Goal: Task Accomplishment & Management: Complete application form

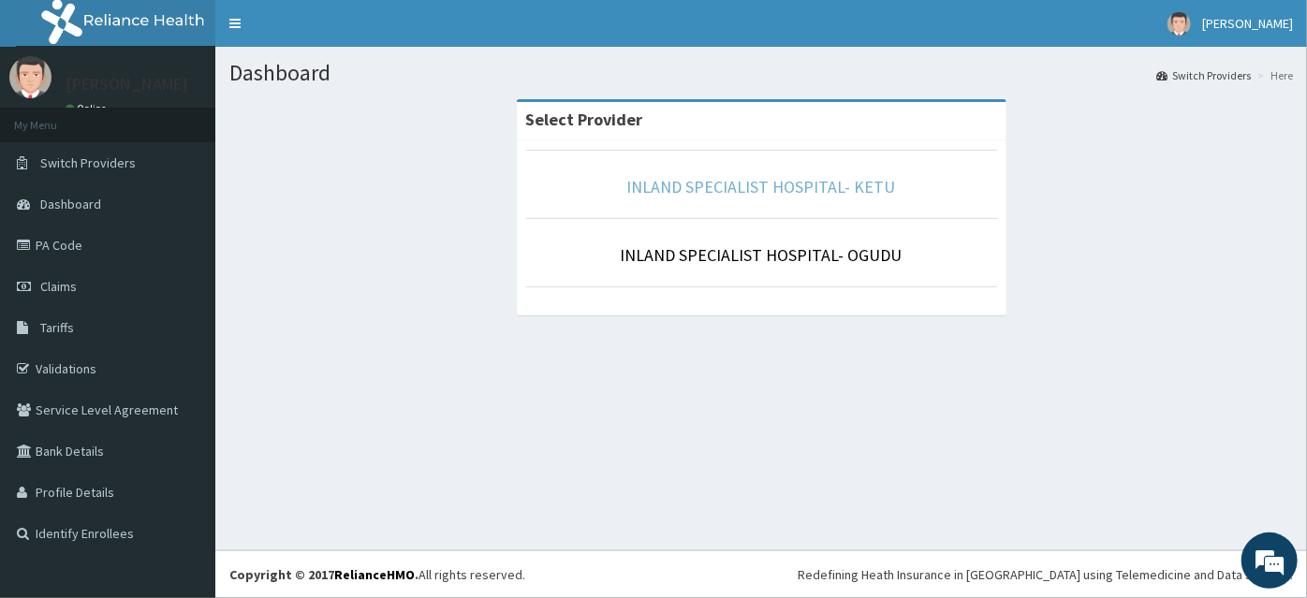
click at [785, 191] on link "INLAND SPECIALIST HOSPITAL- KETU" at bounding box center [761, 187] width 269 height 22
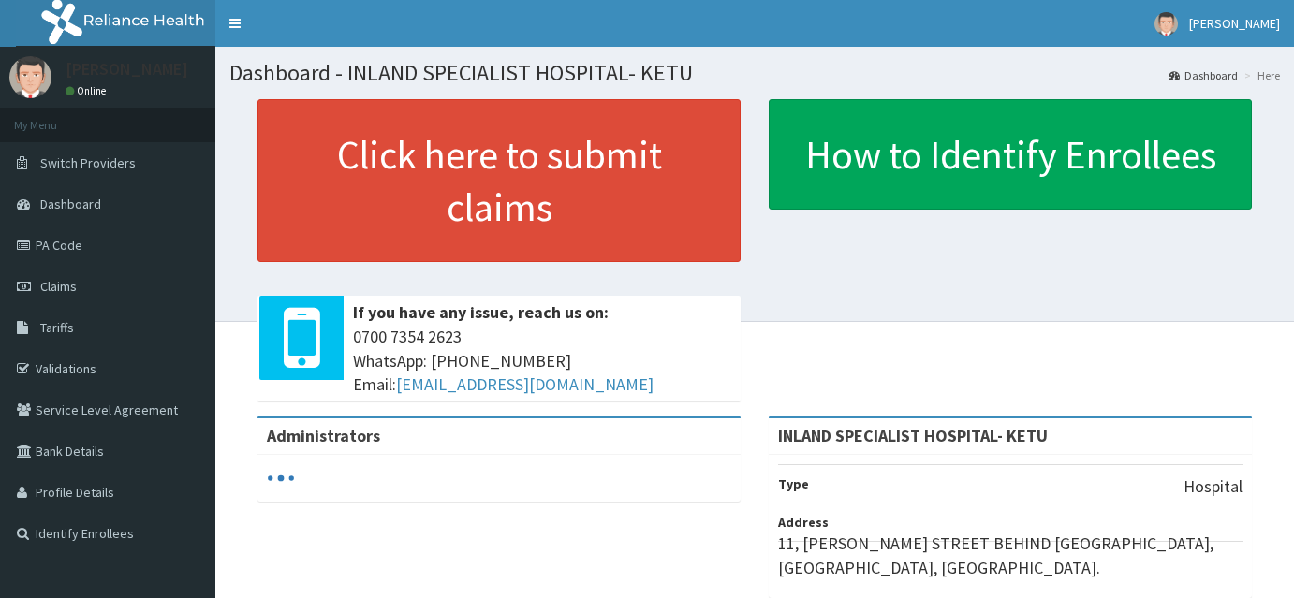
click at [51, 289] on span "Claims" at bounding box center [58, 286] width 37 height 17
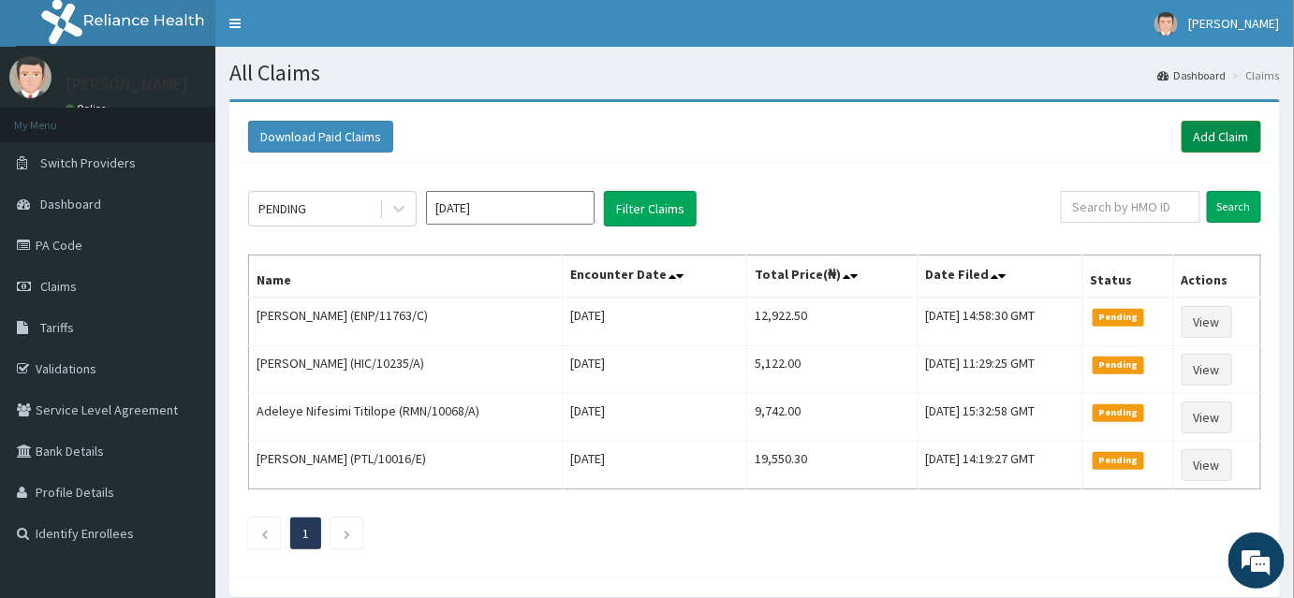
click at [1222, 141] on link "Add Claim" at bounding box center [1222, 137] width 80 height 32
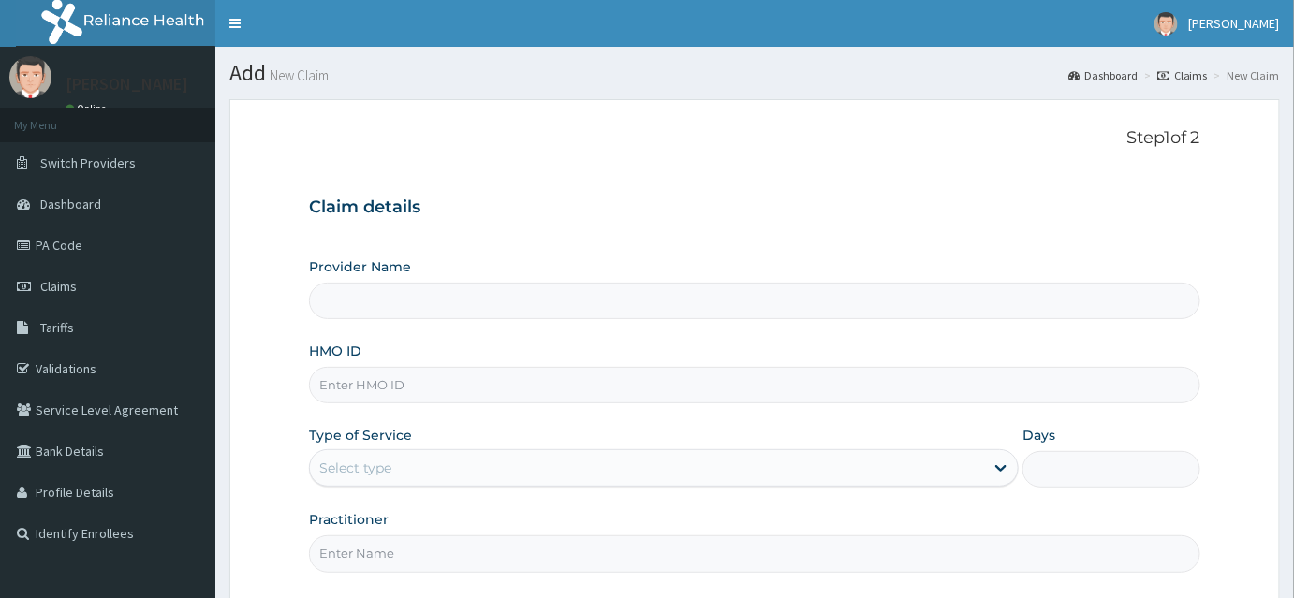
type input "INLAND SPECIALIST HOSPITAL- KETU"
click at [373, 384] on input "HMO ID" at bounding box center [754, 385] width 891 height 37
click at [376, 386] on input "HMO ID" at bounding box center [754, 385] width 891 height 37
paste input "PRN/10163/C"
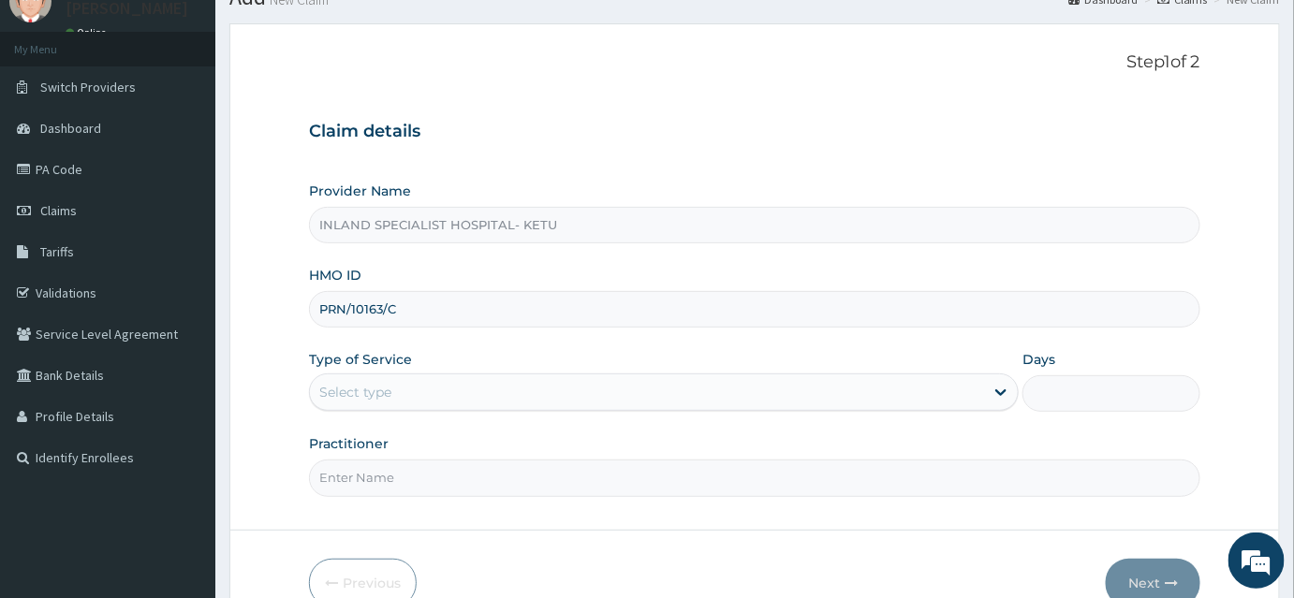
scroll to position [169, 0]
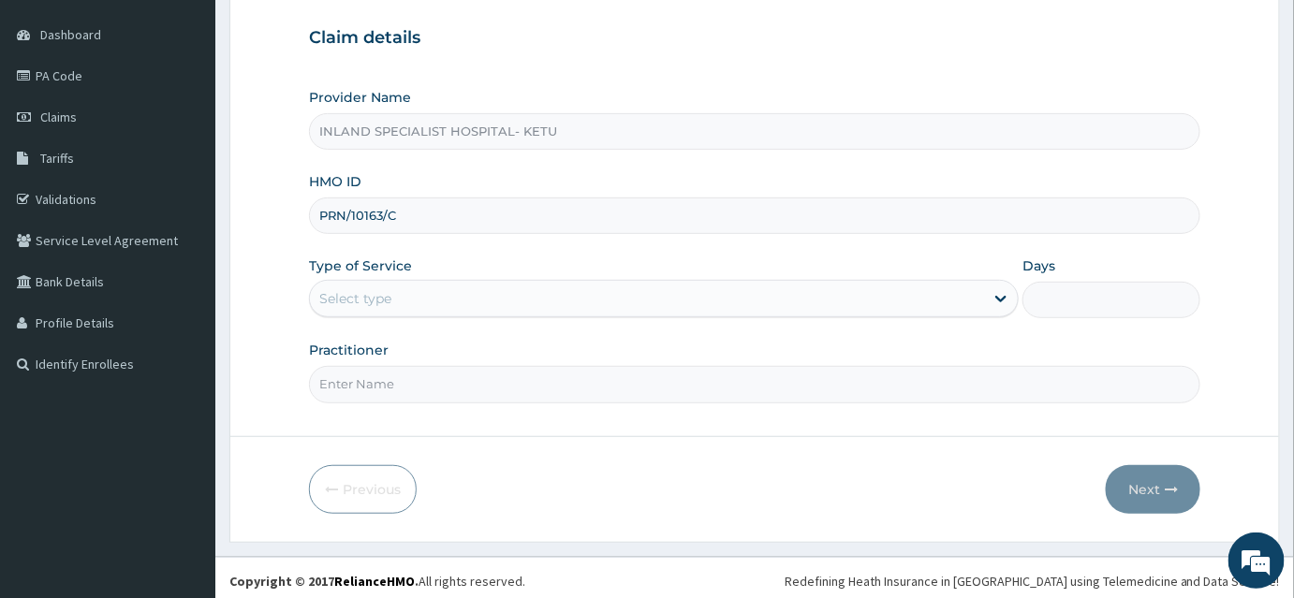
type input "PRN/10163/C"
click at [349, 307] on div "Select type" at bounding box center [647, 299] width 674 height 30
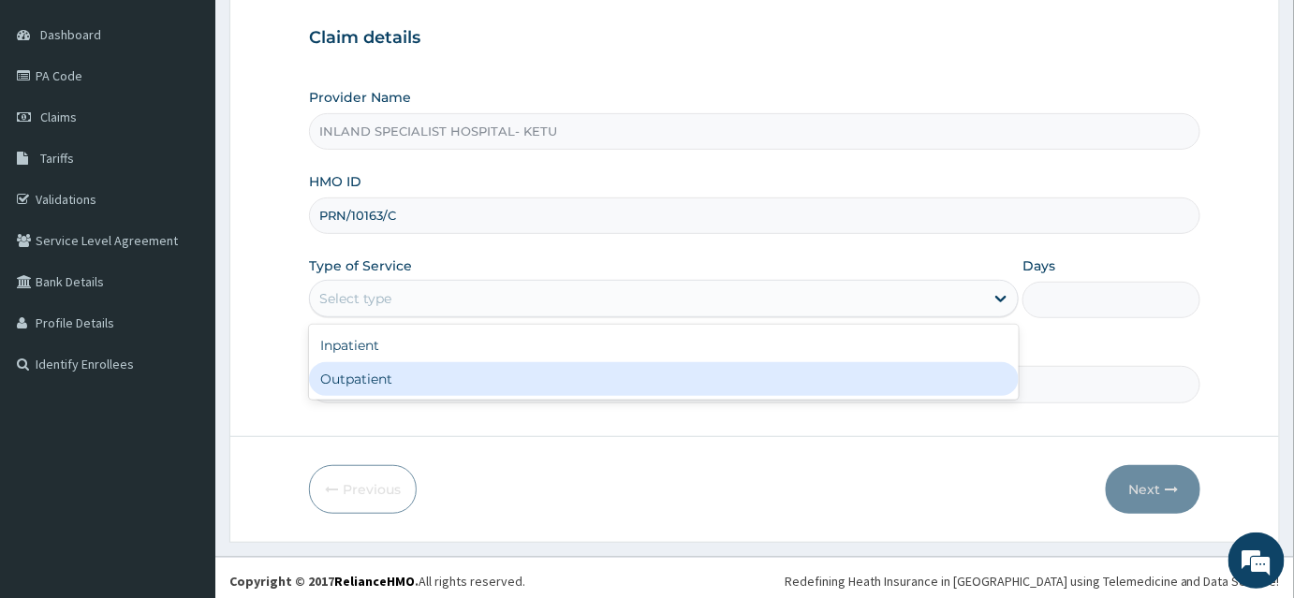
click at [363, 377] on div "Outpatient" at bounding box center [664, 379] width 710 height 34
type input "1"
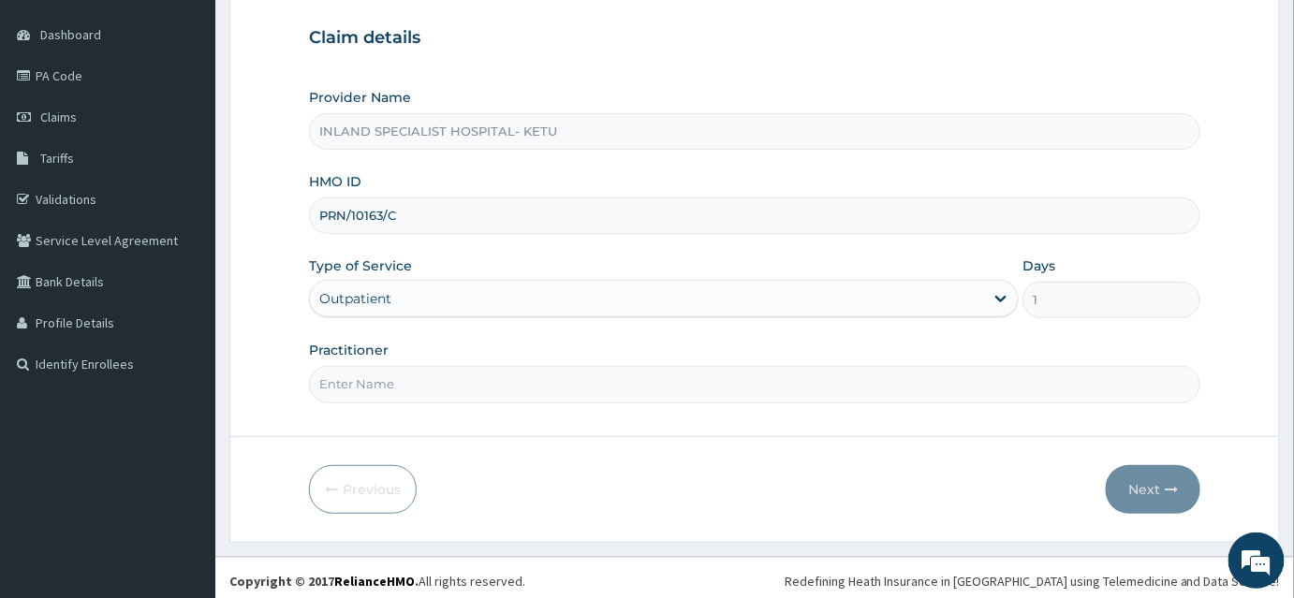
click at [364, 385] on input "Practitioner" at bounding box center [754, 384] width 891 height 37
type input "DR OKPARE"
click at [1148, 479] on button "Next" at bounding box center [1153, 489] width 95 height 49
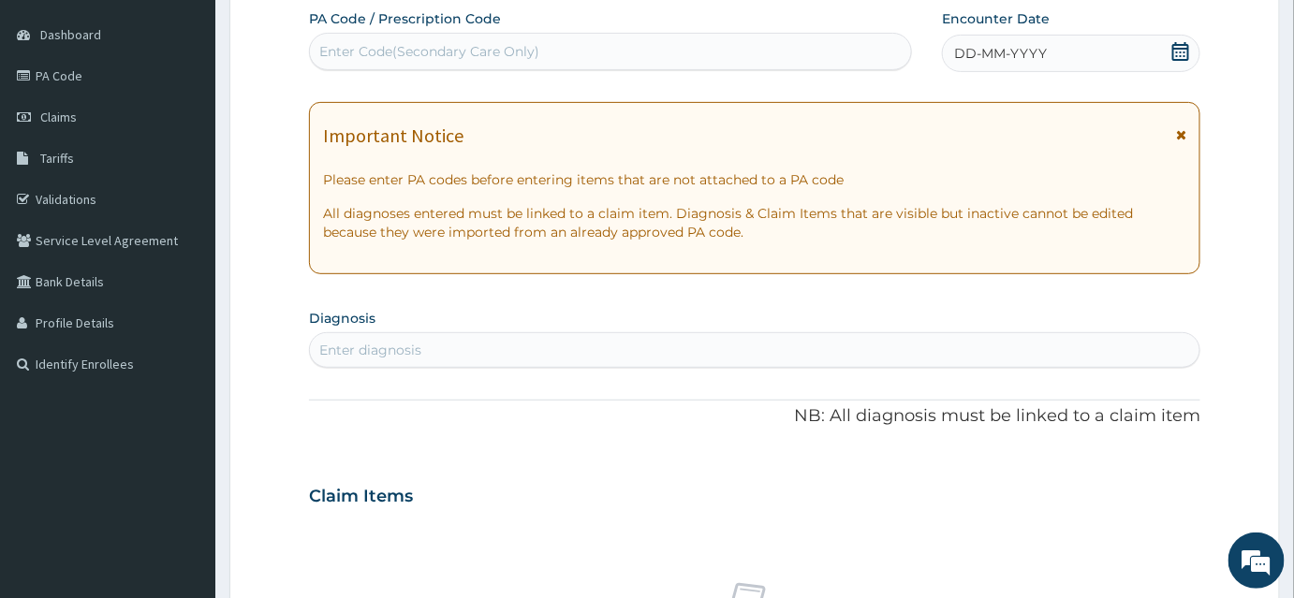
click at [1186, 42] on icon at bounding box center [1180, 51] width 17 height 19
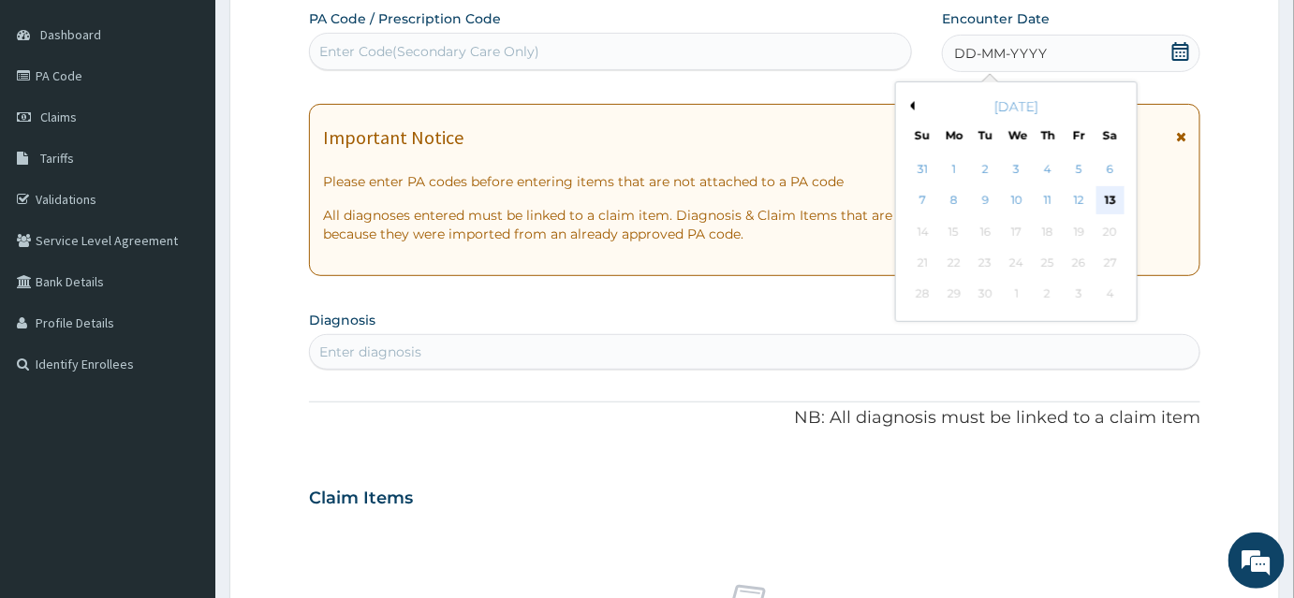
click at [1113, 200] on div "13" at bounding box center [1111, 201] width 28 height 28
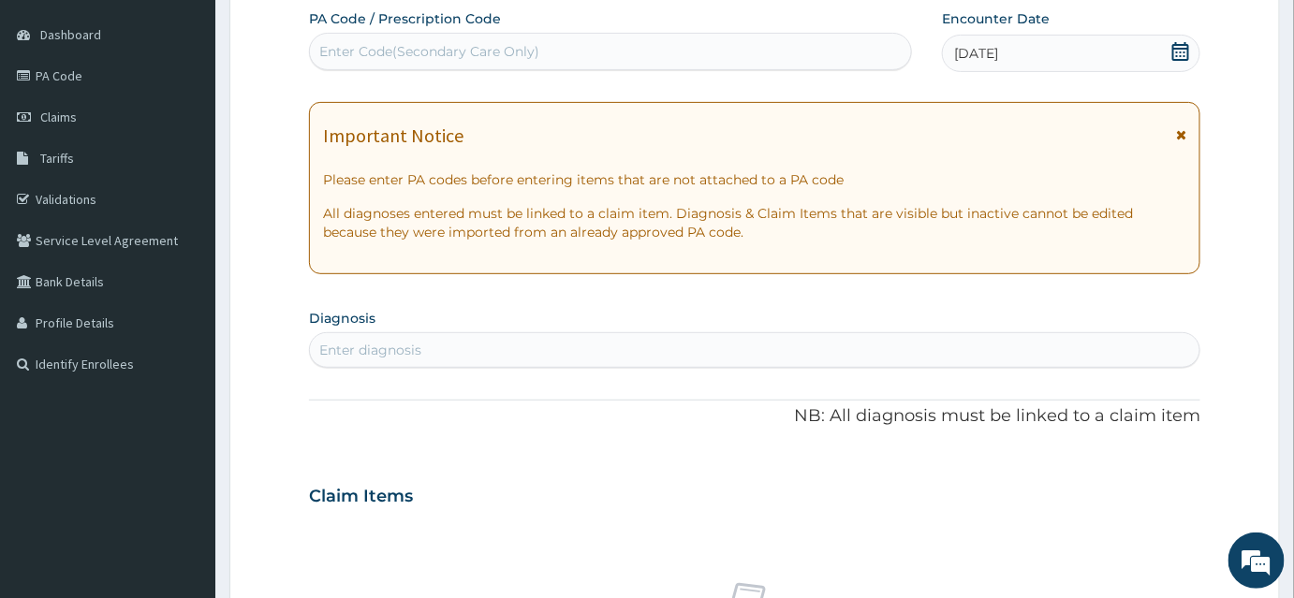
click at [364, 348] on div "Enter diagnosis" at bounding box center [370, 350] width 102 height 19
type input "ANE"
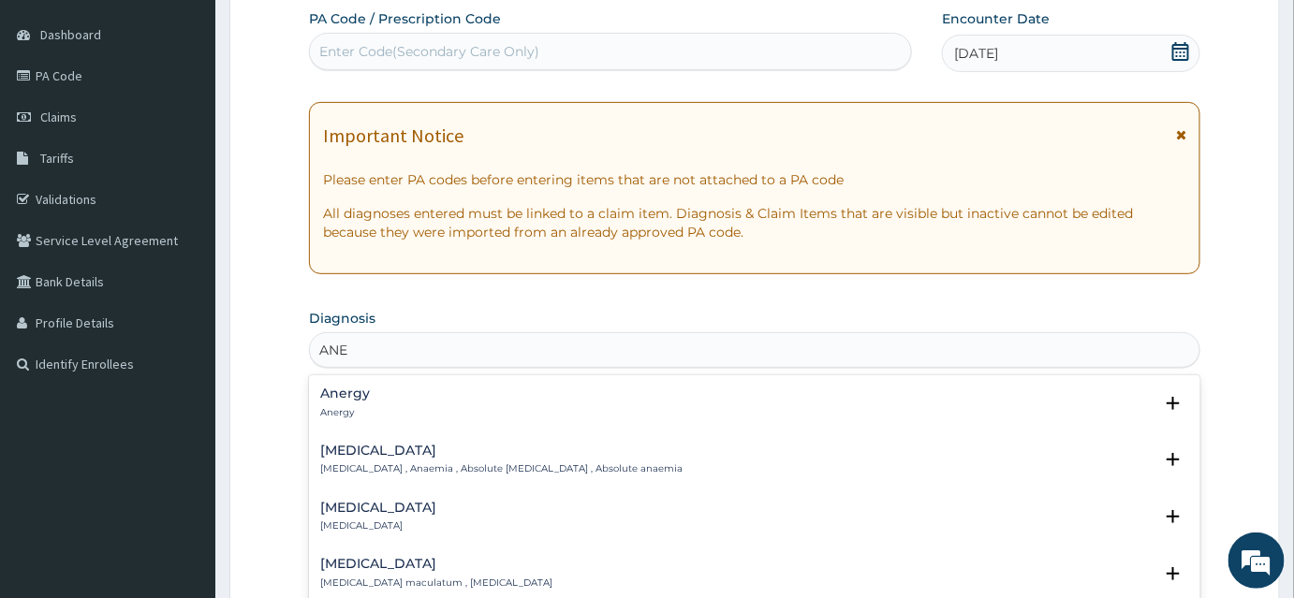
click at [391, 451] on h4 "Anemia" at bounding box center [501, 451] width 362 height 14
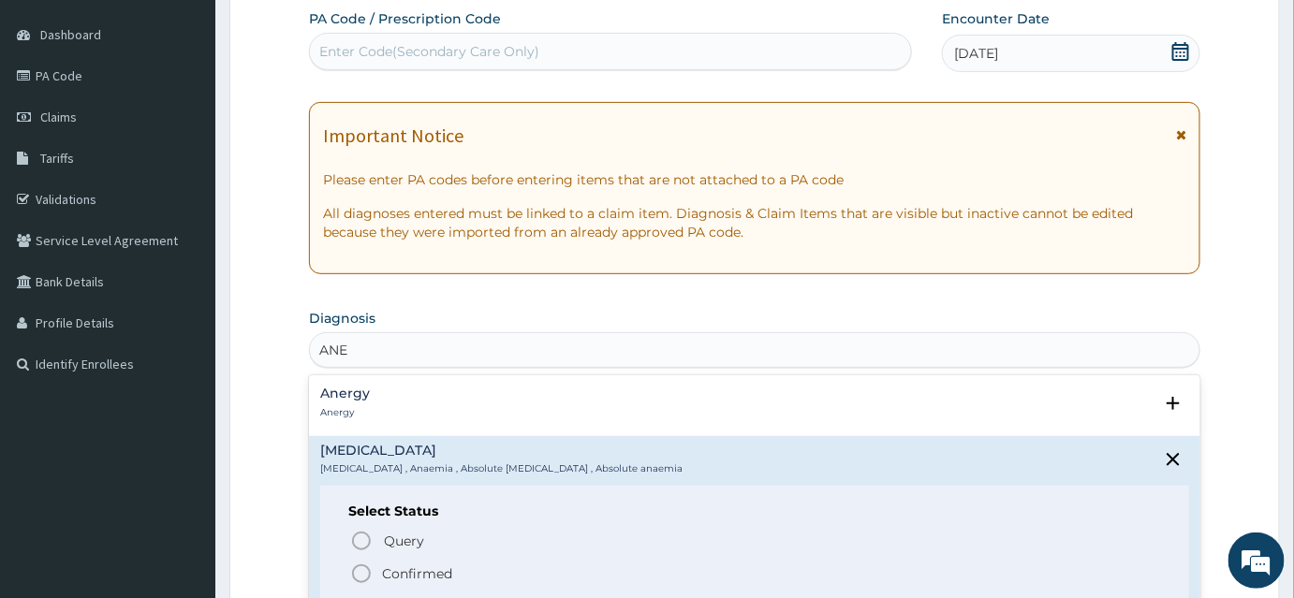
click at [361, 566] on icon "status option filled" at bounding box center [361, 574] width 22 height 22
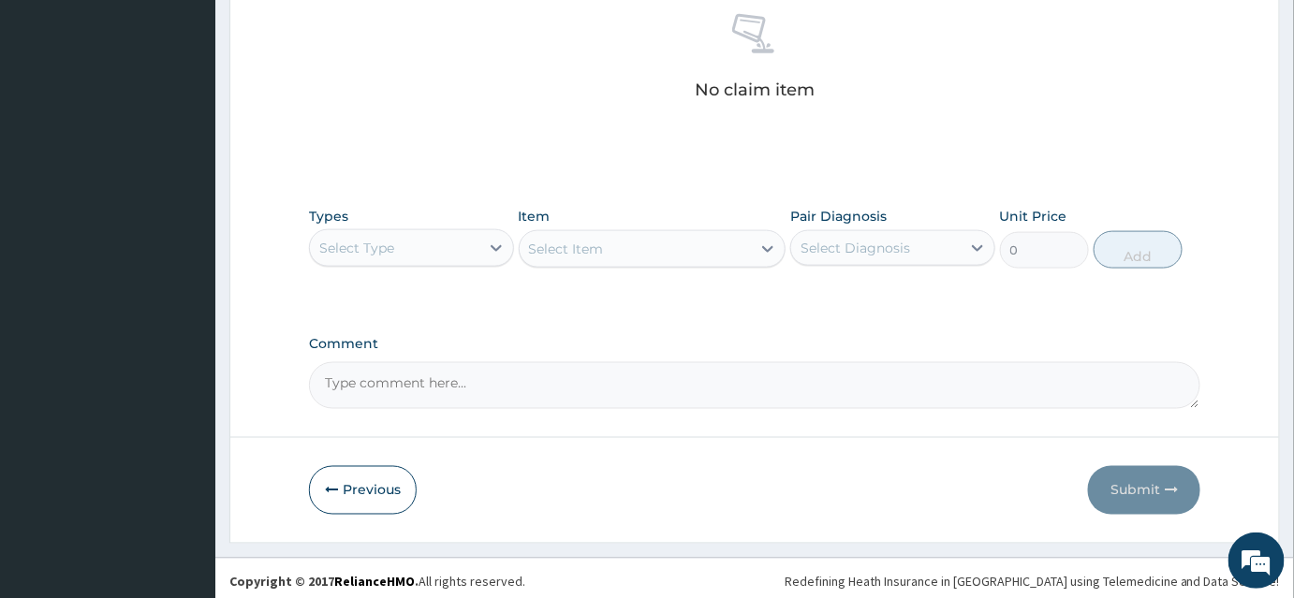
scroll to position [749, 0]
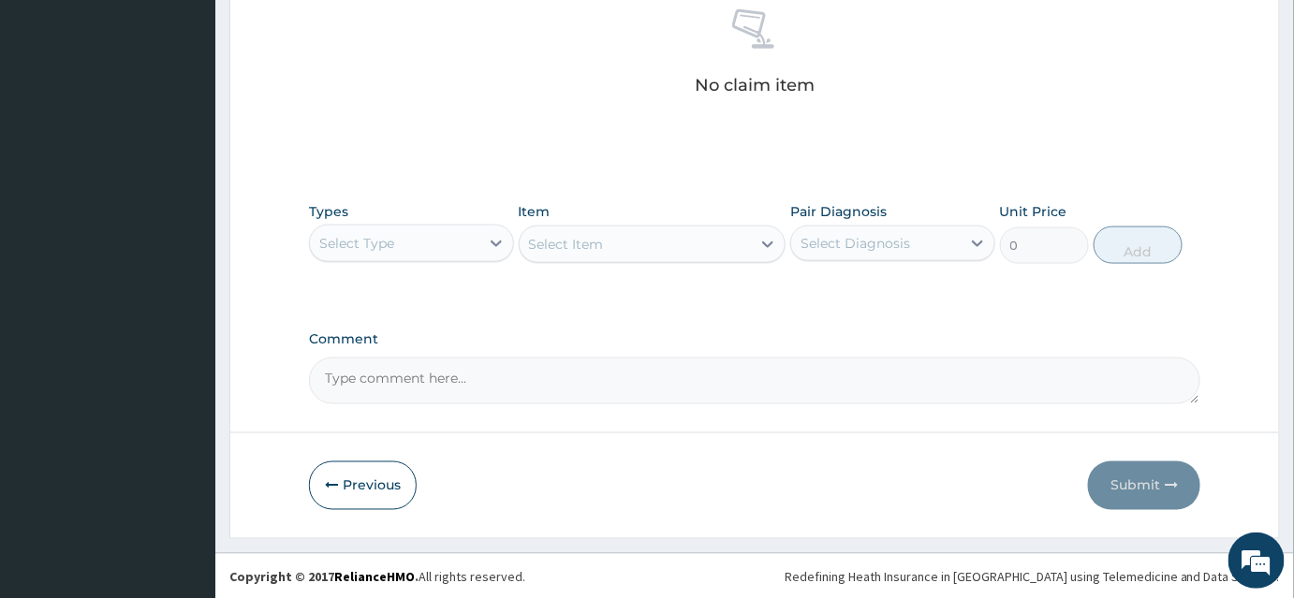
click at [395, 237] on div "Select Type" at bounding box center [394, 243] width 169 height 30
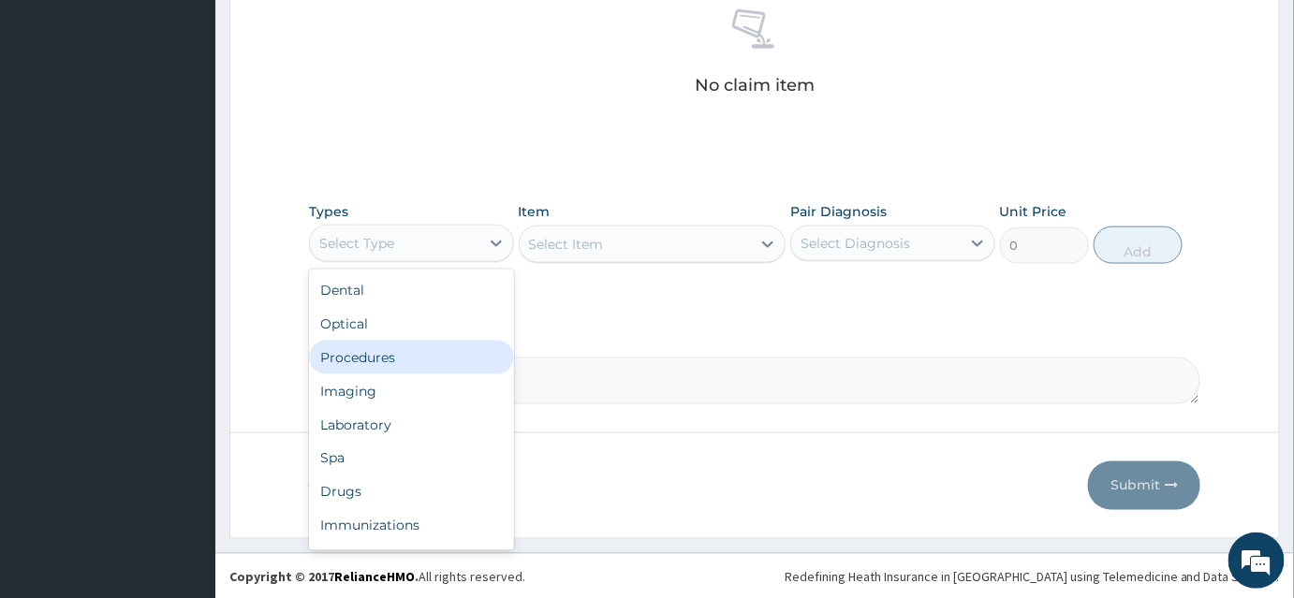
click at [374, 353] on div "Procedures" at bounding box center [411, 358] width 205 height 34
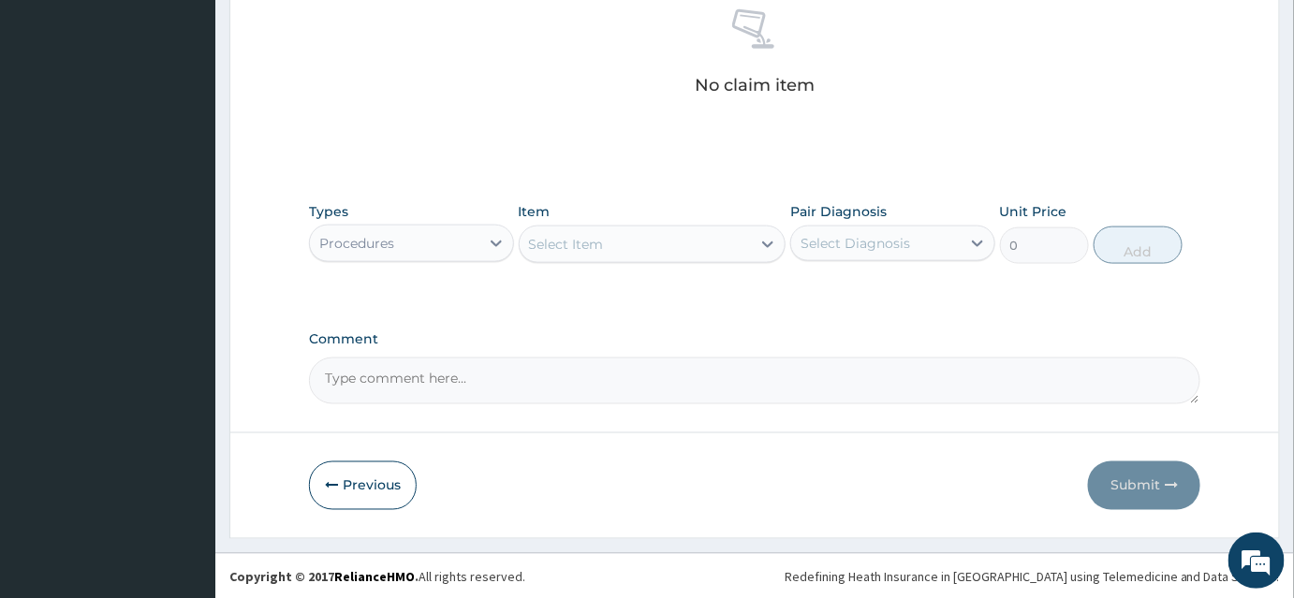
click at [559, 243] on div "Select Item" at bounding box center [566, 244] width 75 height 19
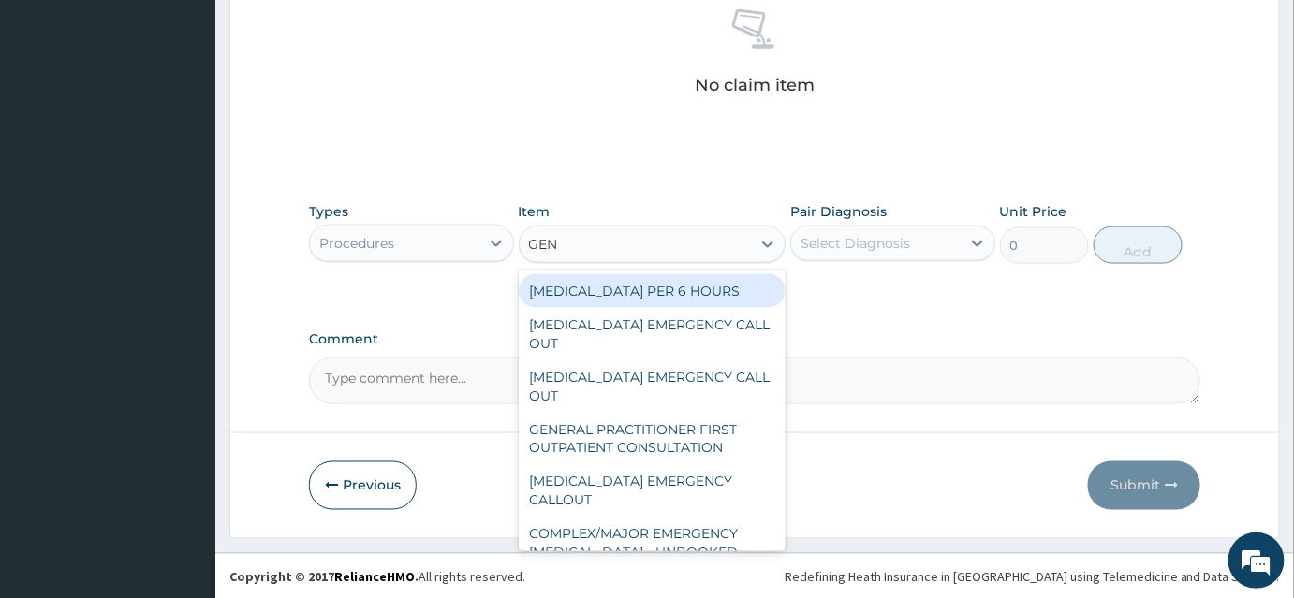
type input "GENE"
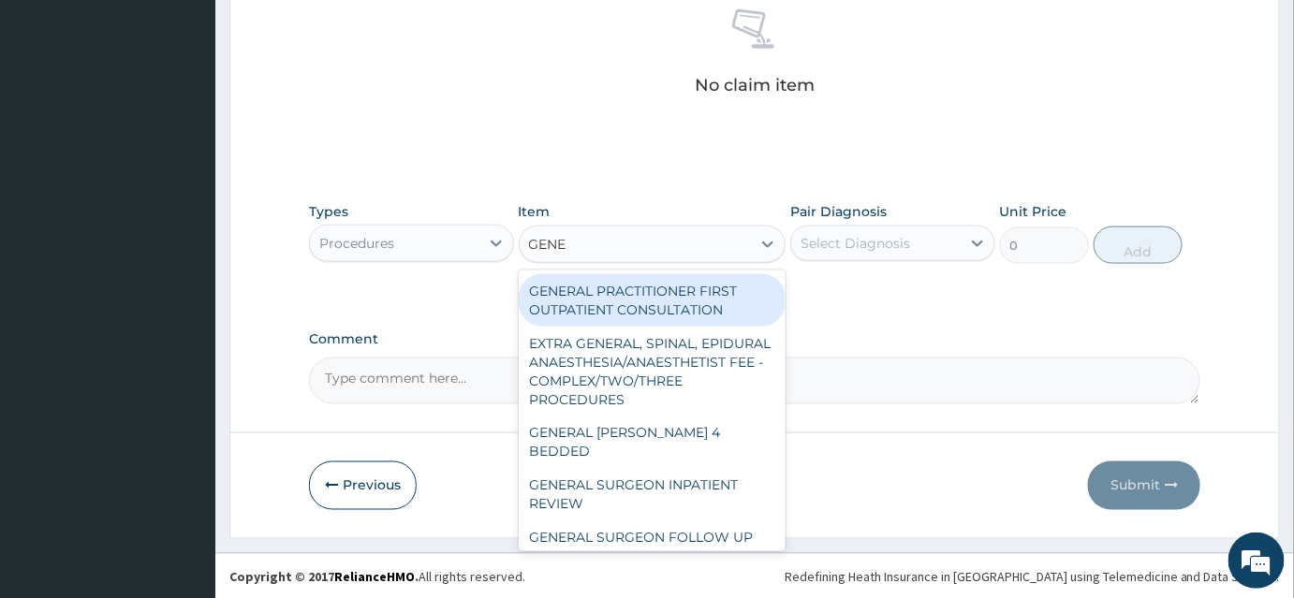
click at [631, 294] on div "GENERAL PRACTITIONER FIRST OUTPATIENT CONSULTATION" at bounding box center [653, 300] width 268 height 52
type input "3750"
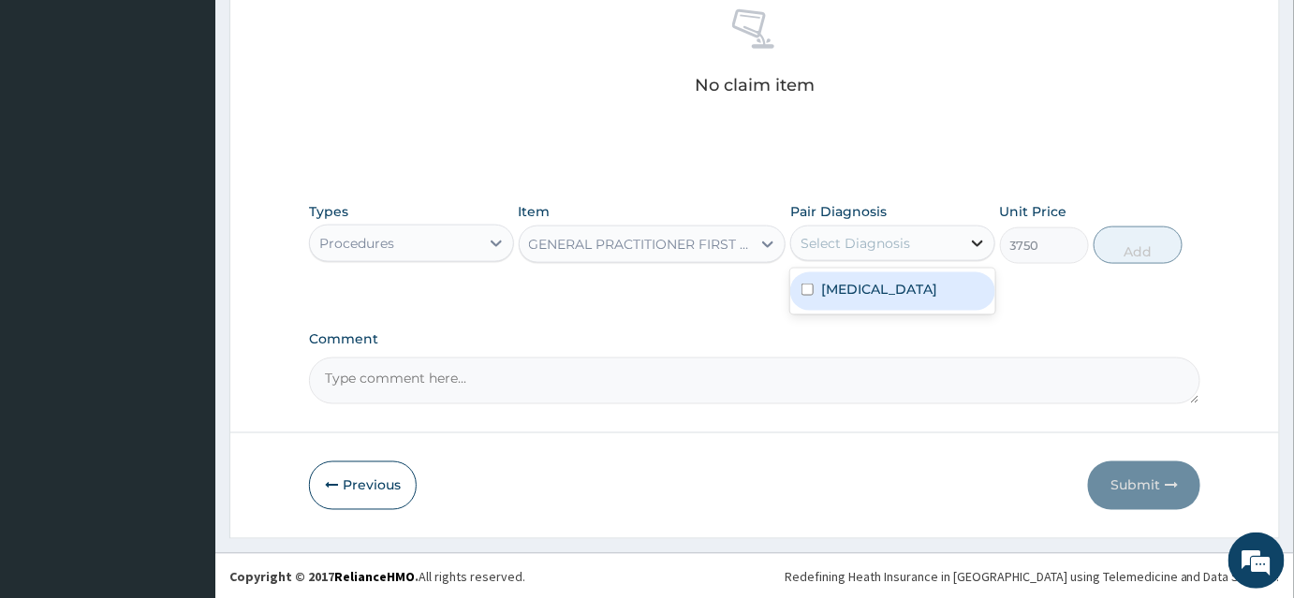
click at [971, 243] on icon at bounding box center [977, 243] width 19 height 19
click at [934, 272] on div "Anemia" at bounding box center [892, 291] width 205 height 38
checkbox input "true"
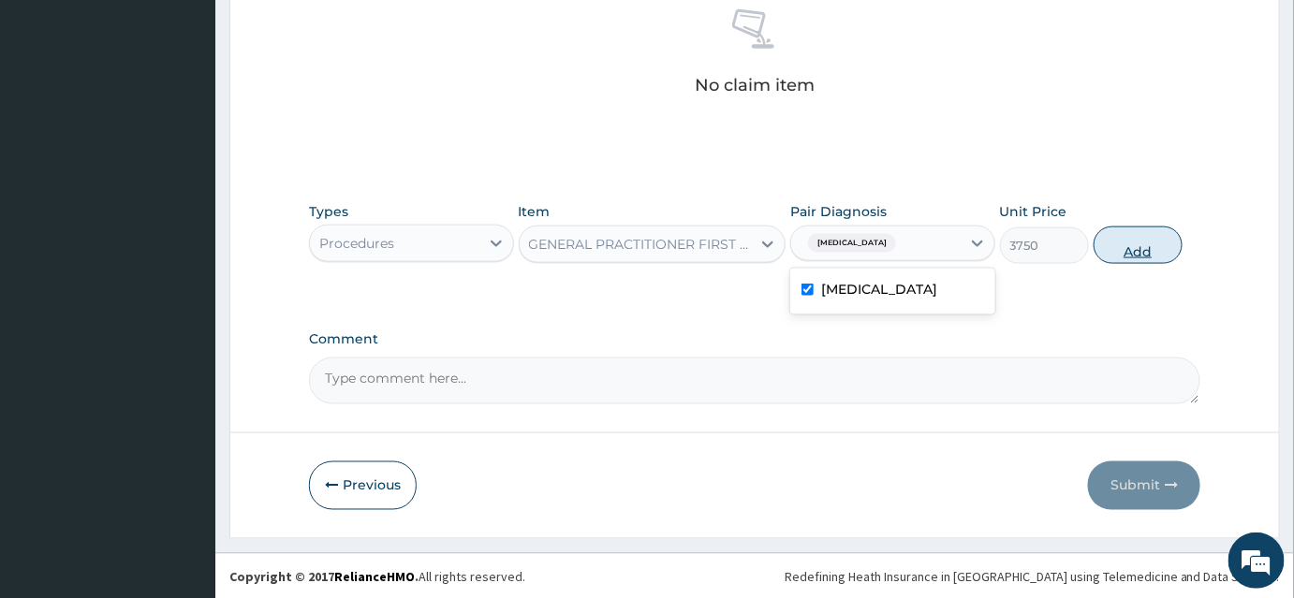
click at [1109, 243] on button "Add" at bounding box center [1138, 245] width 89 height 37
type input "0"
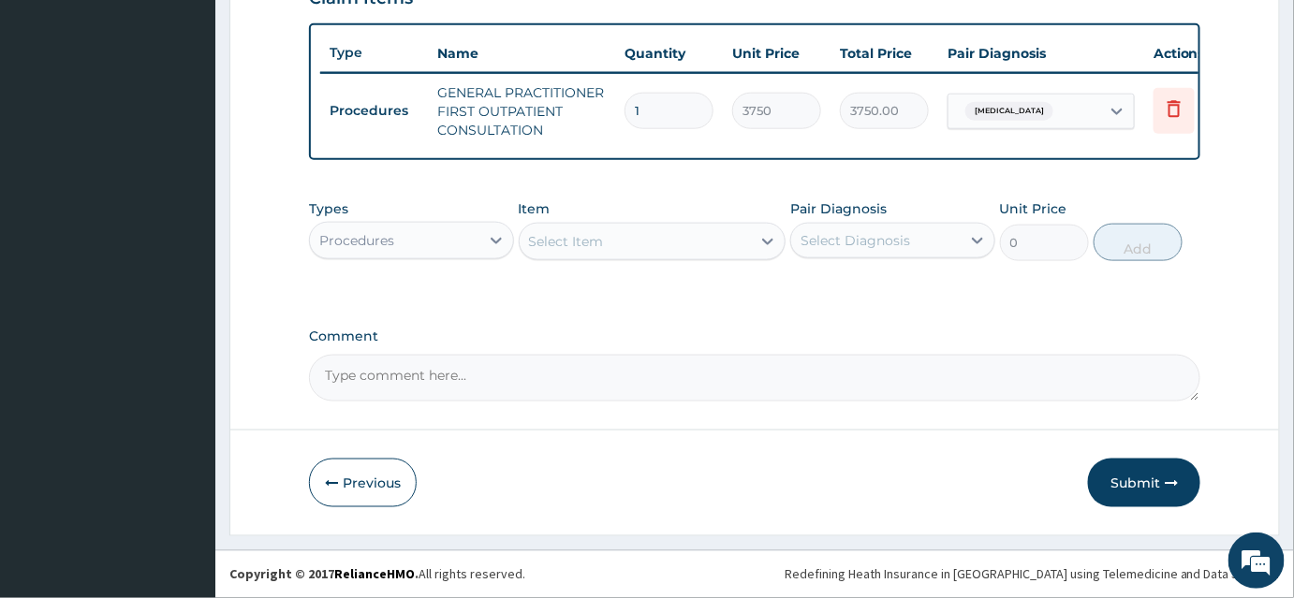
scroll to position [682, 0]
click at [364, 241] on div "Procedures" at bounding box center [356, 240] width 75 height 19
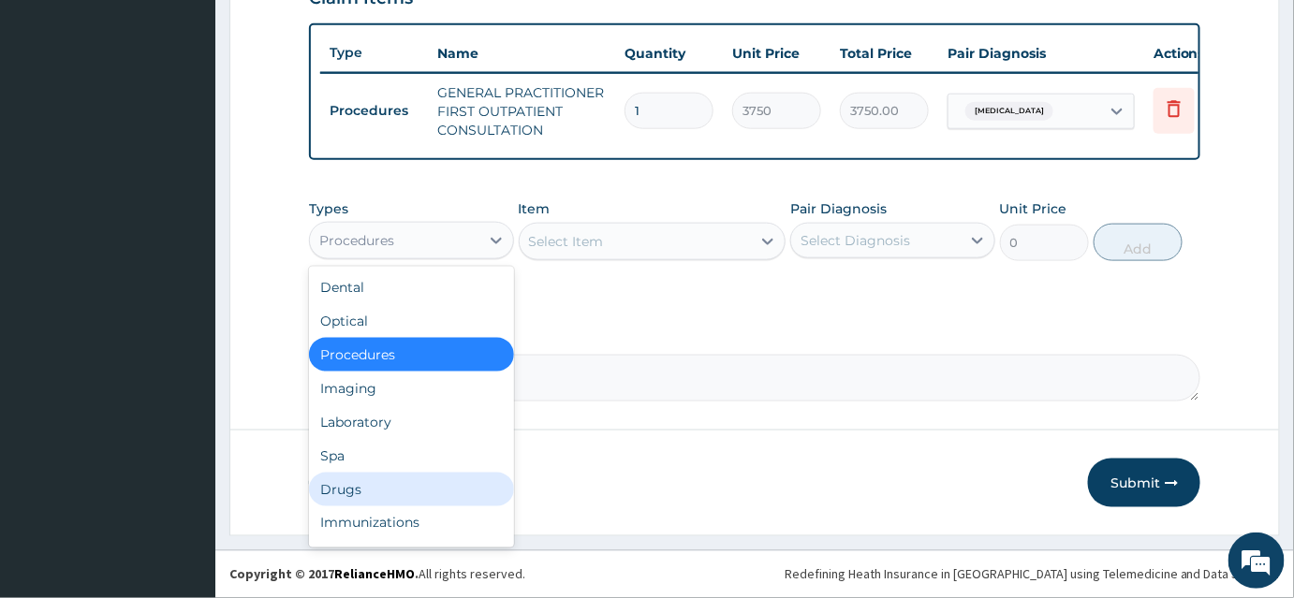
click at [361, 491] on div "Drugs" at bounding box center [411, 490] width 205 height 34
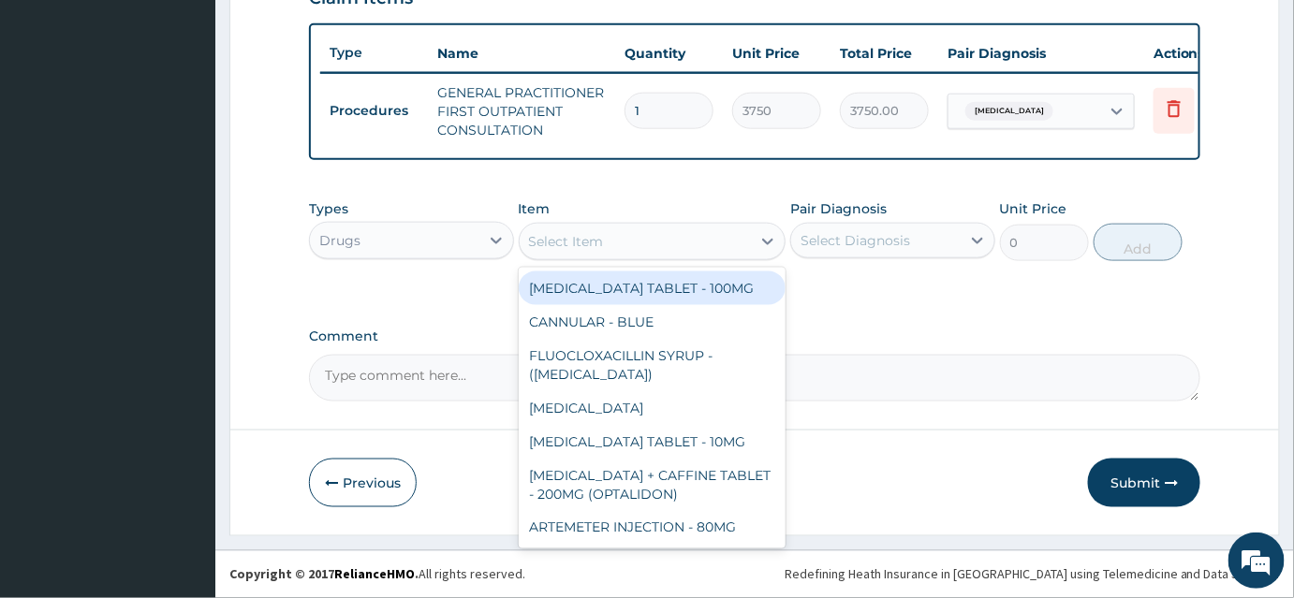
click at [585, 246] on div "Select Item" at bounding box center [566, 241] width 75 height 19
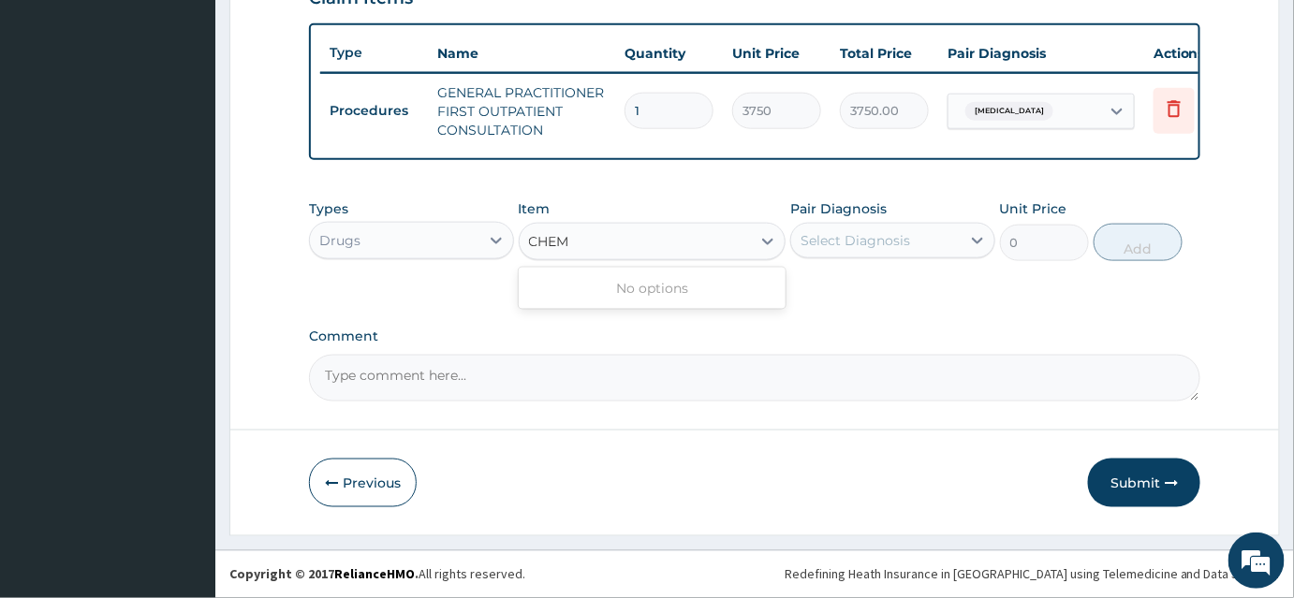
type input "CHEMI"
click at [592, 249] on div "CHEMI" at bounding box center [636, 242] width 232 height 30
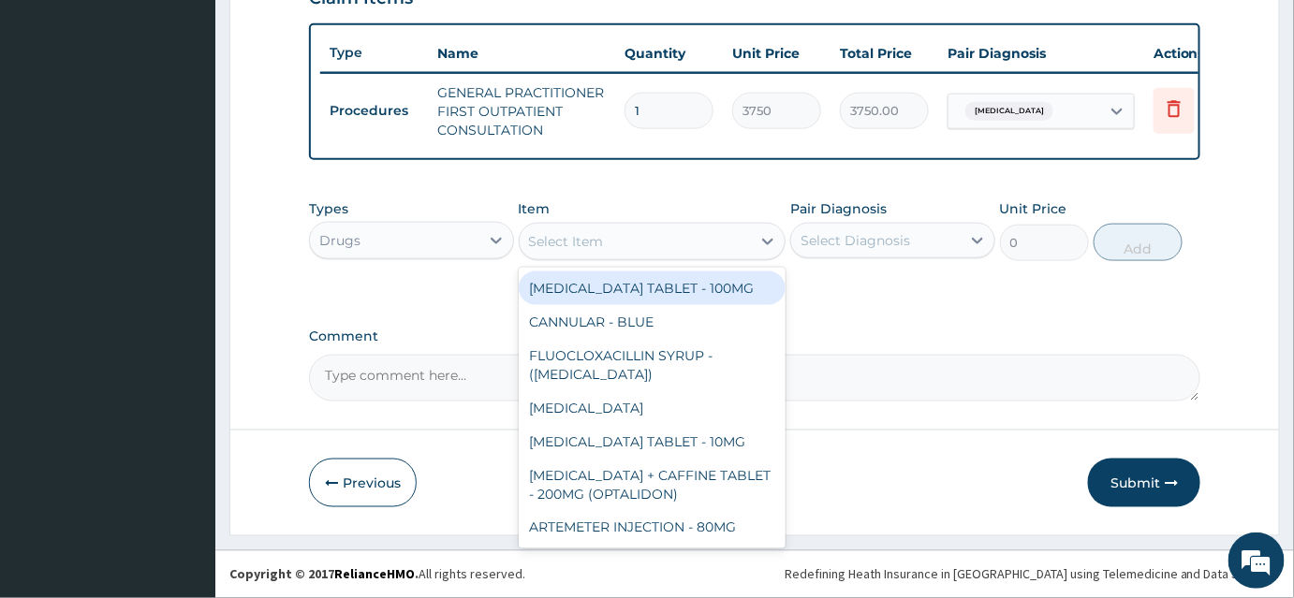
click at [587, 246] on div "Select Item" at bounding box center [566, 241] width 75 height 19
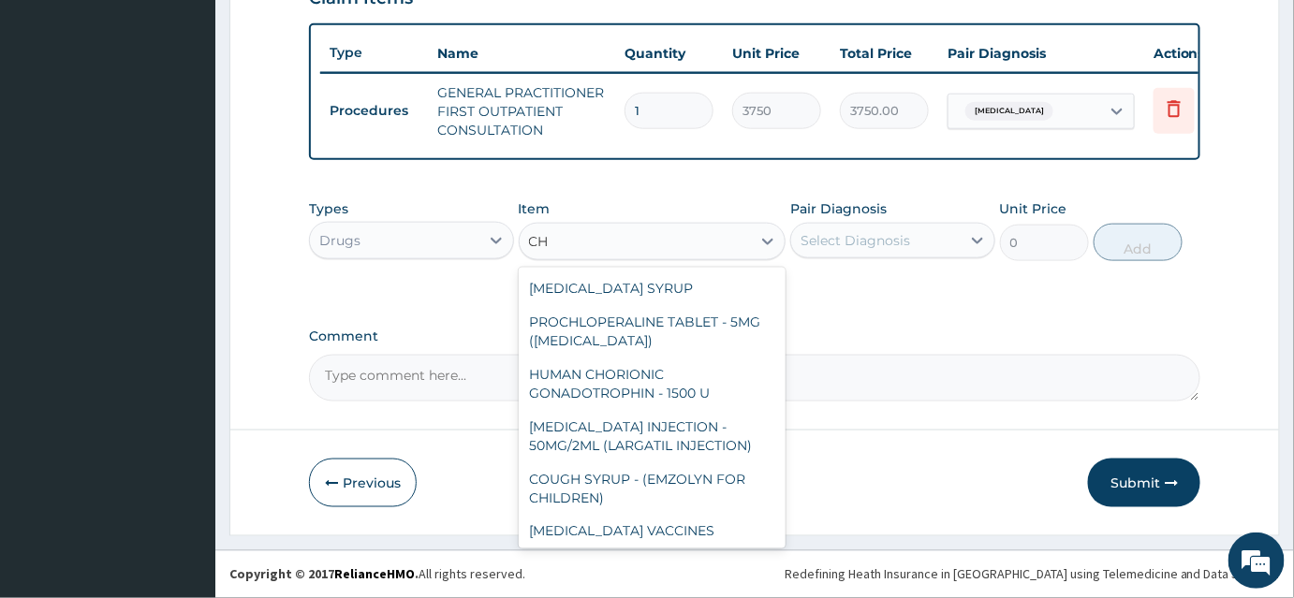
type input "C"
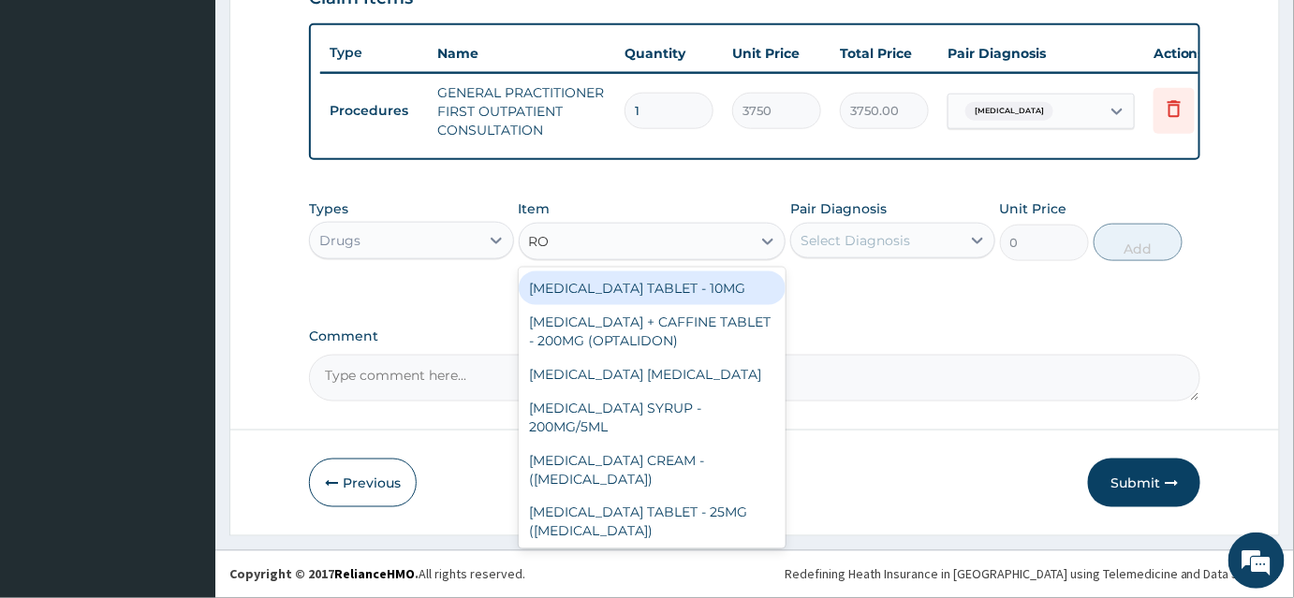
type input "RON"
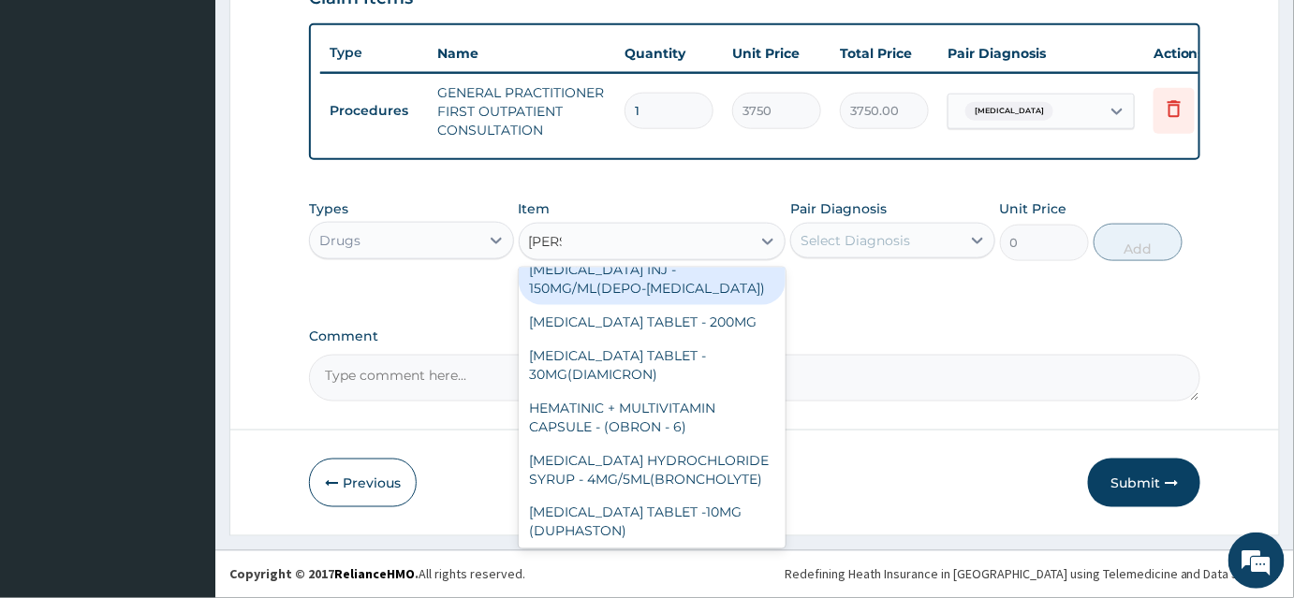
scroll to position [1014, 0]
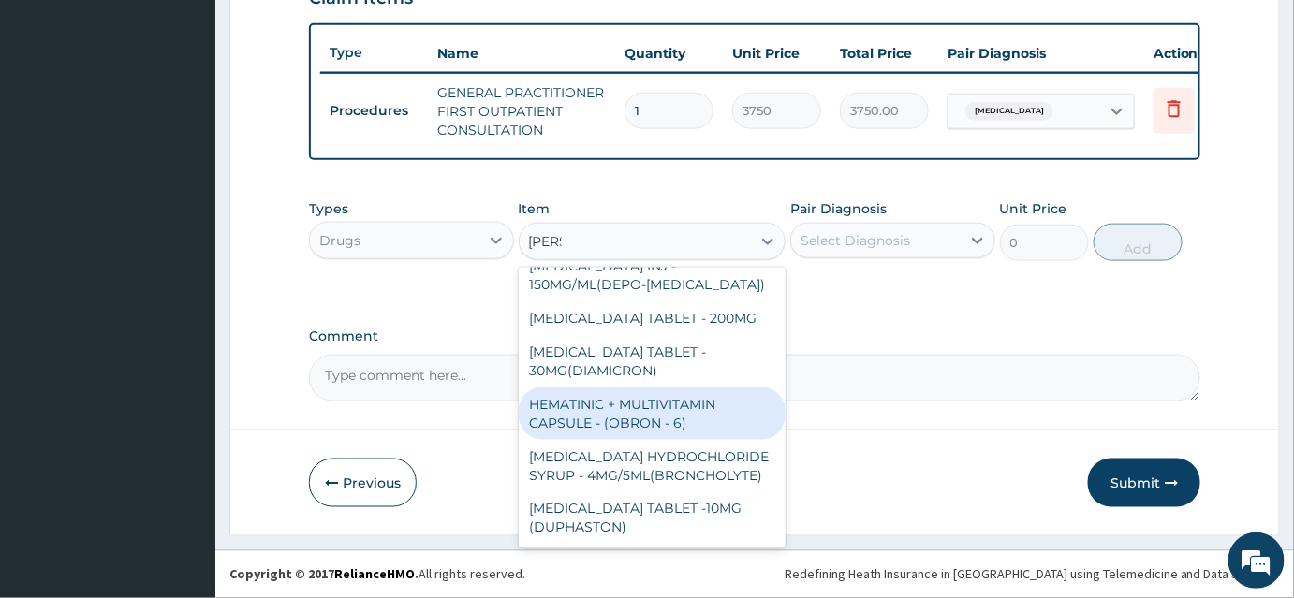
click at [678, 404] on div "HEMATINIC + MULTIVITAMIN CAPSULE - (OBRON - 6)" at bounding box center [653, 414] width 268 height 52
type input "70"
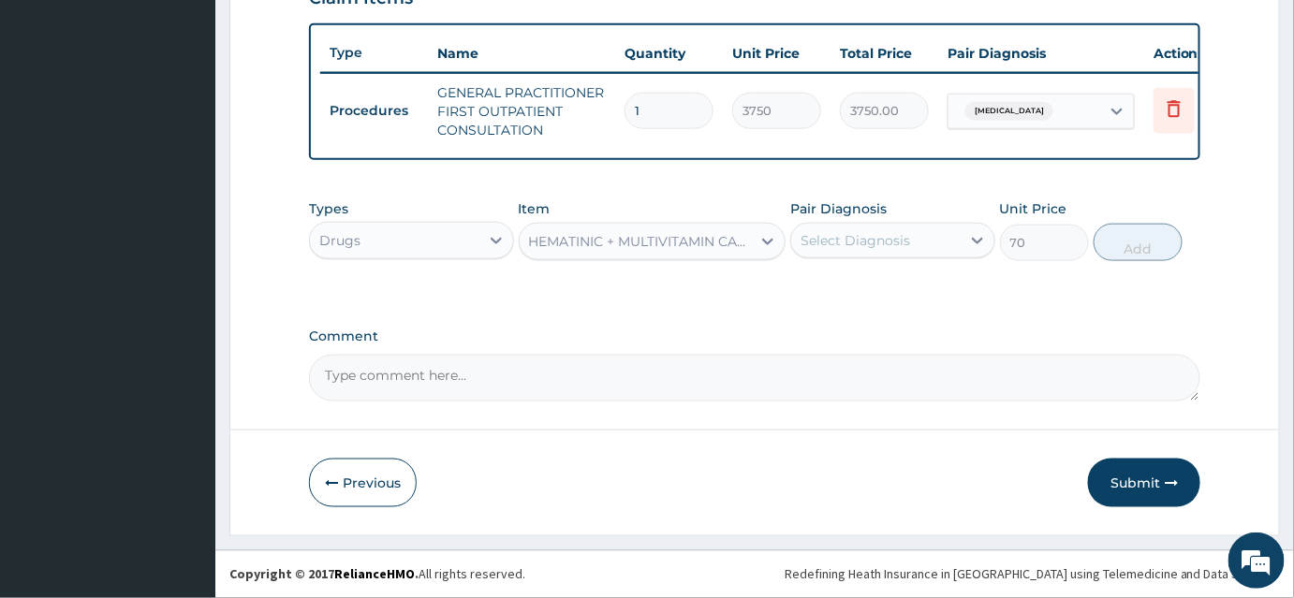
click at [895, 237] on div "Select Diagnosis" at bounding box center [856, 240] width 110 height 19
click at [861, 292] on label "Anemia" at bounding box center [879, 286] width 116 height 19
checkbox input "true"
click at [1136, 248] on button "Add" at bounding box center [1138, 242] width 89 height 37
type input "0"
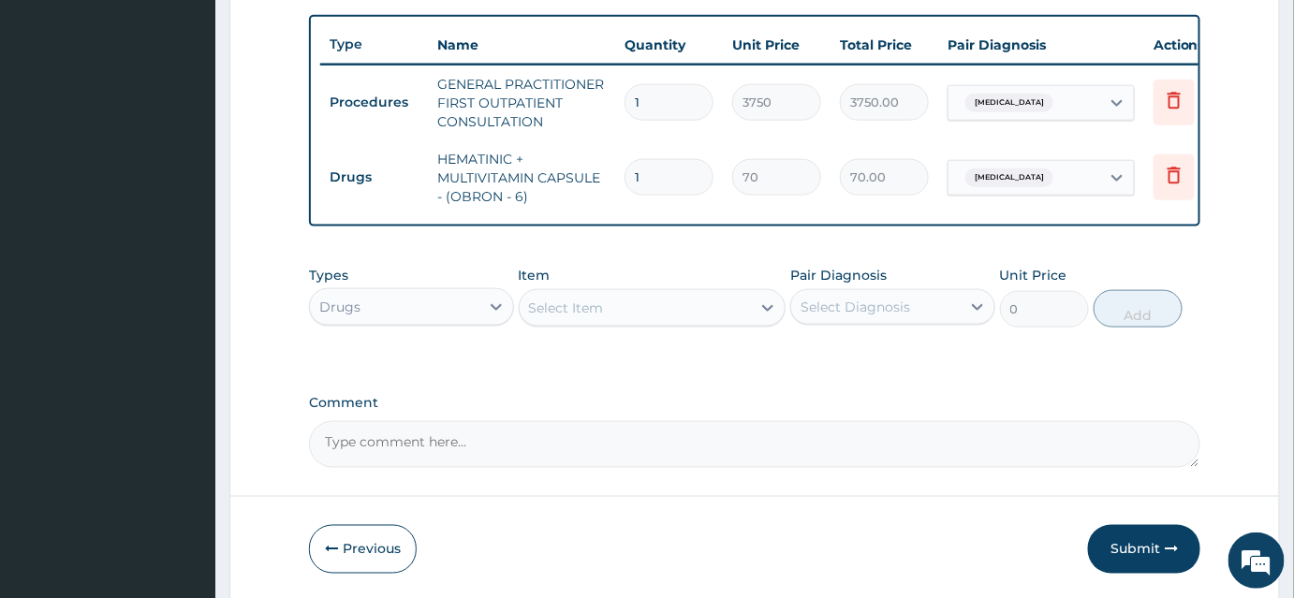
type input "14"
type input "980.00"
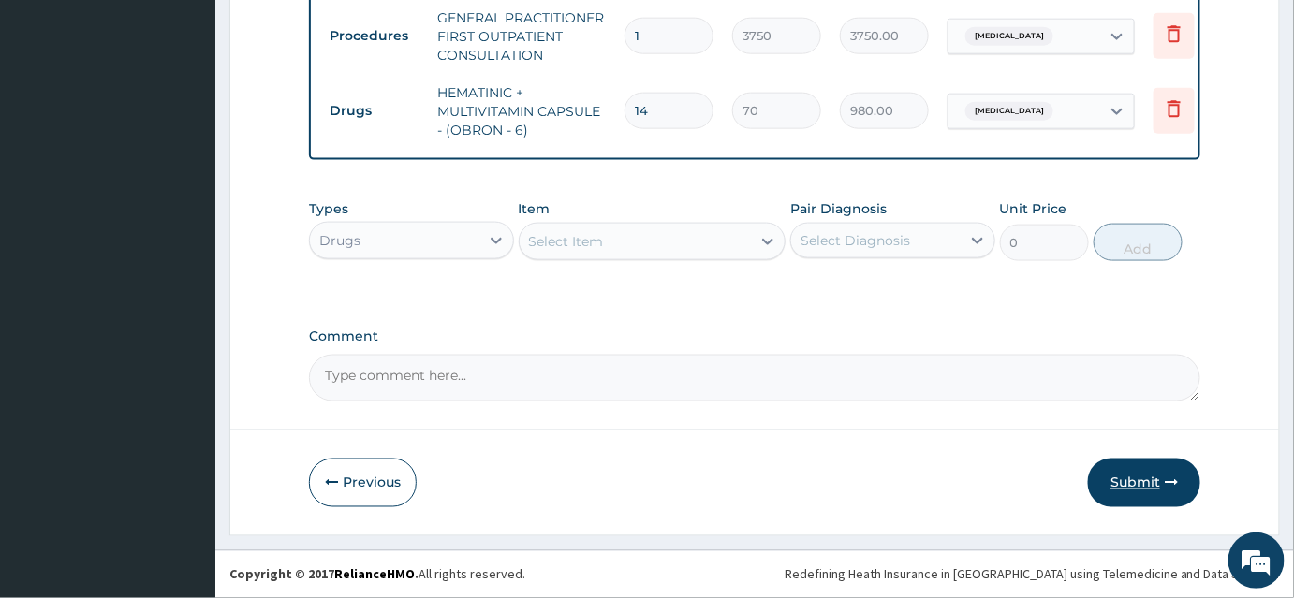
type input "14"
click at [1145, 486] on button "Submit" at bounding box center [1144, 483] width 112 height 49
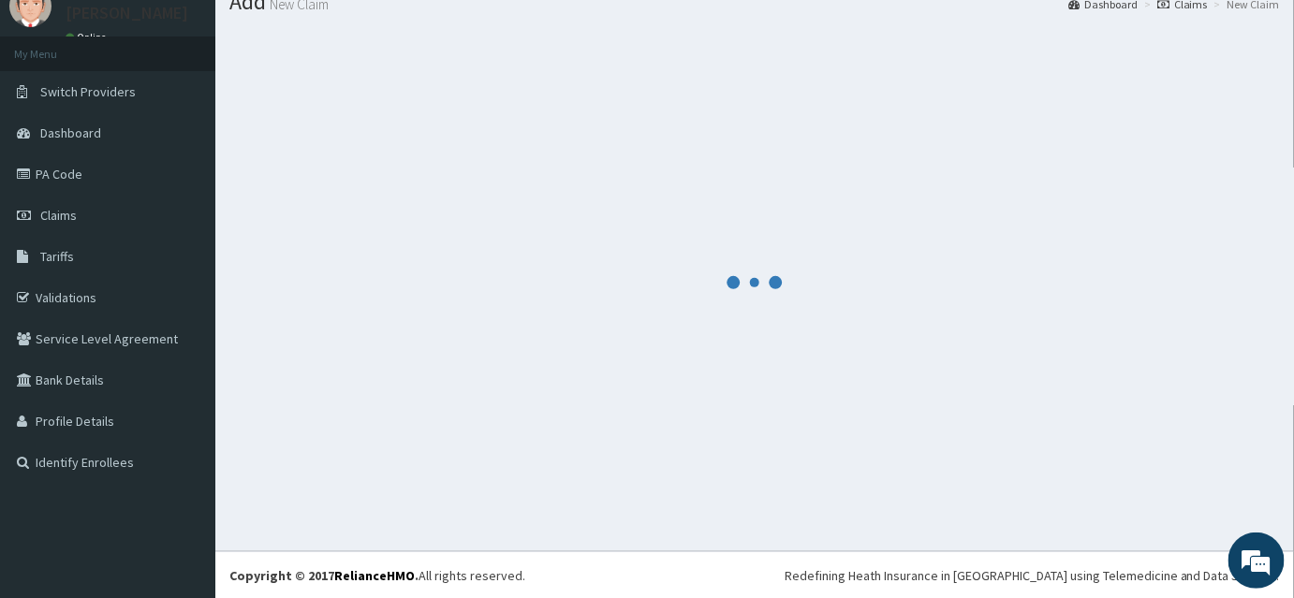
scroll to position [757, 0]
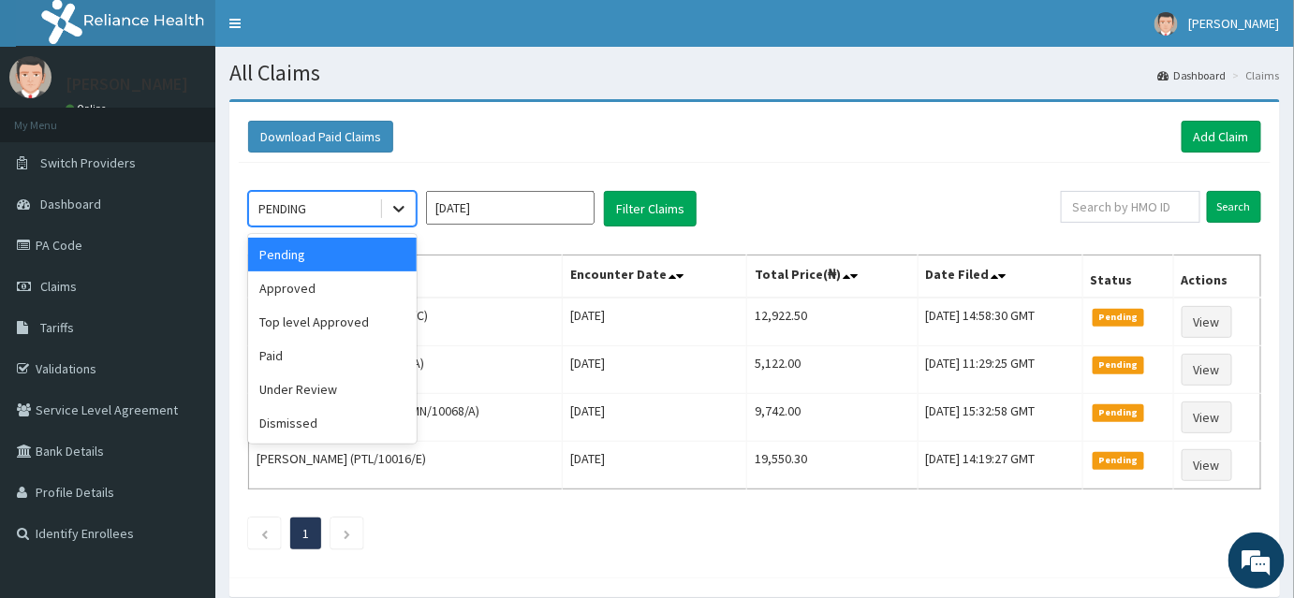
click at [396, 205] on icon at bounding box center [399, 208] width 19 height 19
click at [326, 283] on div "Approved" at bounding box center [332, 289] width 169 height 34
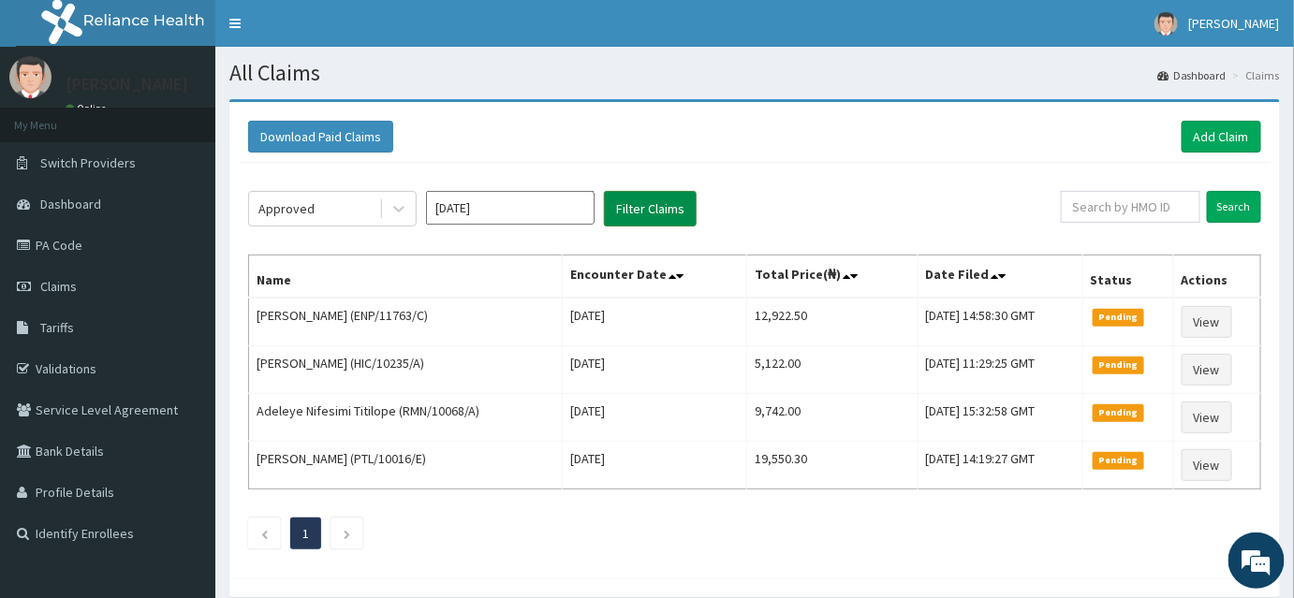
click at [692, 212] on button "Filter Claims" at bounding box center [650, 209] width 93 height 36
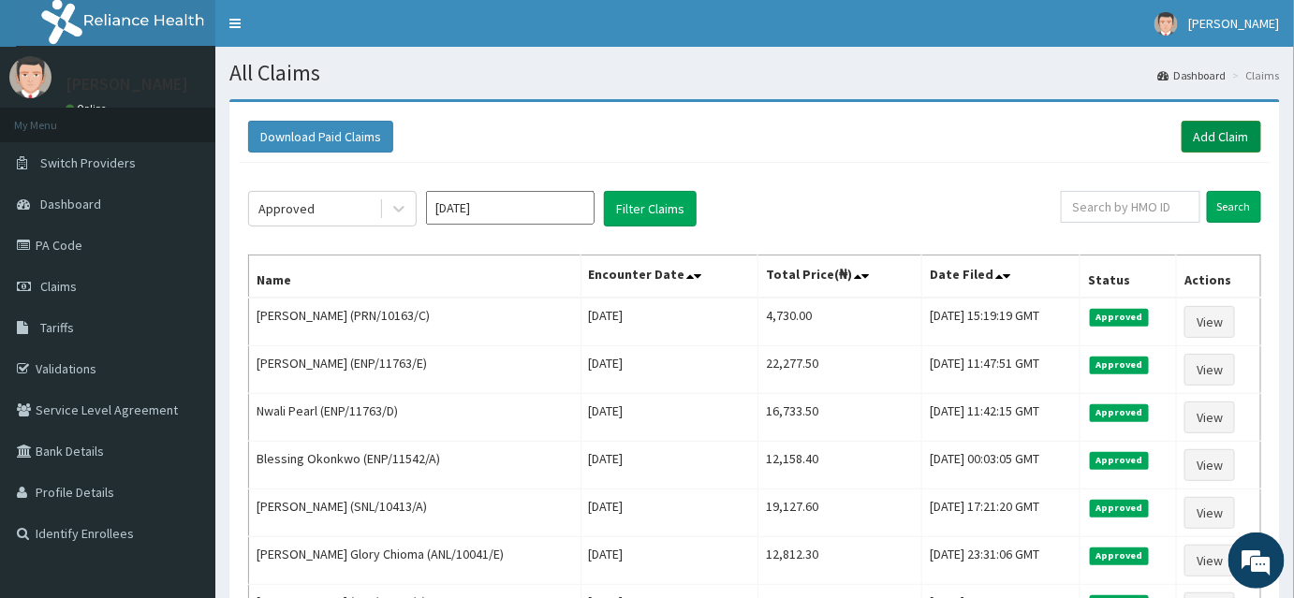
click at [1230, 136] on link "Add Claim" at bounding box center [1222, 137] width 80 height 32
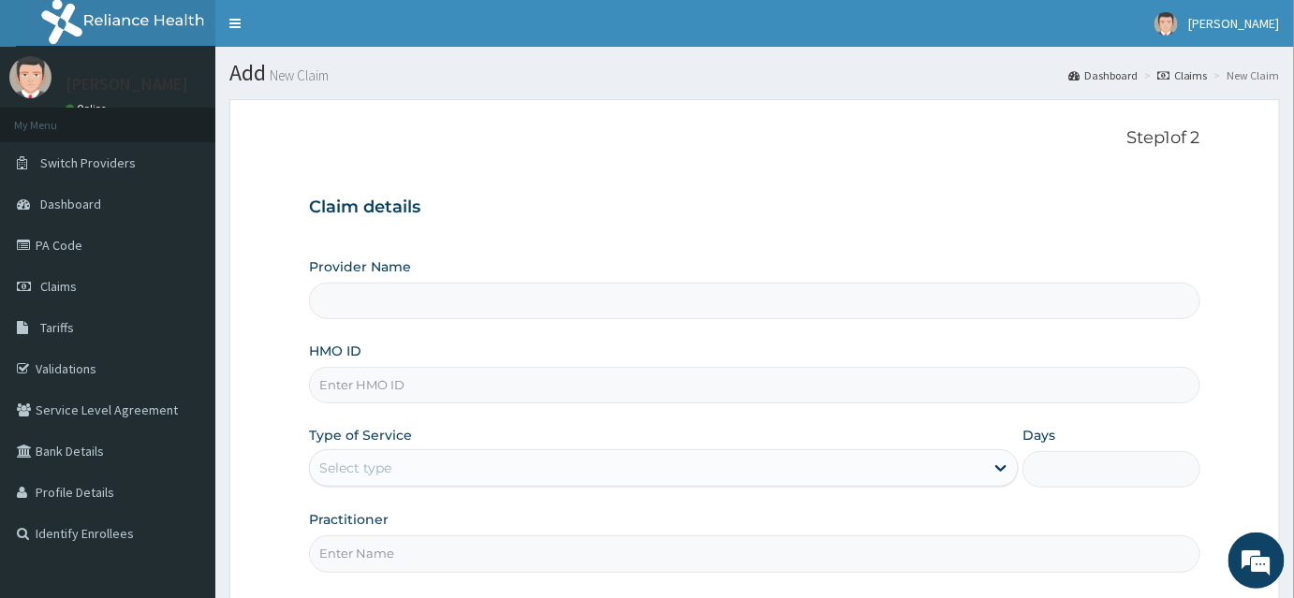
type input "INLAND SPECIALIST HOSPITAL- KETU"
click at [345, 389] on input "HMO ID" at bounding box center [754, 385] width 891 height 37
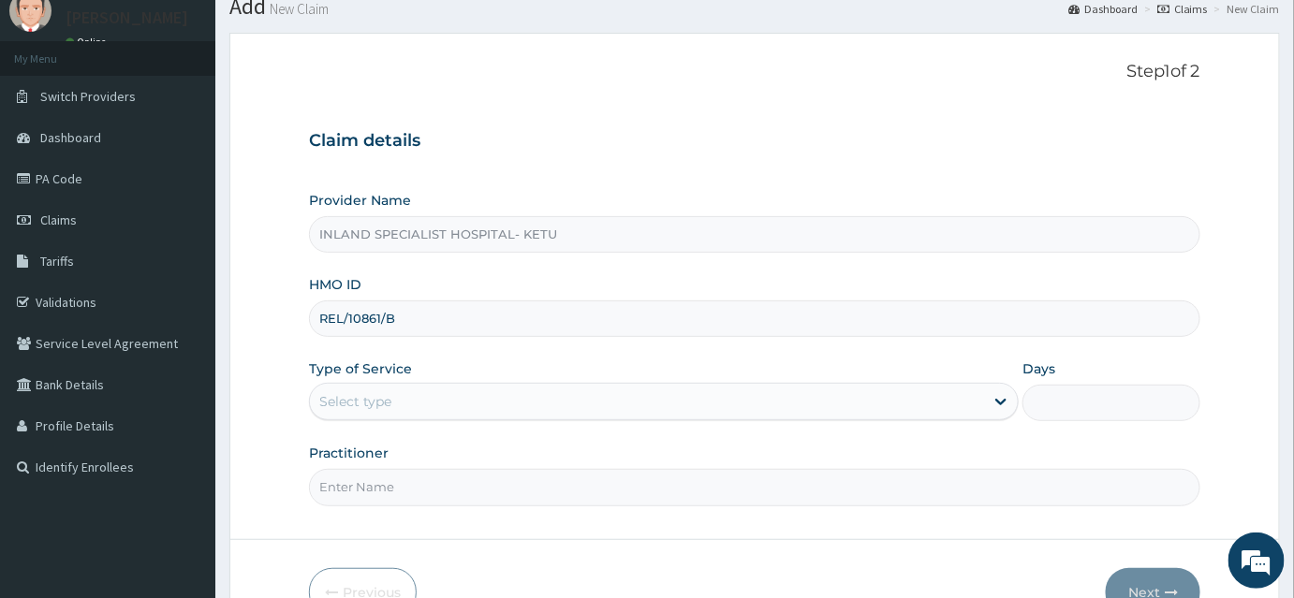
scroll to position [169, 0]
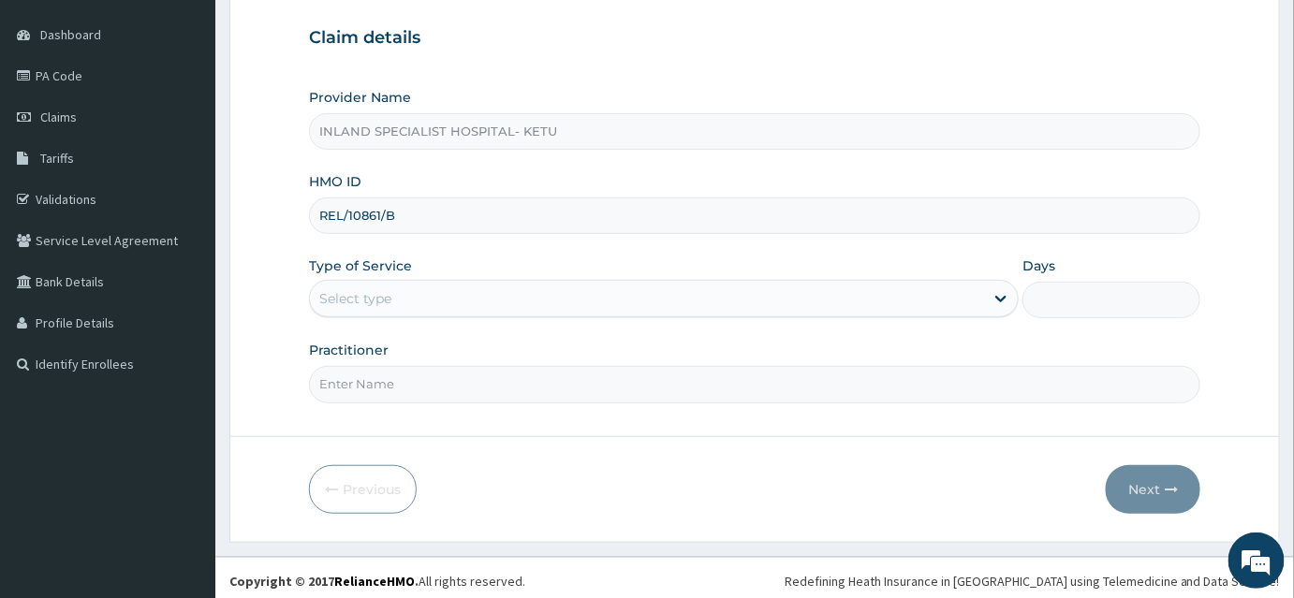
type input "REL/10861/B"
click at [360, 297] on div "Select type" at bounding box center [355, 298] width 72 height 19
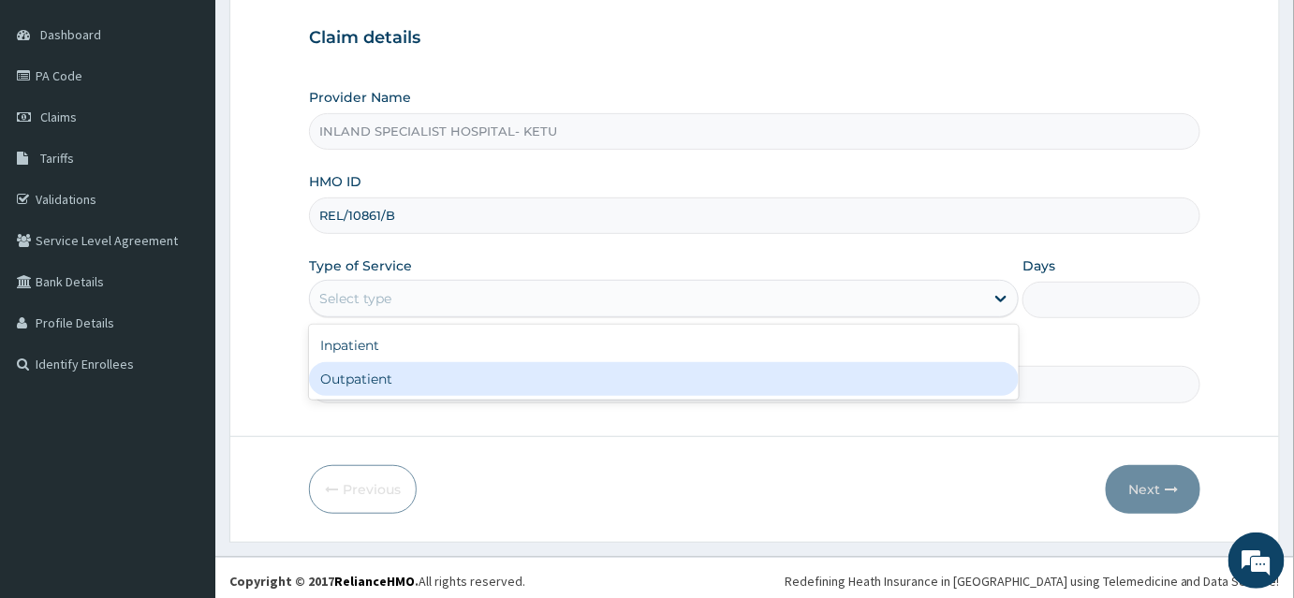
click at [354, 380] on div "Outpatient" at bounding box center [664, 379] width 710 height 34
type input "1"
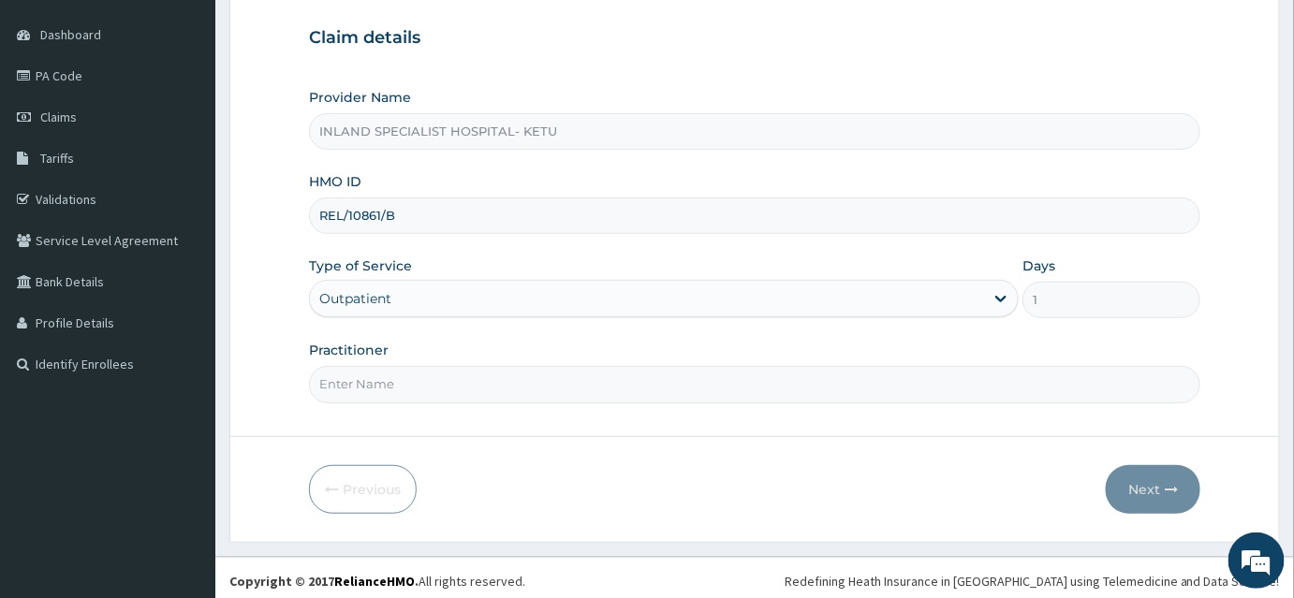
click at [352, 393] on input "Practitioner" at bounding box center [754, 384] width 891 height 37
type input "[PERSON_NAME]"
click at [1166, 489] on icon "button" at bounding box center [1171, 489] width 13 height 13
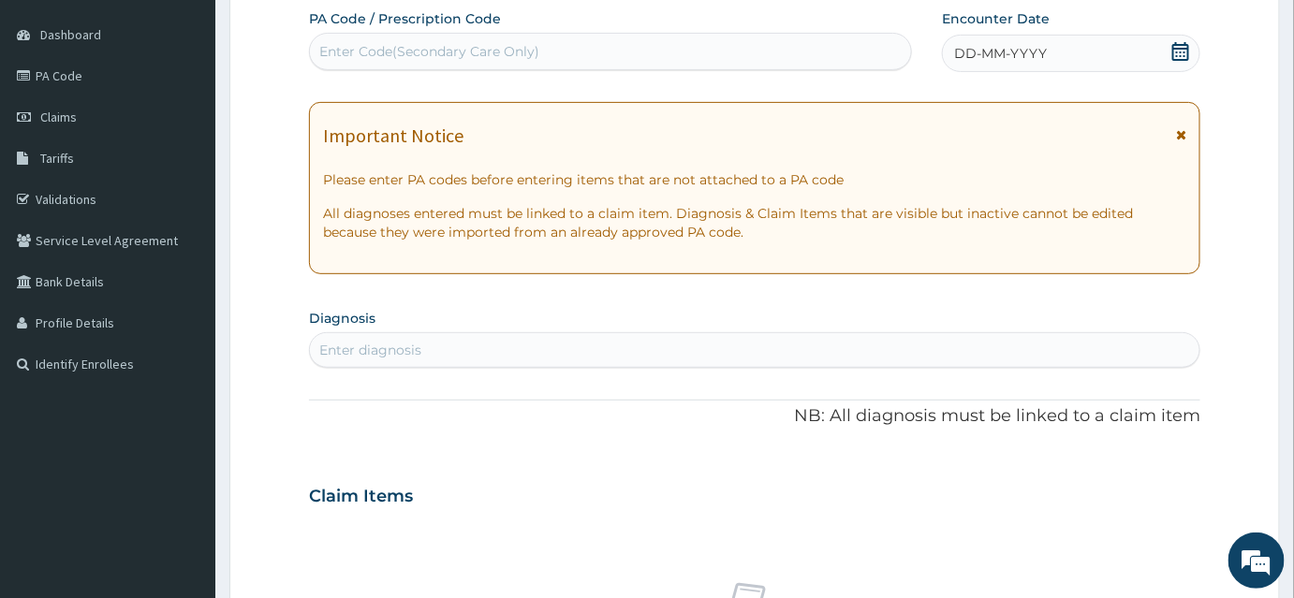
click at [422, 56] on div "Enter Code(Secondary Care Only)" at bounding box center [429, 51] width 220 height 19
type input "PA/D1D09B"
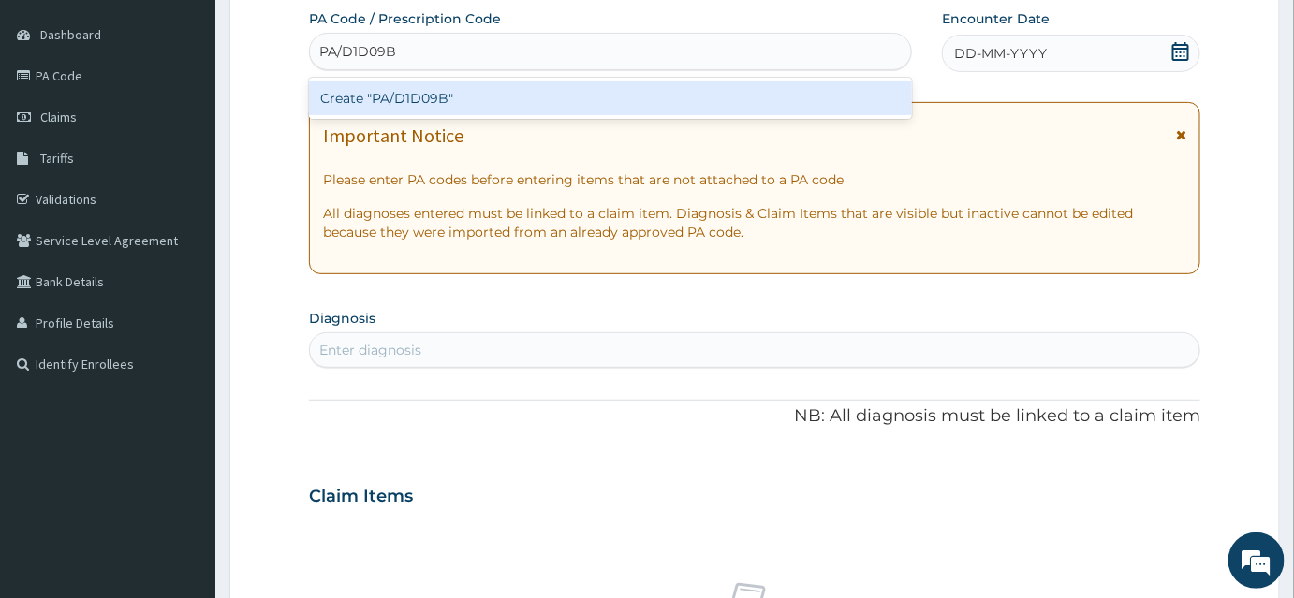
click at [585, 95] on div "Create "PA/D1D09B"" at bounding box center [610, 98] width 603 height 34
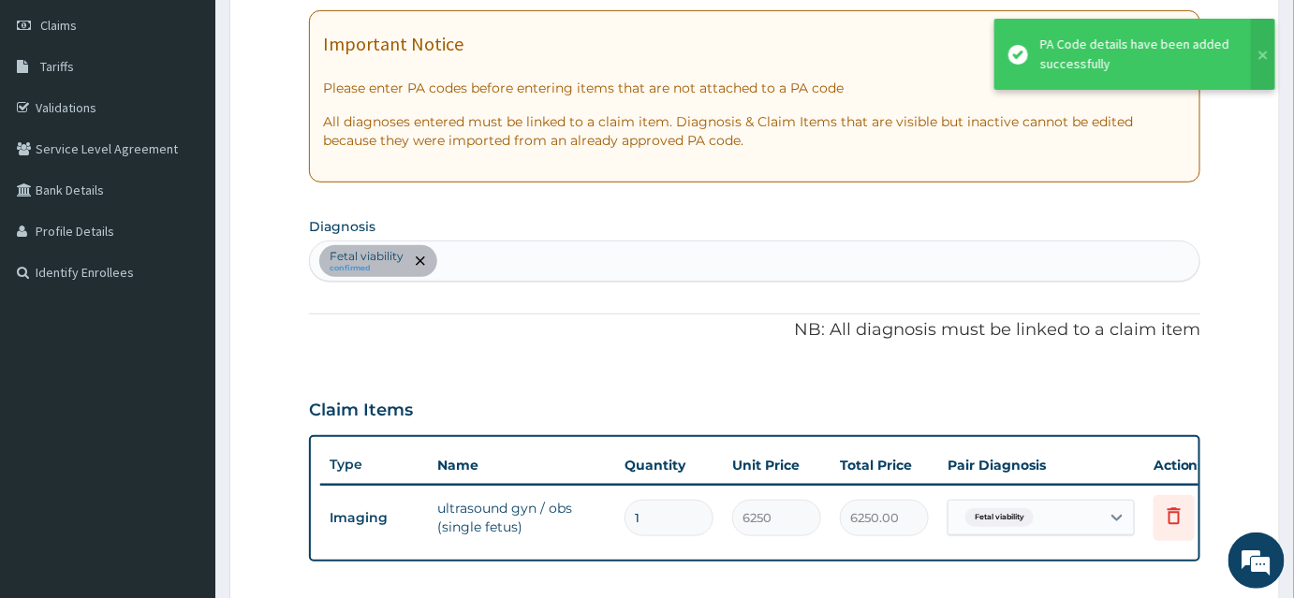
scroll to position [367, 0]
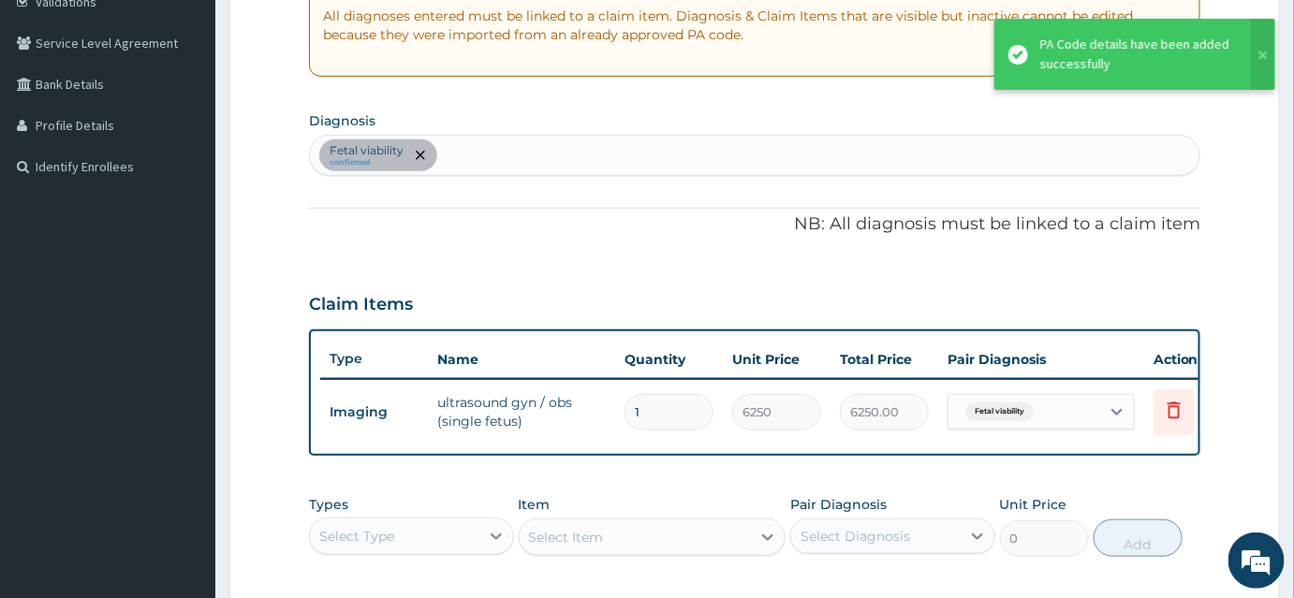
click at [454, 149] on div "Fetal viability confirmed" at bounding box center [755, 155] width 890 height 39
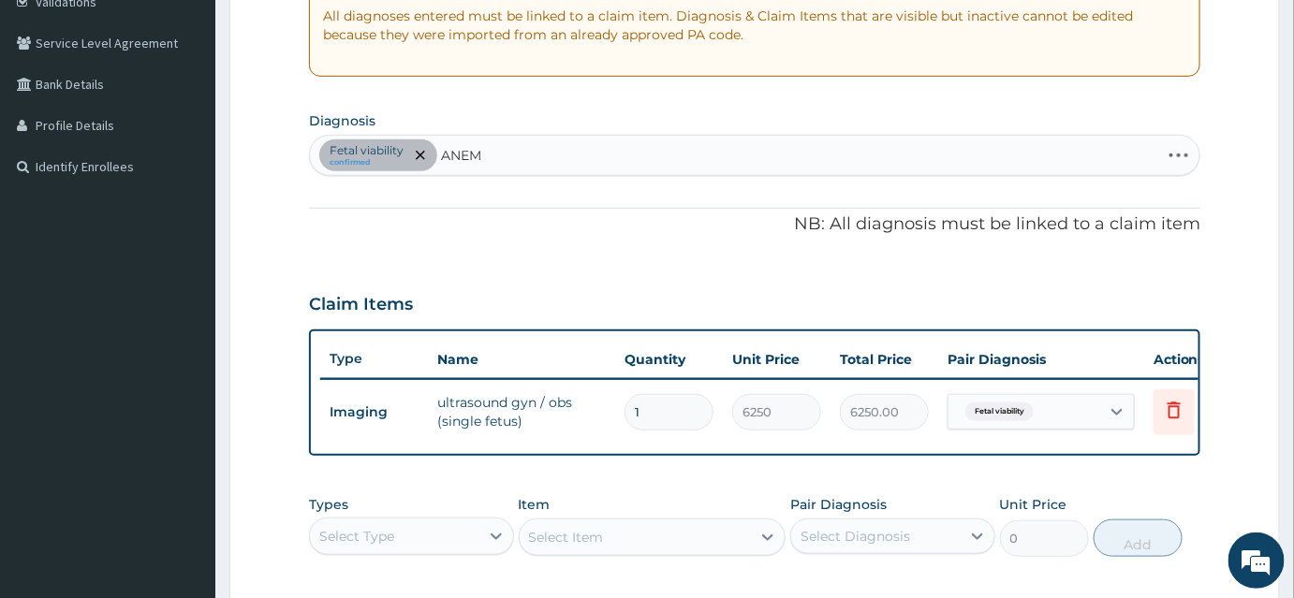
type input "ANEMI"
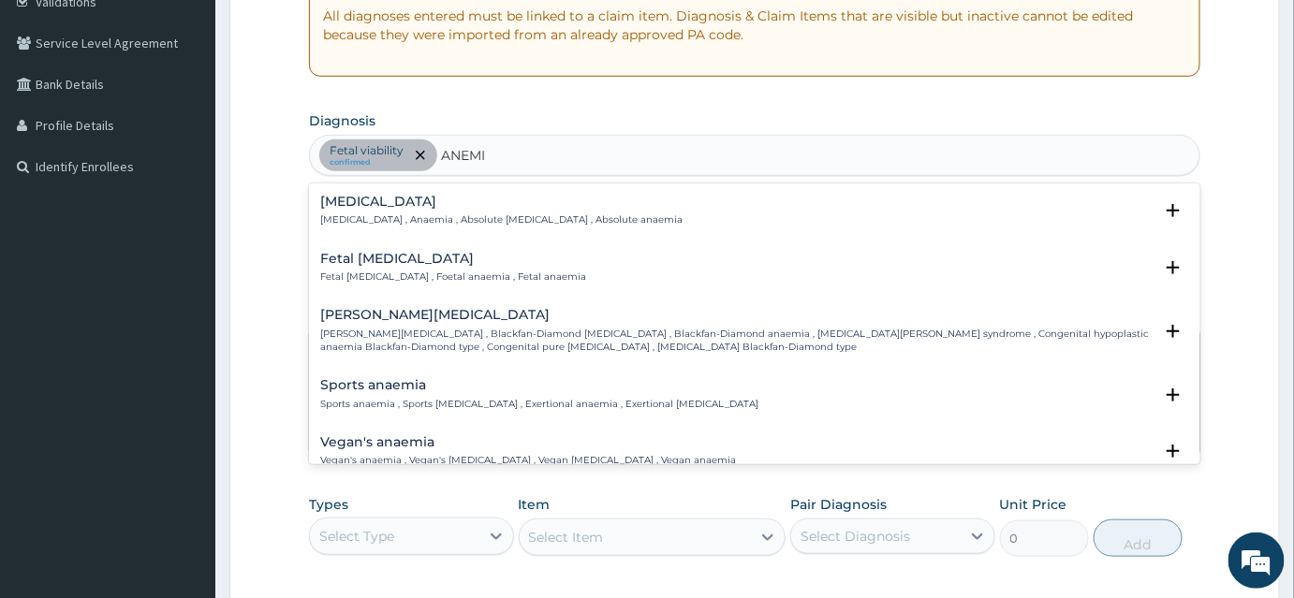
click at [474, 209] on div "Anemia Anemia , Anaemia , Absolute anemia , Absolute anaemia" at bounding box center [501, 211] width 362 height 33
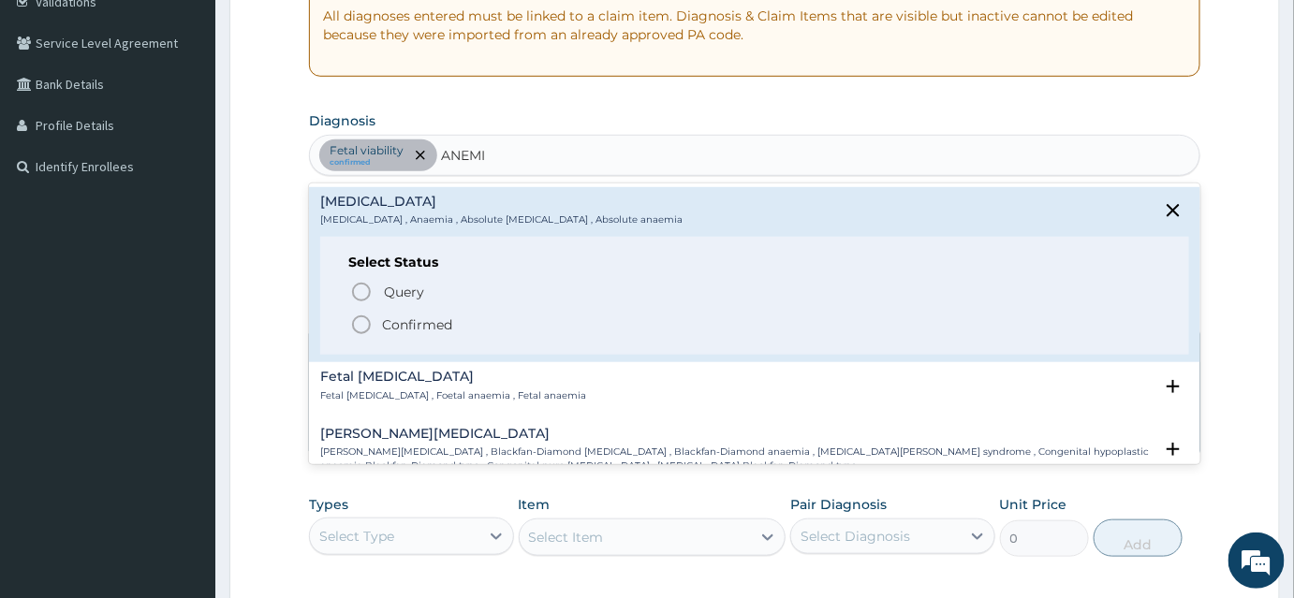
click at [357, 321] on icon "status option filled" at bounding box center [361, 325] width 22 height 22
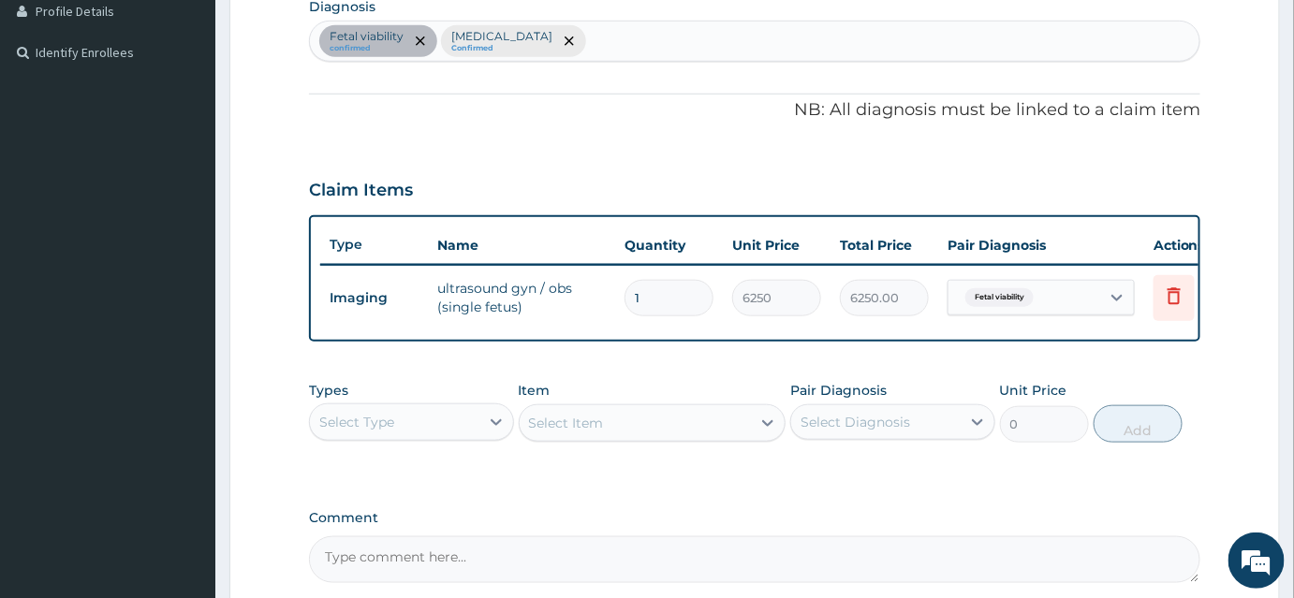
scroll to position [622, 0]
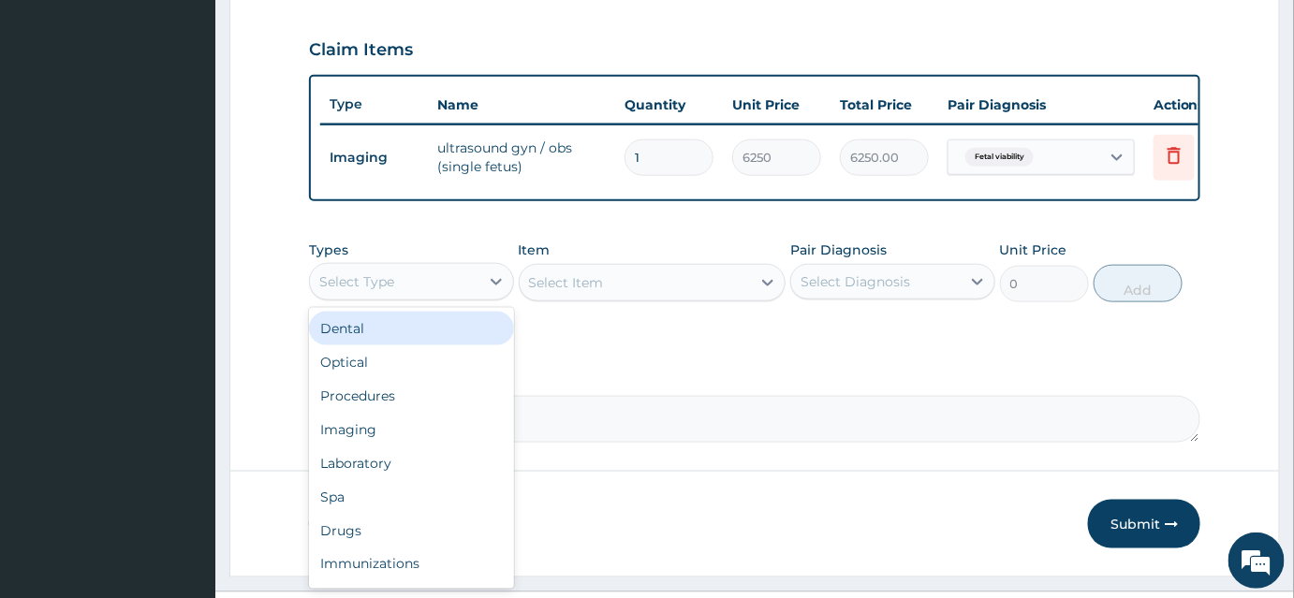
click at [396, 297] on div "Select Type" at bounding box center [394, 282] width 169 height 30
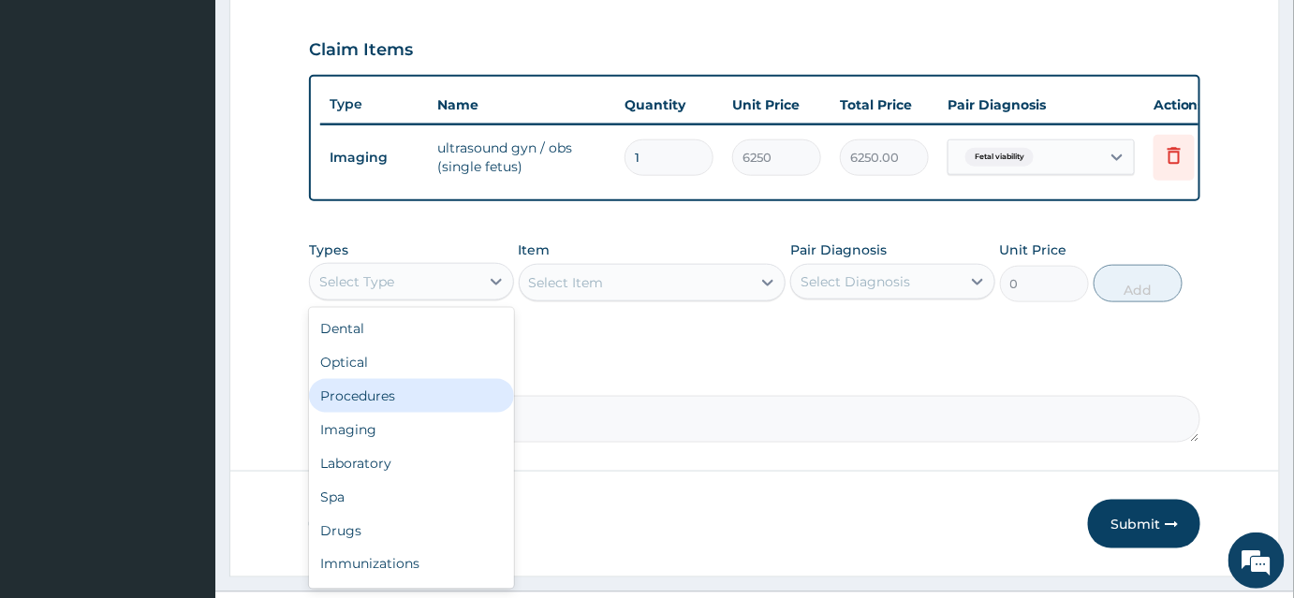
click at [369, 404] on div "Procedures" at bounding box center [411, 396] width 205 height 34
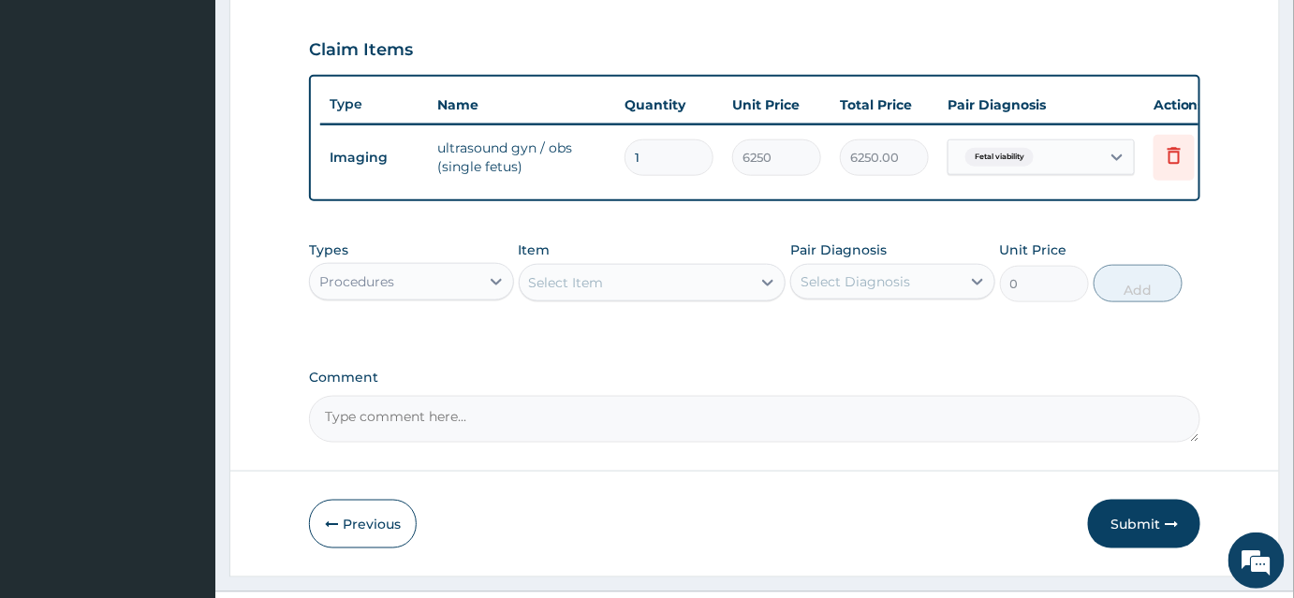
click at [589, 292] on div "Select Item" at bounding box center [566, 282] width 75 height 19
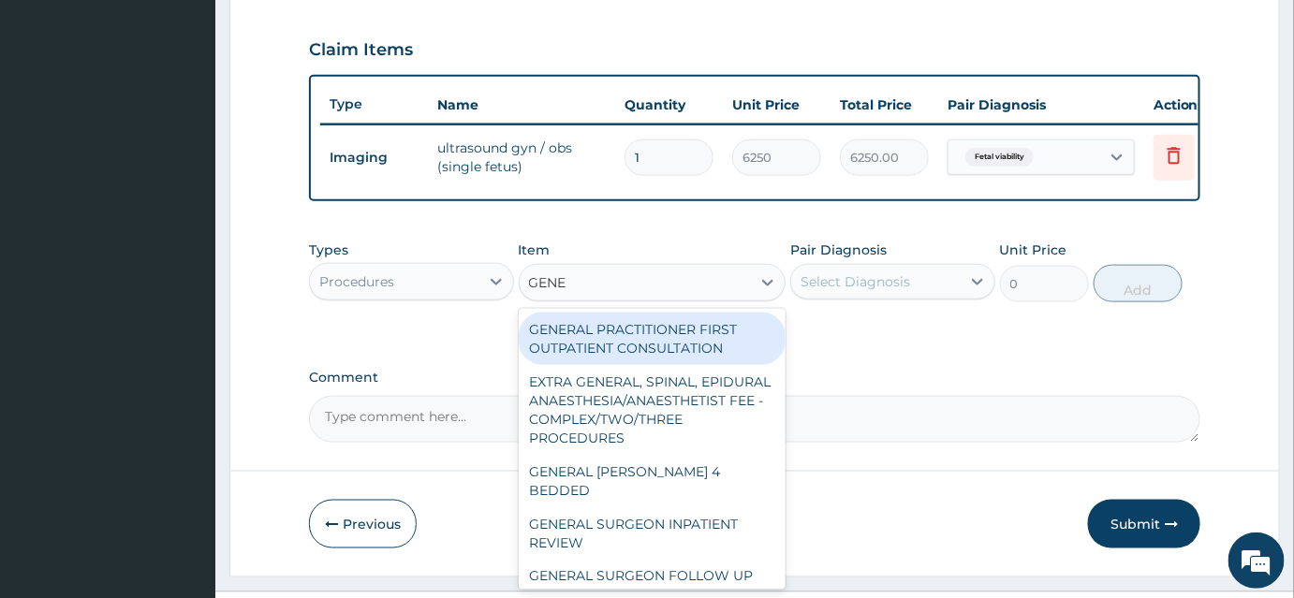
type input "GENER"
click at [633, 359] on div "GENERAL PRACTITIONER FIRST OUTPATIENT CONSULTATION" at bounding box center [653, 339] width 268 height 52
type input "3750"
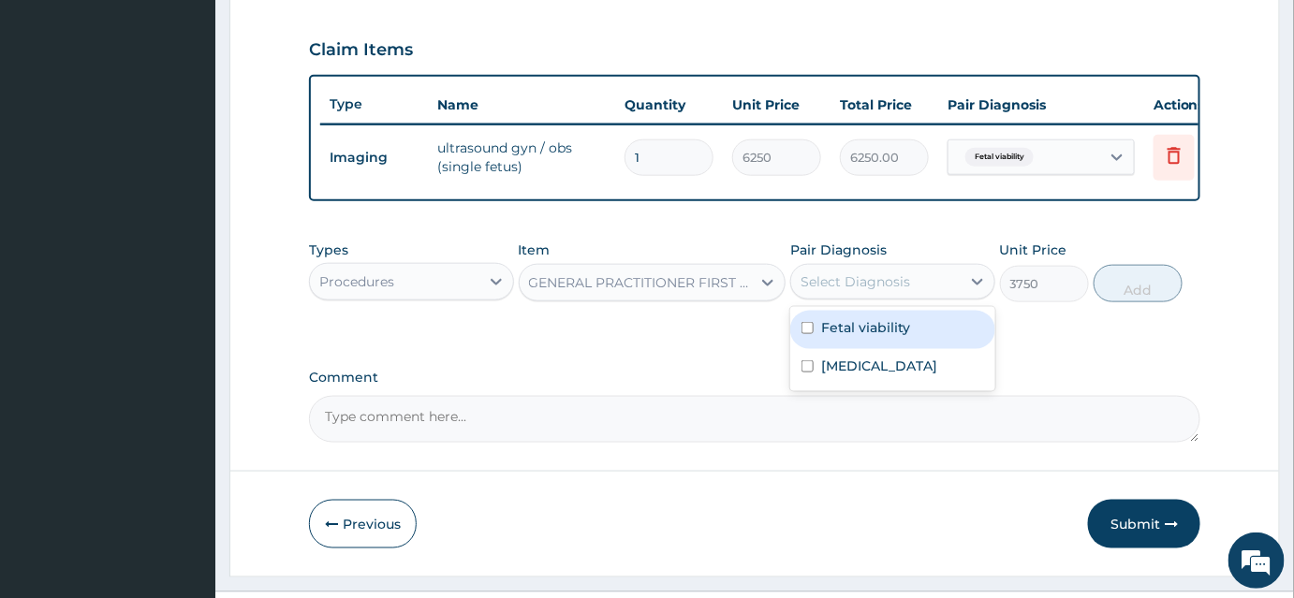
click at [841, 291] on div "Select Diagnosis" at bounding box center [856, 281] width 110 height 19
click at [843, 333] on label "Fetal viability" at bounding box center [865, 327] width 89 height 19
checkbox input "true"
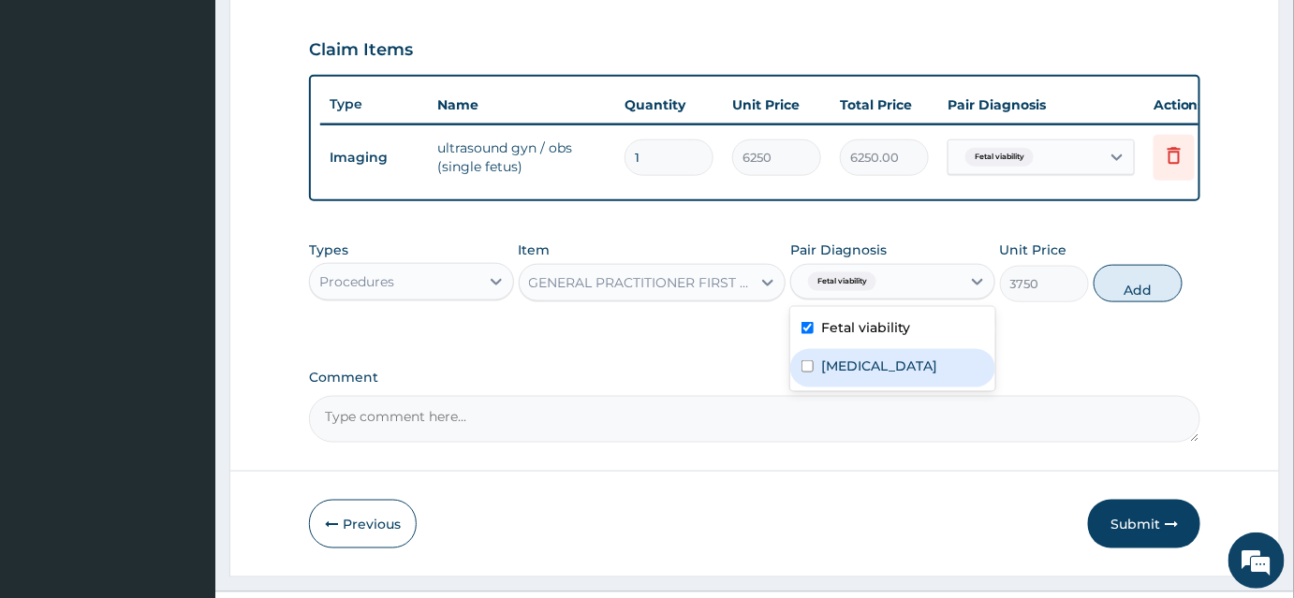
click at [837, 388] on div "Anemia" at bounding box center [892, 368] width 205 height 38
checkbox input "true"
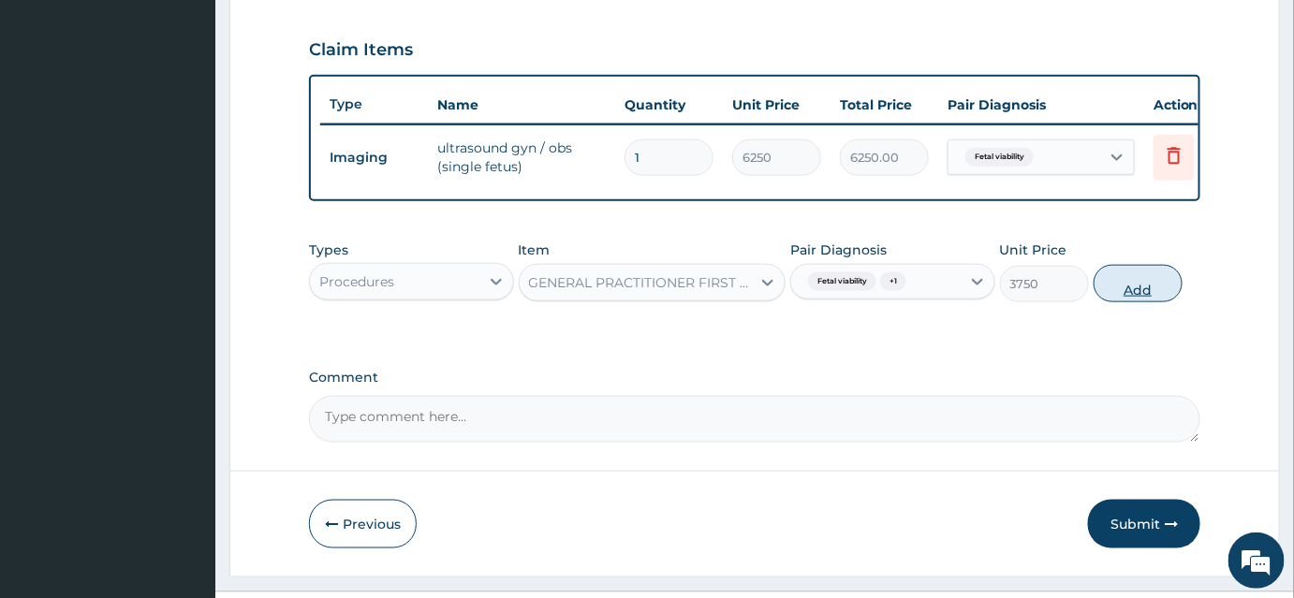
click at [1121, 298] on button "Add" at bounding box center [1138, 283] width 89 height 37
type input "0"
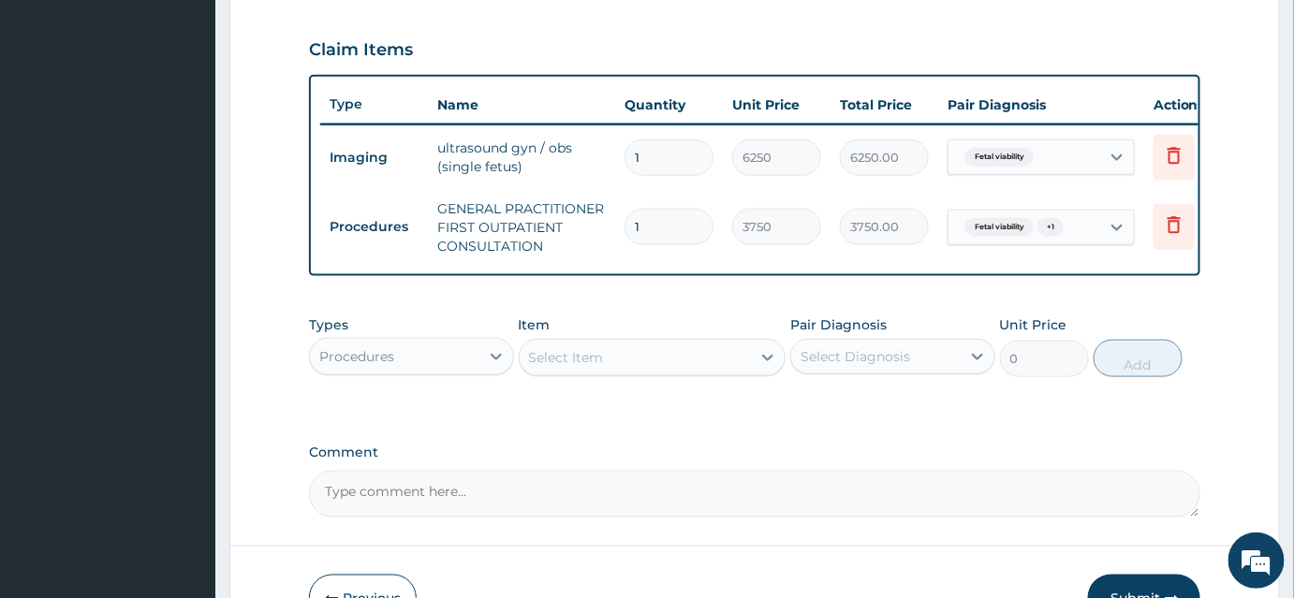
click at [567, 367] on div "Select Item" at bounding box center [566, 357] width 75 height 19
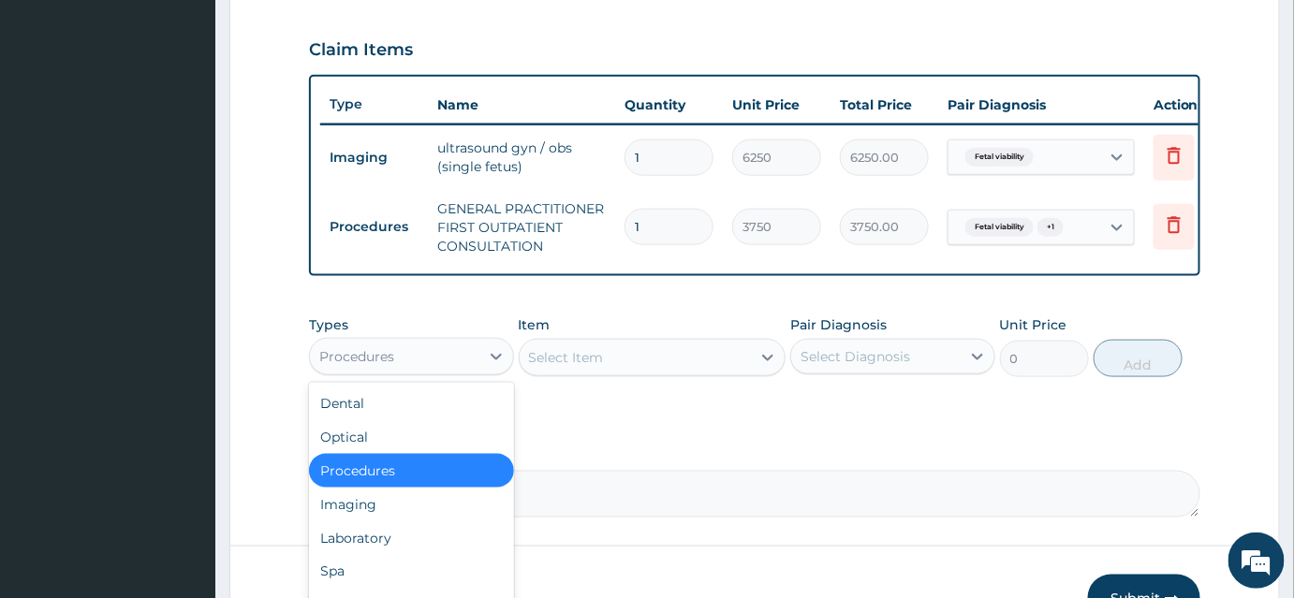
click at [454, 376] on div "Procedures" at bounding box center [411, 356] width 205 height 37
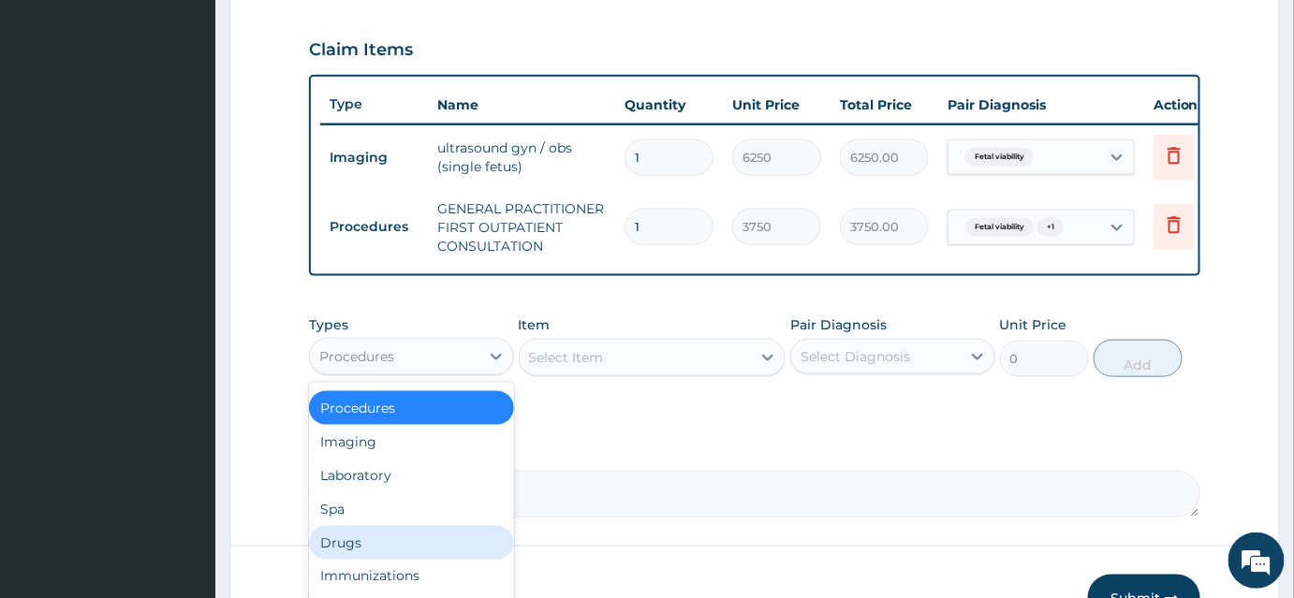
click at [345, 548] on div "Drugs" at bounding box center [411, 543] width 205 height 34
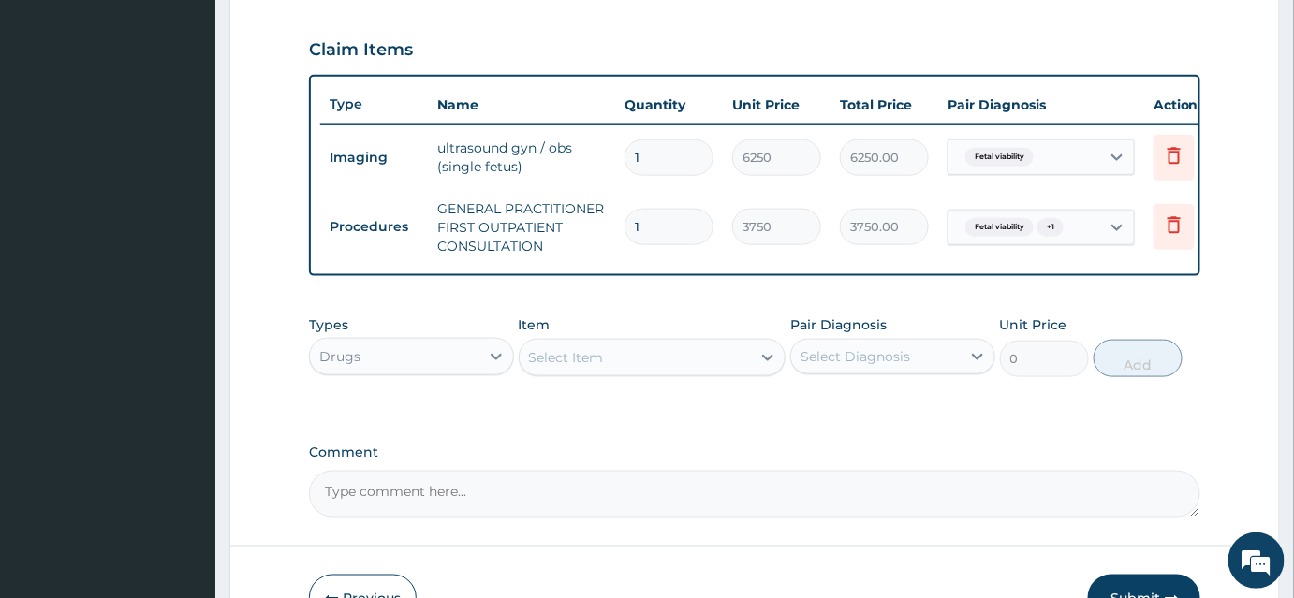
click at [554, 367] on div "Select Item" at bounding box center [566, 357] width 75 height 19
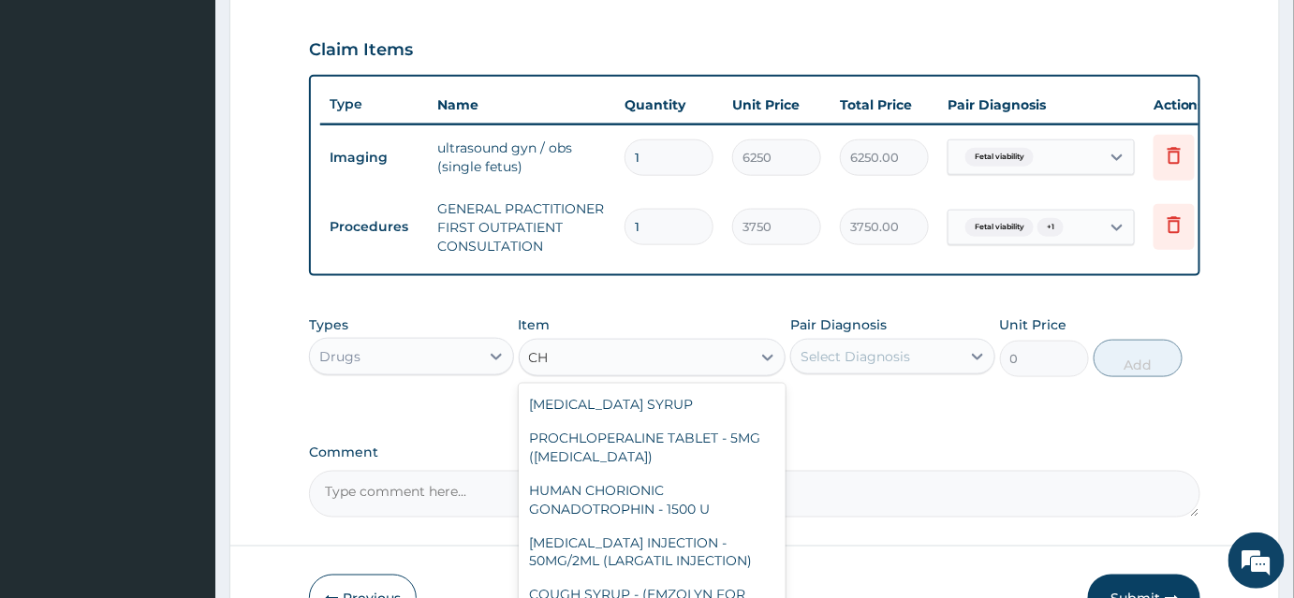
type input "C"
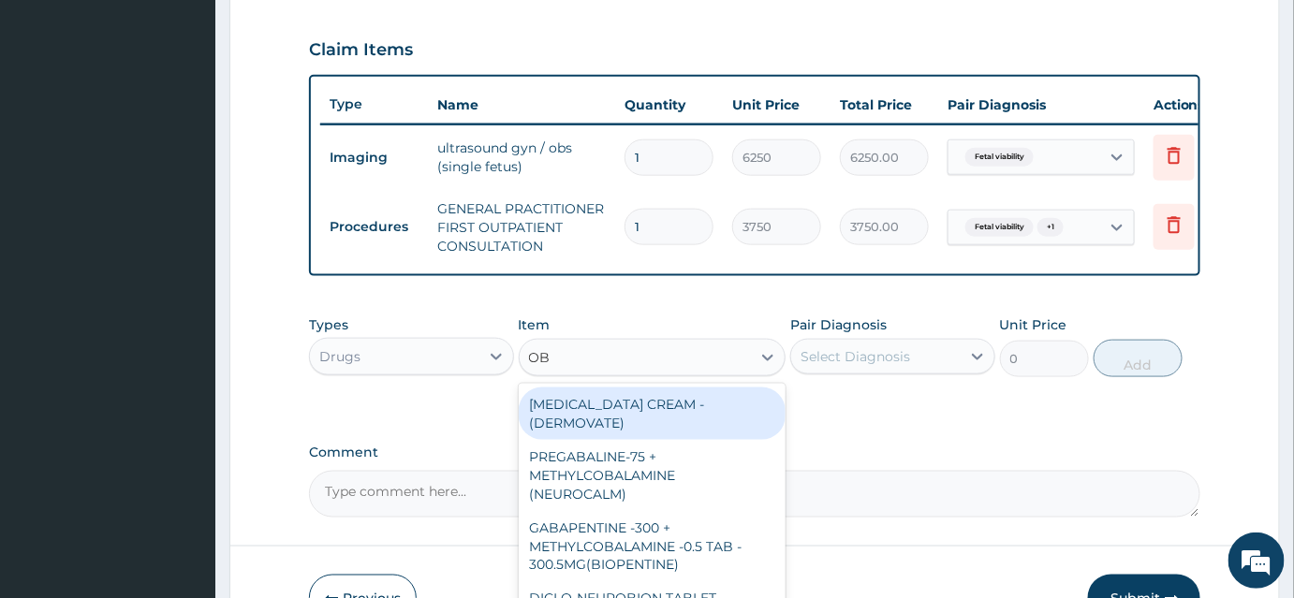
type input "OBR"
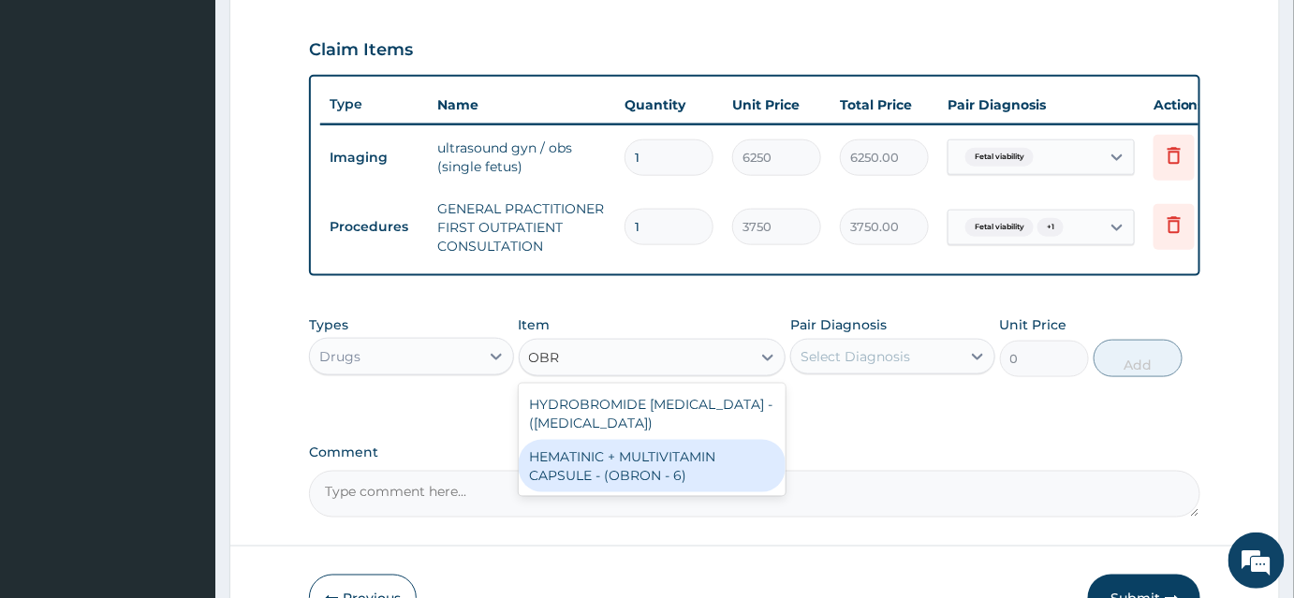
click at [617, 464] on div "HEMATINIC + MULTIVITAMIN CAPSULE - (OBRON - 6)" at bounding box center [653, 466] width 268 height 52
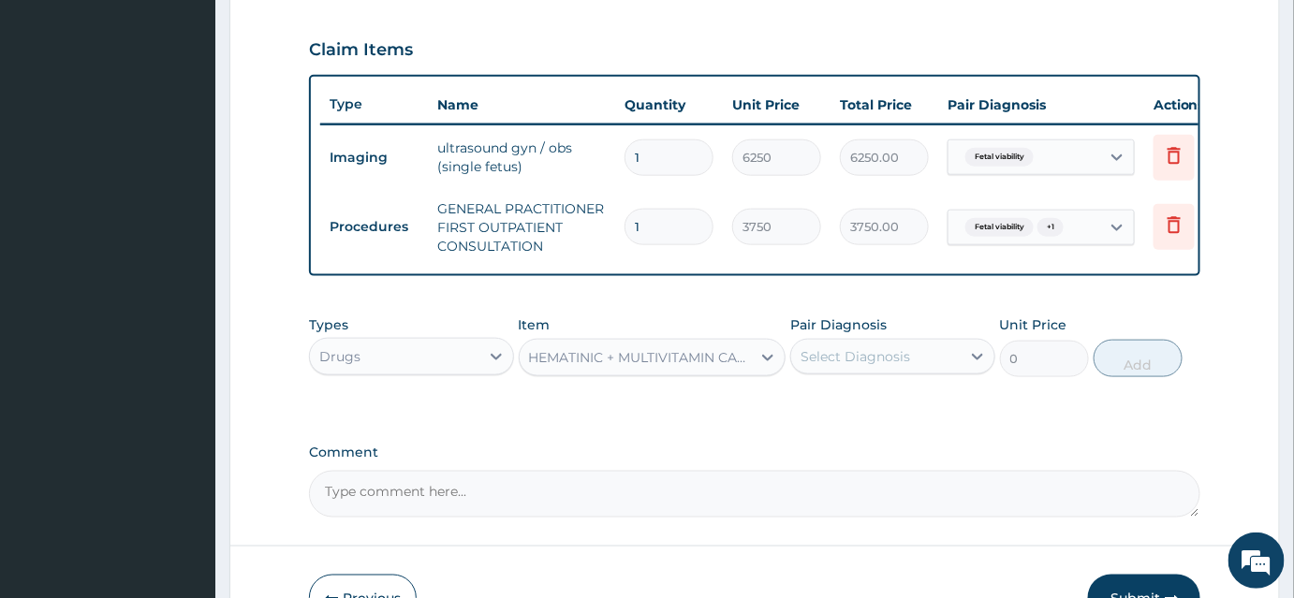
type input "70"
click at [868, 354] on div "Select Diagnosis" at bounding box center [875, 357] width 169 height 30
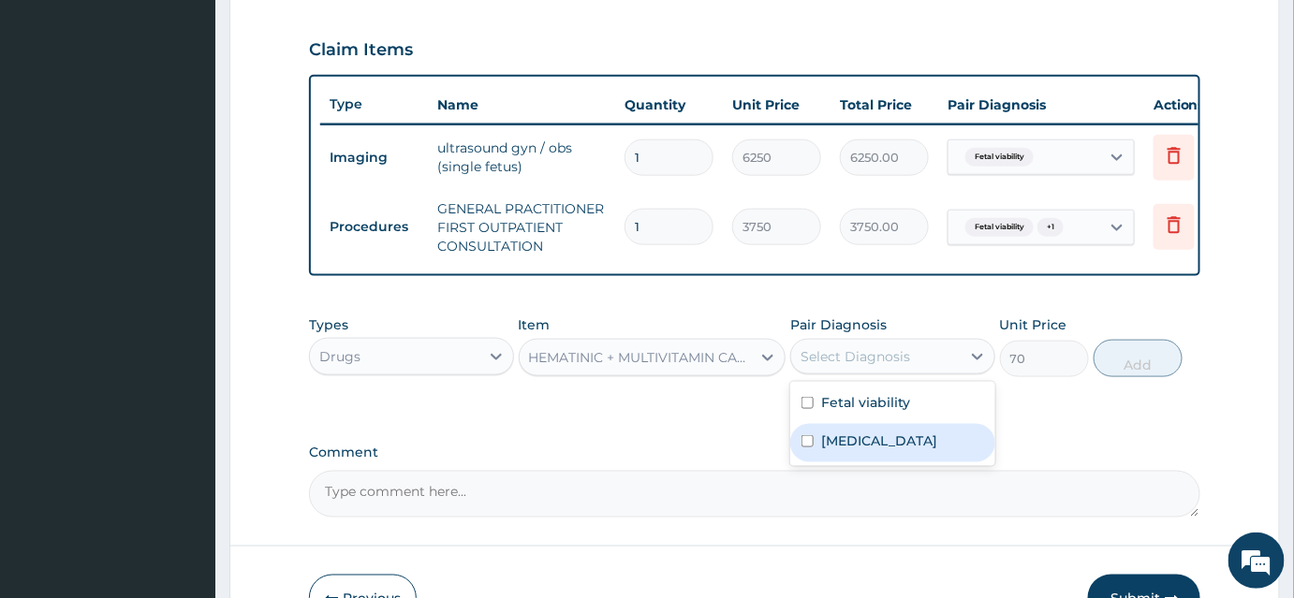
click at [826, 450] on label "Anemia" at bounding box center [879, 441] width 116 height 19
checkbox input "true"
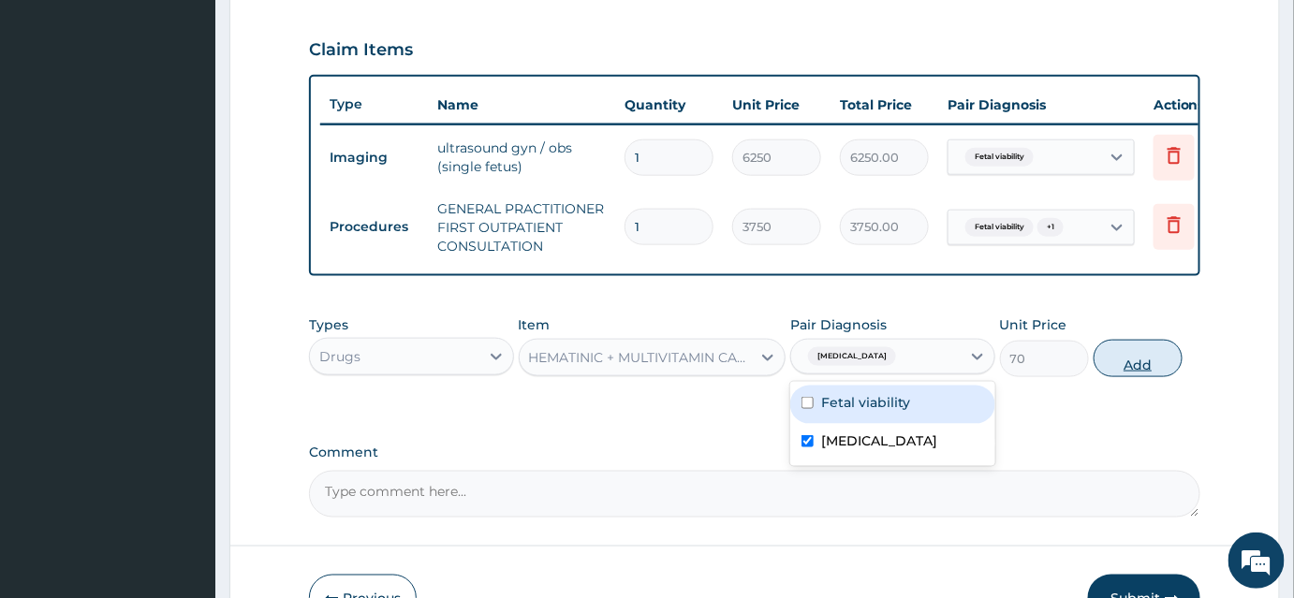
click at [1140, 375] on button "Add" at bounding box center [1138, 358] width 89 height 37
type input "0"
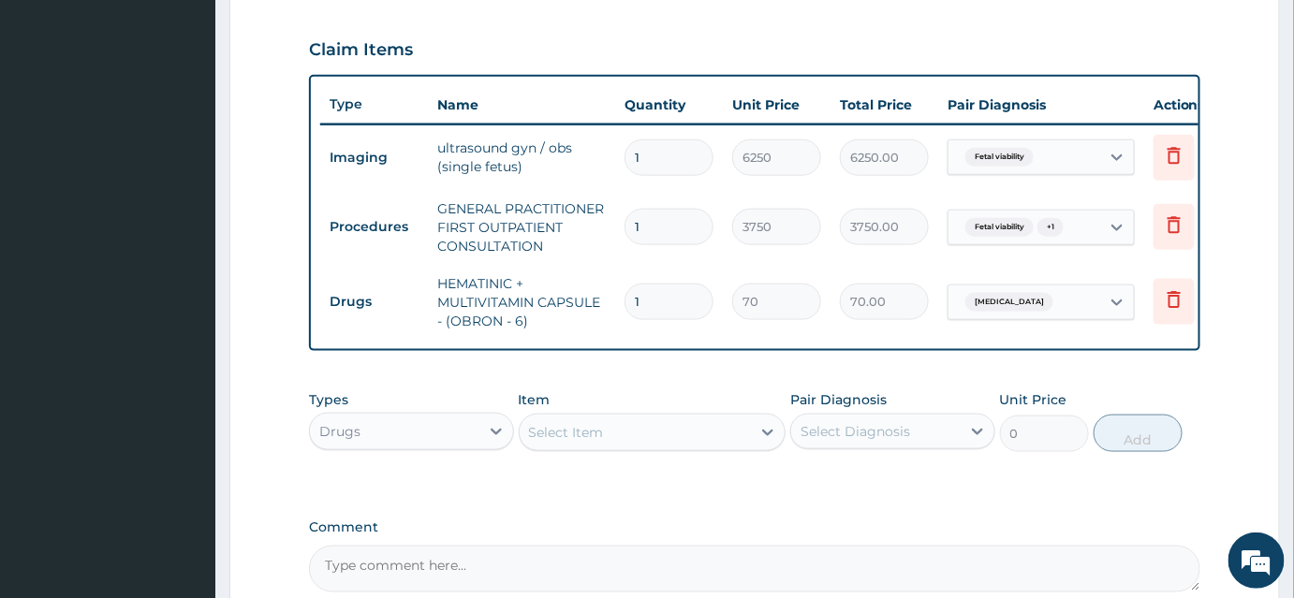
click at [669, 297] on input "1" at bounding box center [669, 302] width 89 height 37
type input "14"
type input "980.00"
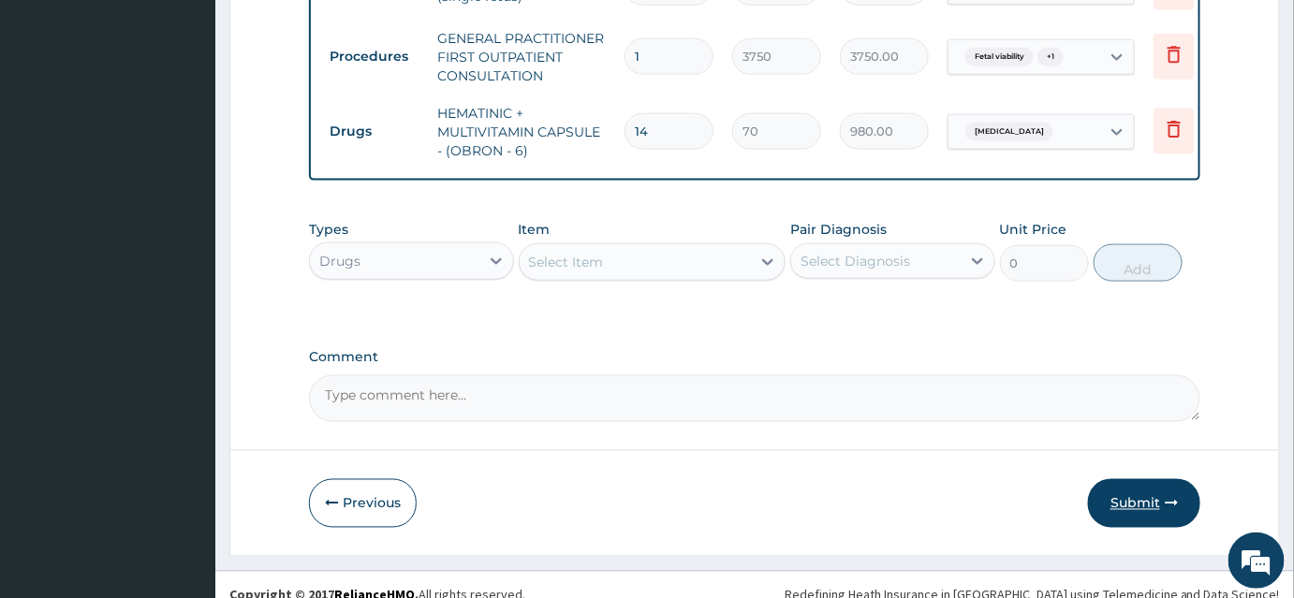
type input "14"
click at [1164, 501] on button "Submit" at bounding box center [1144, 503] width 112 height 49
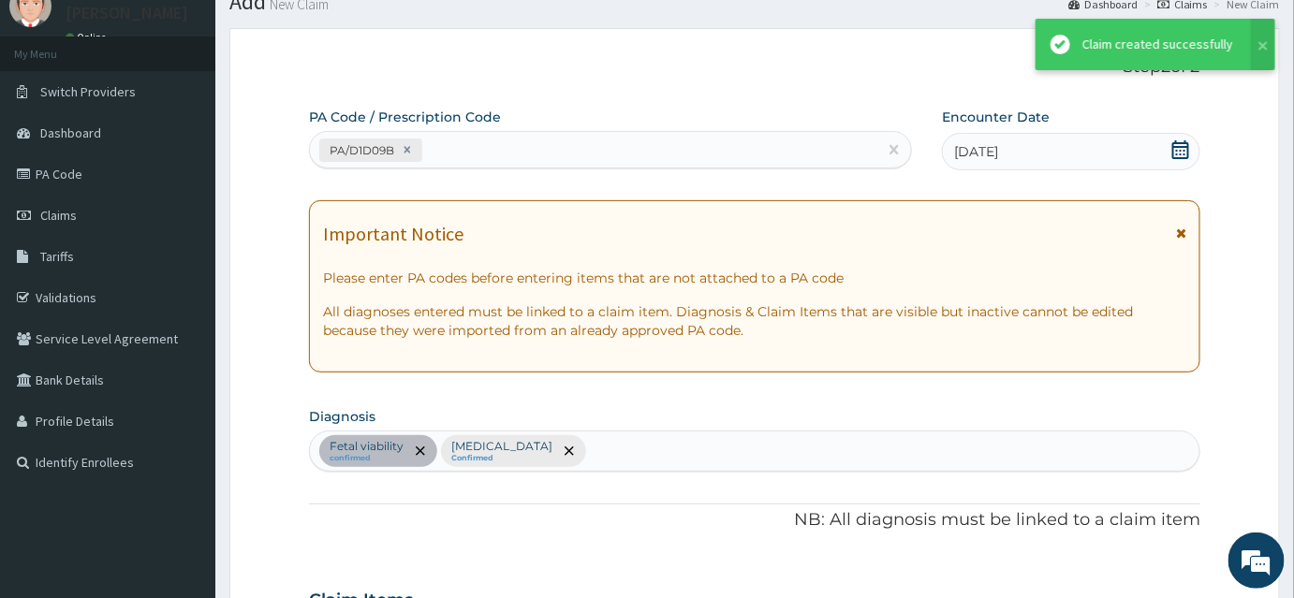
scroll to position [792, 0]
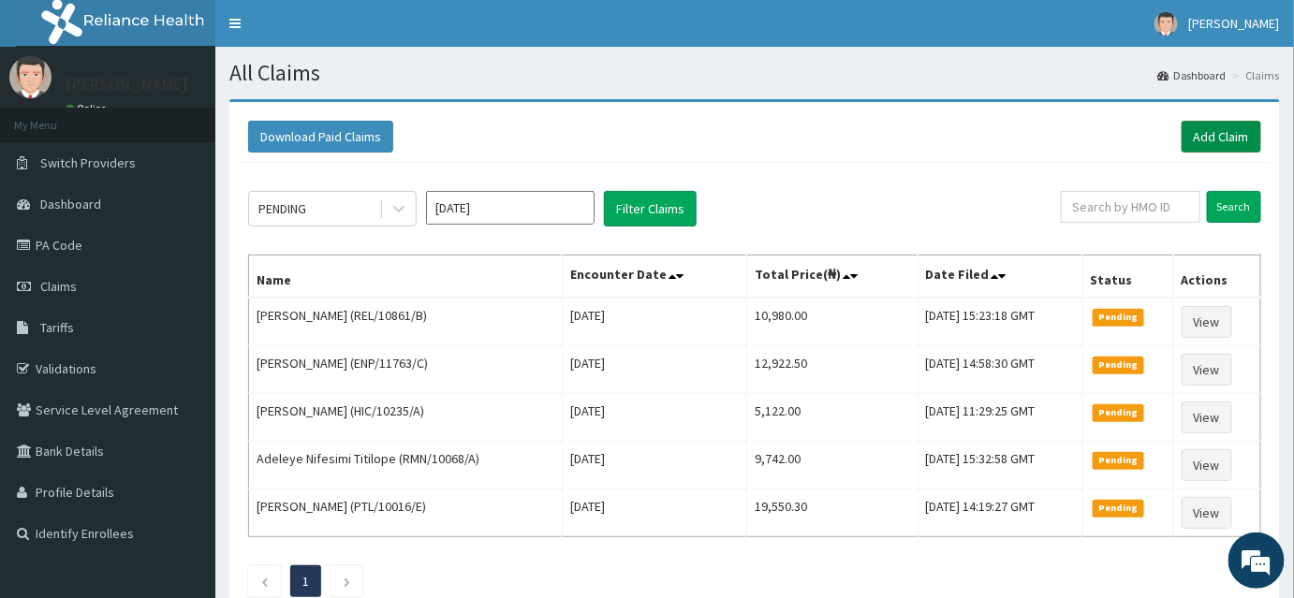
click at [1214, 127] on link "Add Claim" at bounding box center [1222, 137] width 80 height 32
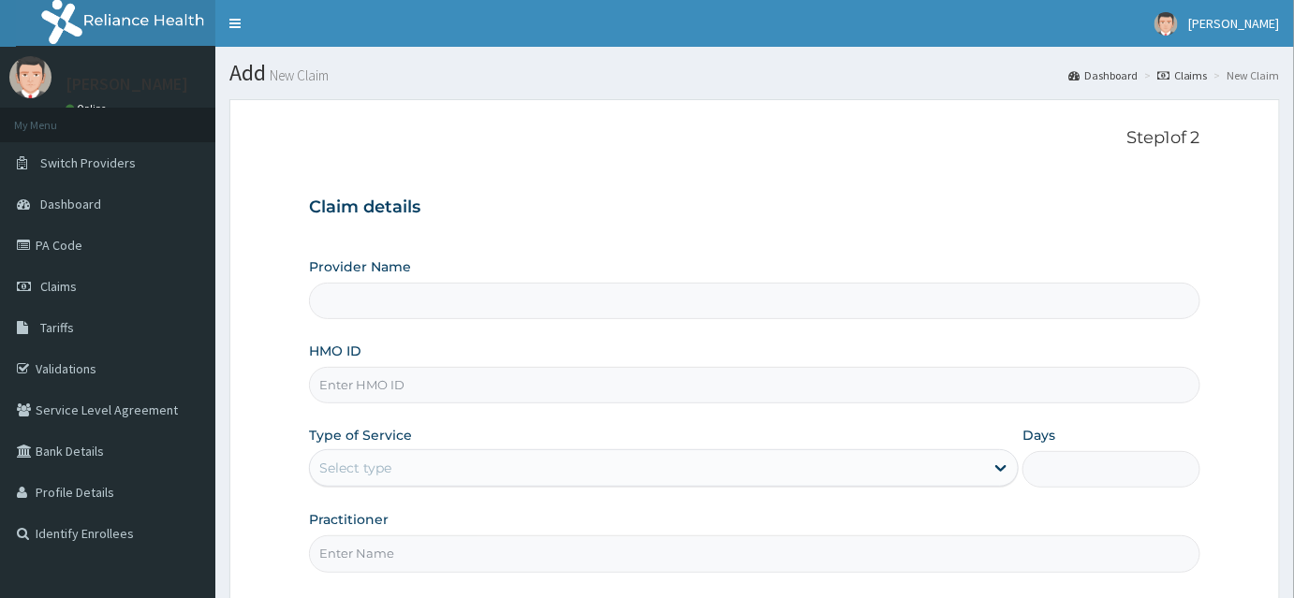
type input "INLAND SPECIALIST HOSPITAL- KETU"
click at [374, 381] on input "HMO ID" at bounding box center [754, 385] width 891 height 37
type input "DGB/10066/A"
click at [396, 471] on div "Select type" at bounding box center [647, 468] width 674 height 30
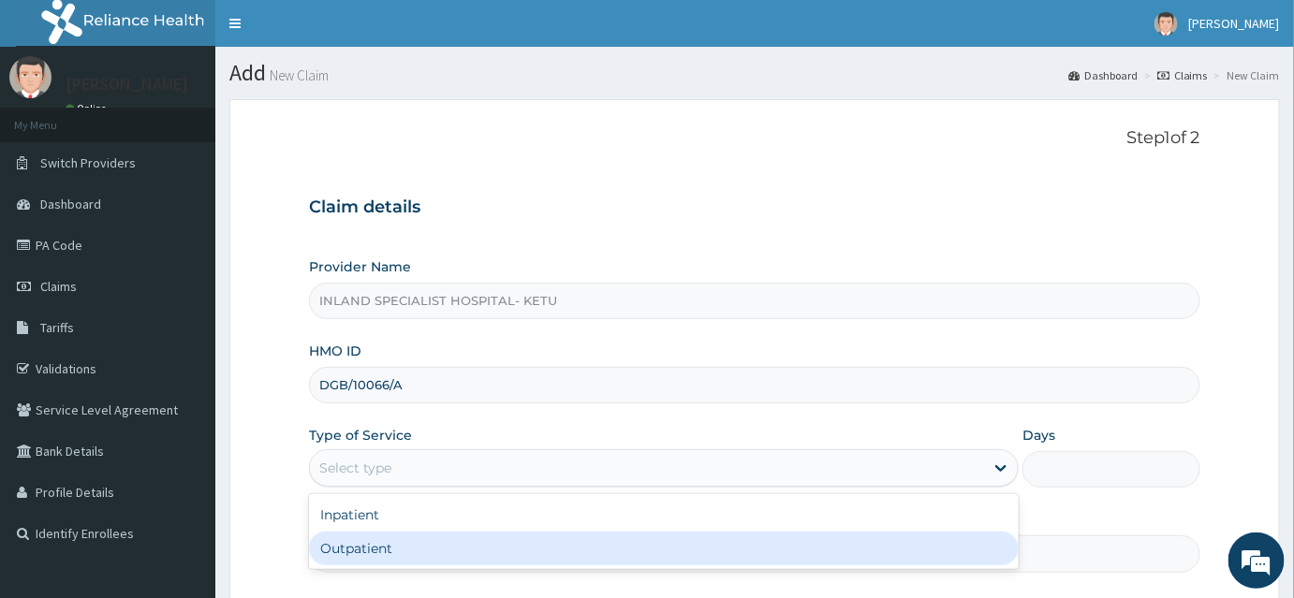
click at [376, 549] on div "Outpatient" at bounding box center [664, 549] width 710 height 34
type input "1"
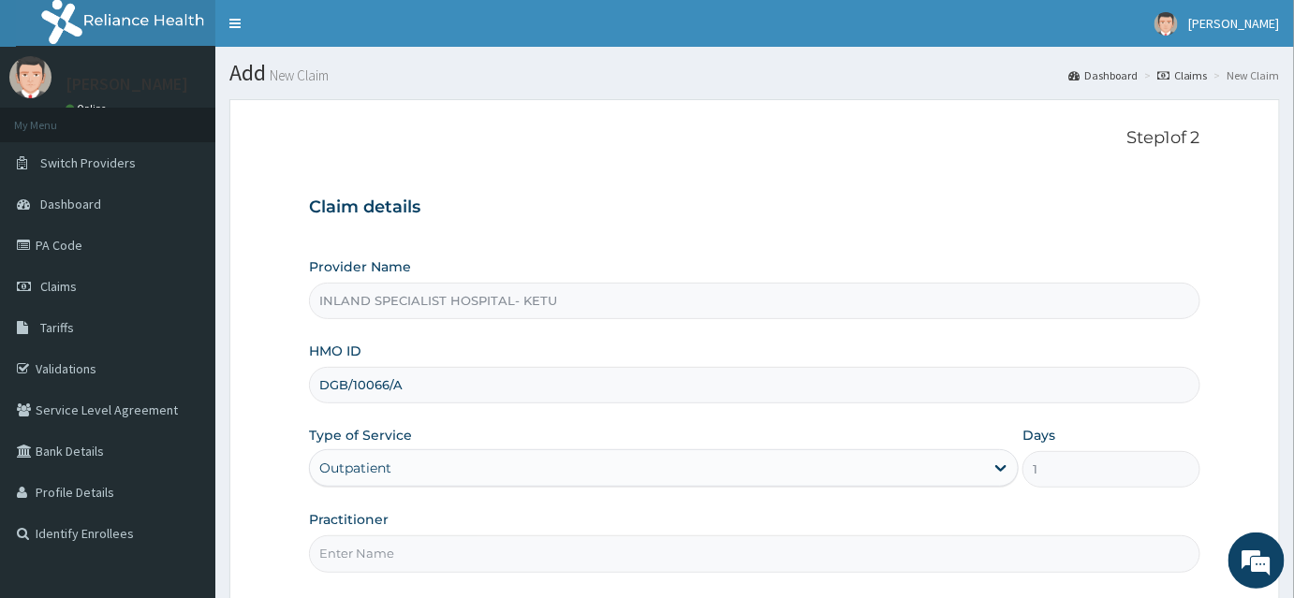
click at [376, 556] on input "Practitioner" at bounding box center [754, 554] width 891 height 37
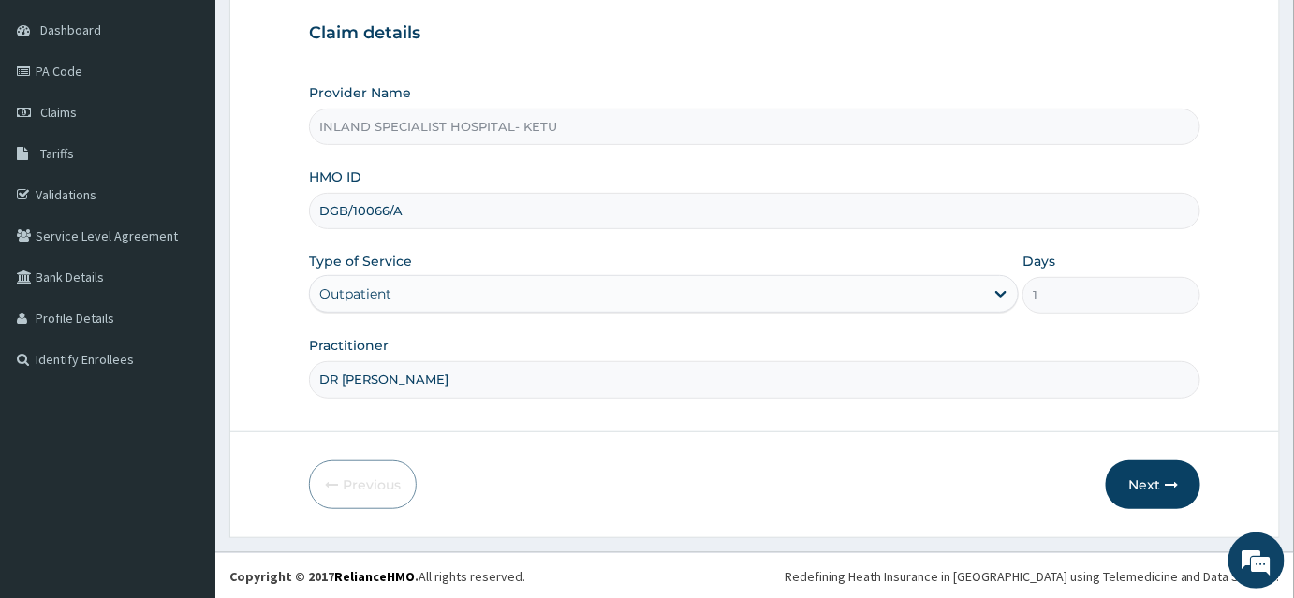
scroll to position [174, 0]
type input "DR [PERSON_NAME]"
click at [1126, 481] on button "Next" at bounding box center [1153, 485] width 95 height 49
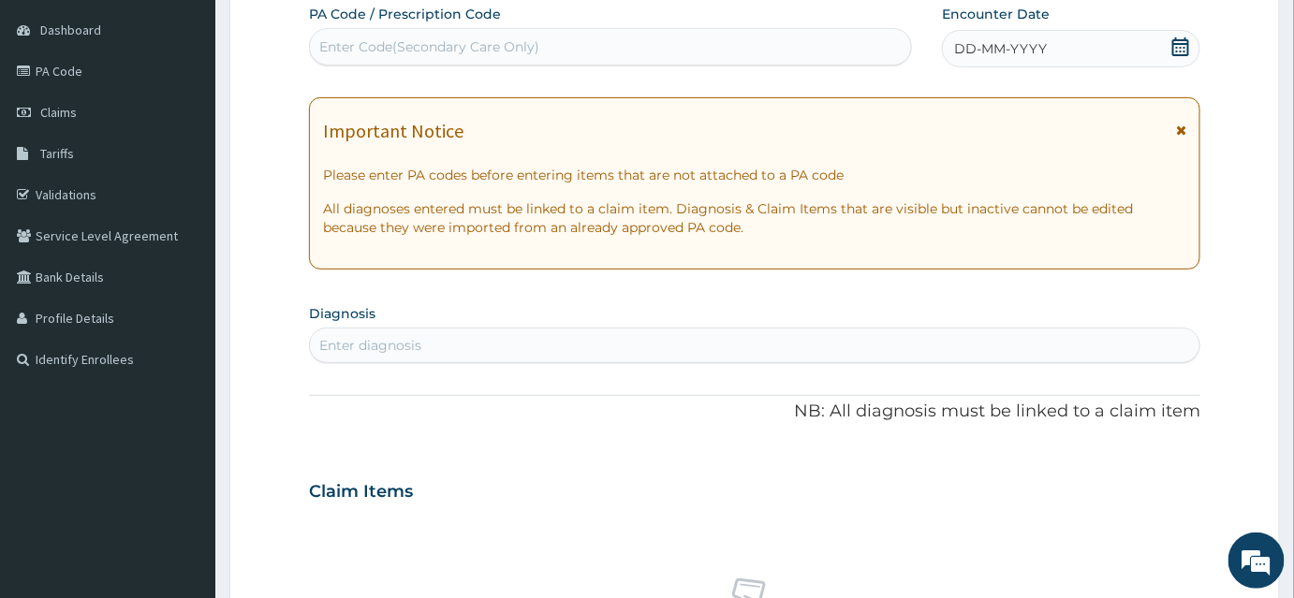
click at [1181, 37] on icon at bounding box center [1180, 46] width 19 height 19
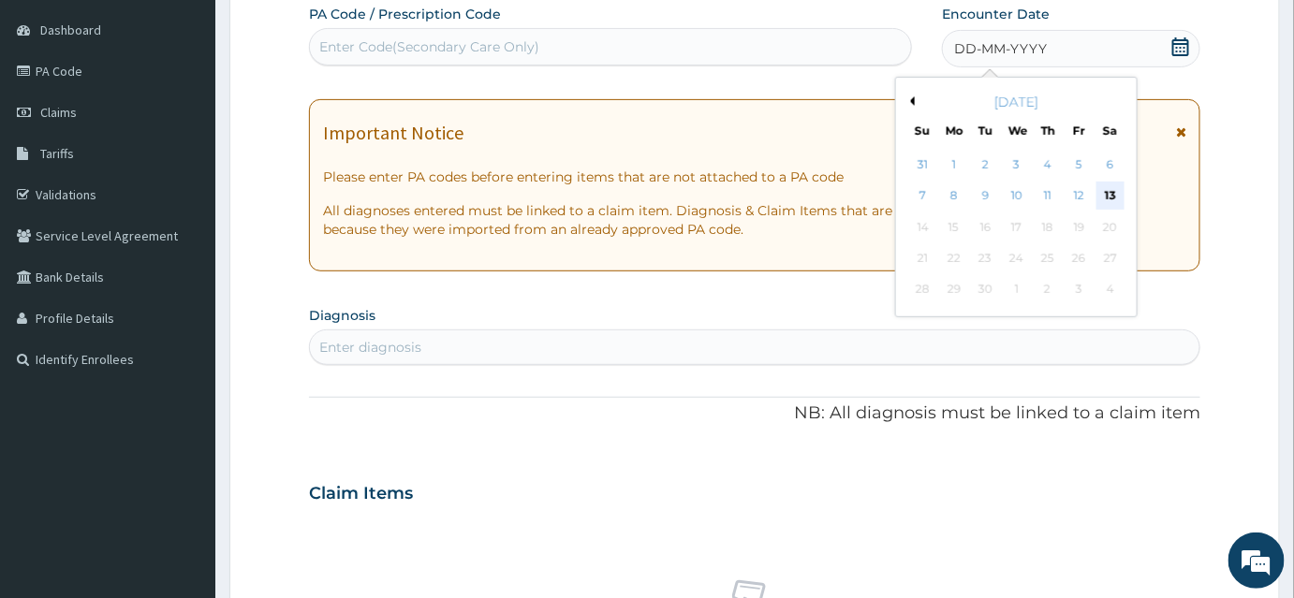
click at [1109, 185] on div "13" at bounding box center [1111, 197] width 28 height 28
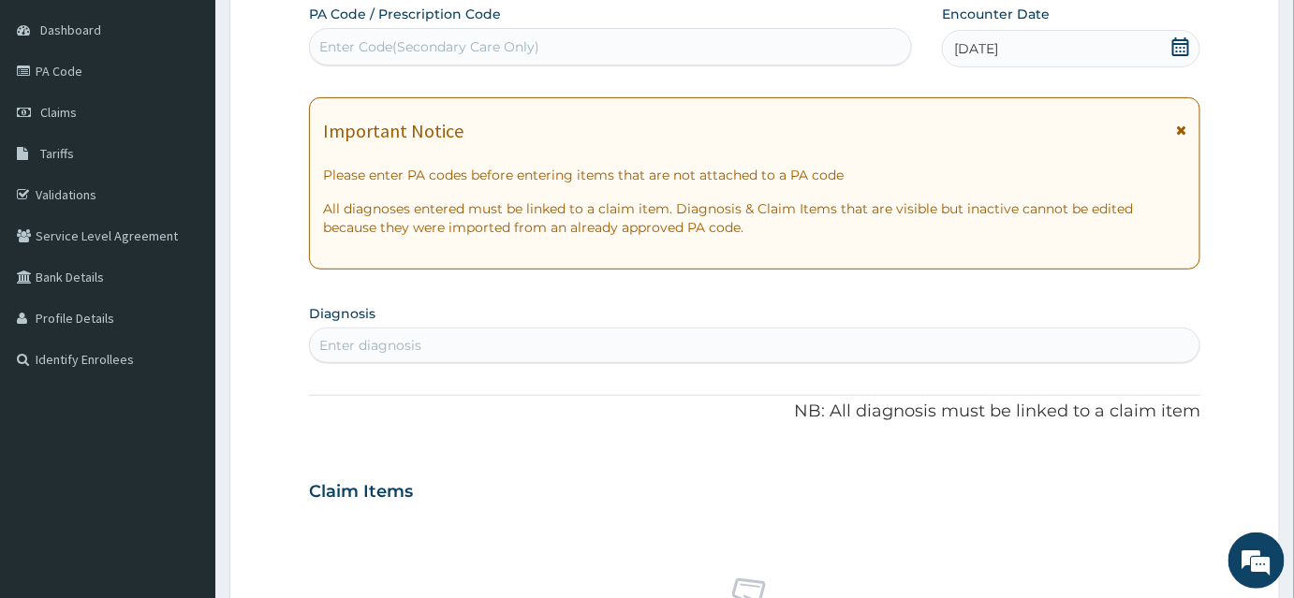
click at [390, 45] on div "Enter Code(Secondary Care Only)" at bounding box center [429, 46] width 220 height 19
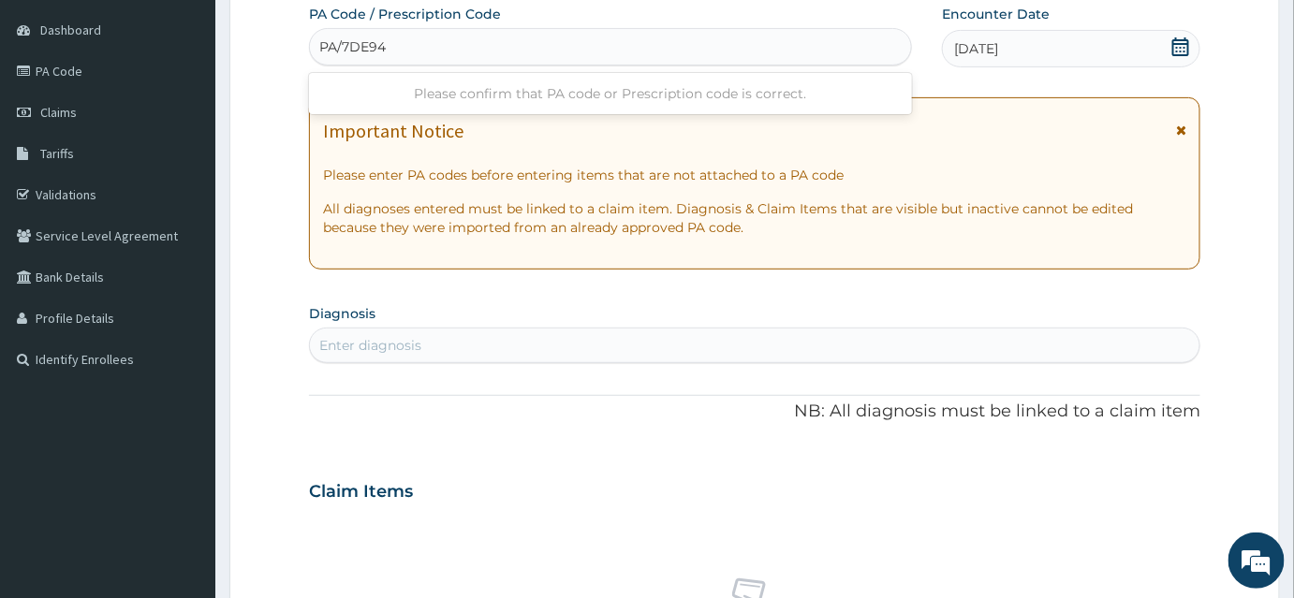
type input "PA/7DE945"
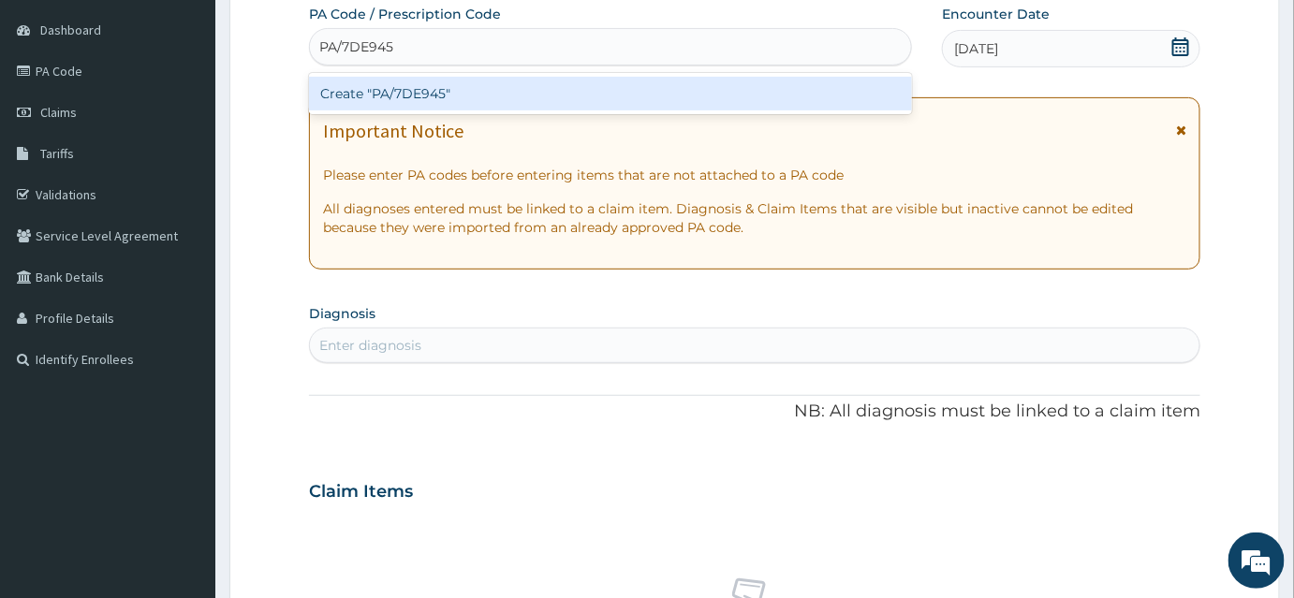
click at [402, 88] on div "Create "PA/7DE945"" at bounding box center [610, 94] width 603 height 34
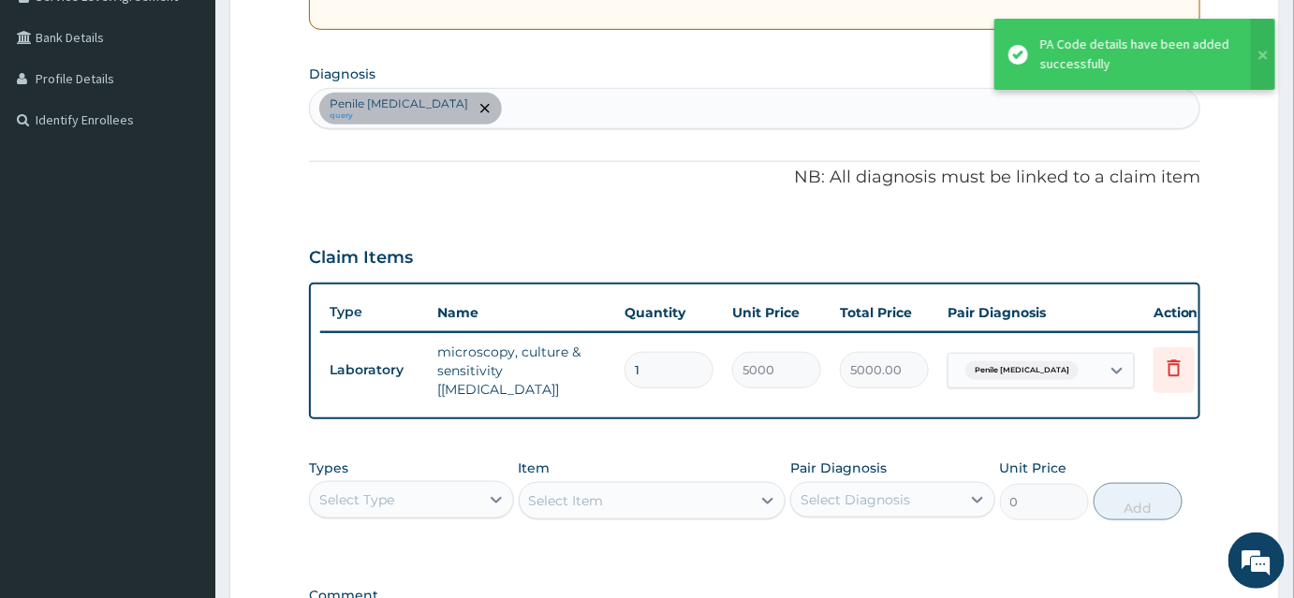
scroll to position [451, 0]
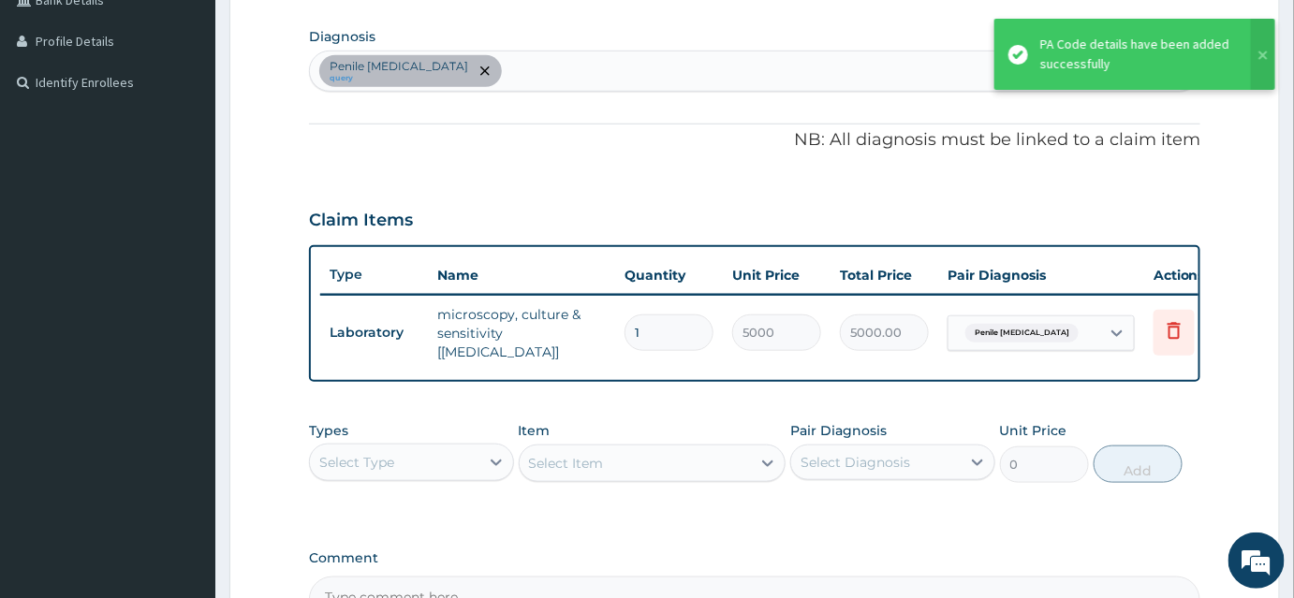
click at [438, 464] on div "Select Type" at bounding box center [394, 463] width 169 height 30
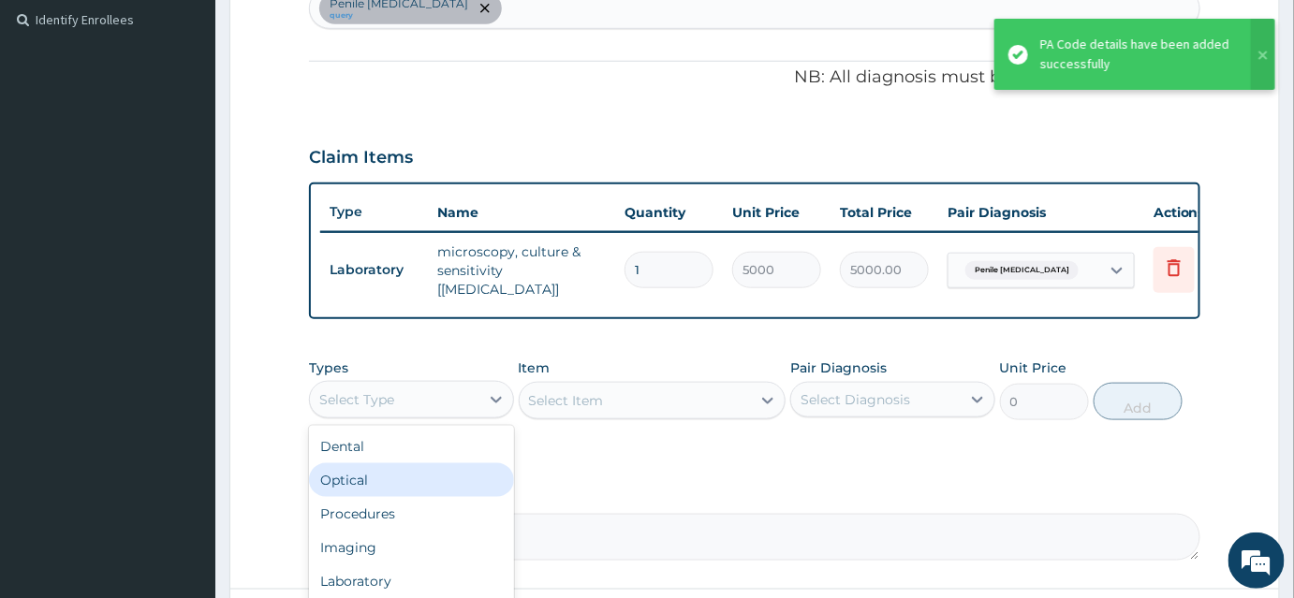
scroll to position [622, 0]
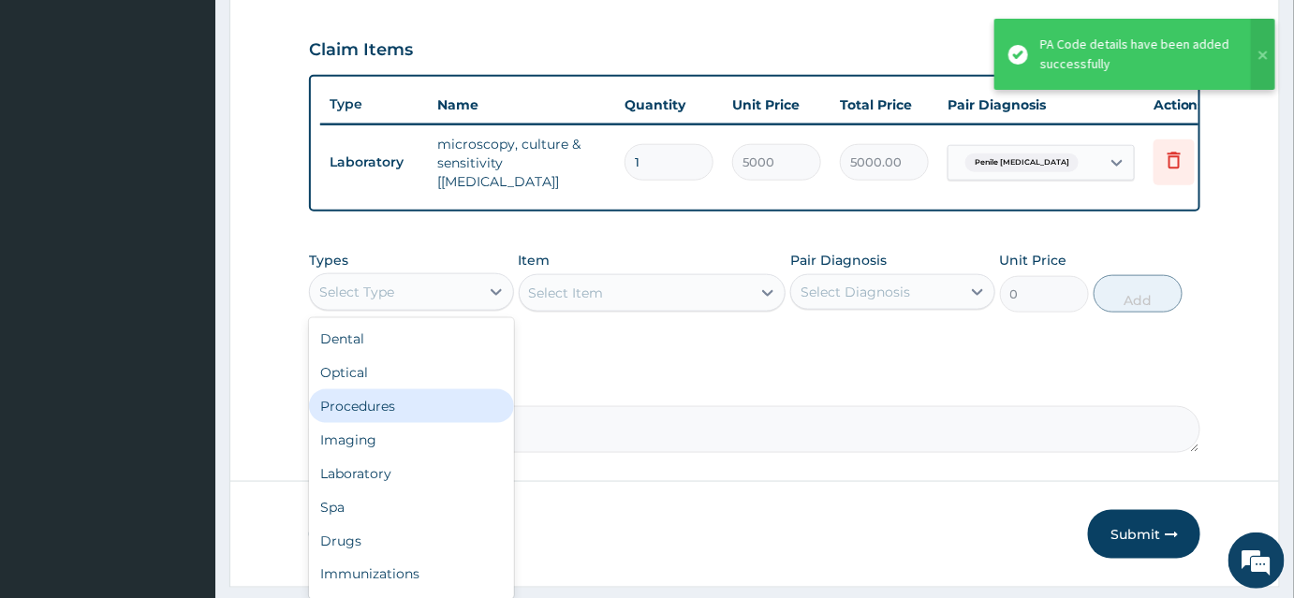
click at [382, 416] on div "Procedures" at bounding box center [411, 407] width 205 height 34
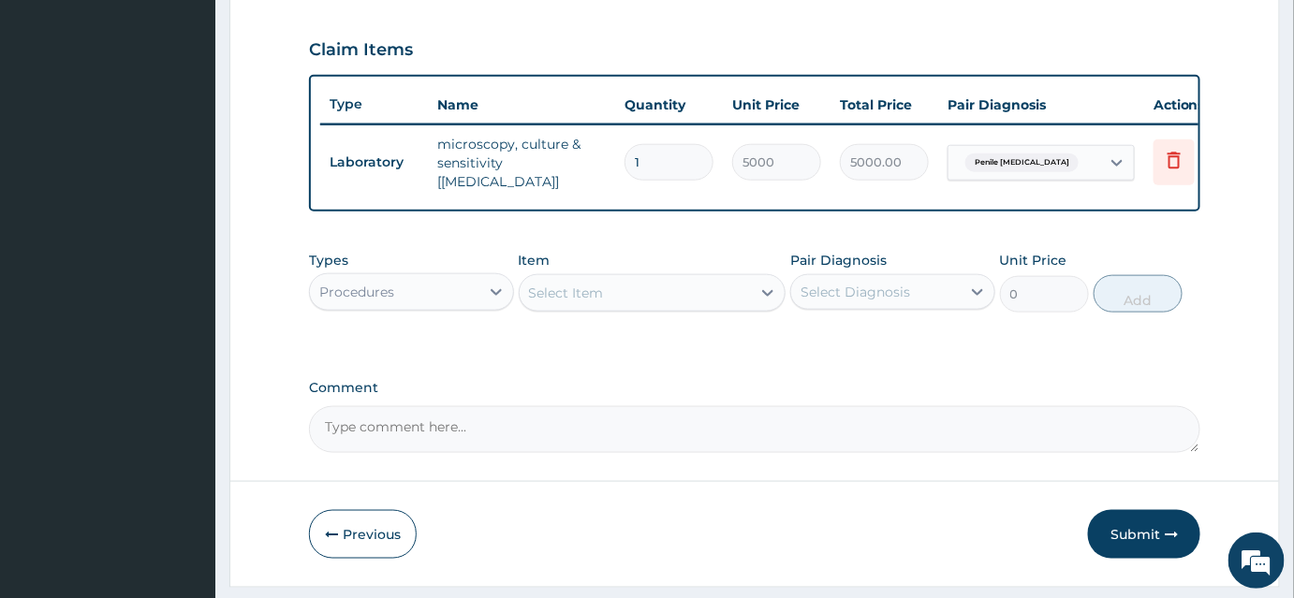
click at [652, 291] on div "Select Item" at bounding box center [636, 293] width 232 height 30
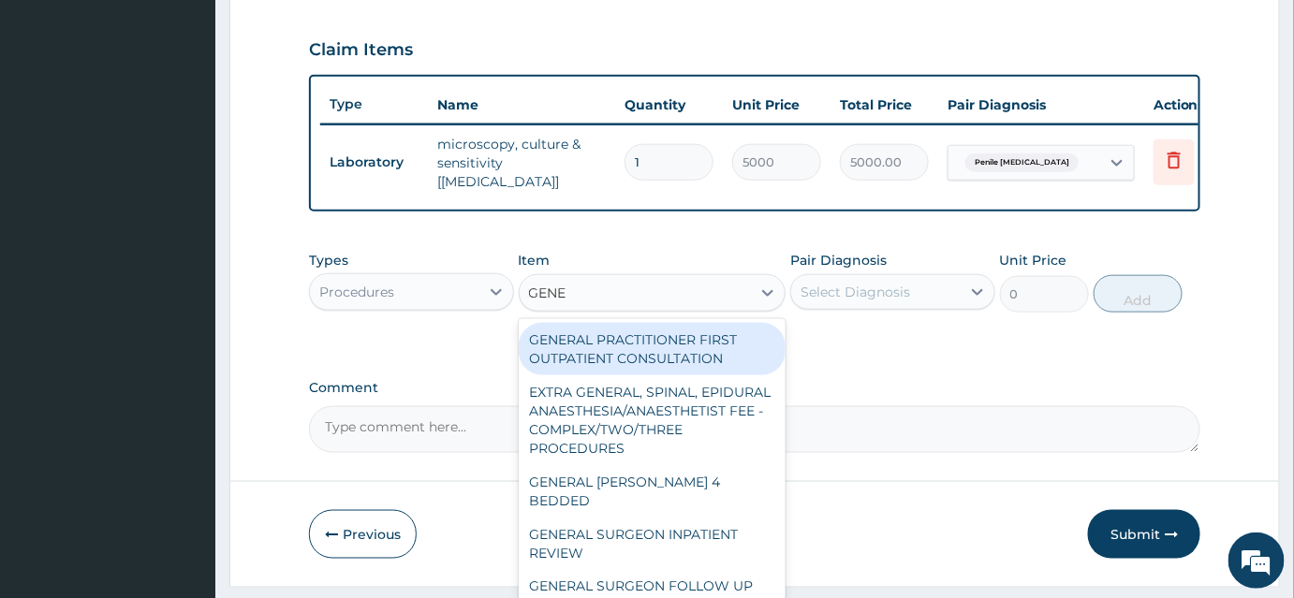
type input "GENER"
click at [717, 341] on div "GENERAL PRACTITIONER FIRST OUTPATIENT CONSULTATION" at bounding box center [653, 349] width 268 height 52
type input "3750"
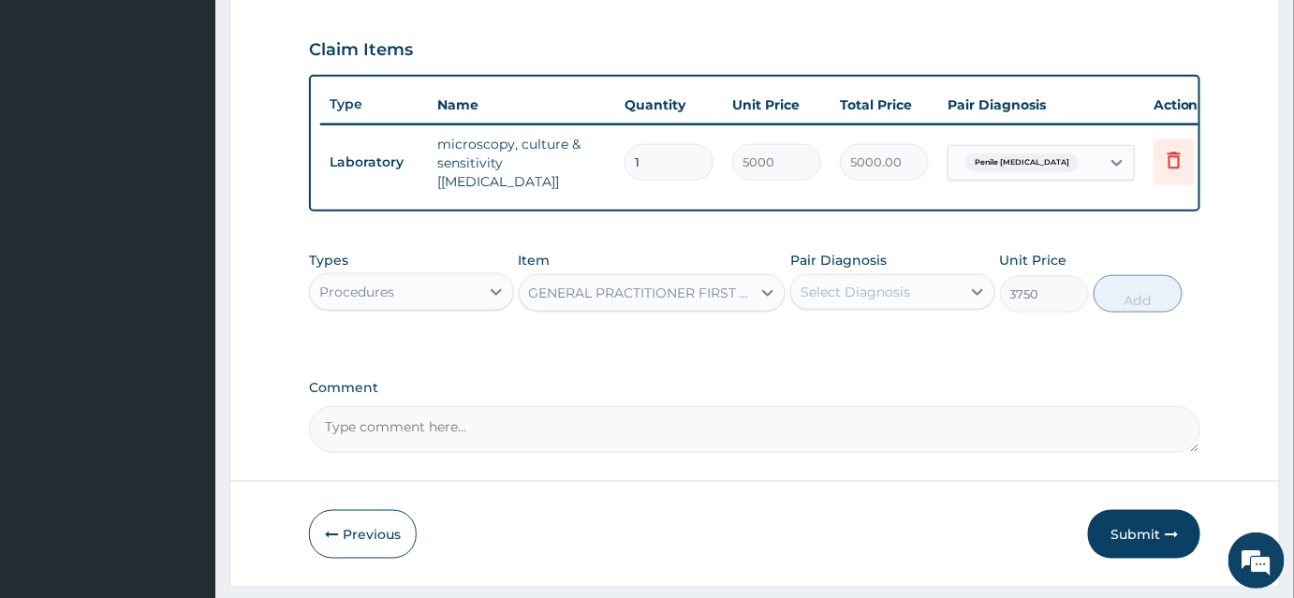
click at [837, 284] on div "Select Diagnosis" at bounding box center [856, 292] width 110 height 19
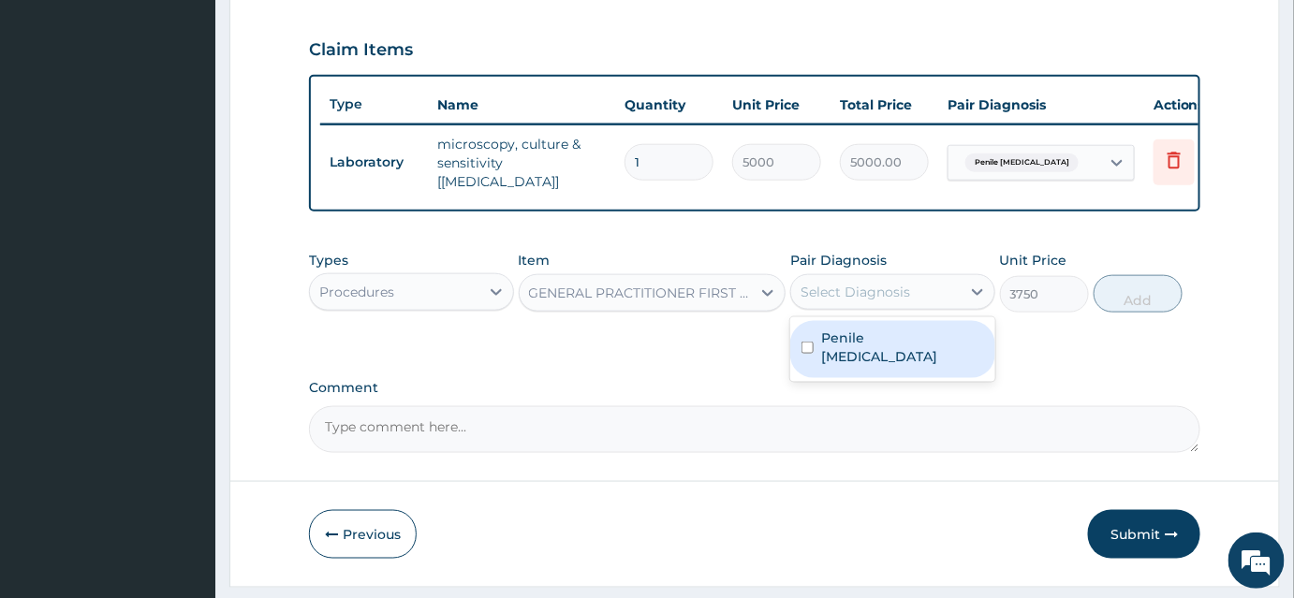
click at [827, 338] on label "Penile candidiasis" at bounding box center [902, 347] width 163 height 37
checkbox input "true"
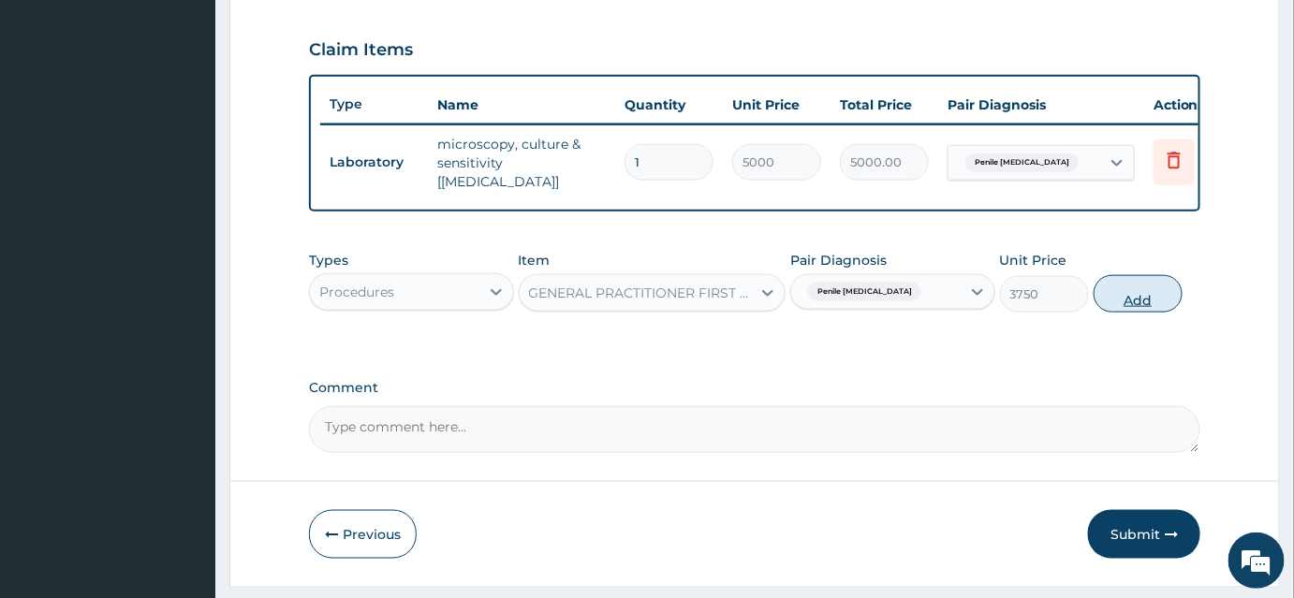
click at [1115, 299] on button "Add" at bounding box center [1138, 293] width 89 height 37
type input "0"
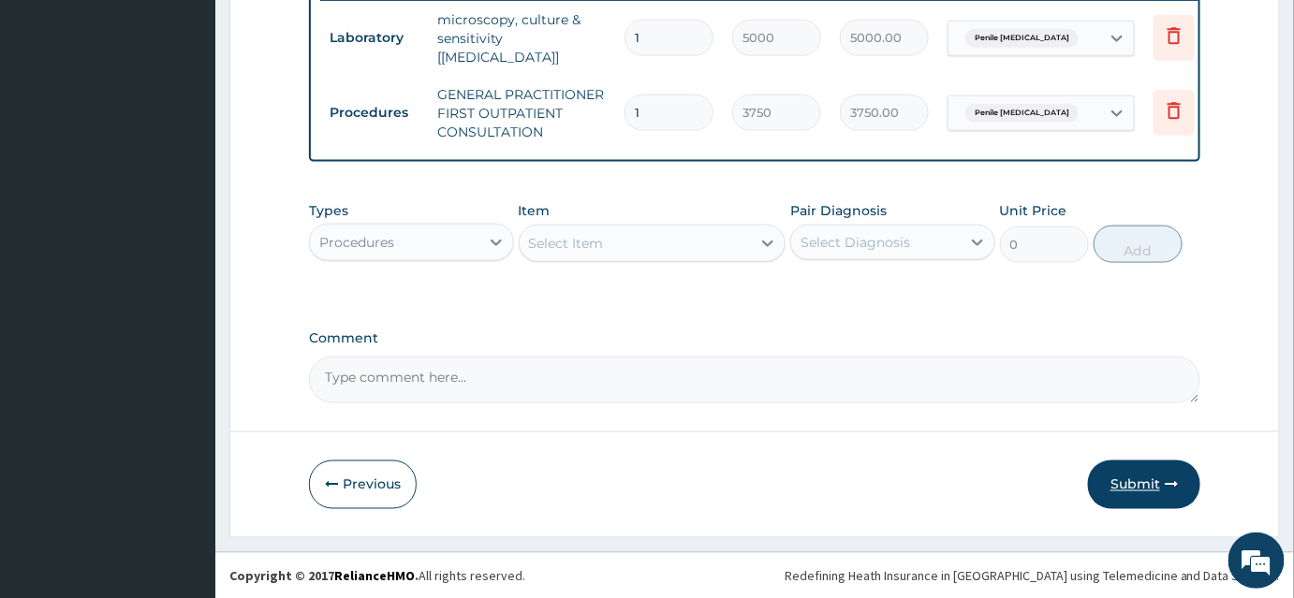
click at [1134, 494] on button "Submit" at bounding box center [1144, 485] width 112 height 49
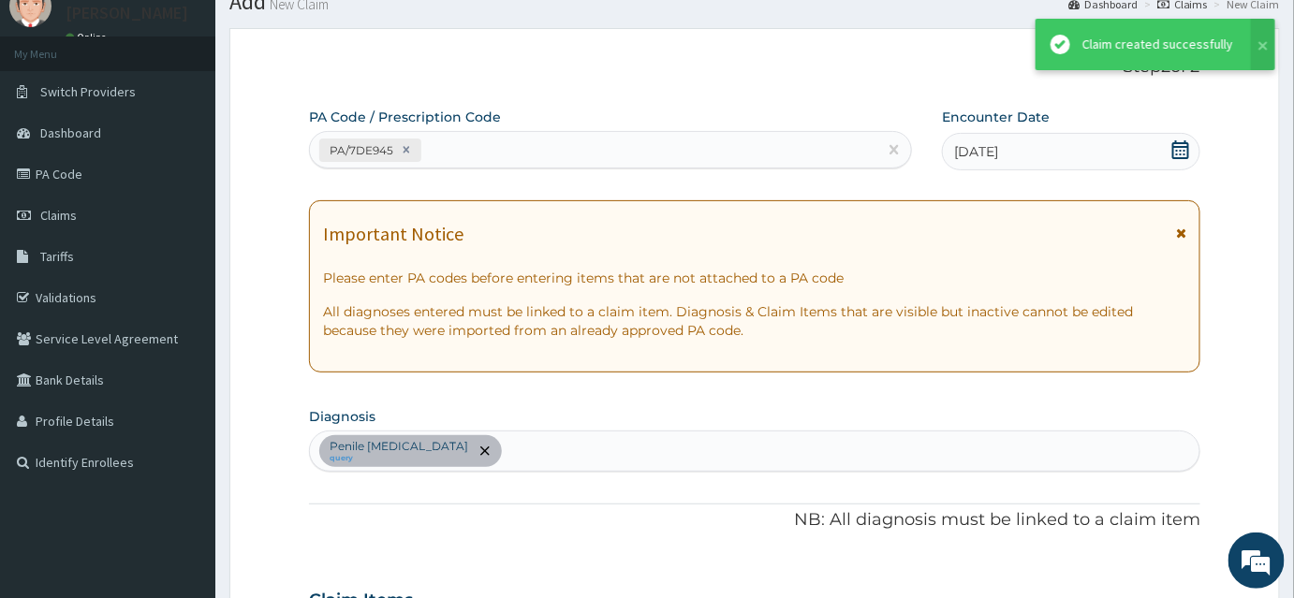
scroll to position [746, 0]
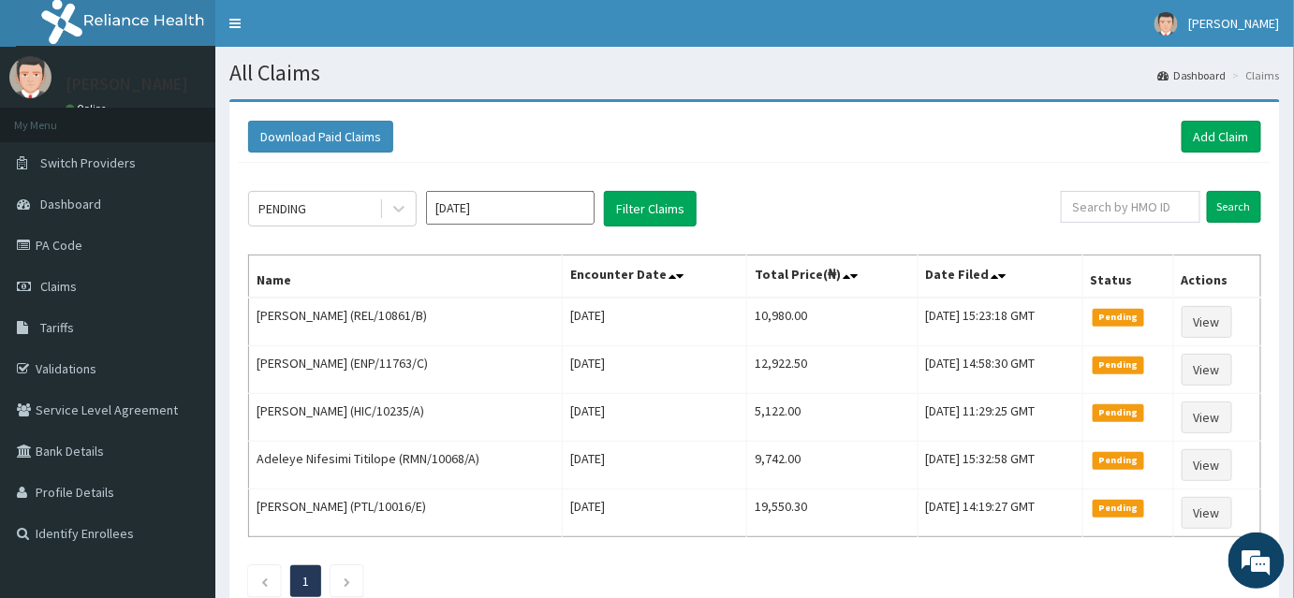
click at [420, 213] on div "PENDING Sep 2025 Filter Claims" at bounding box center [654, 209] width 813 height 36
click at [410, 210] on div at bounding box center [399, 209] width 34 height 34
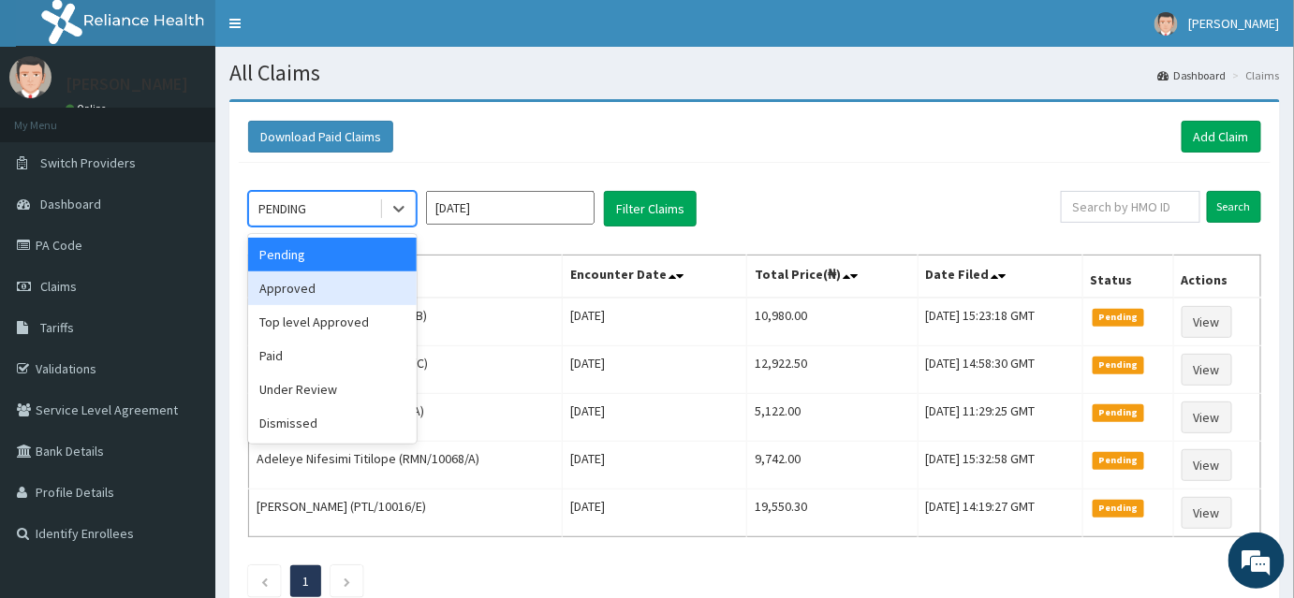
click at [352, 284] on div "Approved" at bounding box center [332, 289] width 169 height 34
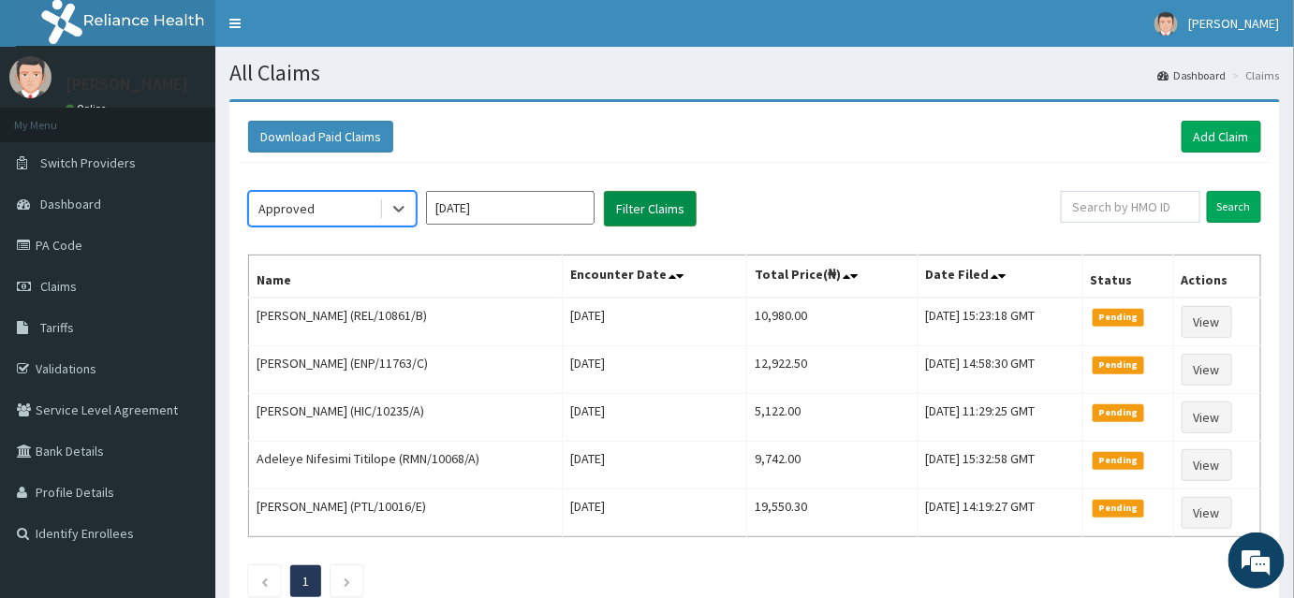
click at [637, 206] on button "Filter Claims" at bounding box center [650, 209] width 93 height 36
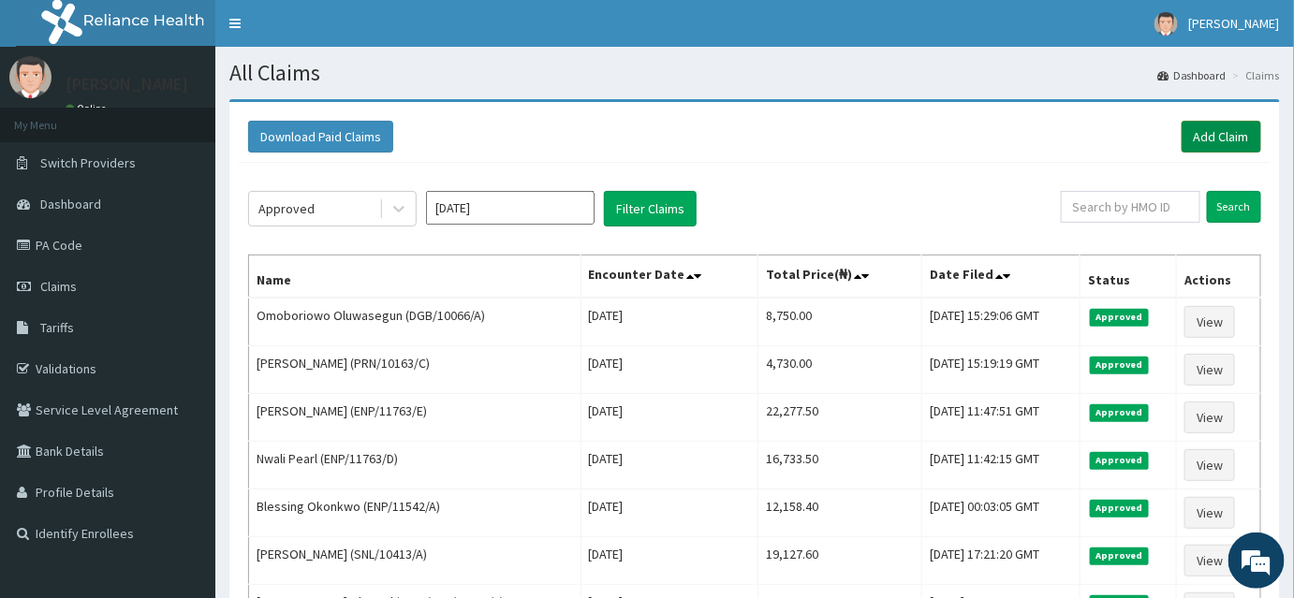
click at [1203, 128] on link "Add Claim" at bounding box center [1222, 137] width 80 height 32
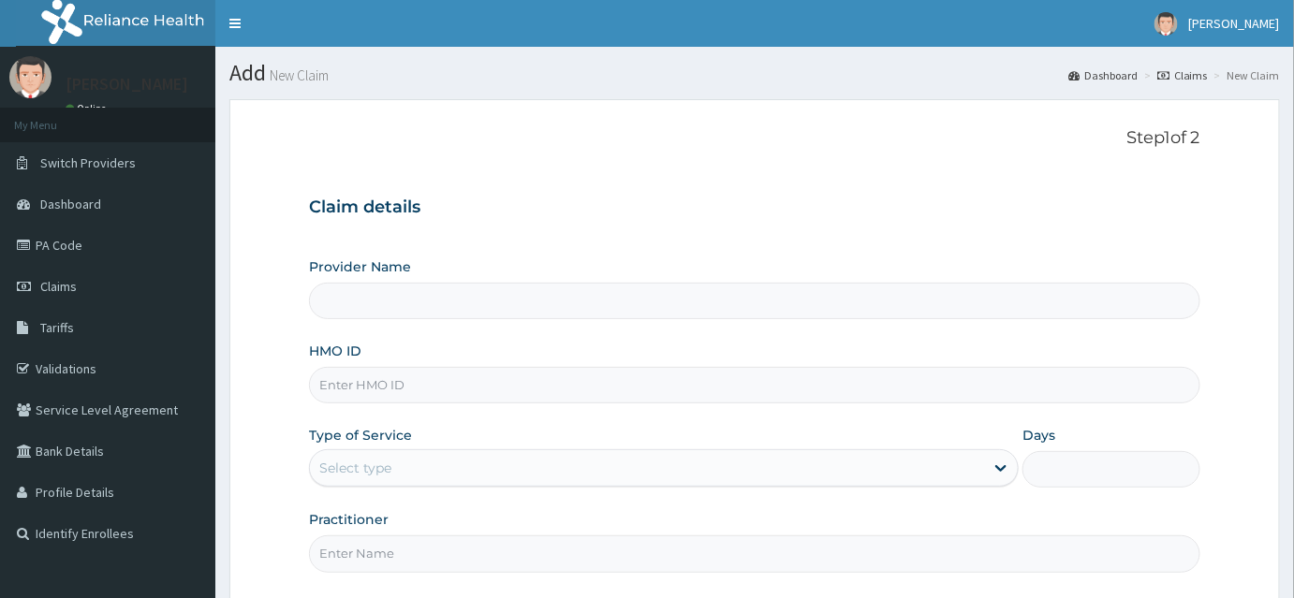
click at [363, 391] on input "HMO ID" at bounding box center [754, 385] width 891 height 37
type input "INLAND SPECIALIST HOSPITAL- KETU"
type input "NGC/10009/G"
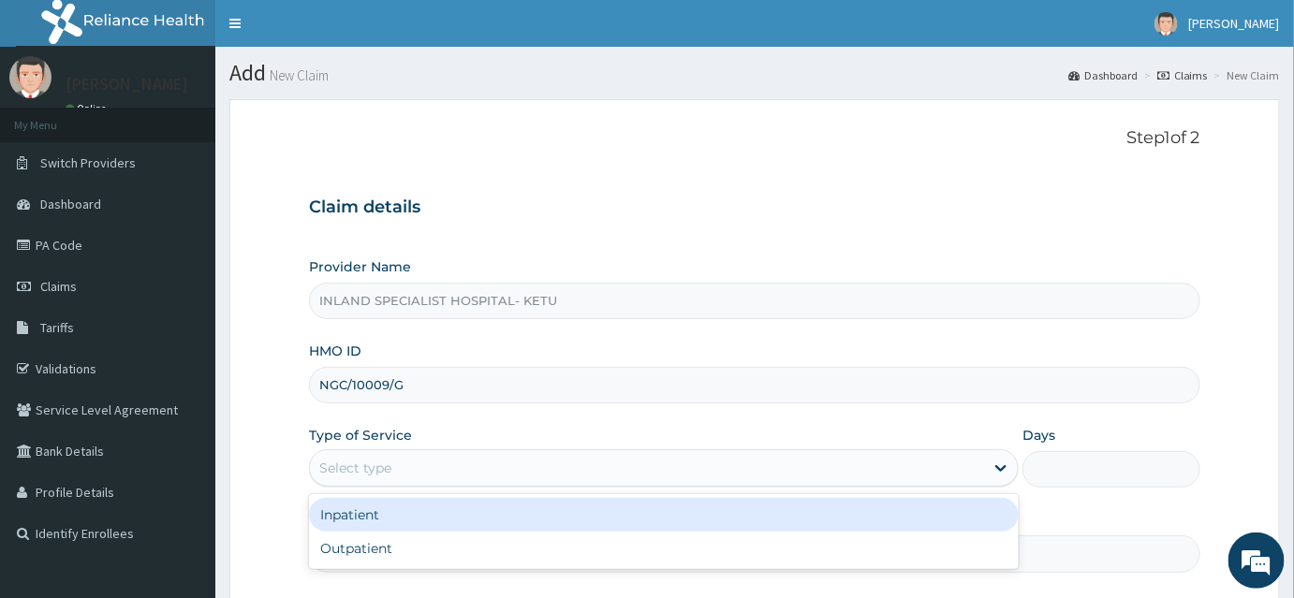
click at [346, 453] on div "Select type" at bounding box center [647, 468] width 674 height 30
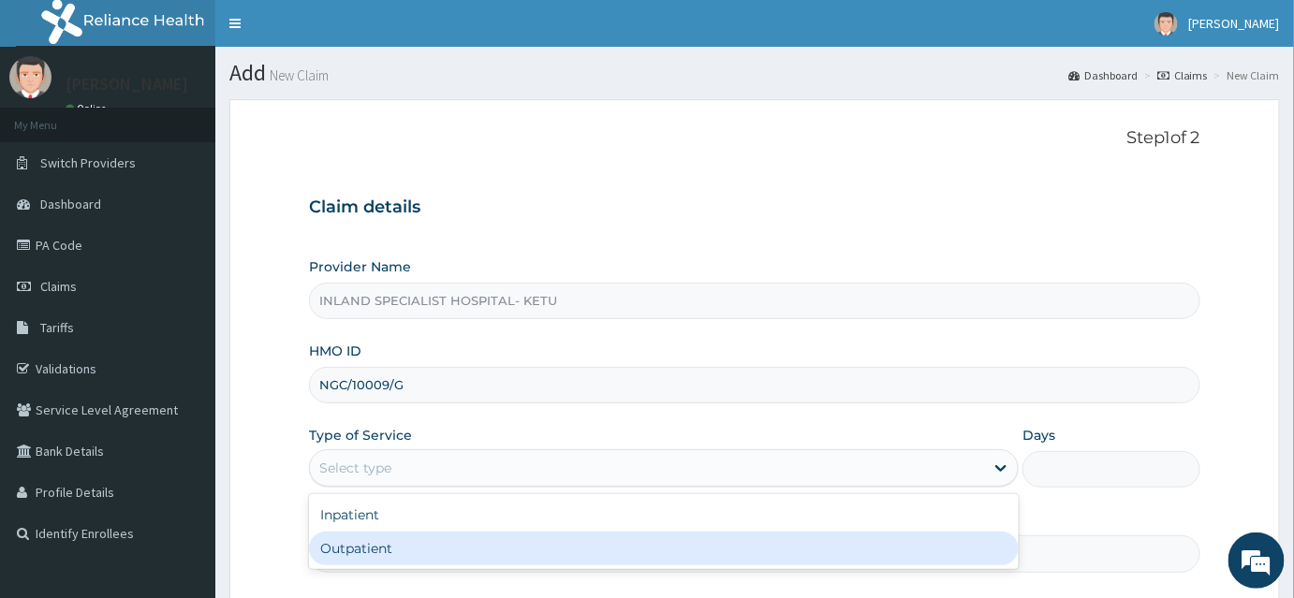
click at [358, 540] on div "Outpatient" at bounding box center [664, 549] width 710 height 34
type input "1"
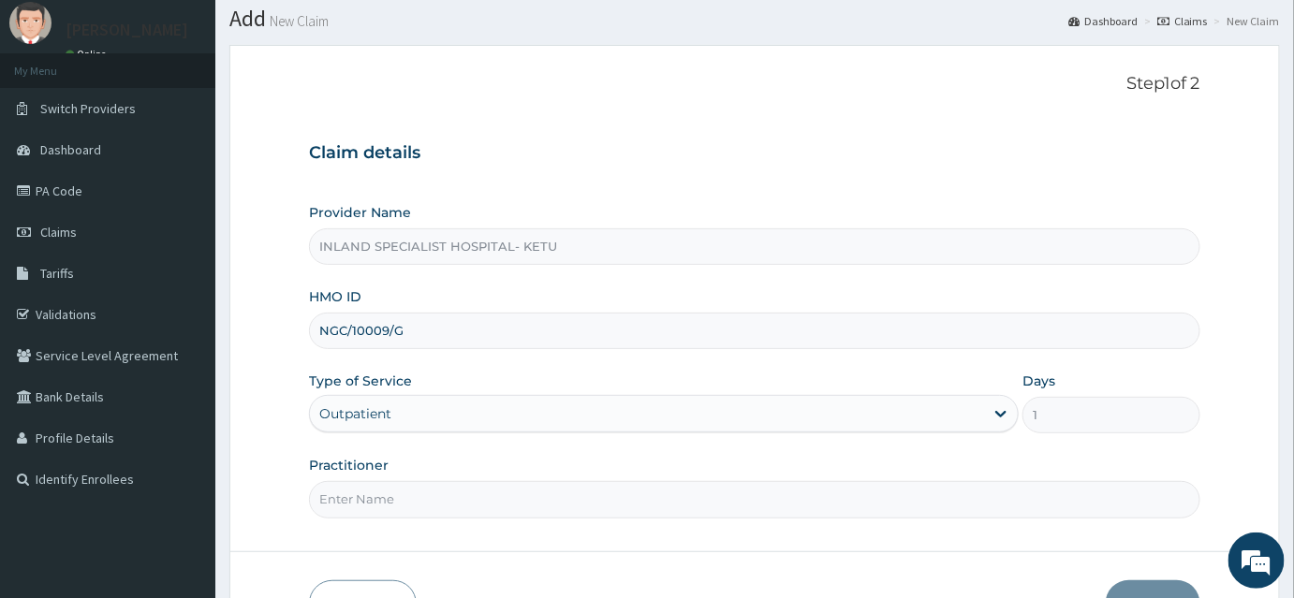
scroll to position [169, 0]
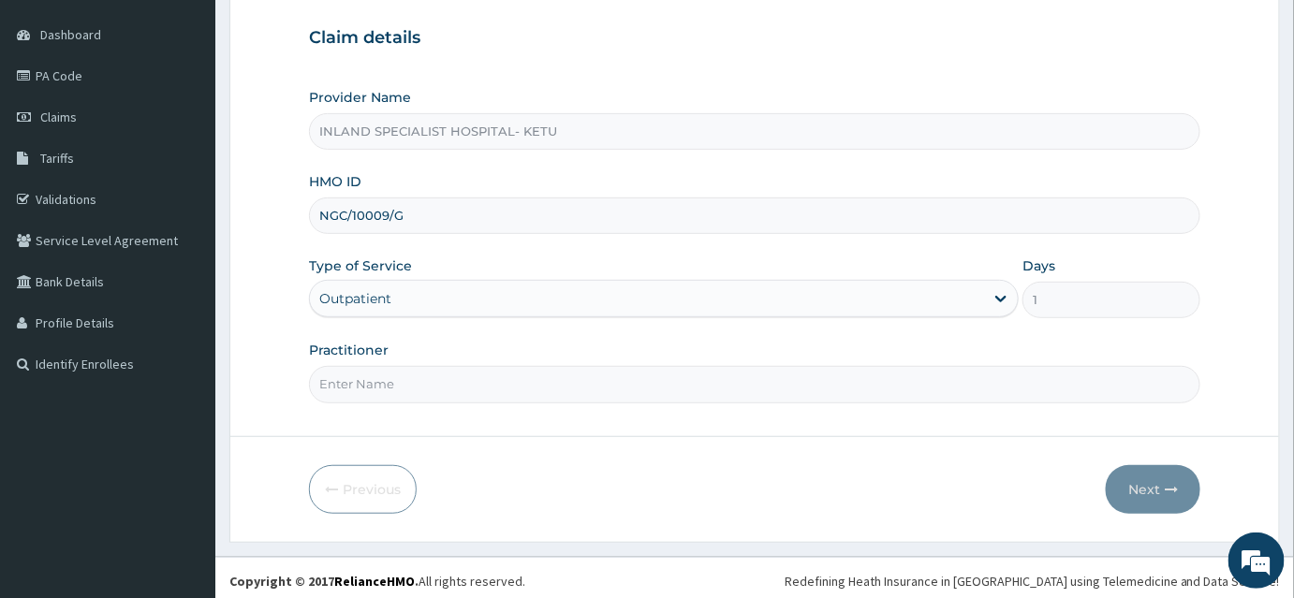
click at [384, 384] on input "Practitioner" at bounding box center [754, 384] width 891 height 37
type input "DR OYELAMI"
click at [1148, 486] on button "Next" at bounding box center [1153, 489] width 95 height 49
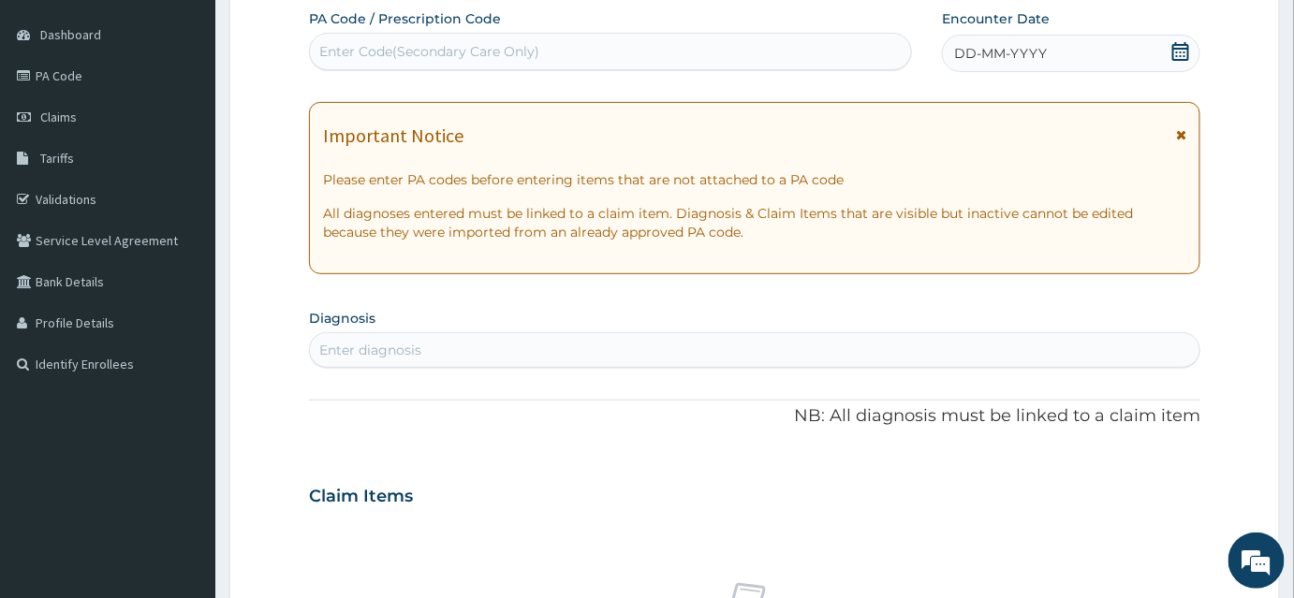
click at [1184, 51] on icon at bounding box center [1180, 51] width 19 height 19
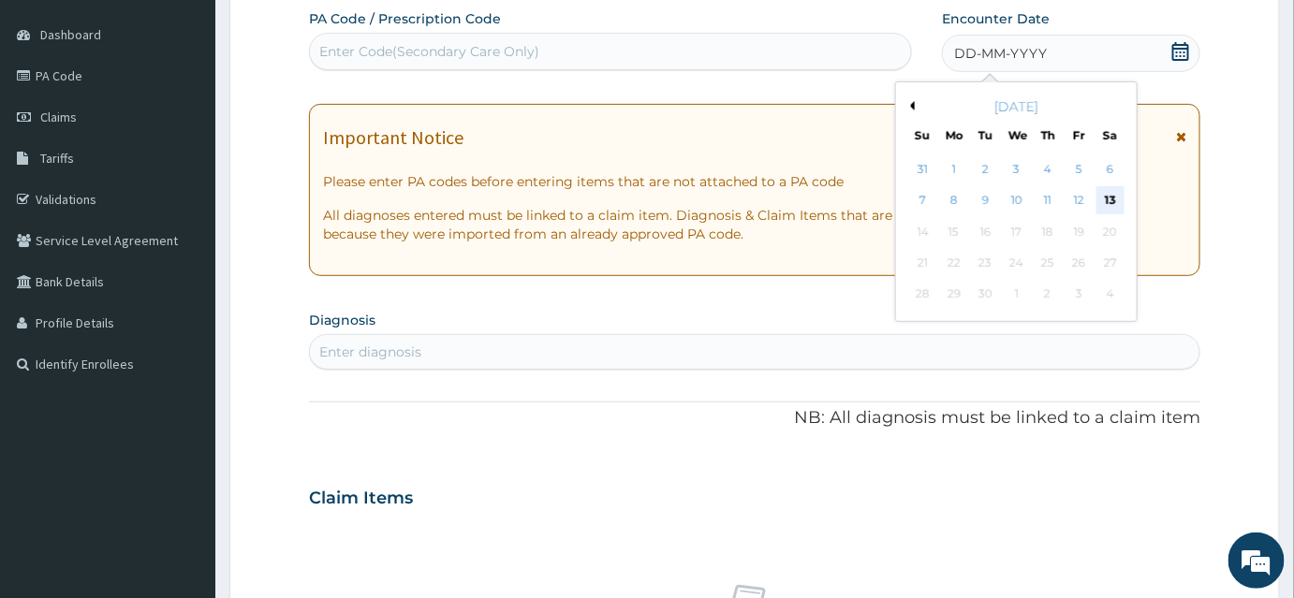
click at [1101, 196] on div "13" at bounding box center [1111, 201] width 28 height 28
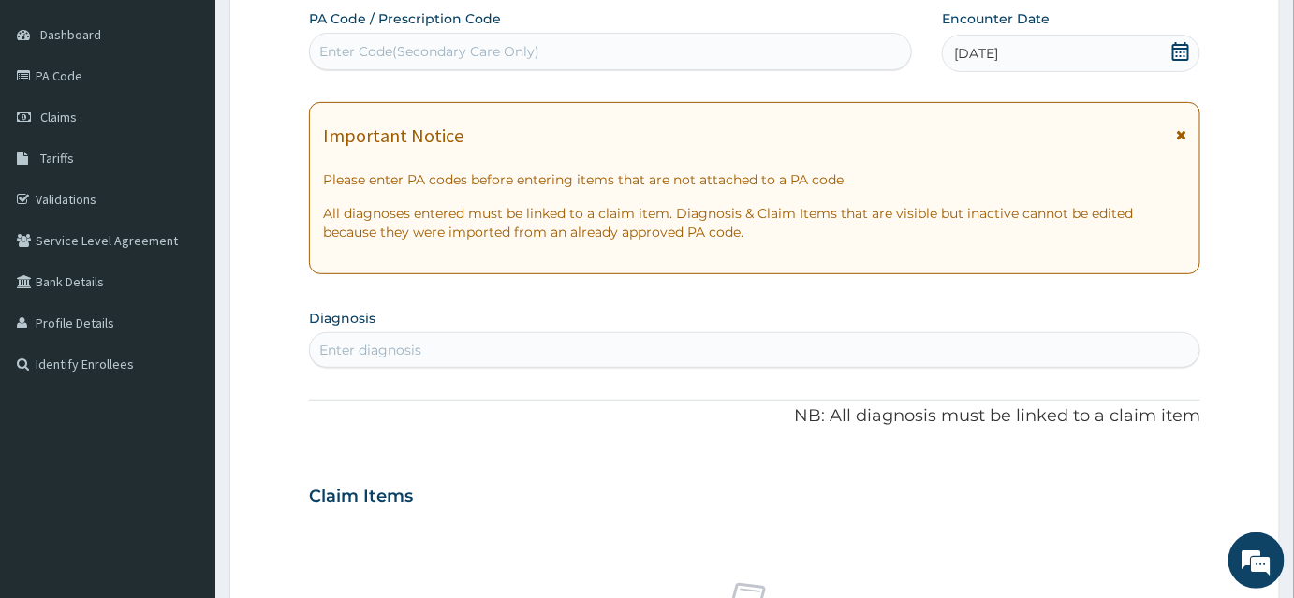
click at [381, 355] on div "Enter diagnosis" at bounding box center [370, 350] width 102 height 19
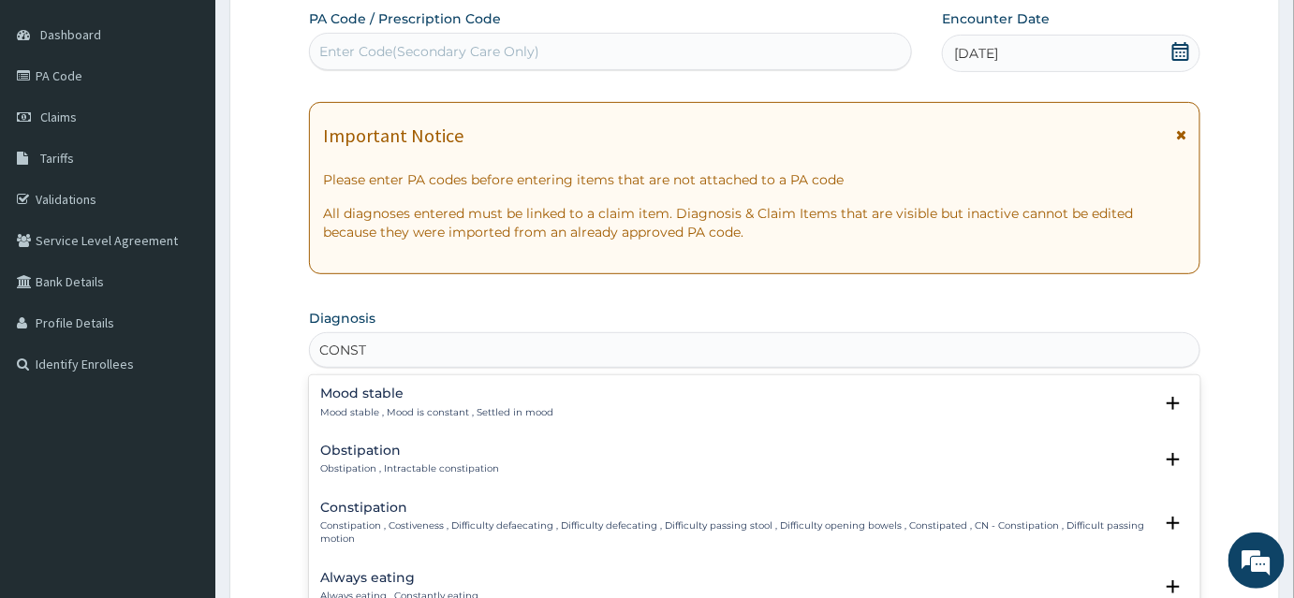
type input "CONSTI"
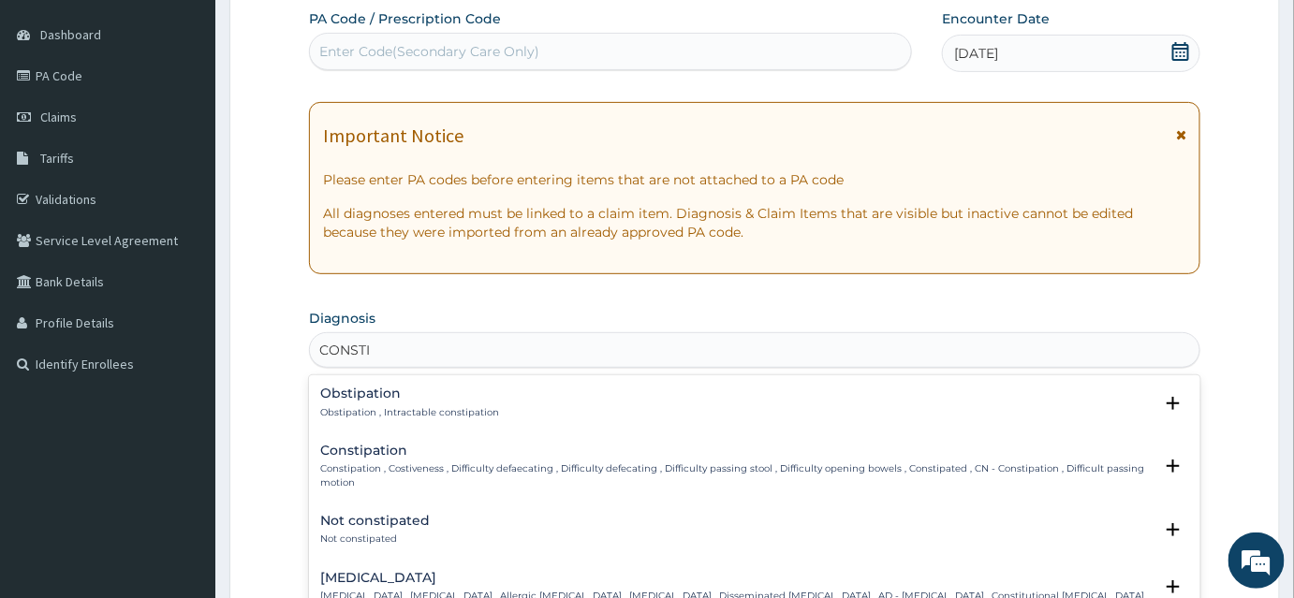
click at [370, 463] on p "Constipation , Costiveness , Difficulty defaecating , Difficulty defecating , D…" at bounding box center [736, 476] width 832 height 27
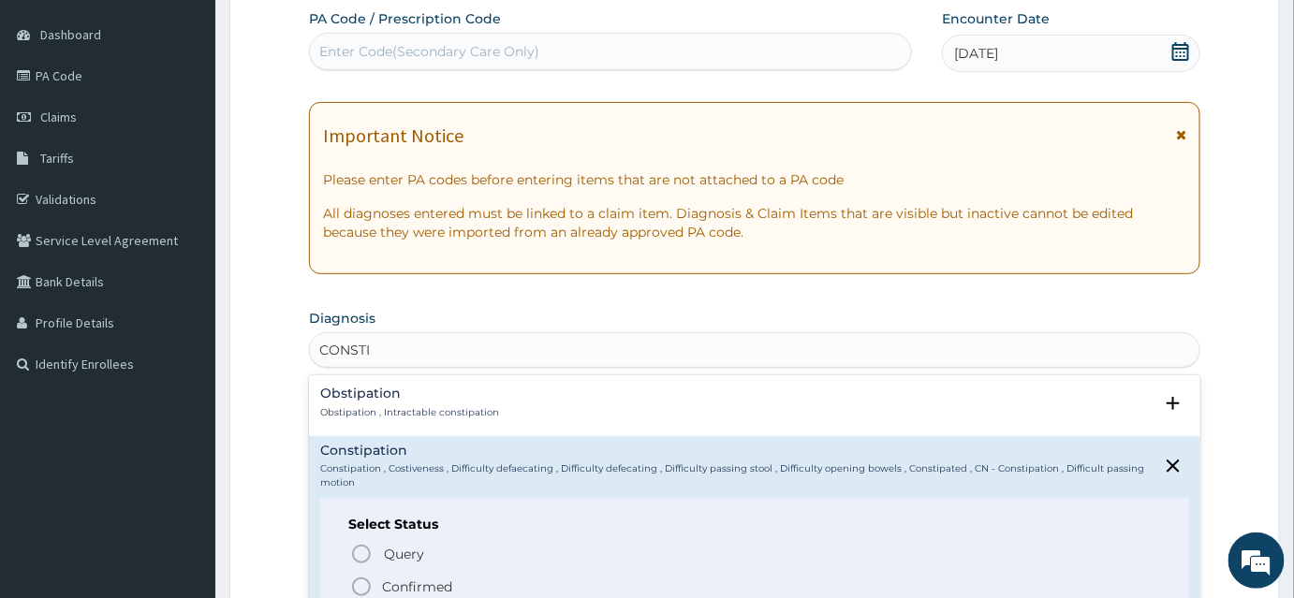
click at [359, 585] on icon "status option filled" at bounding box center [361, 587] width 22 height 22
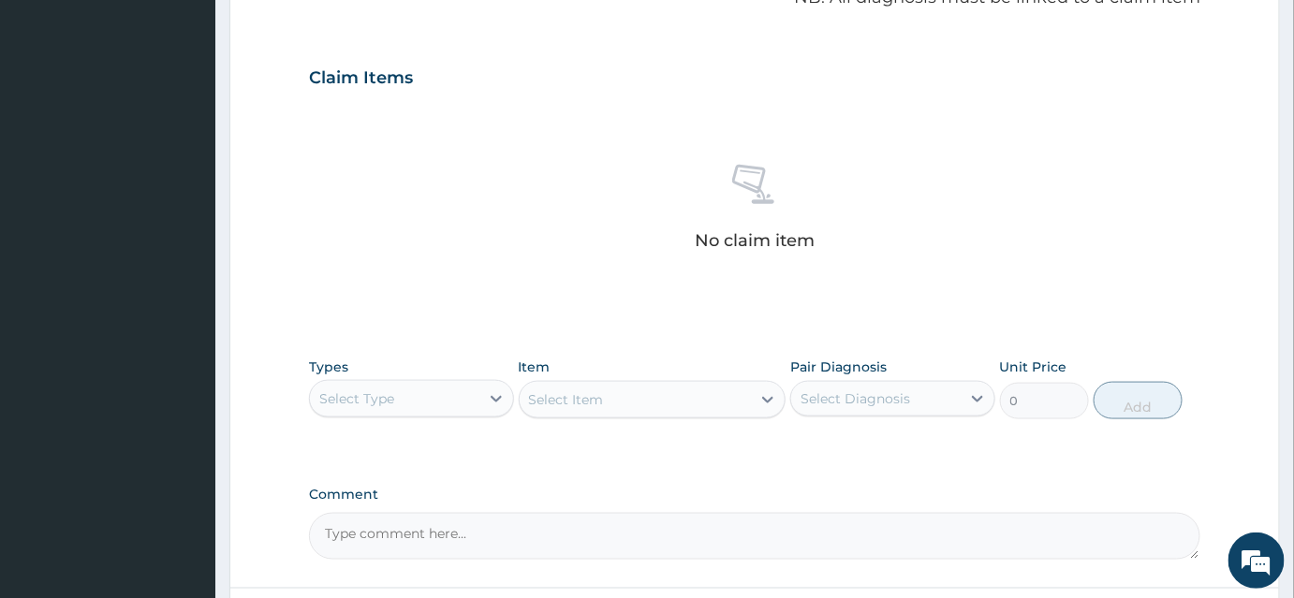
scroll to position [596, 0]
click at [398, 387] on div "Select Type" at bounding box center [394, 397] width 169 height 30
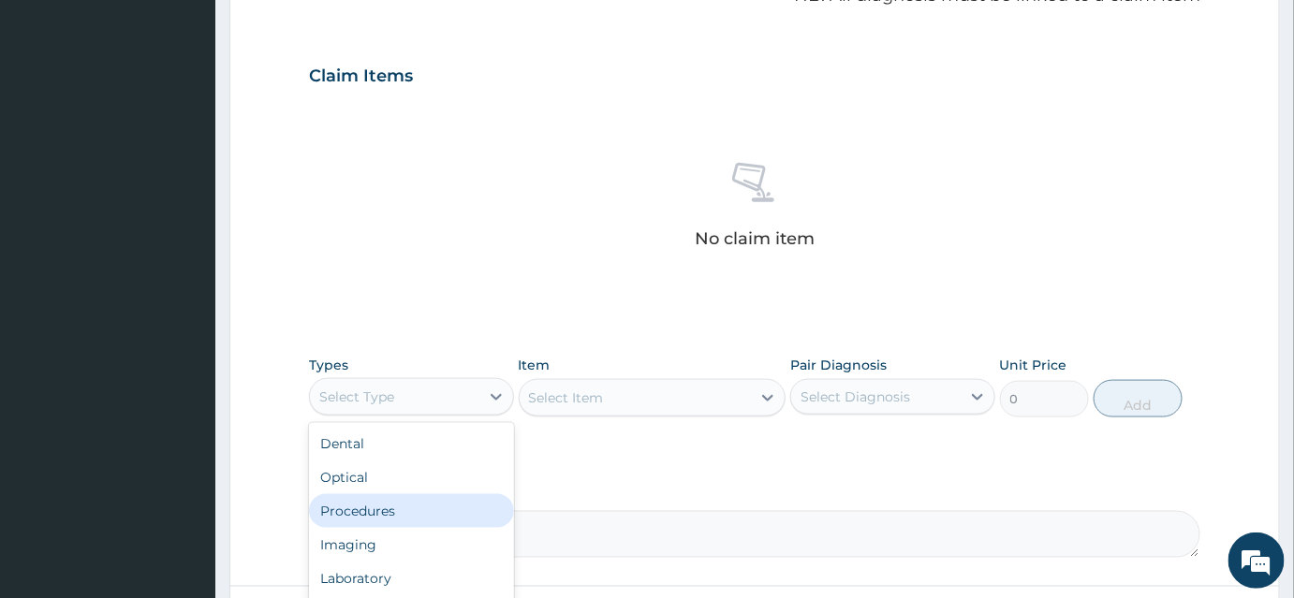
click at [375, 501] on div "Procedures" at bounding box center [411, 511] width 205 height 34
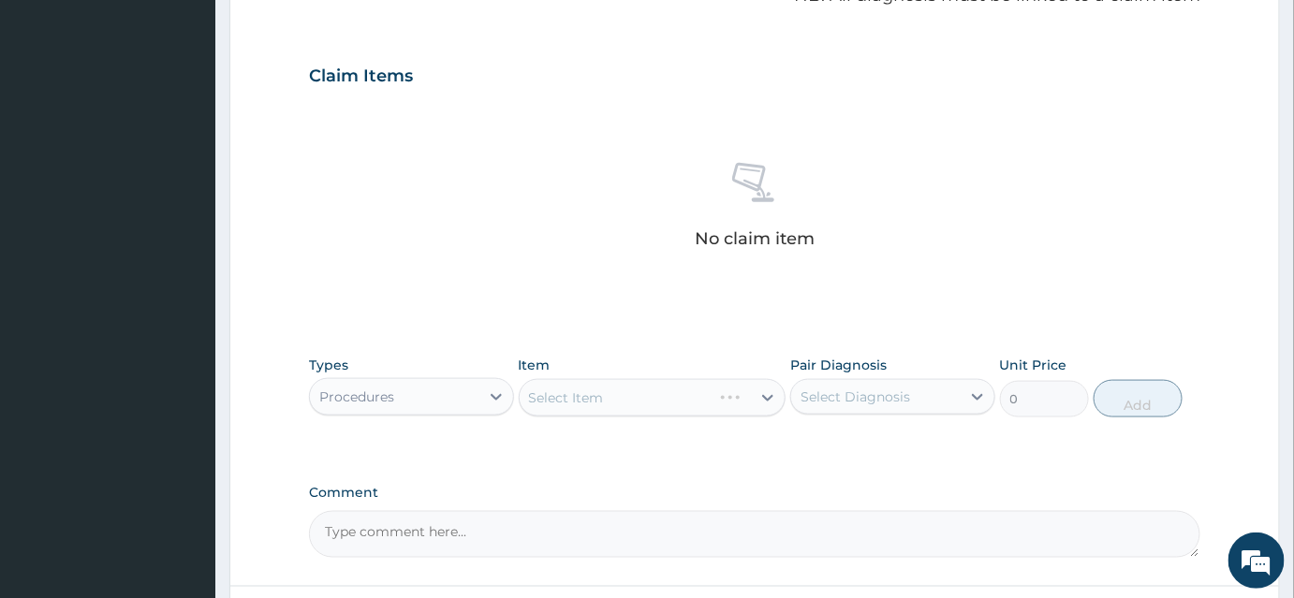
click at [613, 396] on div "Select Item" at bounding box center [653, 397] width 268 height 37
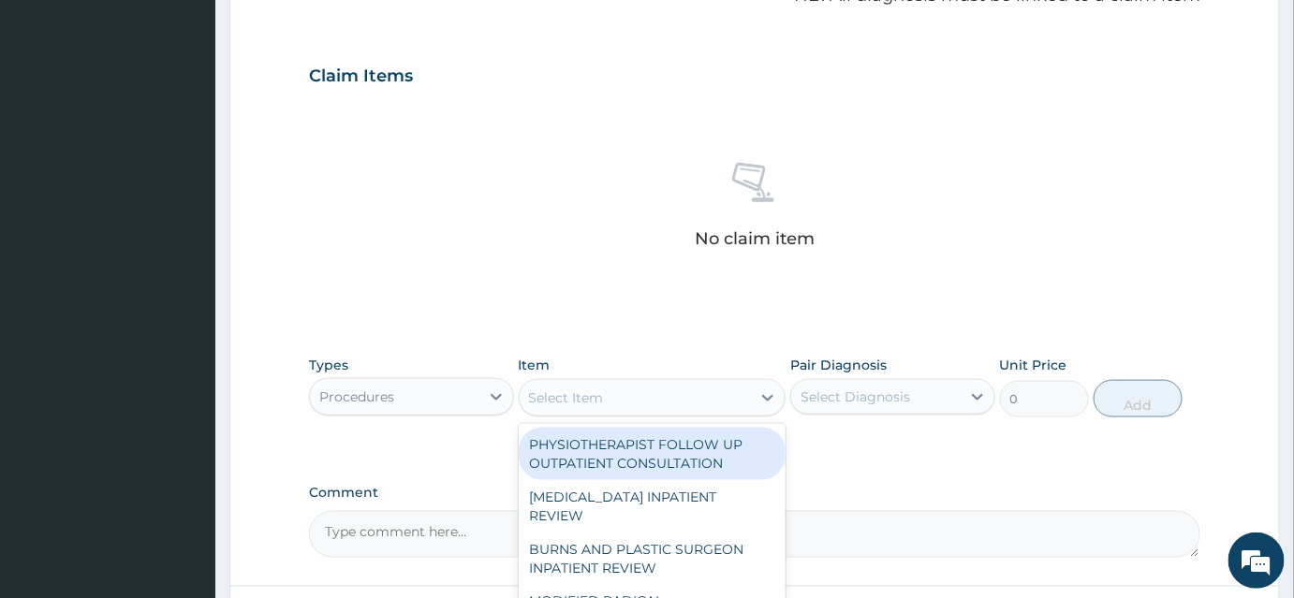
click at [677, 397] on div "Select Item" at bounding box center [636, 398] width 232 height 30
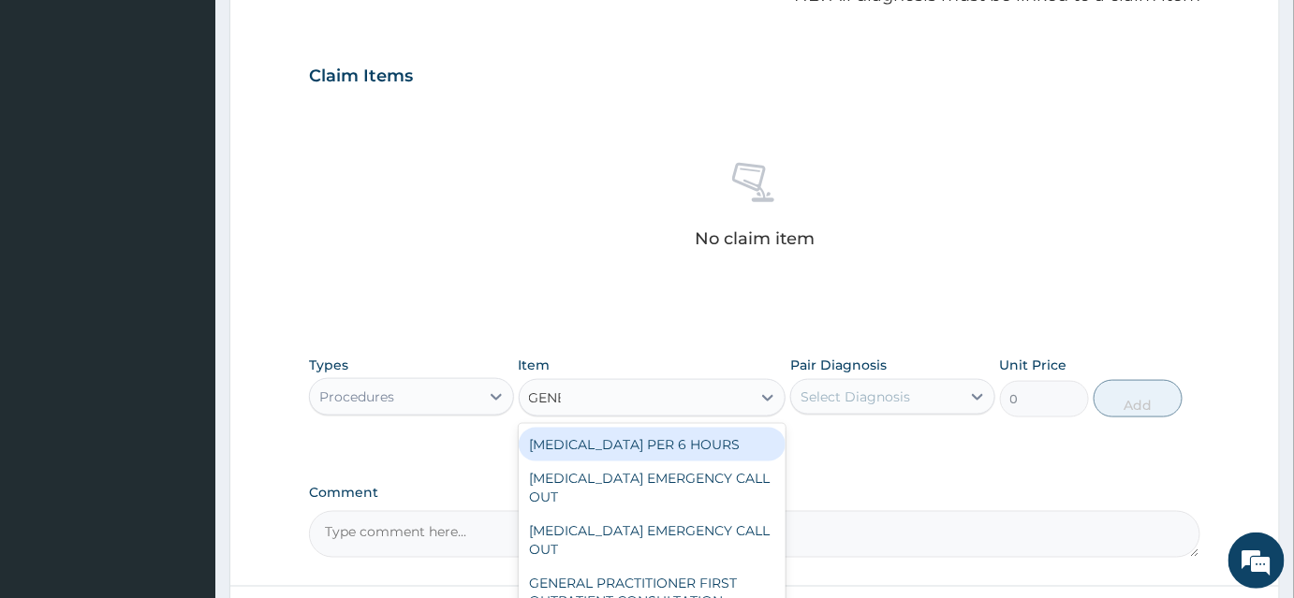
type input "GENER"
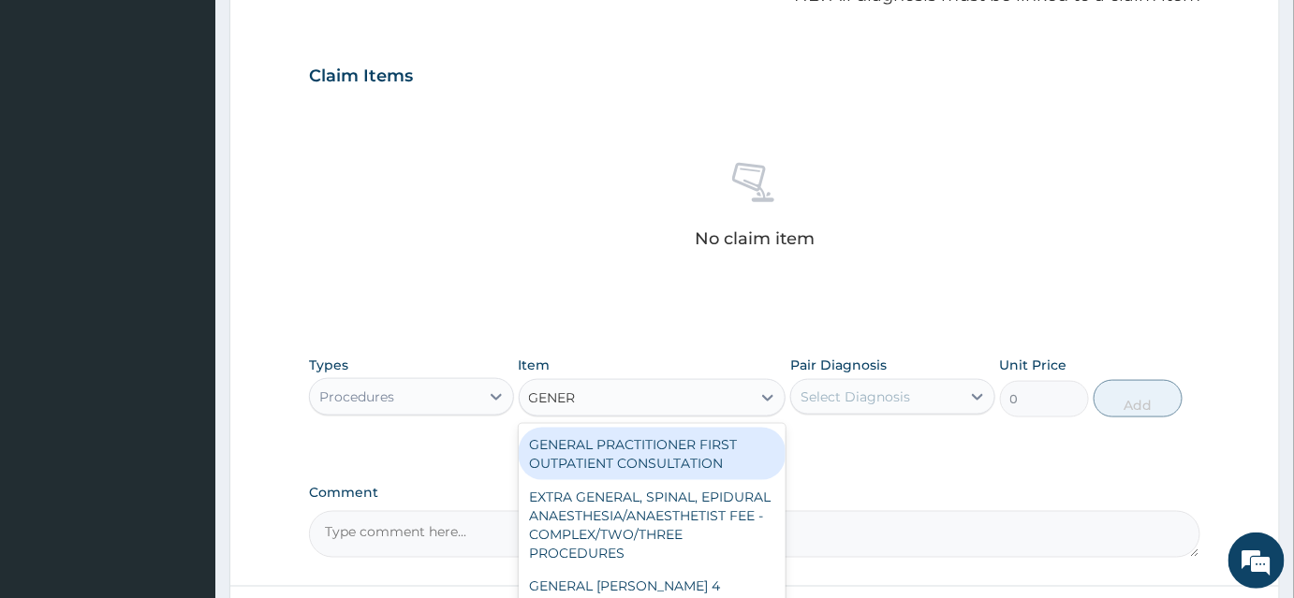
click at [685, 449] on div "GENERAL PRACTITIONER FIRST OUTPATIENT CONSULTATION" at bounding box center [653, 454] width 268 height 52
type input "3750"
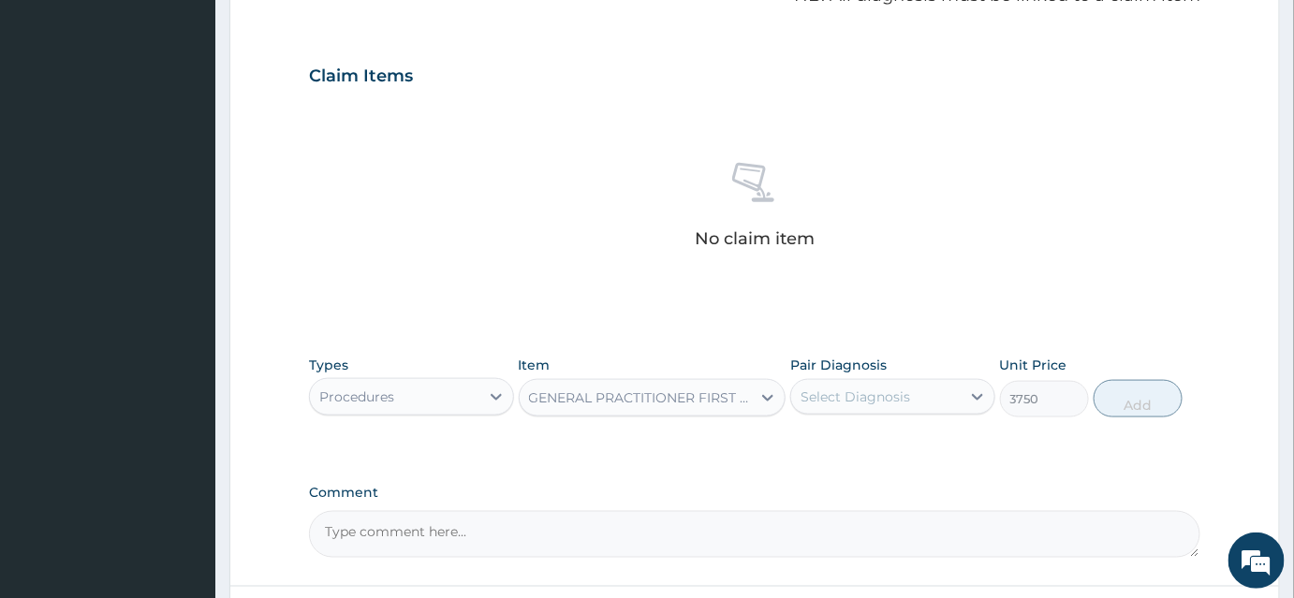
click at [851, 388] on div "Select Diagnosis" at bounding box center [856, 397] width 110 height 19
click at [851, 440] on label "Constipation" at bounding box center [864, 443] width 87 height 19
checkbox input "true"
click at [1137, 396] on button "Add" at bounding box center [1138, 398] width 89 height 37
type input "0"
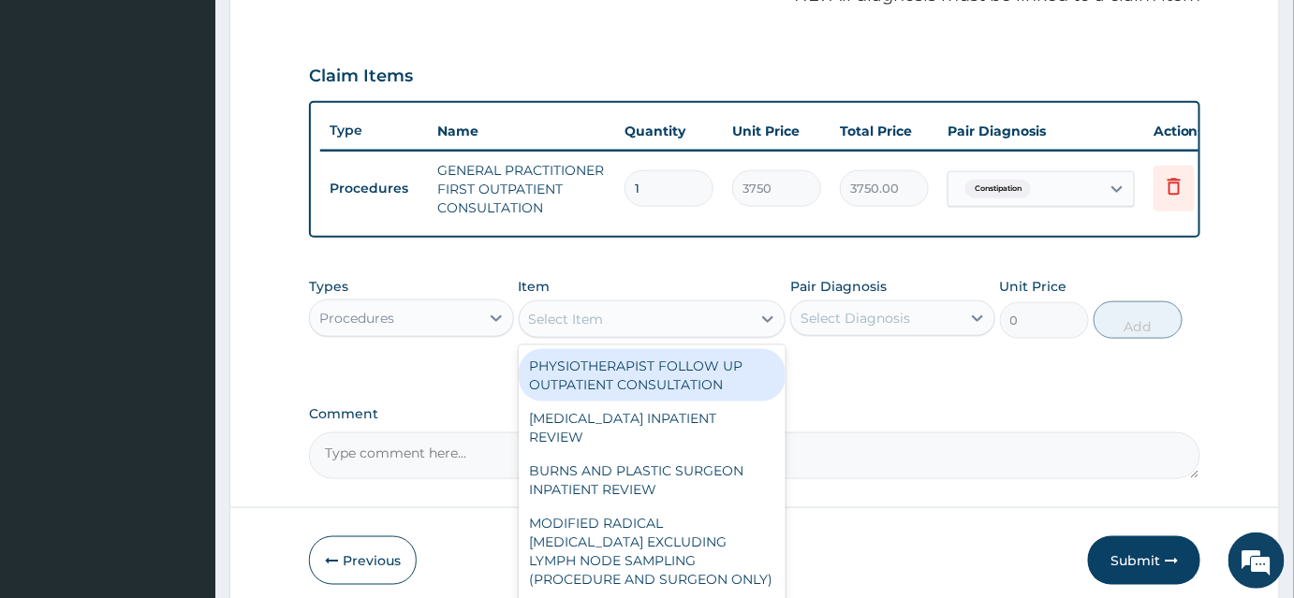
click at [564, 329] on div "Select Item" at bounding box center [566, 319] width 75 height 19
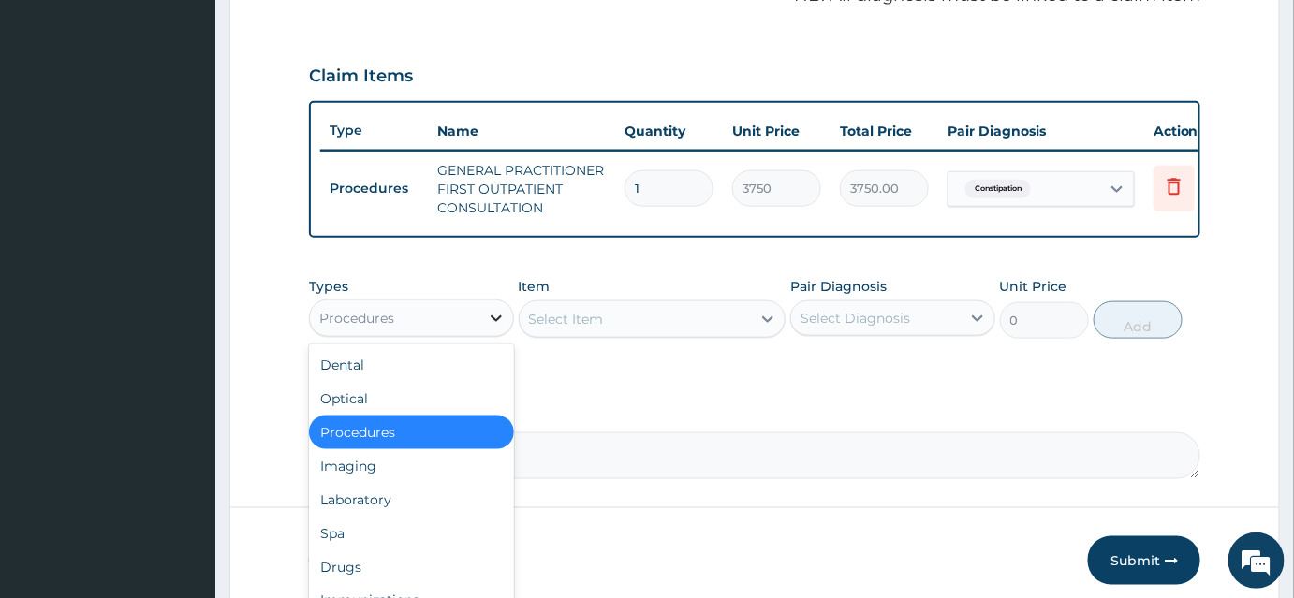
click at [481, 331] on div at bounding box center [496, 319] width 34 height 34
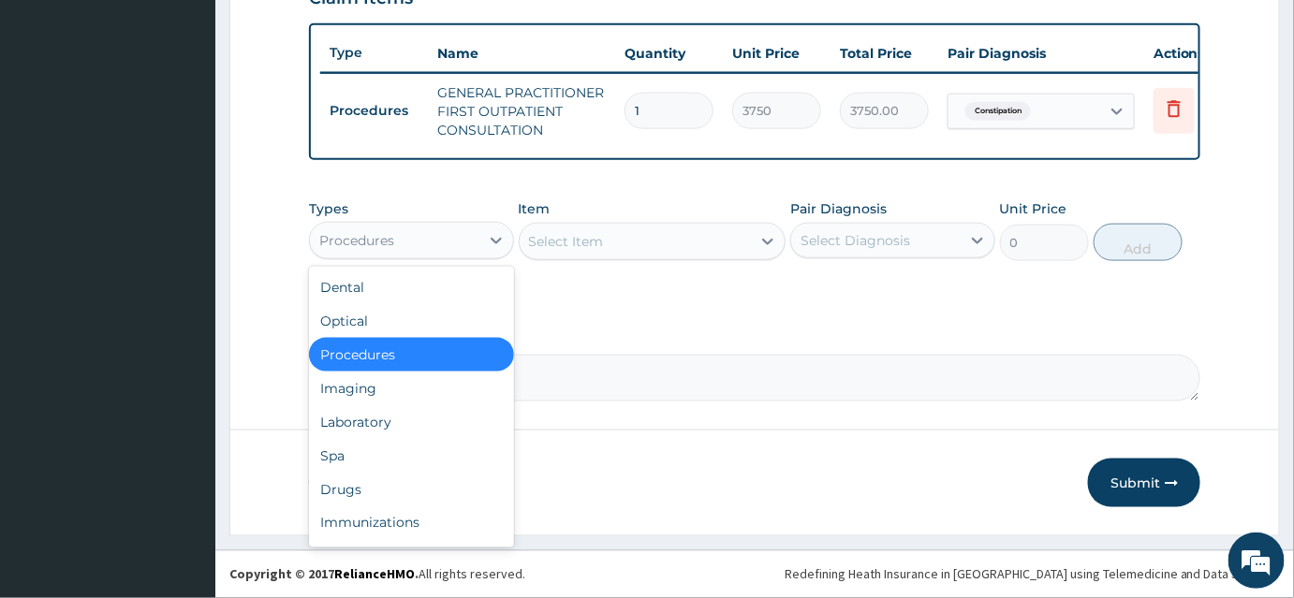
scroll to position [682, 0]
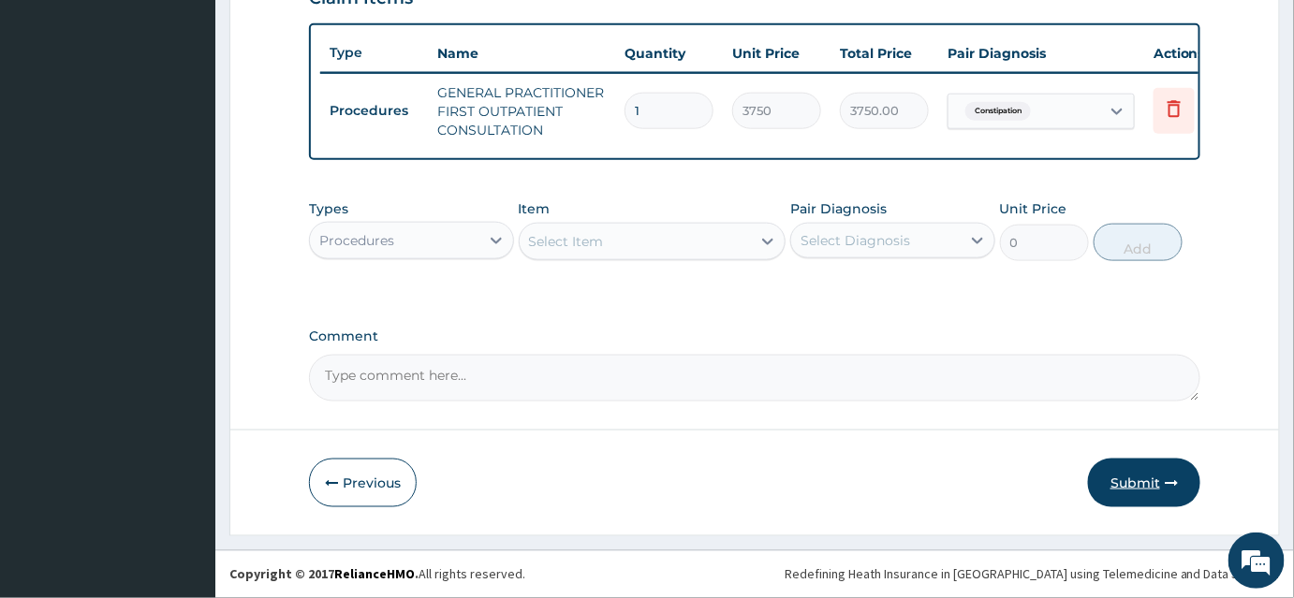
click at [1165, 494] on button "Submit" at bounding box center [1144, 483] width 112 height 49
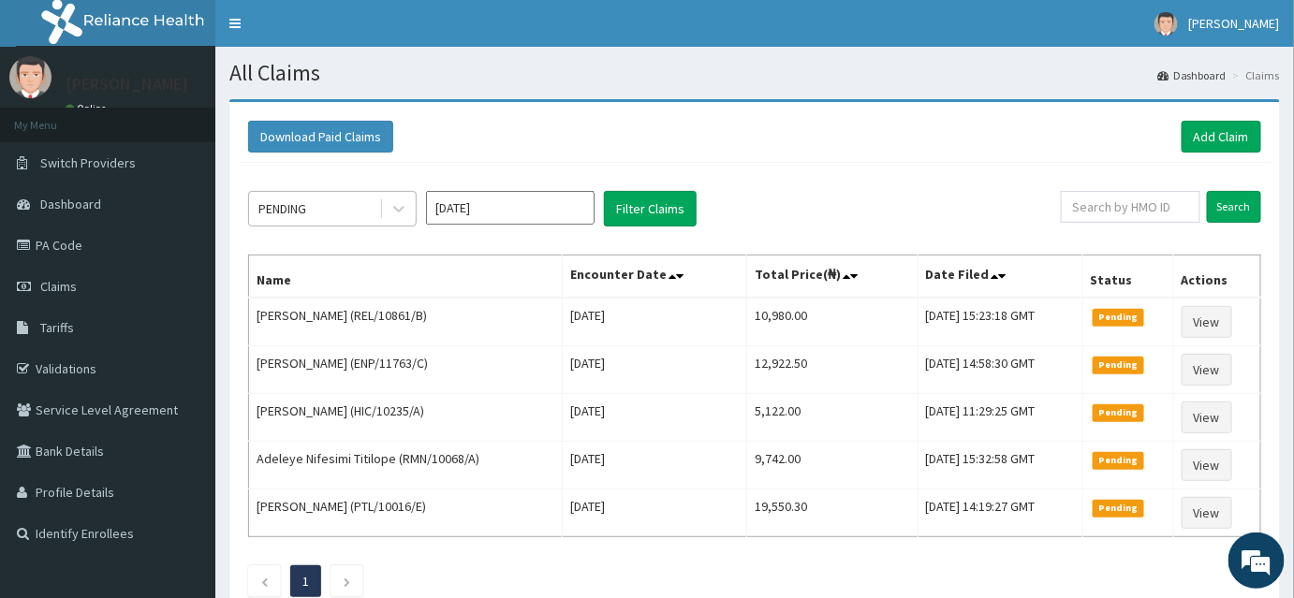
click at [379, 202] on div at bounding box center [397, 209] width 37 height 34
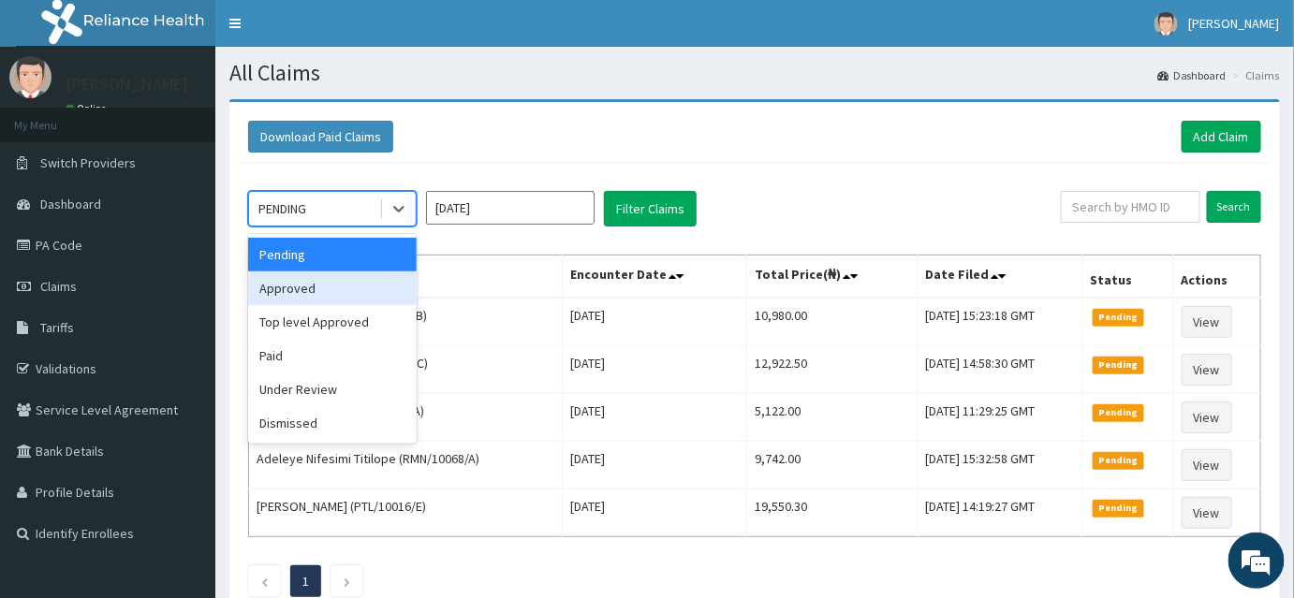
click at [331, 279] on div "Approved" at bounding box center [332, 289] width 169 height 34
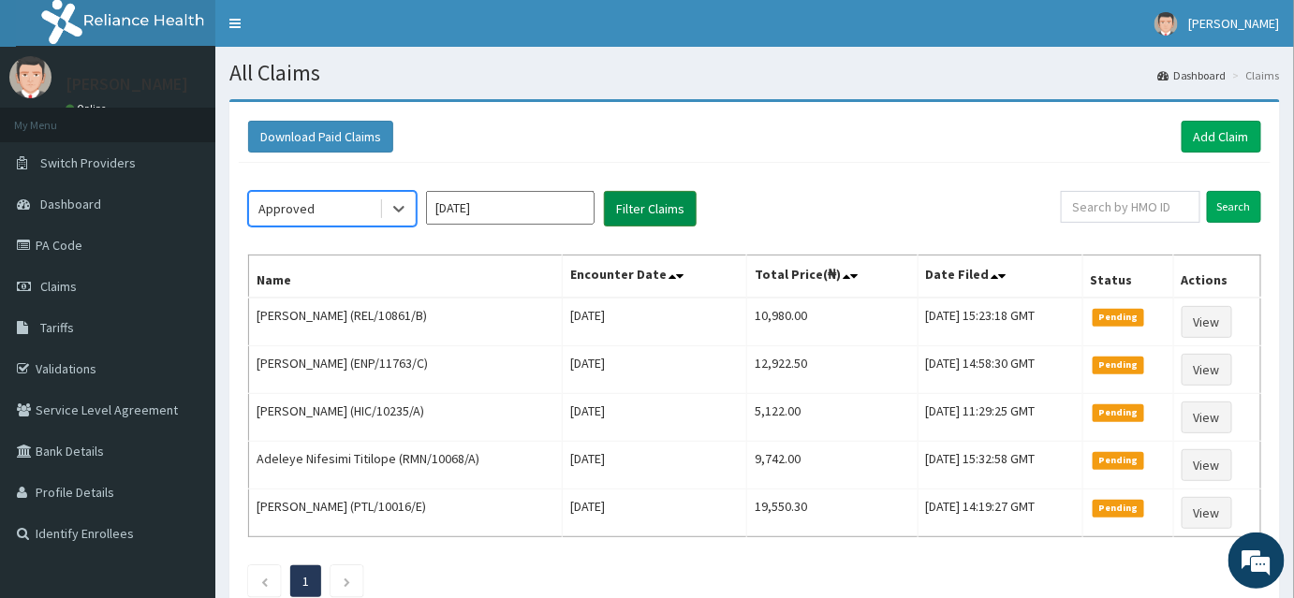
click at [657, 207] on button "Filter Claims" at bounding box center [650, 209] width 93 height 36
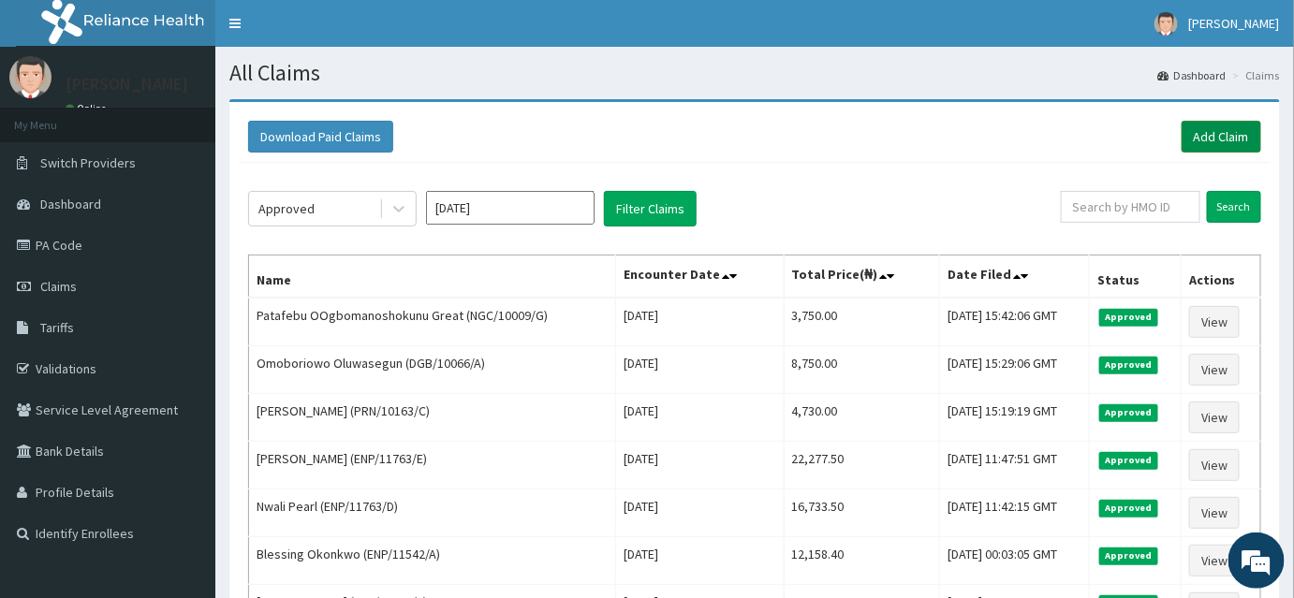
click at [1231, 146] on link "Add Claim" at bounding box center [1222, 137] width 80 height 32
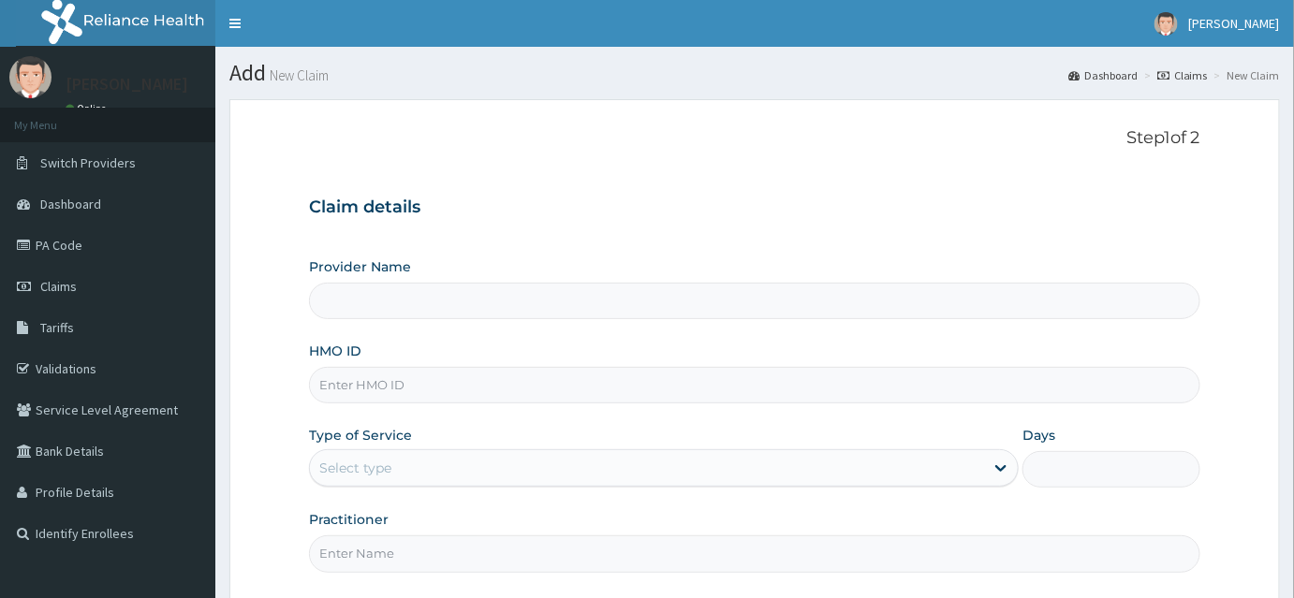
click at [351, 391] on input "HMO ID" at bounding box center [754, 385] width 891 height 37
type input "INLAND SPECIALIST HOSPITAL- KETU"
paste input "MHG/10255/A"
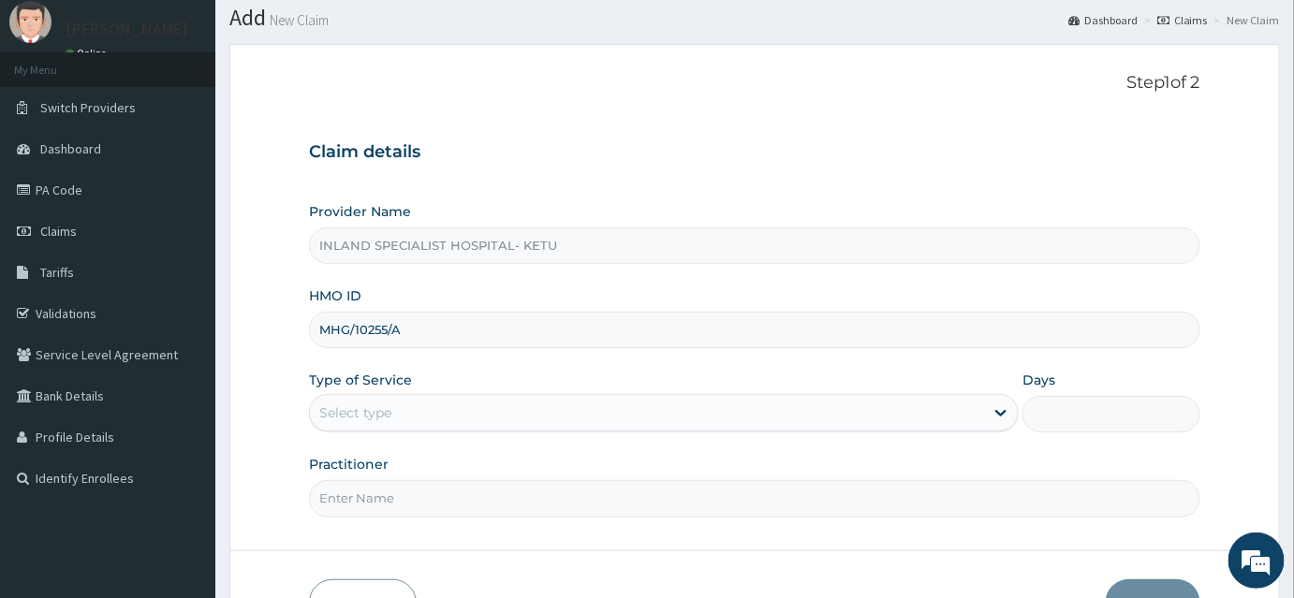
scroll to position [84, 0]
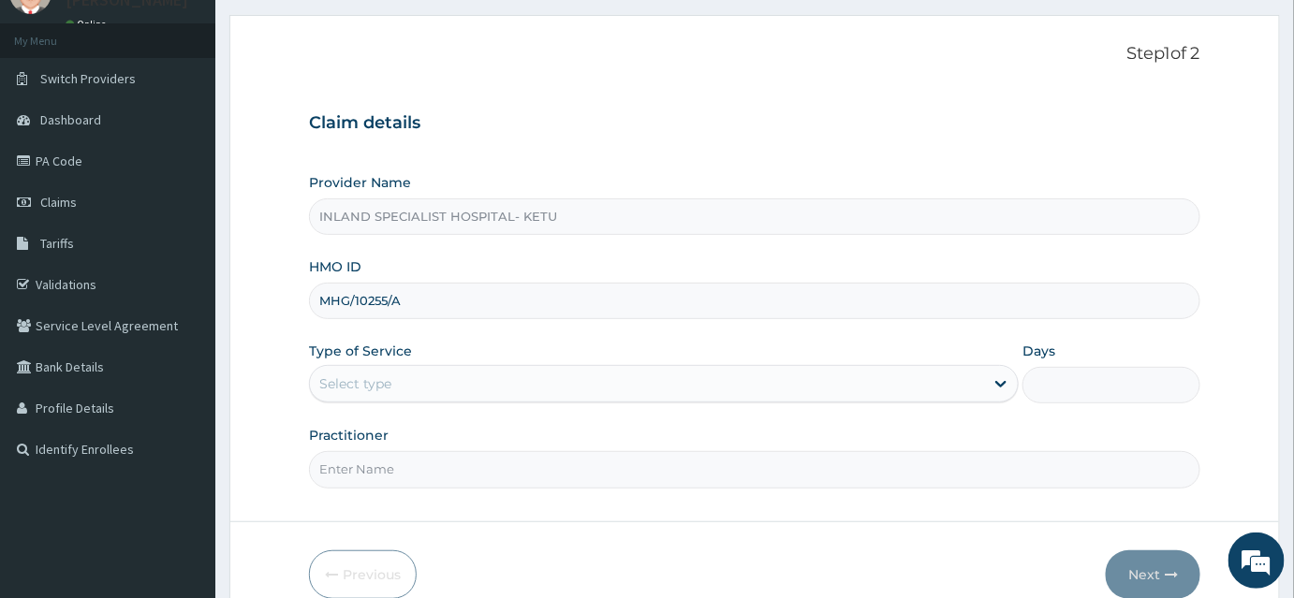
type input "MHG/10255/A"
click at [385, 381] on div "Select type" at bounding box center [355, 384] width 72 height 19
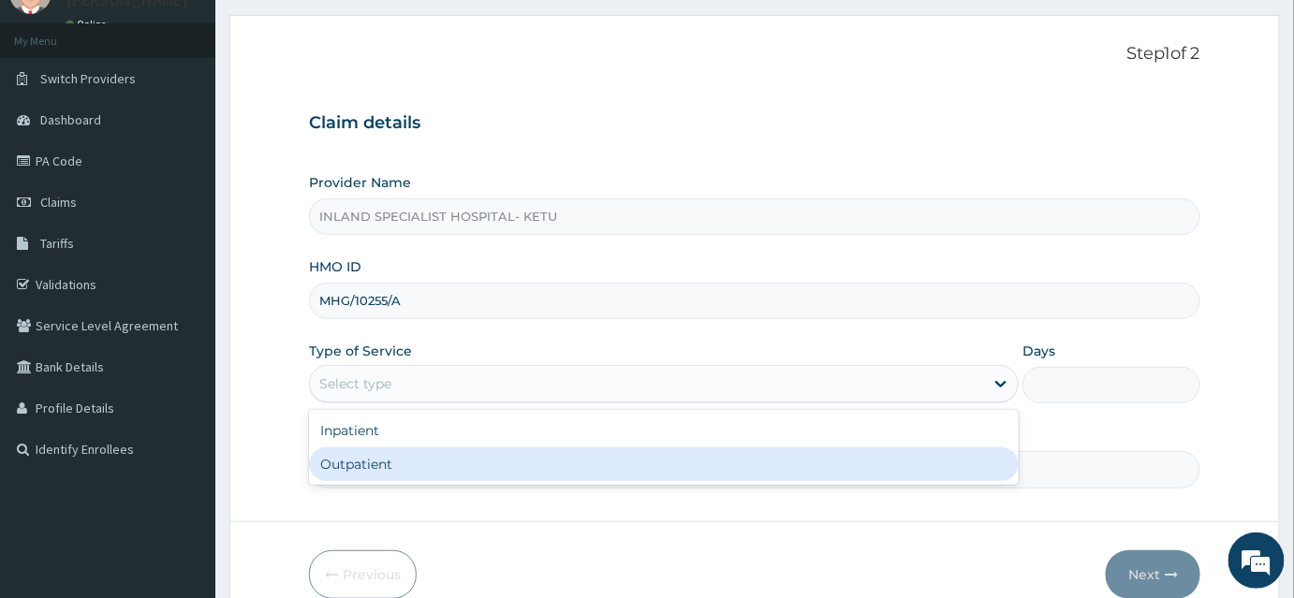
click at [376, 449] on div "Outpatient" at bounding box center [664, 465] width 710 height 34
type input "1"
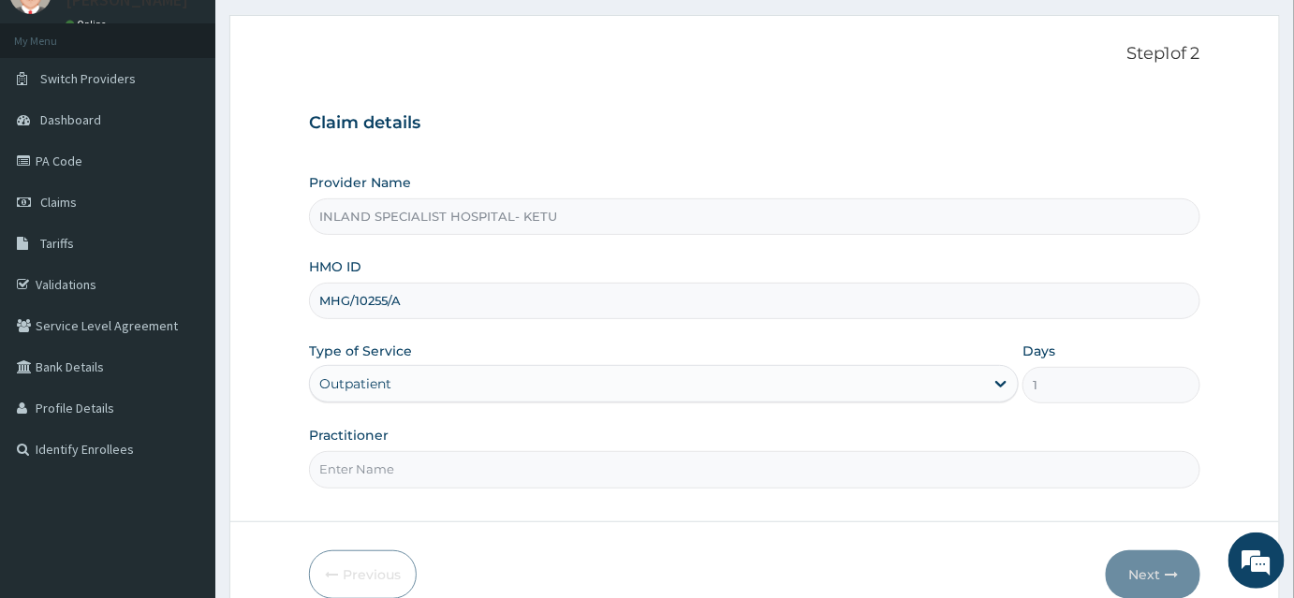
click at [367, 461] on input "Practitioner" at bounding box center [754, 469] width 891 height 37
type input "DR [PERSON_NAME]"
click at [1141, 570] on button "Next" at bounding box center [1153, 575] width 95 height 49
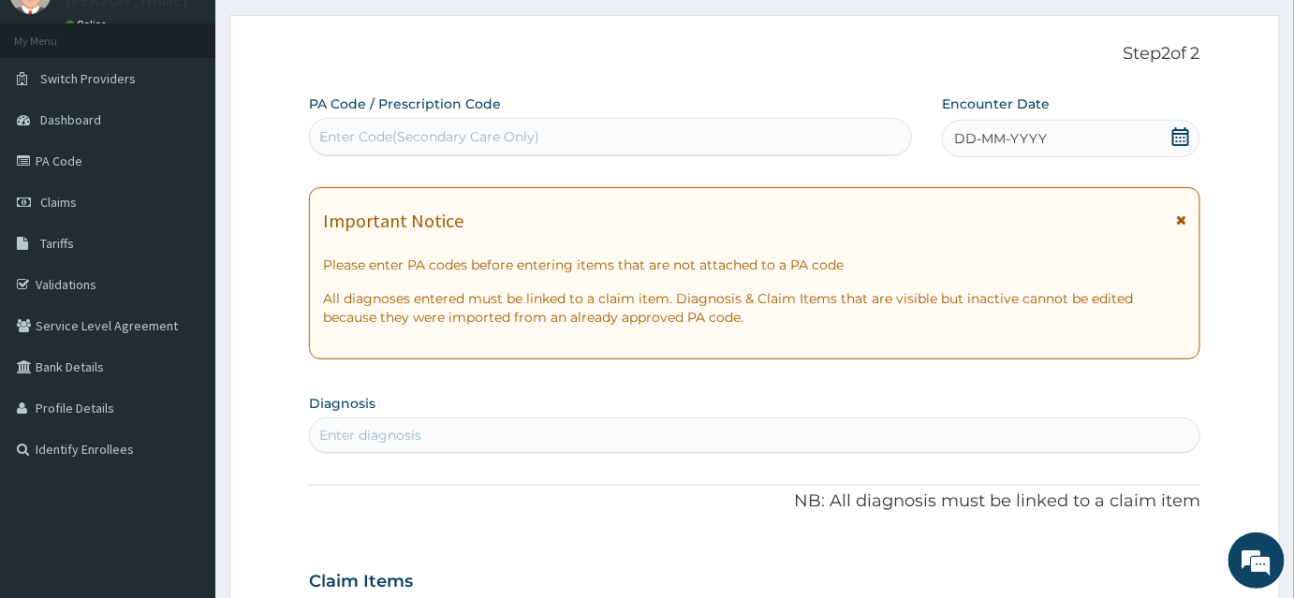
click at [1186, 139] on icon at bounding box center [1180, 136] width 19 height 19
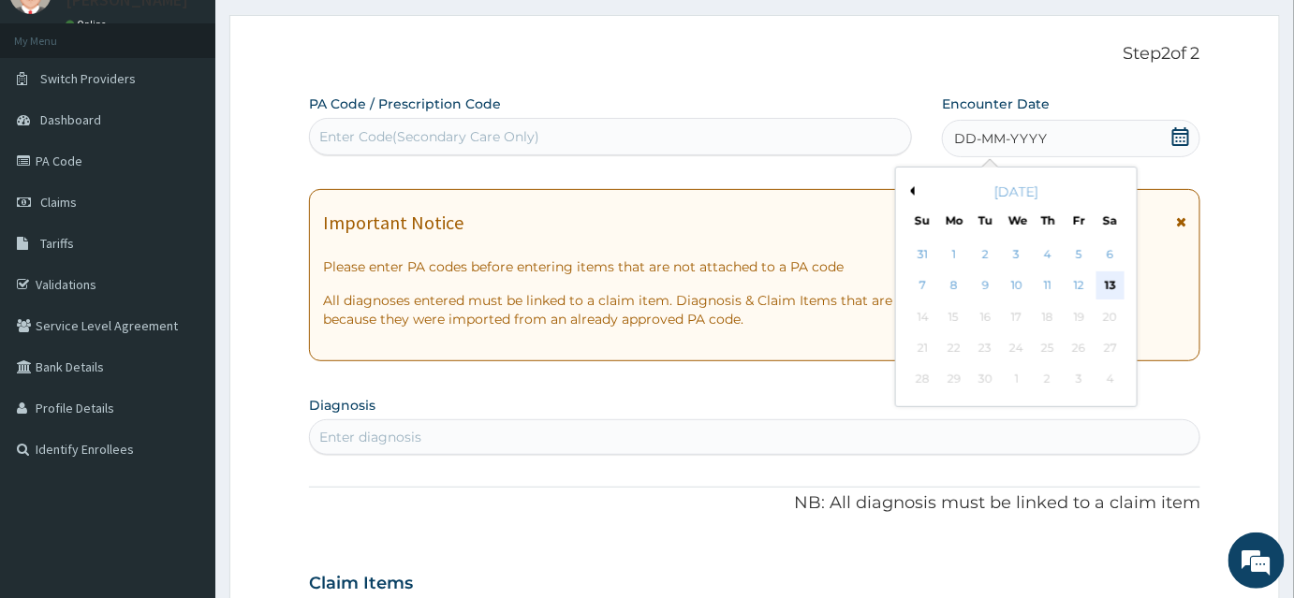
click at [1101, 283] on div "13" at bounding box center [1111, 286] width 28 height 28
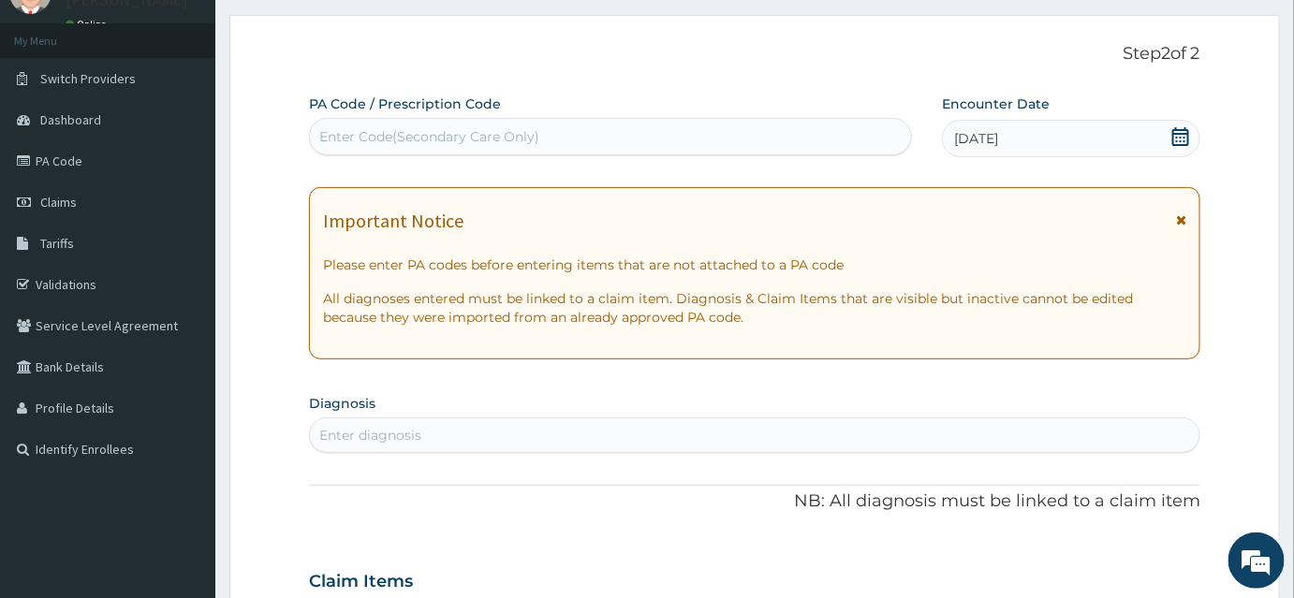
click at [437, 442] on div "Enter diagnosis" at bounding box center [755, 435] width 890 height 30
type input "MALA"
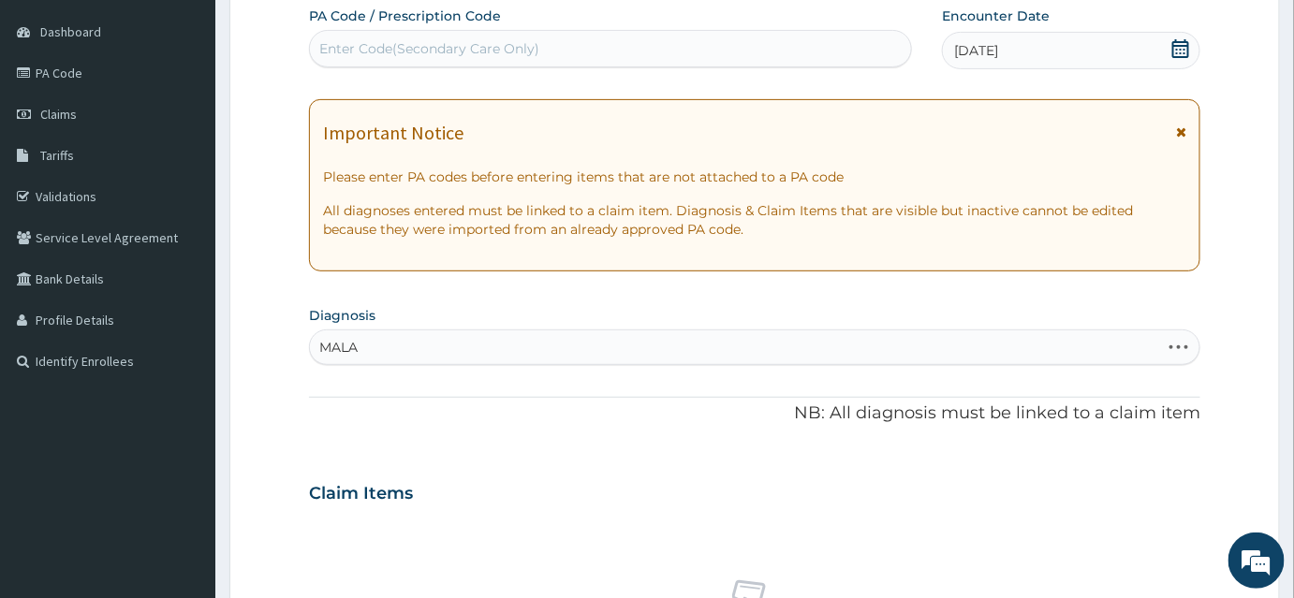
scroll to position [255, 0]
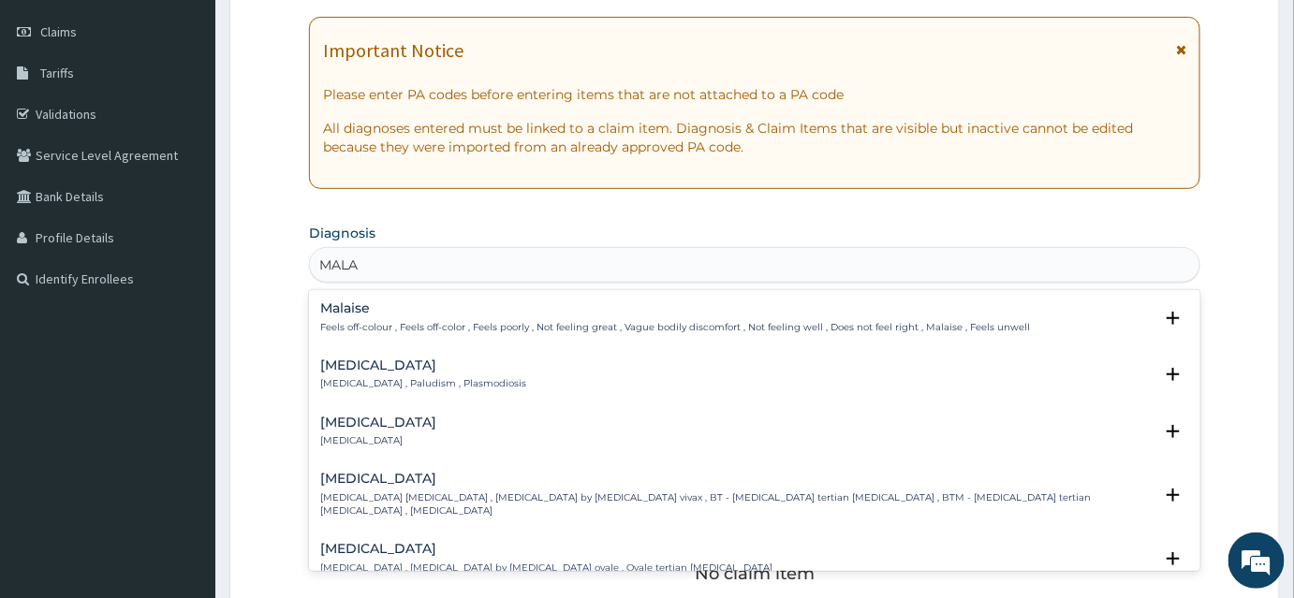
click at [342, 377] on p "[MEDICAL_DATA] , Paludism , Plasmodiosis" at bounding box center [423, 383] width 206 height 13
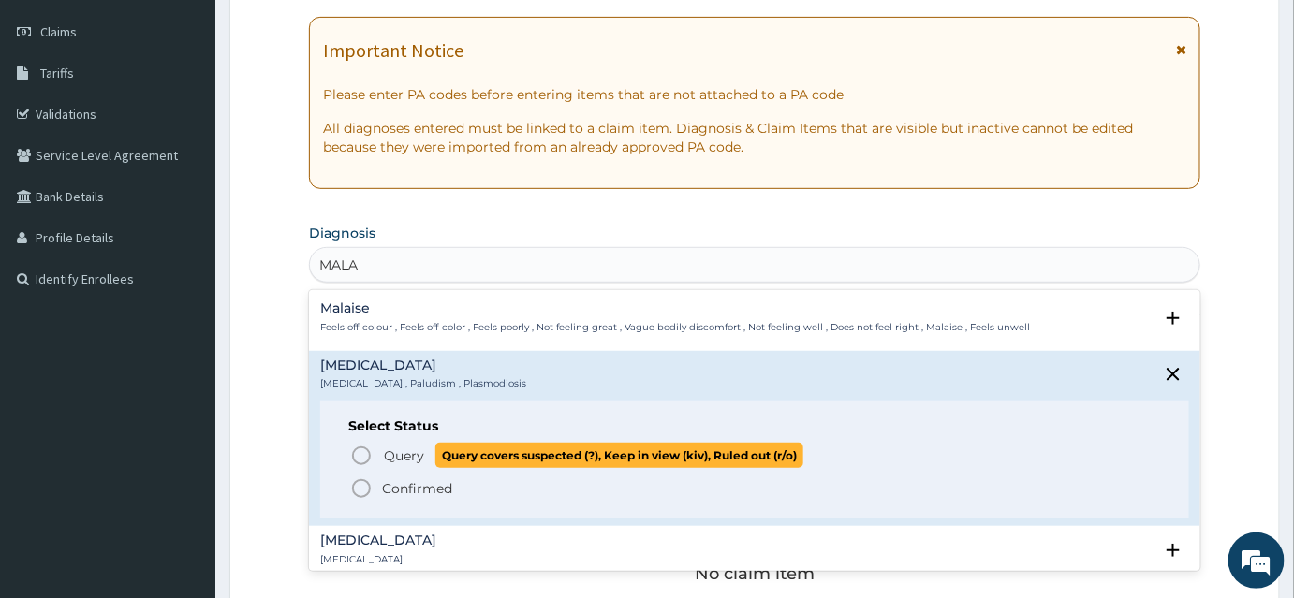
click at [353, 452] on circle "status option query" at bounding box center [361, 456] width 17 height 17
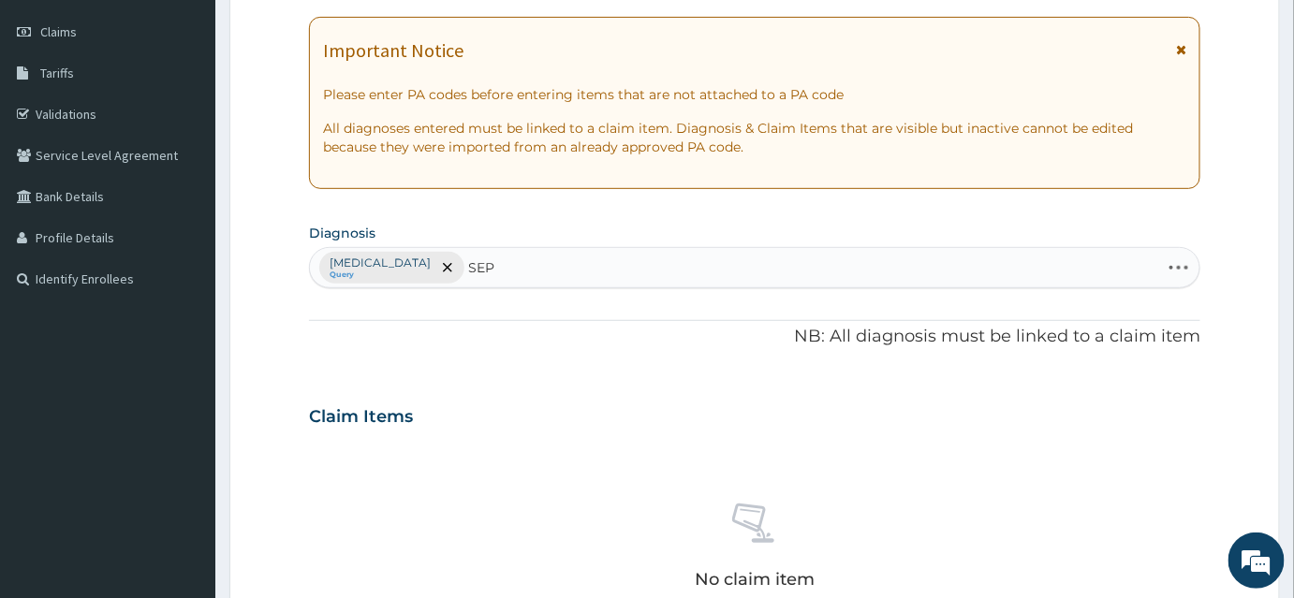
type input "SEPS"
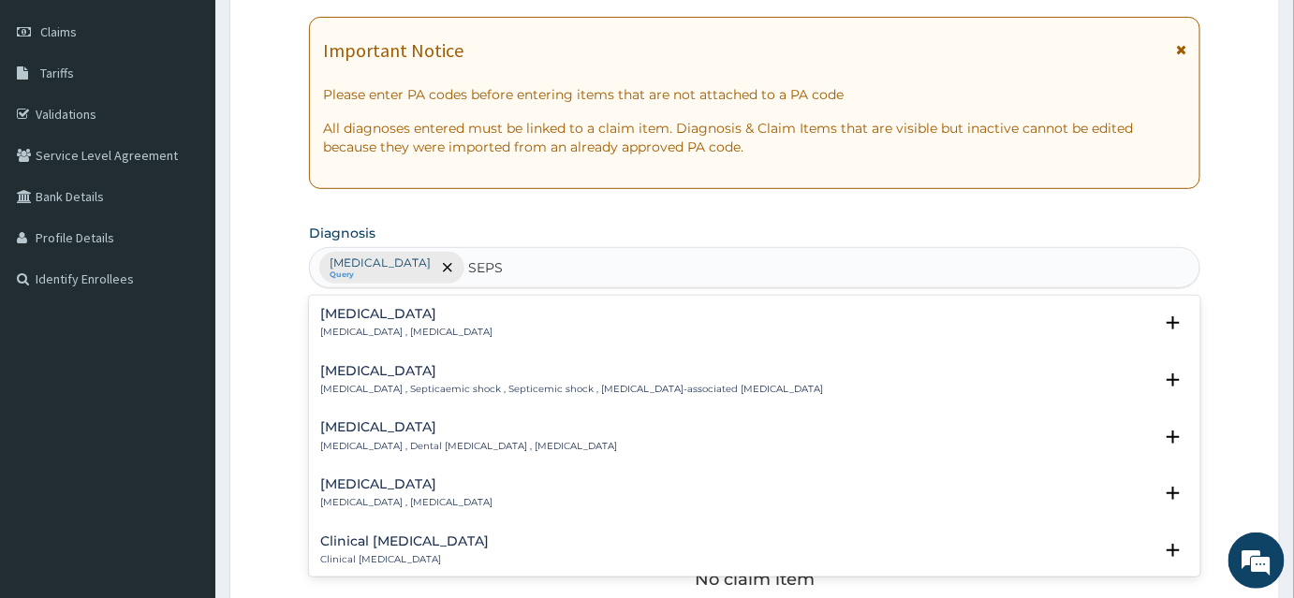
click at [343, 318] on h4 "[MEDICAL_DATA]" at bounding box center [406, 314] width 172 height 14
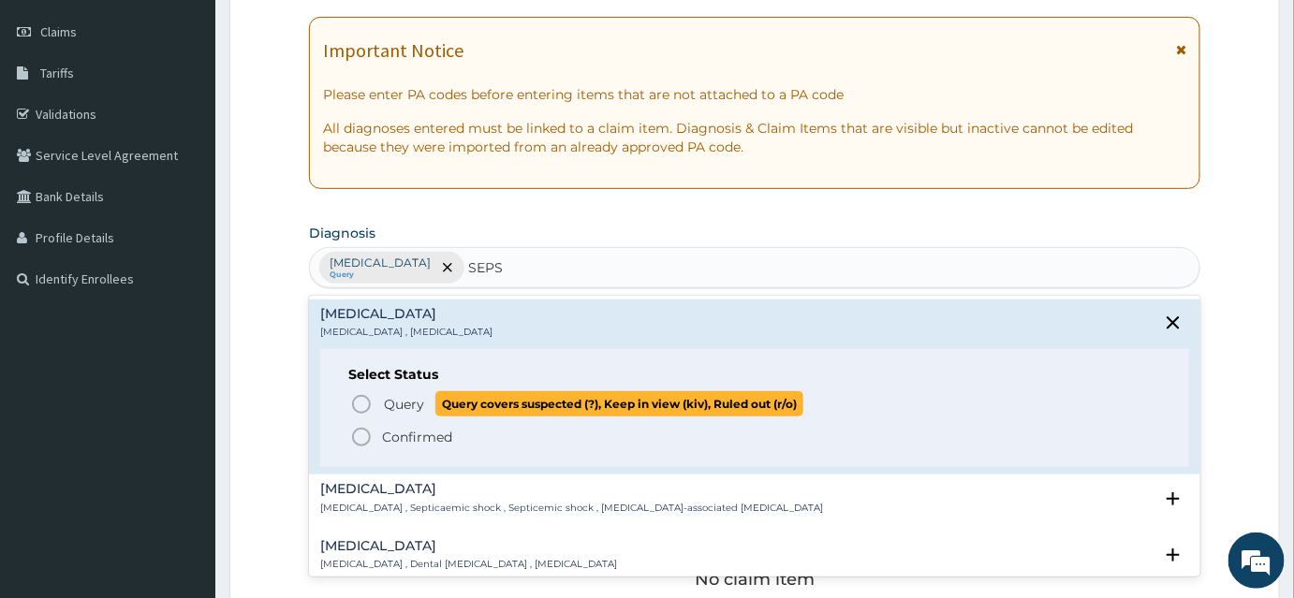
click at [361, 408] on icon "status option query" at bounding box center [361, 404] width 22 height 22
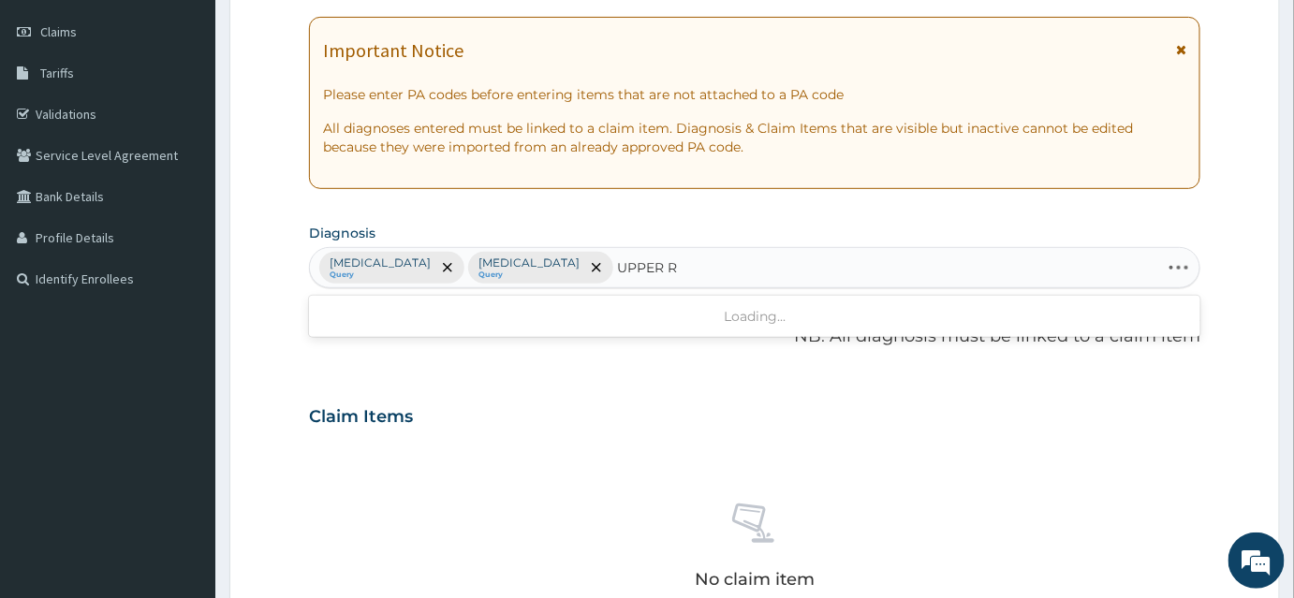
type input "UPPER RE"
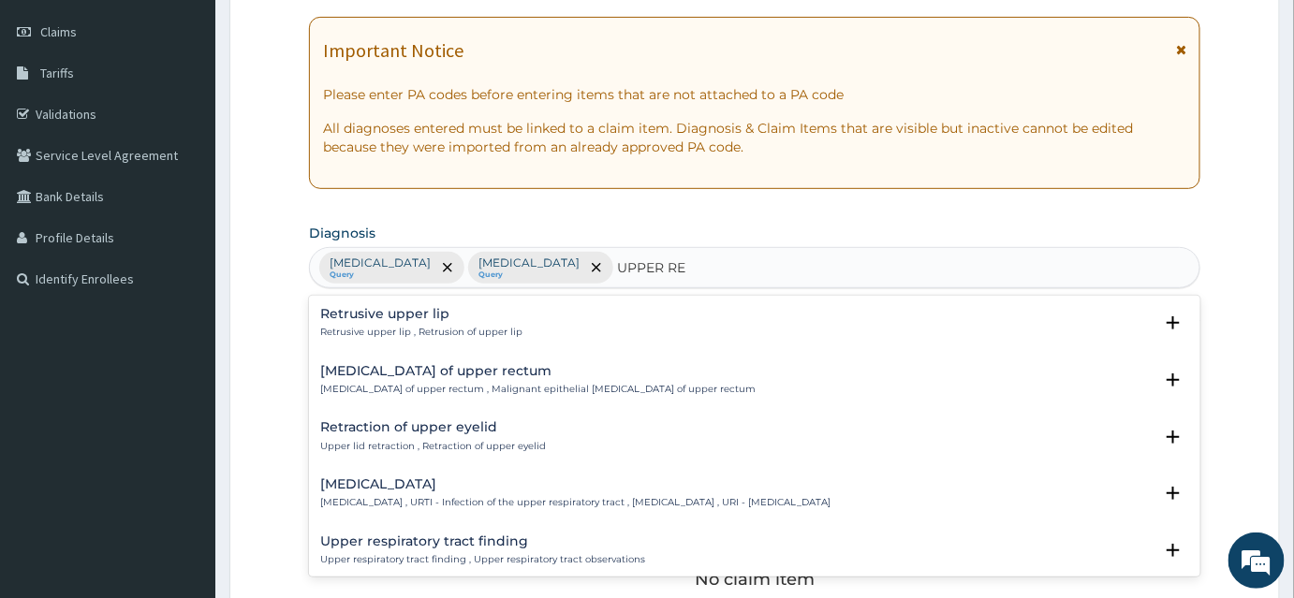
click at [447, 484] on h4 "[MEDICAL_DATA]" at bounding box center [575, 485] width 510 height 14
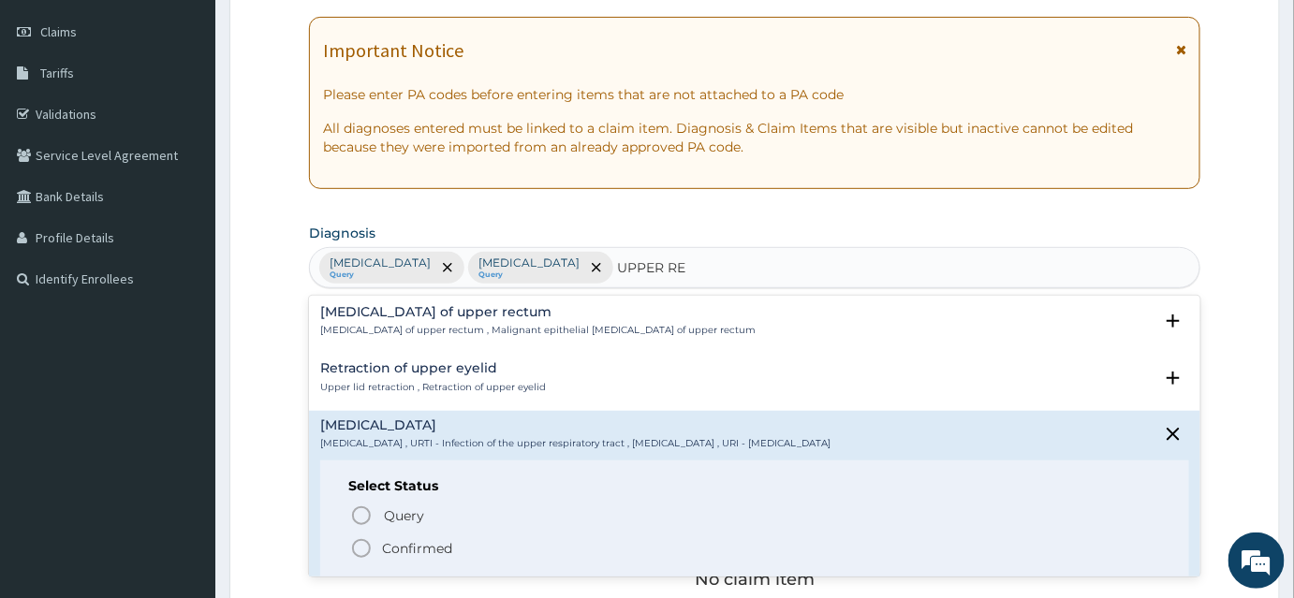
scroll to position [84, 0]
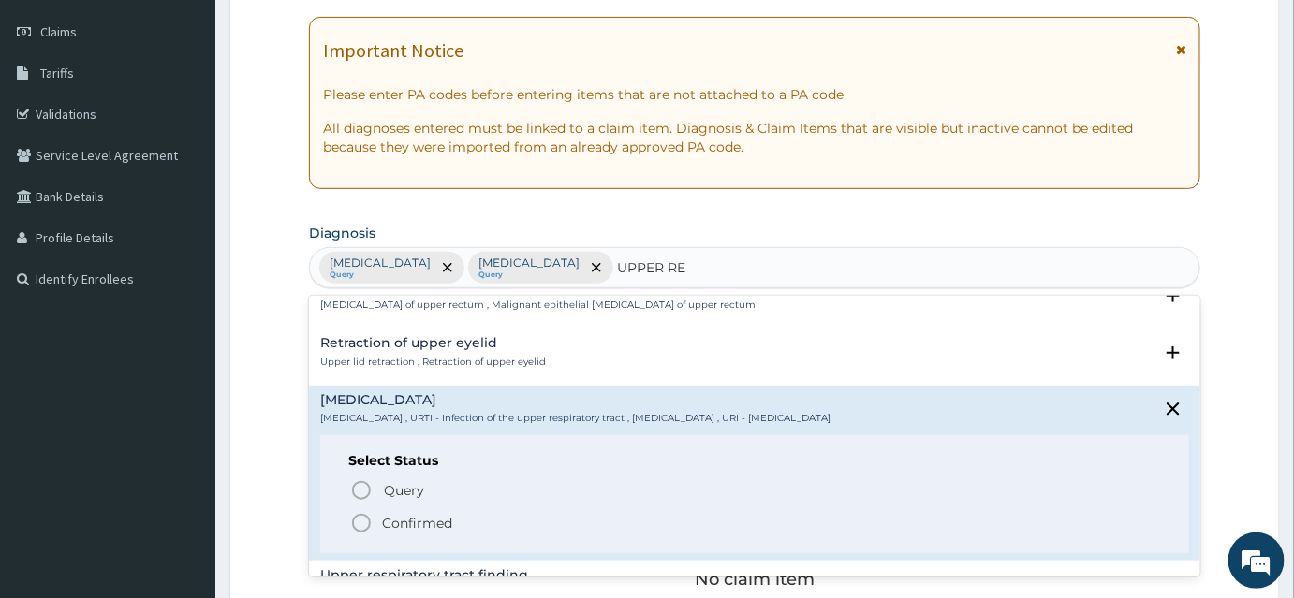
click at [368, 521] on icon "status option filled" at bounding box center [361, 523] width 22 height 22
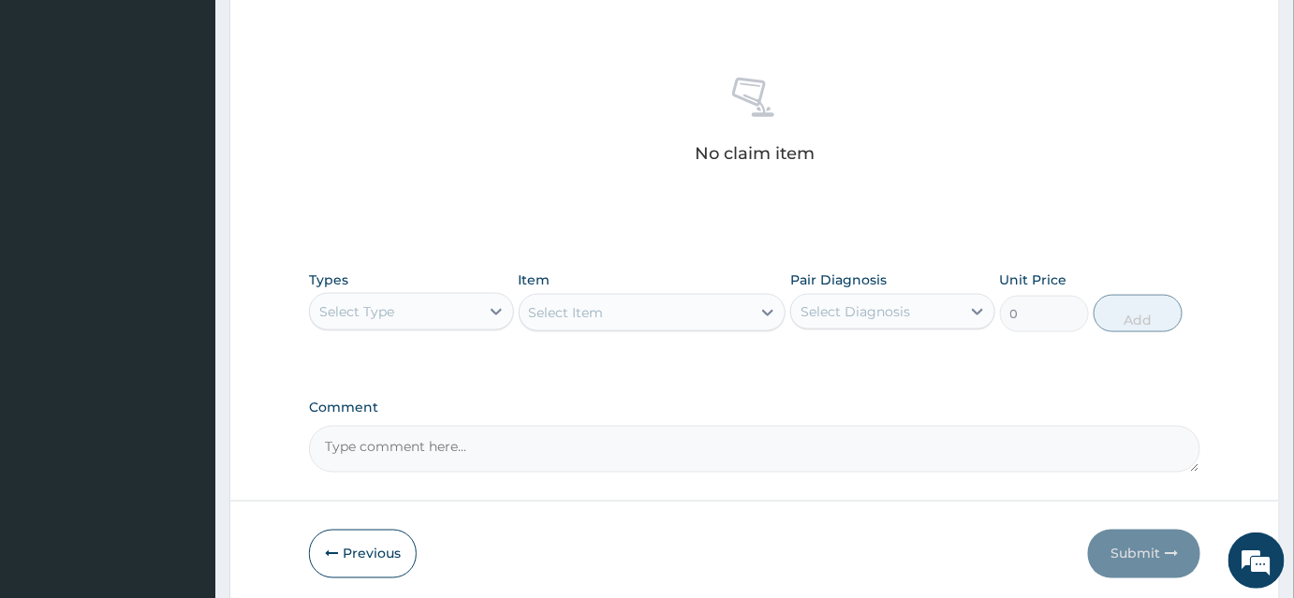
scroll to position [749, 0]
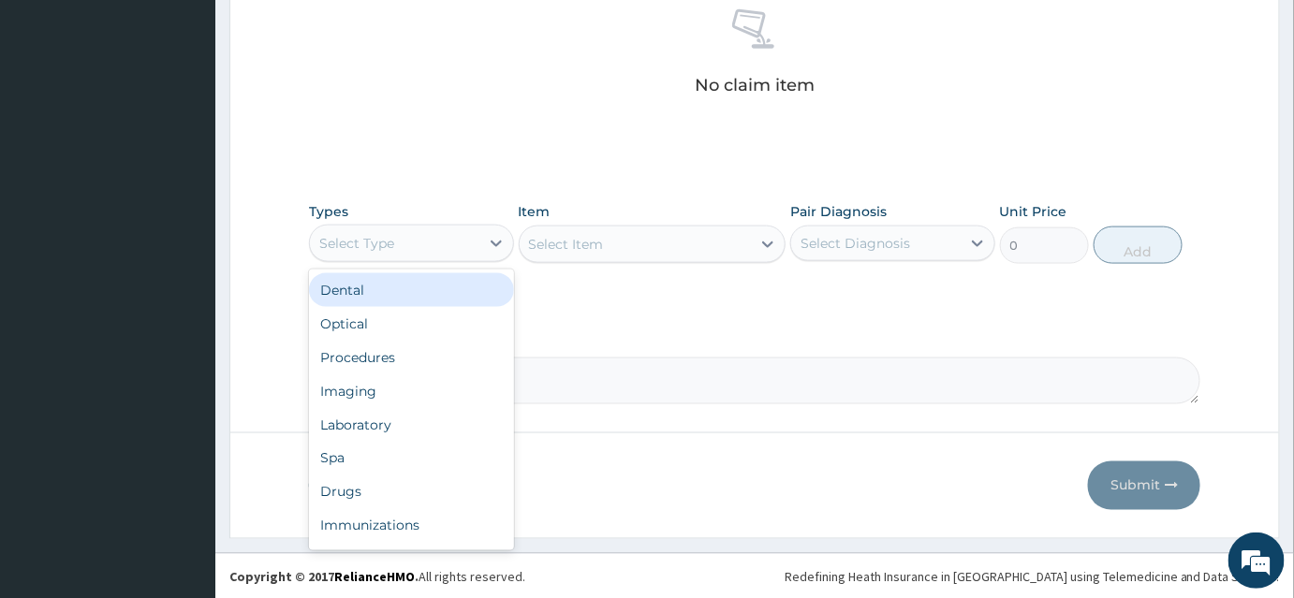
click at [414, 228] on div "Select Type" at bounding box center [394, 243] width 169 height 30
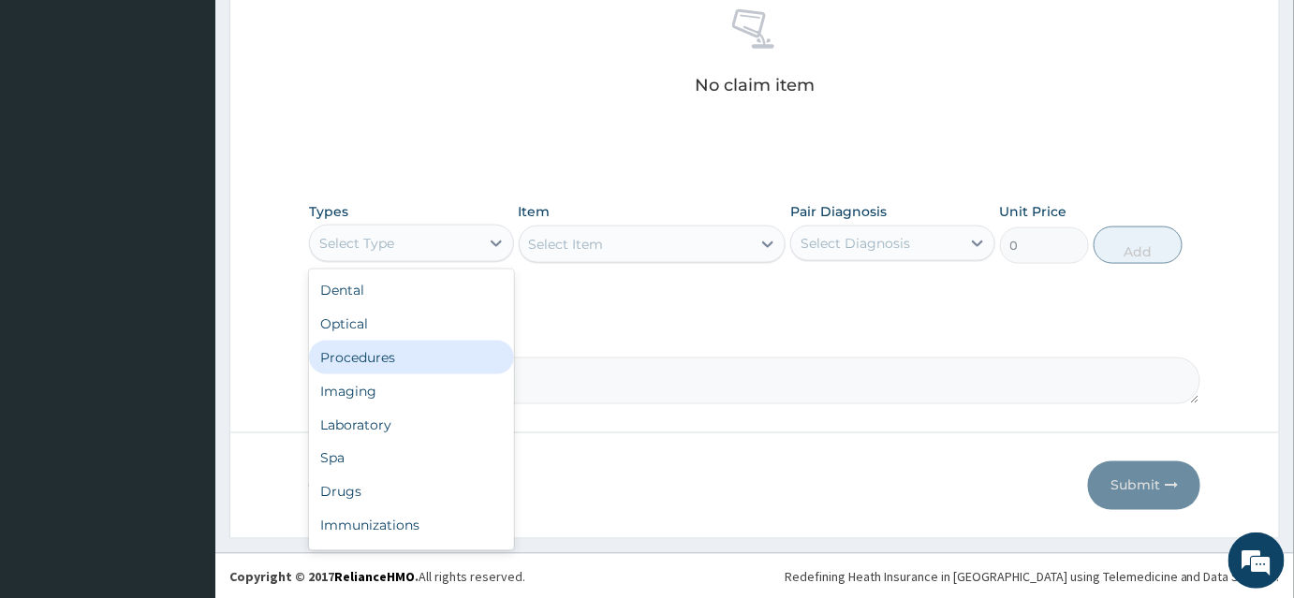
click at [382, 359] on div "Procedures" at bounding box center [411, 358] width 205 height 34
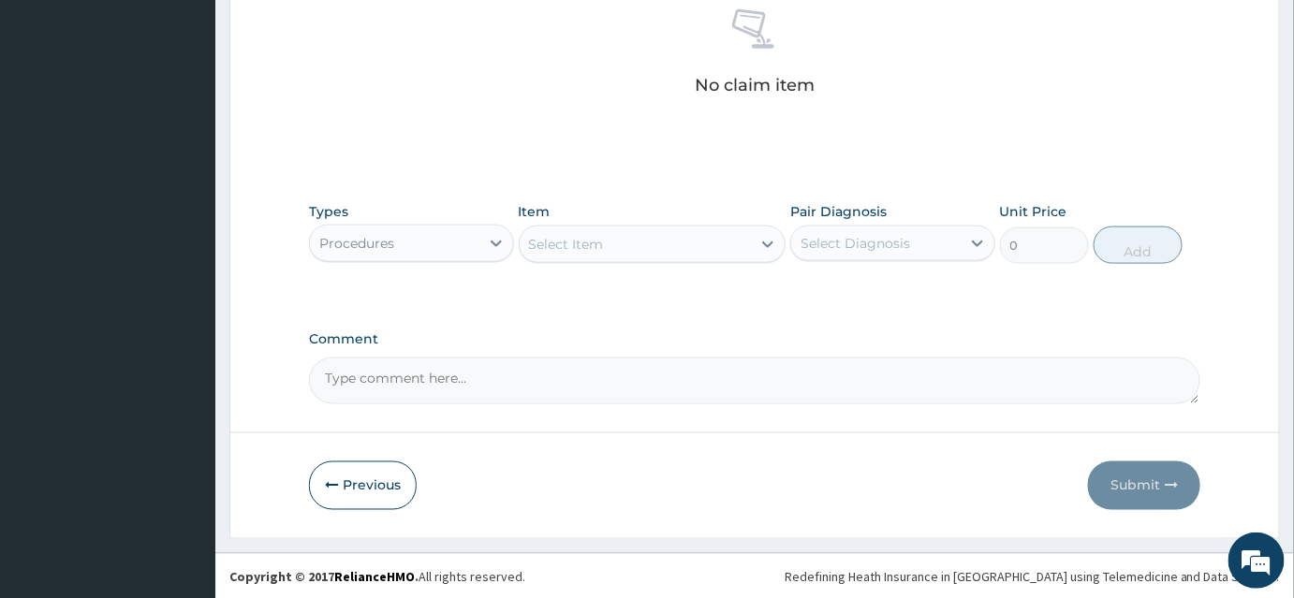
click at [685, 249] on div "Select Item" at bounding box center [636, 244] width 232 height 30
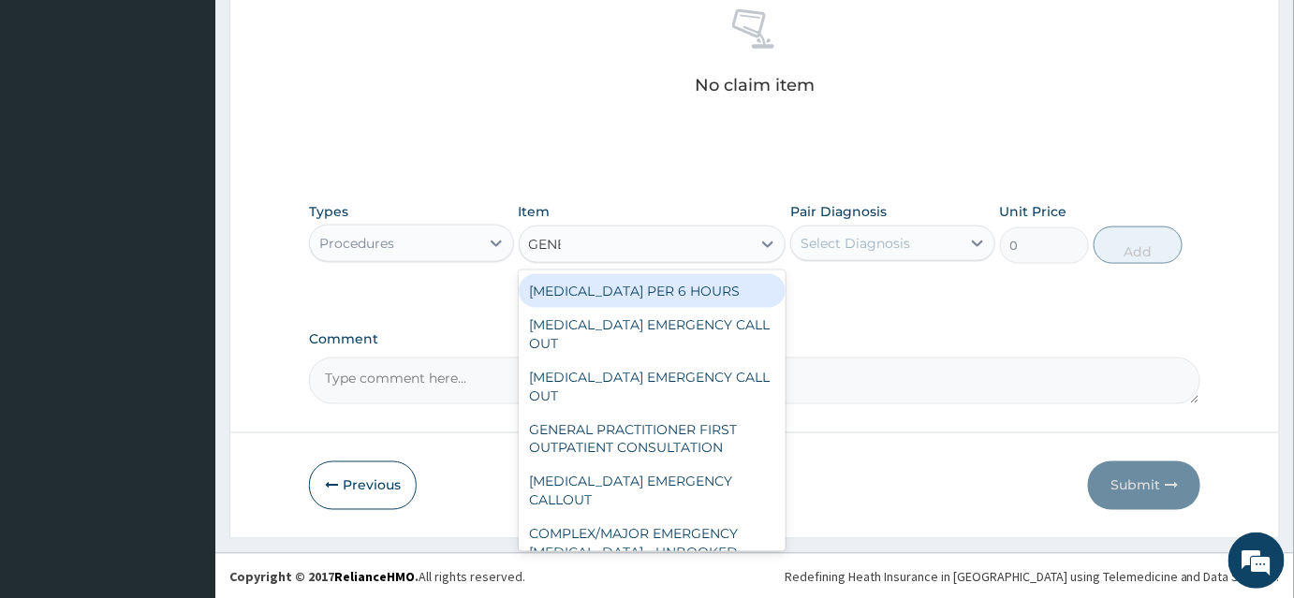
type input "GENER"
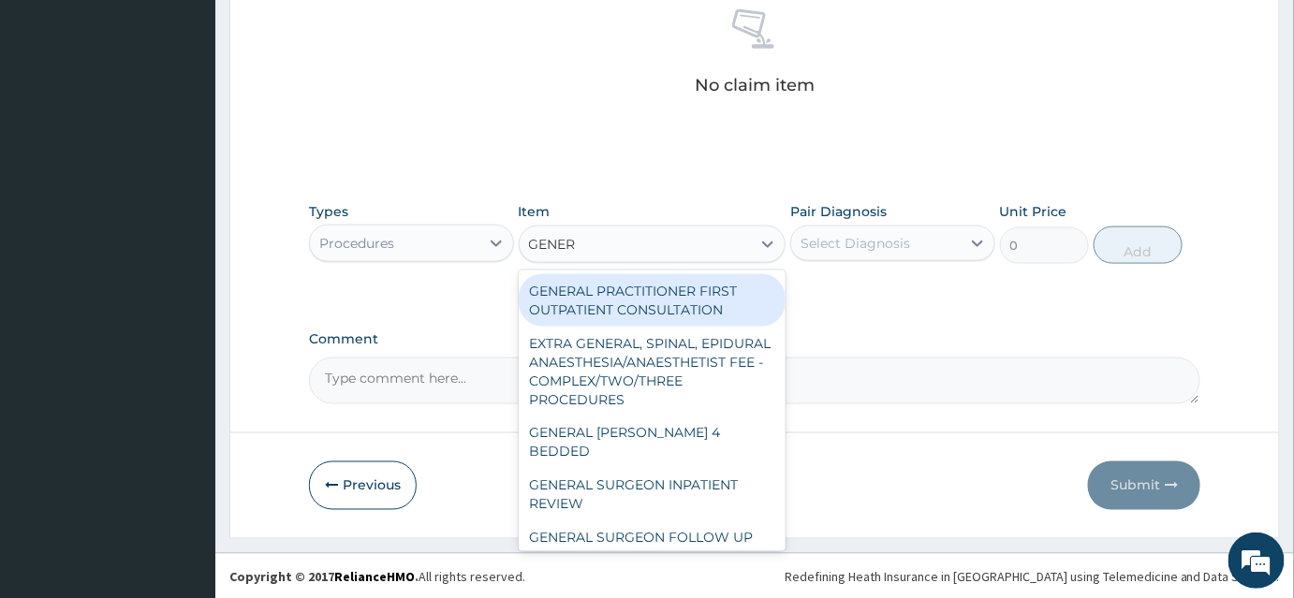
click at [691, 302] on div "GENERAL PRACTITIONER FIRST OUTPATIENT CONSULTATION" at bounding box center [653, 300] width 268 height 52
type input "3750"
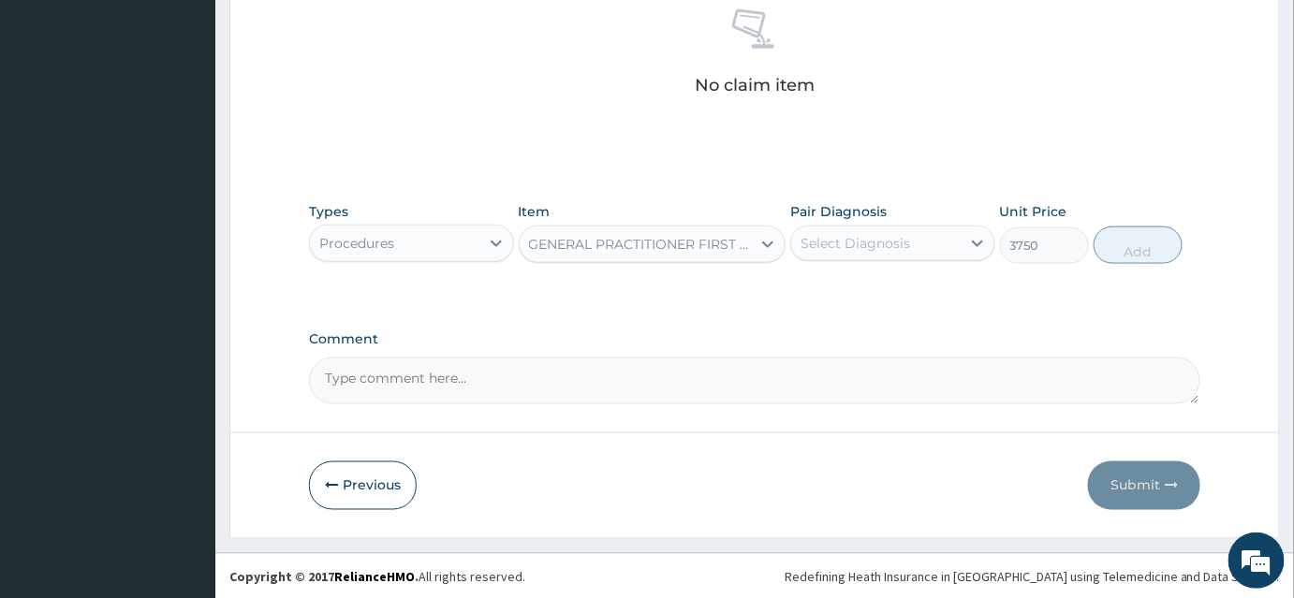
click at [862, 236] on div "Select Diagnosis" at bounding box center [856, 243] width 110 height 19
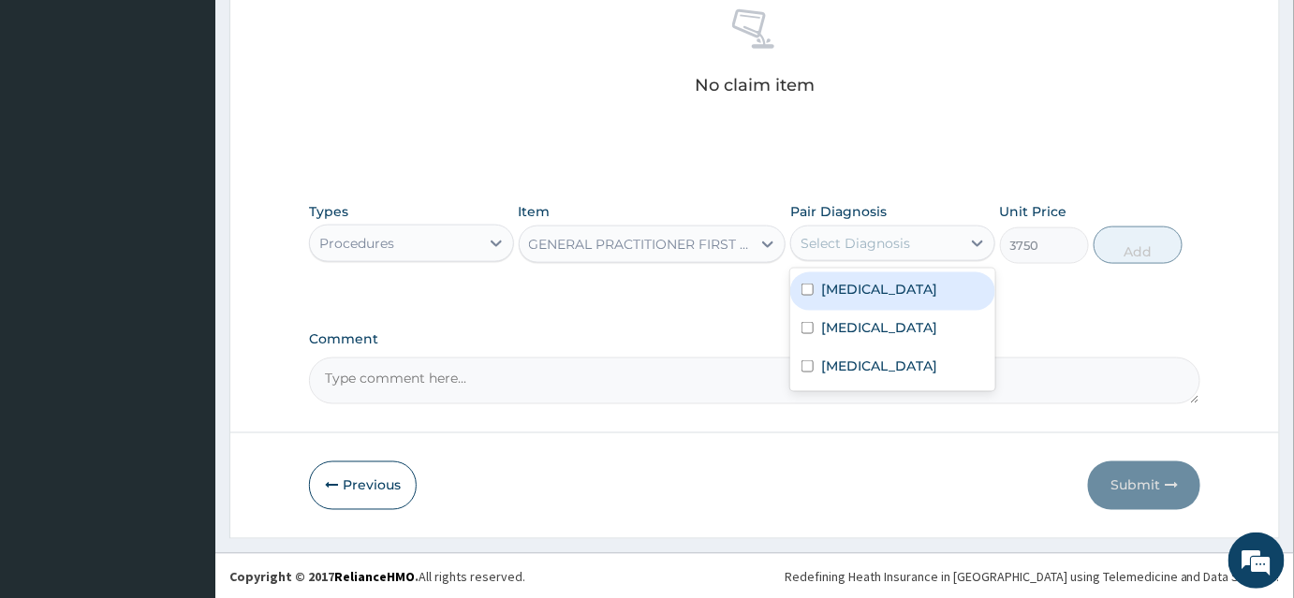
click at [858, 298] on div "[MEDICAL_DATA]" at bounding box center [892, 291] width 205 height 38
checkbox input "true"
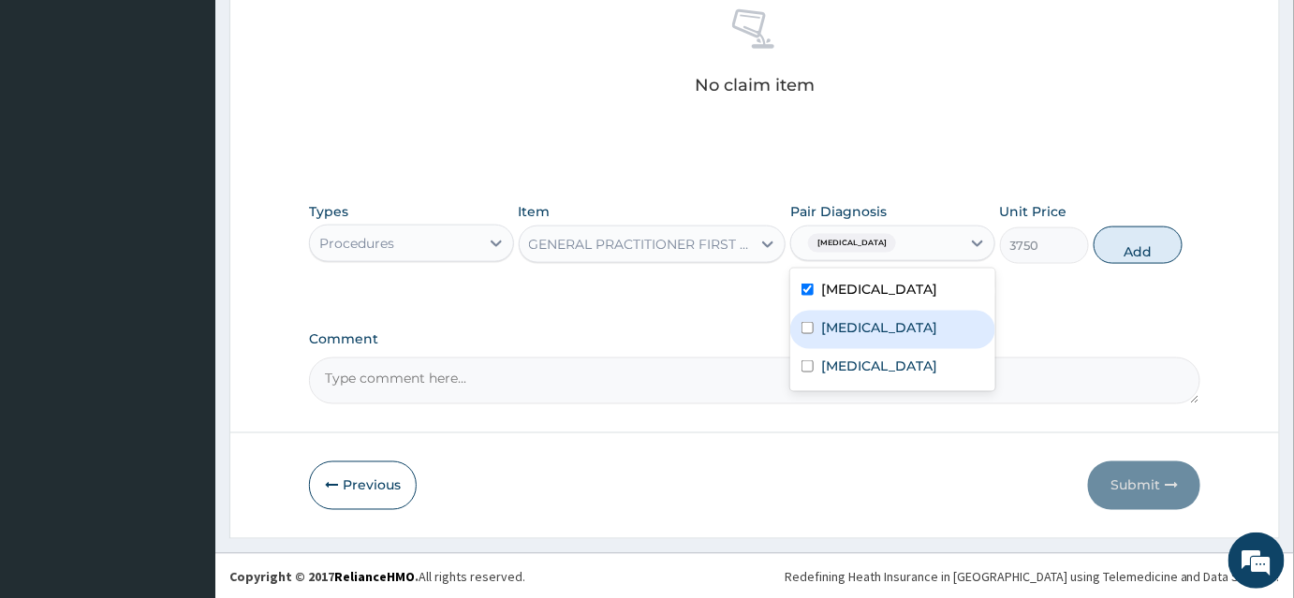
drag, startPoint x: 853, startPoint y: 317, endPoint x: 851, endPoint y: 332, distance: 15.1
click at [851, 318] on label "[MEDICAL_DATA]" at bounding box center [879, 327] width 116 height 19
checkbox input "true"
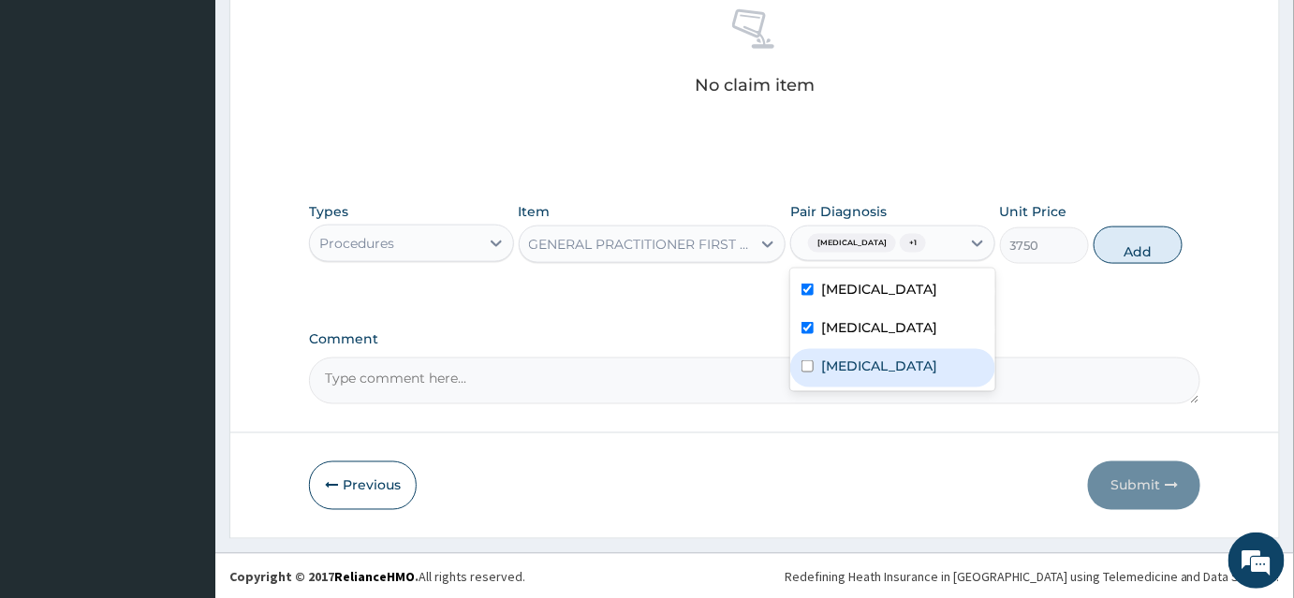
click at [850, 367] on label "[MEDICAL_DATA]" at bounding box center [879, 366] width 116 height 19
checkbox input "true"
click at [1160, 253] on button "Add" at bounding box center [1138, 245] width 89 height 37
type input "0"
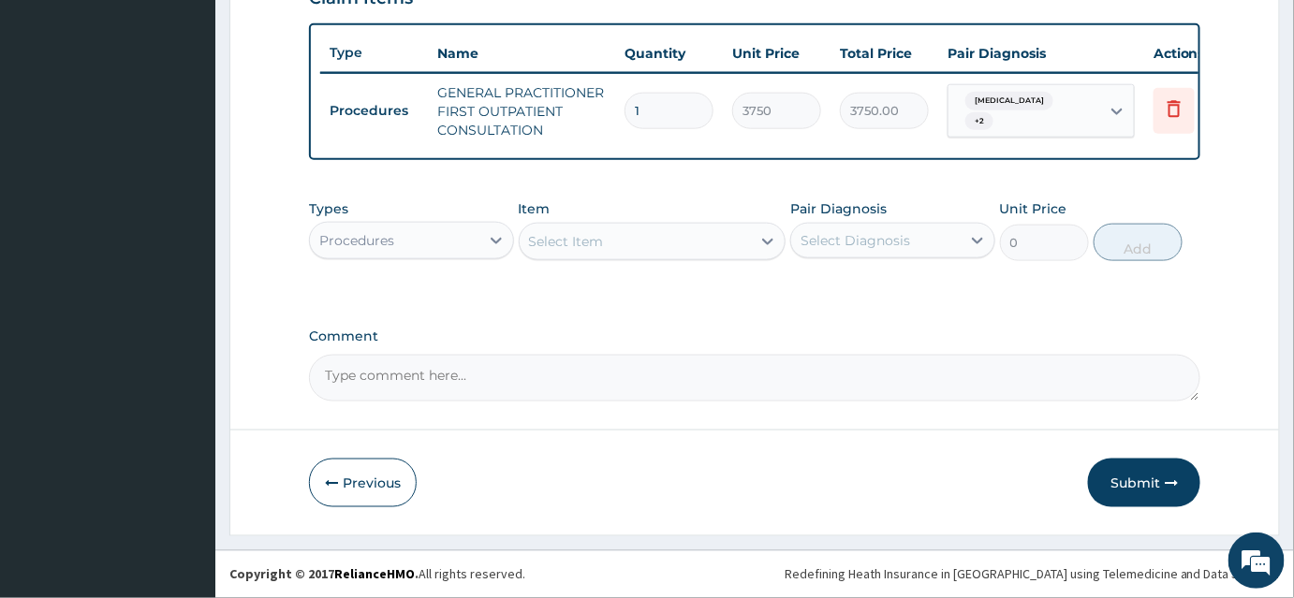
scroll to position [682, 0]
click at [419, 222] on div "Procedures" at bounding box center [411, 240] width 205 height 37
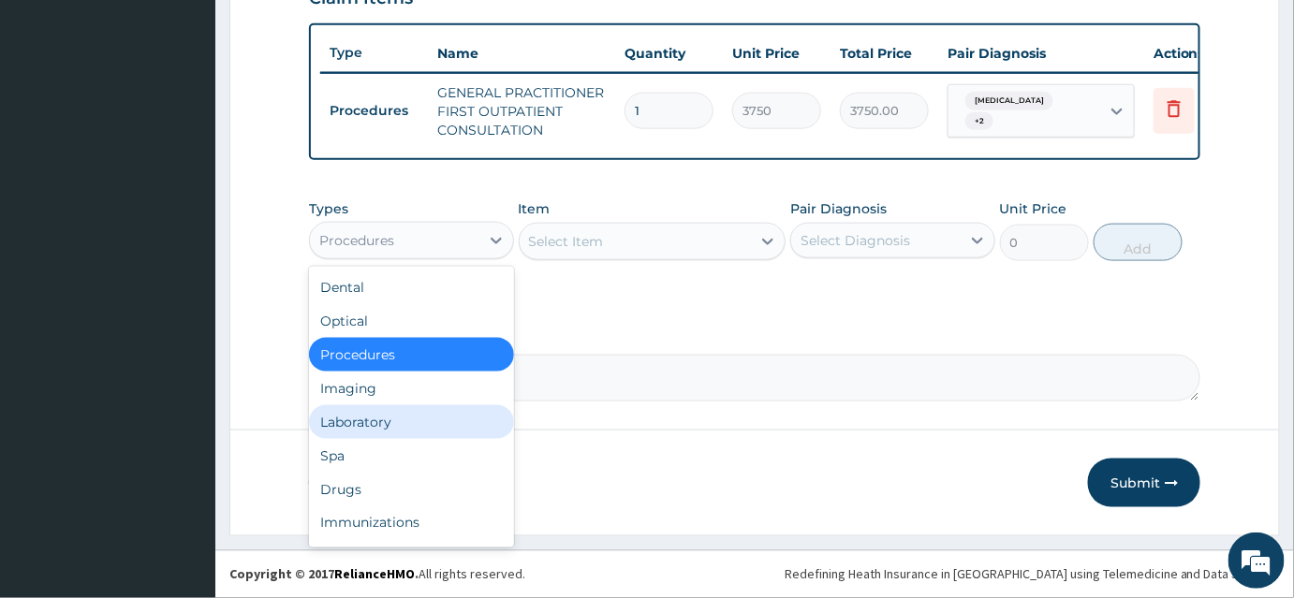
click at [382, 411] on div "Laboratory" at bounding box center [411, 422] width 205 height 34
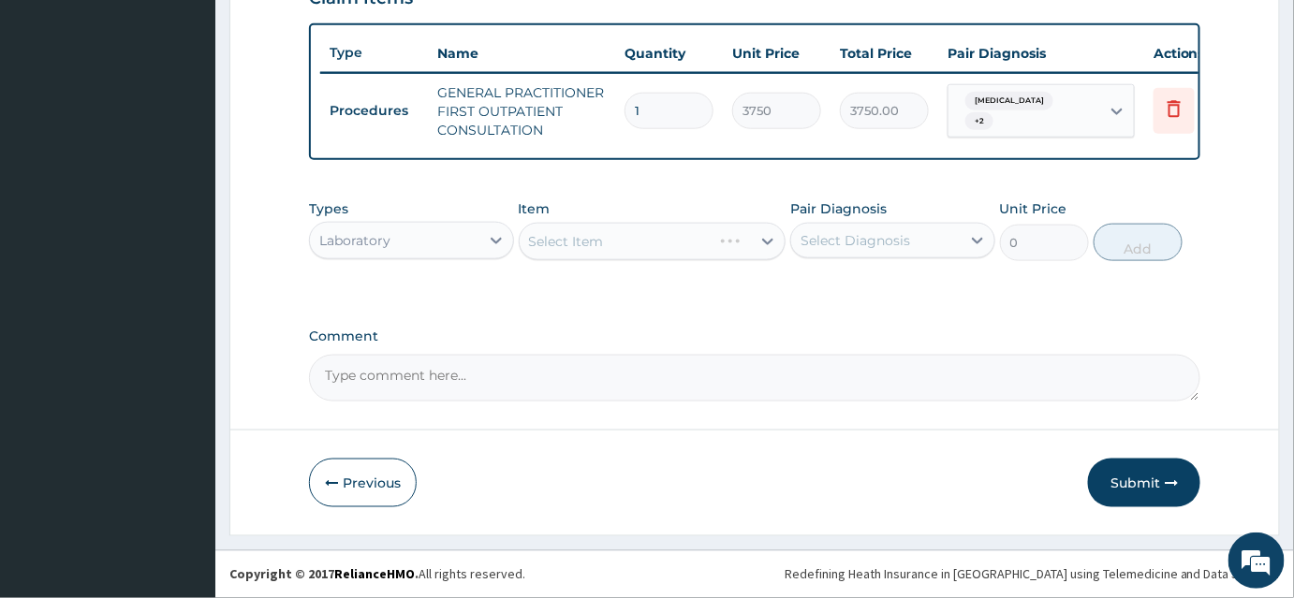
click at [662, 234] on div "Select Item" at bounding box center [653, 241] width 268 height 37
click at [742, 253] on div "Select Item" at bounding box center [636, 242] width 232 height 30
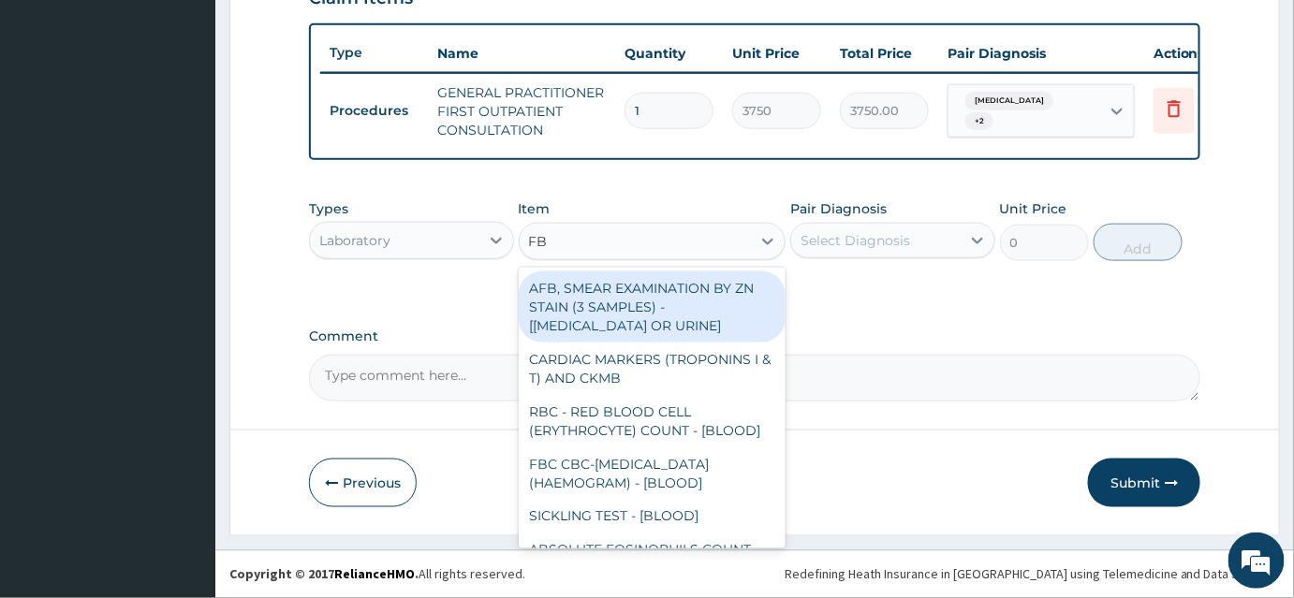
type input "FBC"
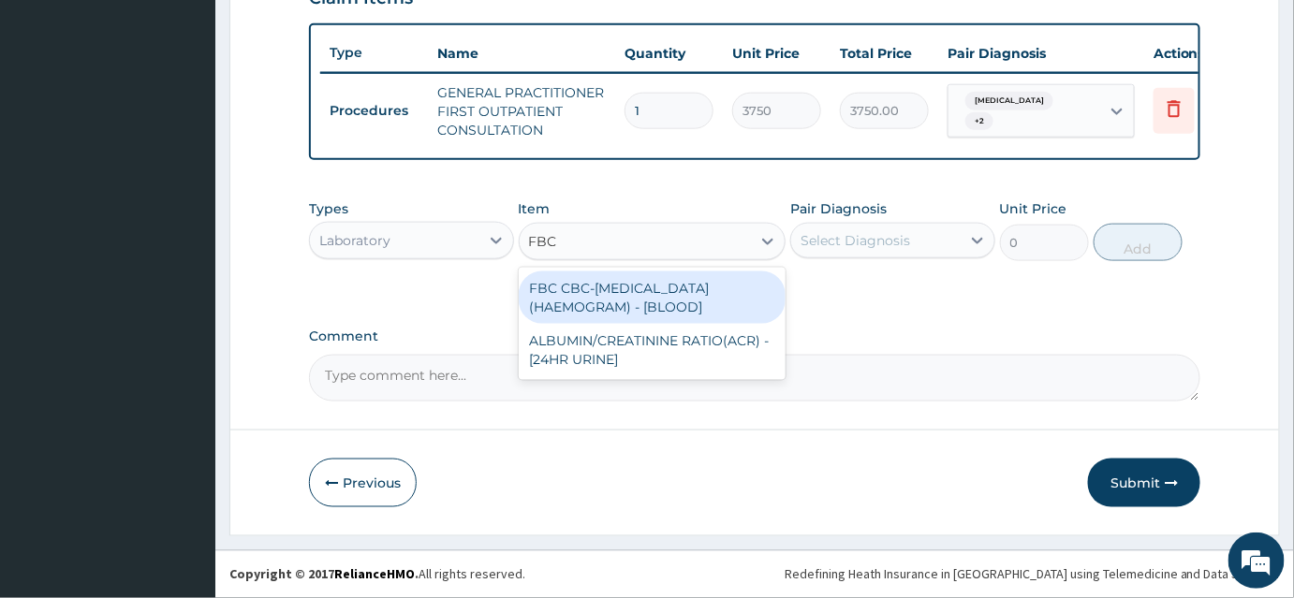
click at [676, 284] on div "FBC CBC-[MEDICAL_DATA] (HAEMOGRAM) - [BLOOD]" at bounding box center [653, 298] width 268 height 52
type input "5000"
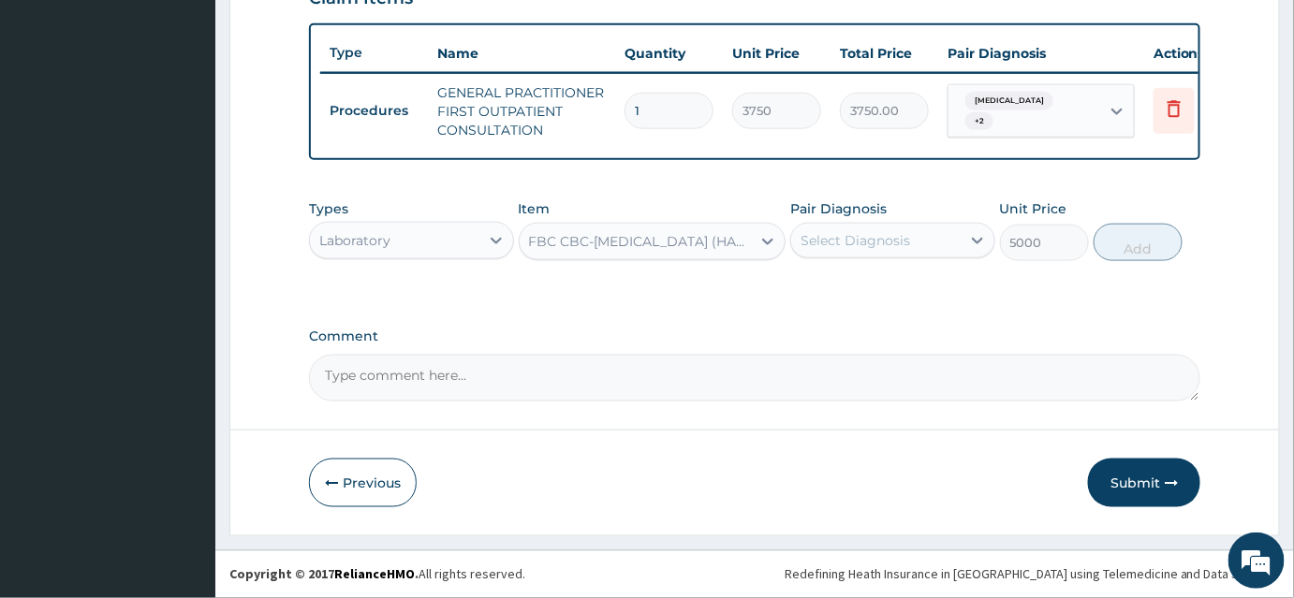
click at [810, 242] on div "Select Diagnosis" at bounding box center [856, 240] width 110 height 19
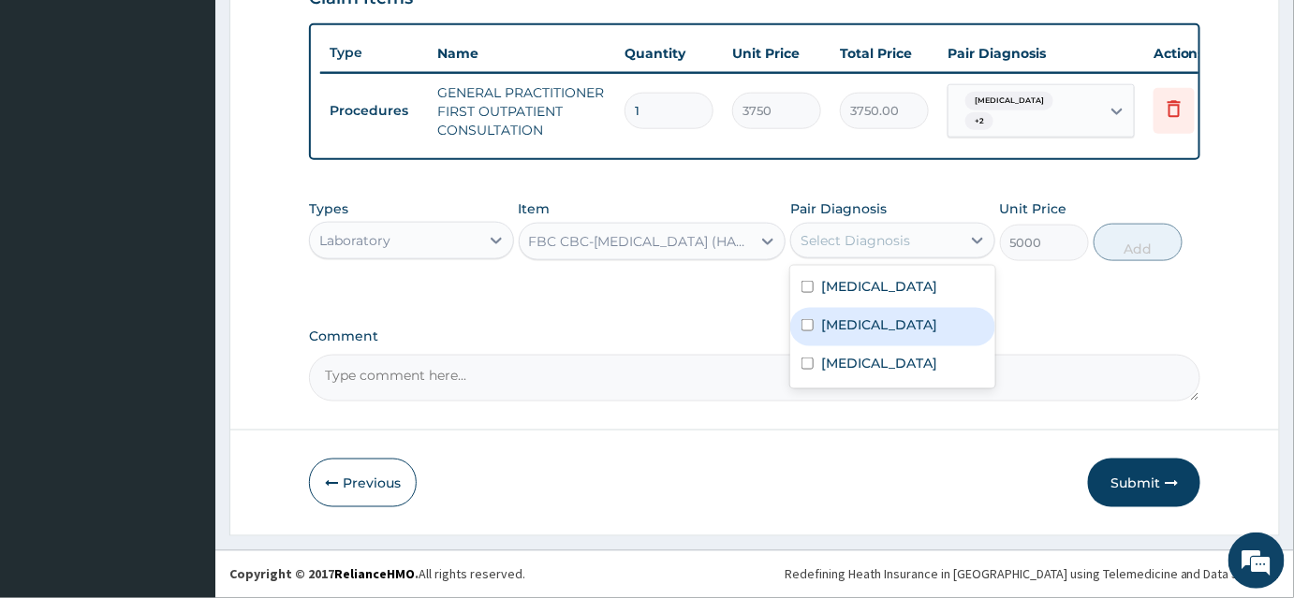
click at [818, 331] on div "[MEDICAL_DATA]" at bounding box center [892, 327] width 205 height 38
checkbox input "true"
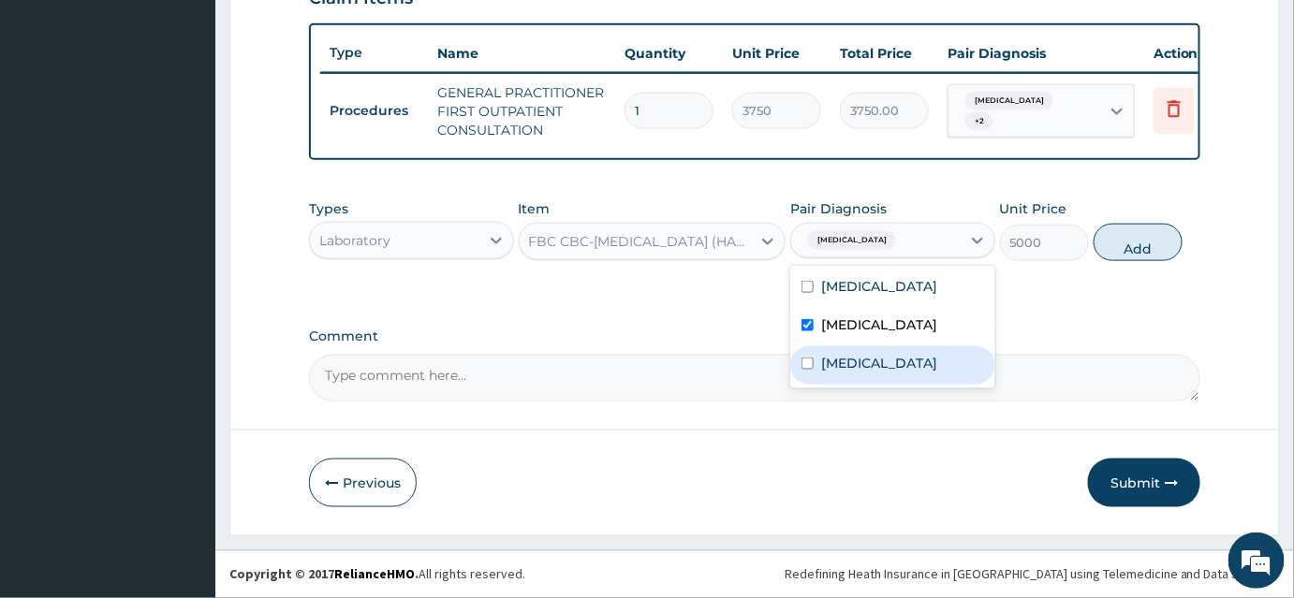
click at [828, 373] on label "[MEDICAL_DATA]" at bounding box center [879, 363] width 116 height 19
checkbox input "true"
click at [1139, 249] on button "Add" at bounding box center [1138, 242] width 89 height 37
type input "0"
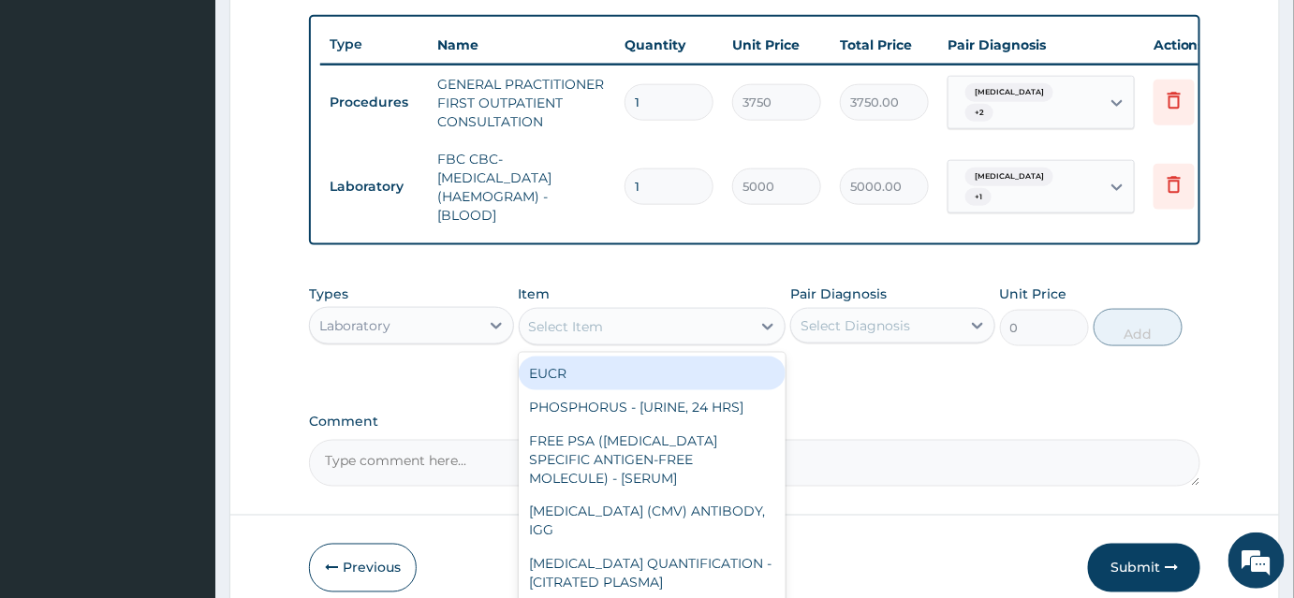
click at [572, 336] on div "Select Item" at bounding box center [566, 326] width 75 height 19
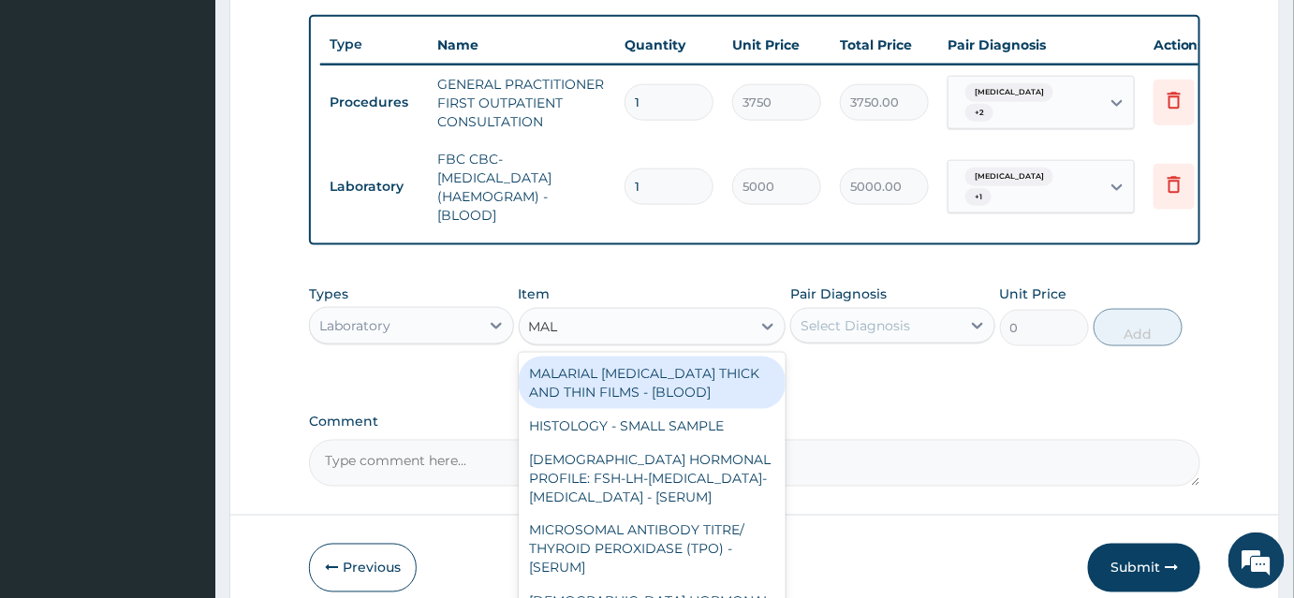
type input "MALA"
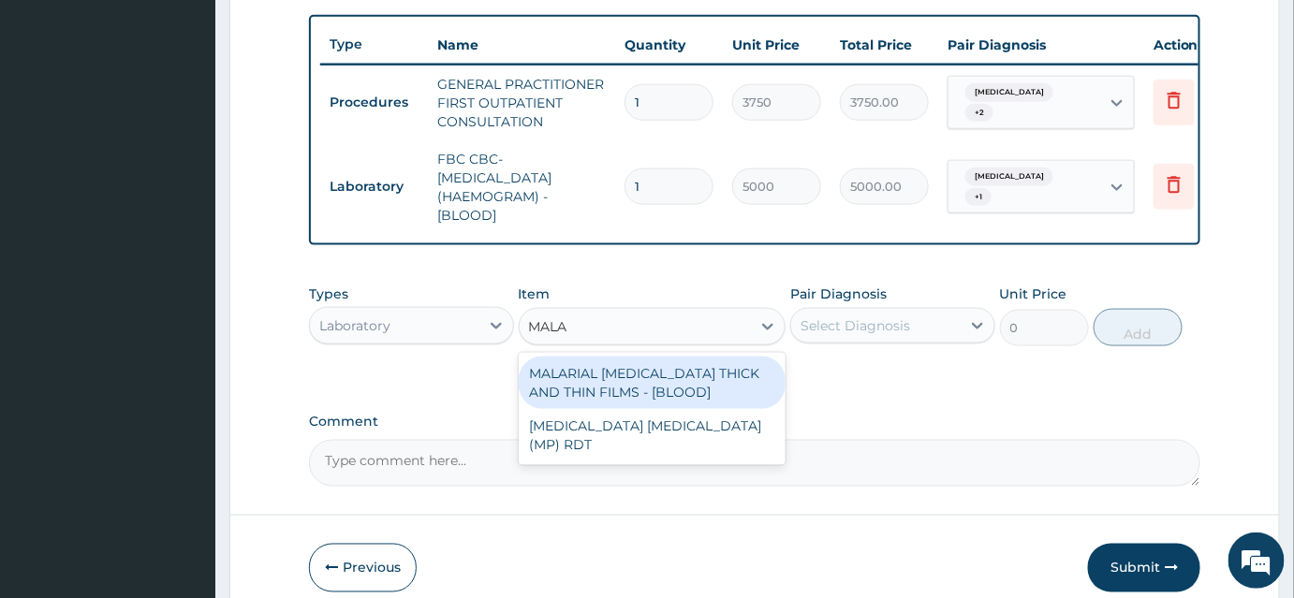
click at [617, 383] on div "MALARIAL [MEDICAL_DATA] THICK AND THIN FILMS - [BLOOD]" at bounding box center [653, 383] width 268 height 52
type input "2187.5"
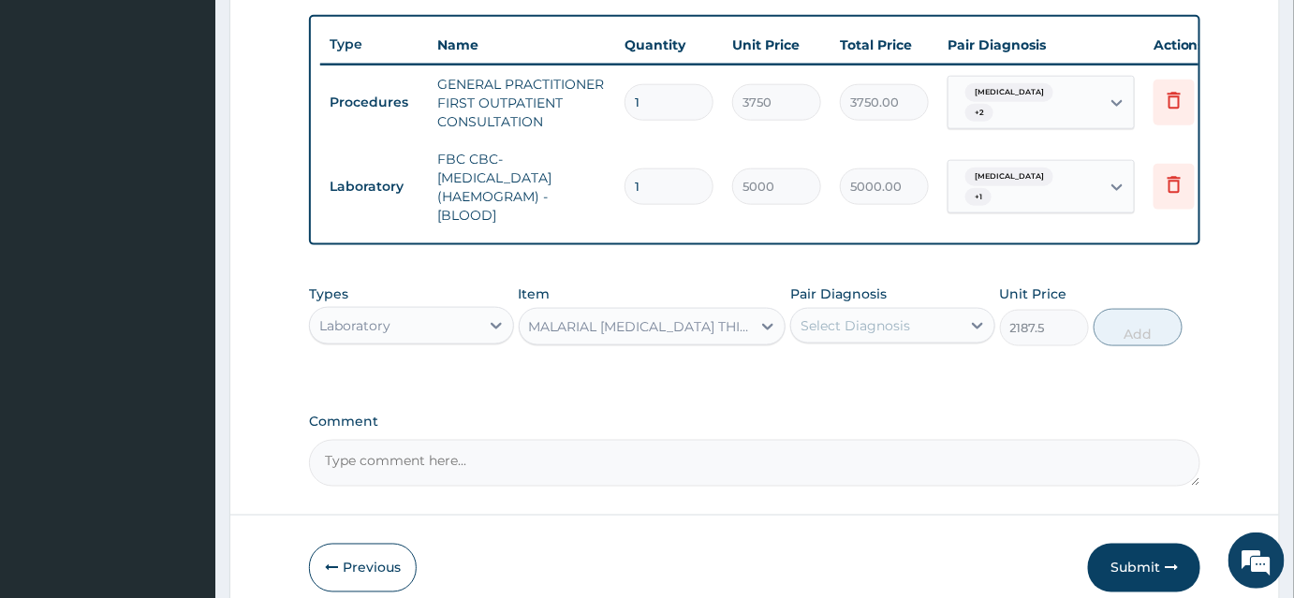
click at [829, 335] on div "Select Diagnosis" at bounding box center [856, 326] width 110 height 19
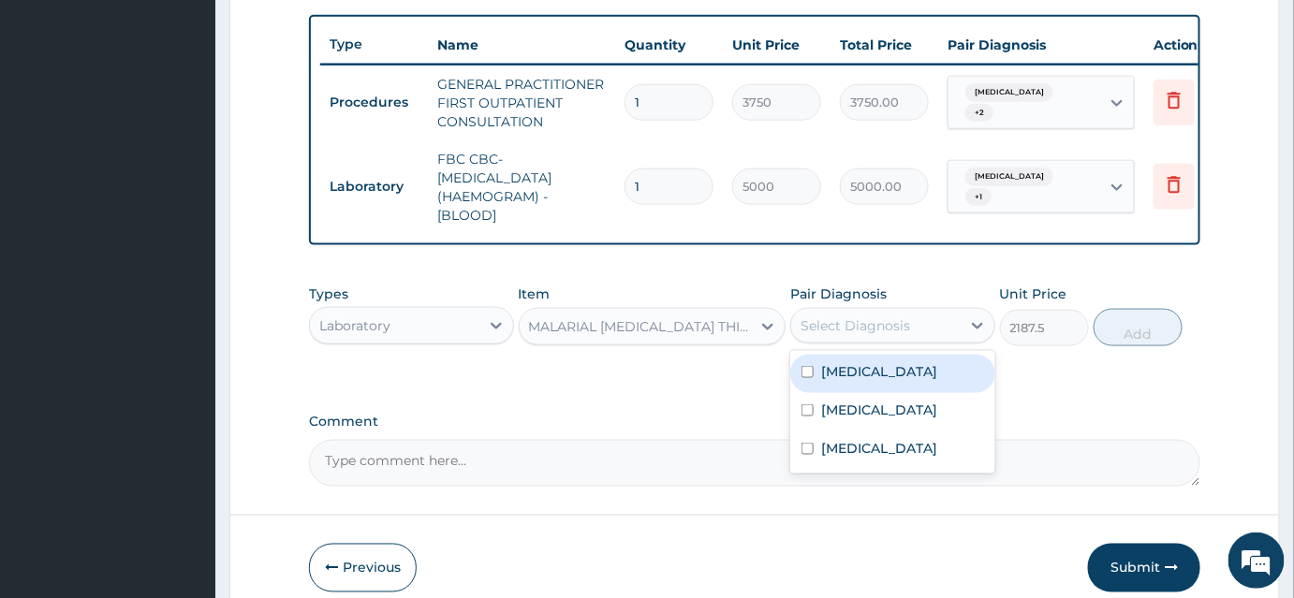
click at [825, 381] on label "[MEDICAL_DATA]" at bounding box center [879, 371] width 116 height 19
checkbox input "true"
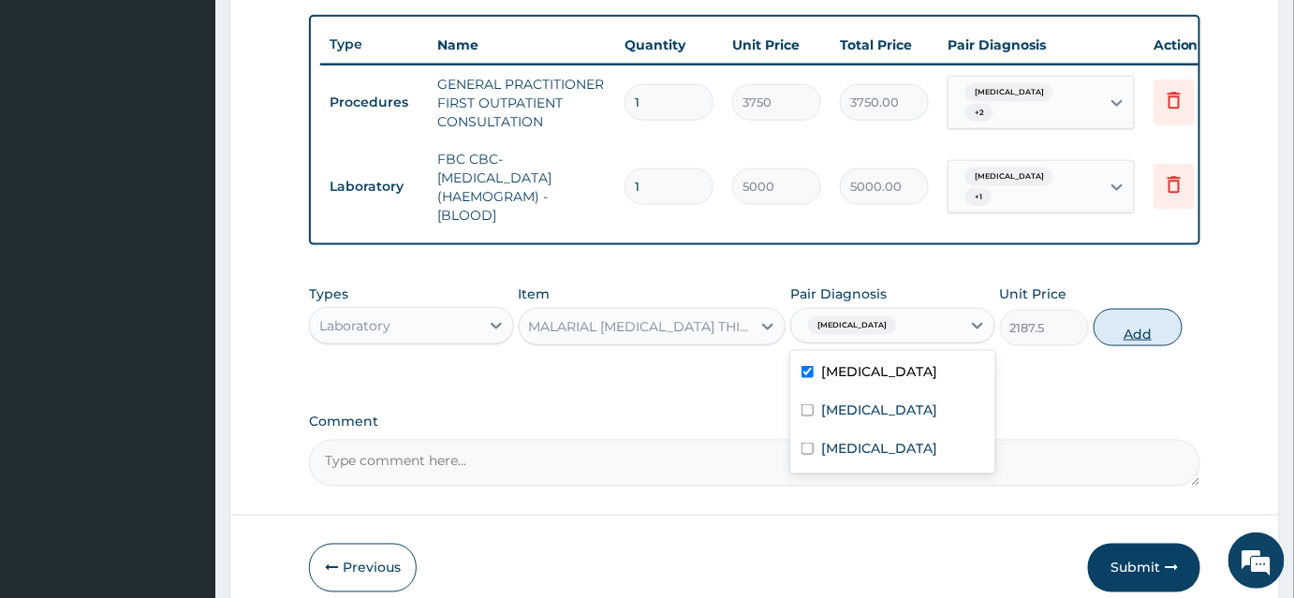
click at [1129, 344] on button "Add" at bounding box center [1138, 327] width 89 height 37
type input "0"
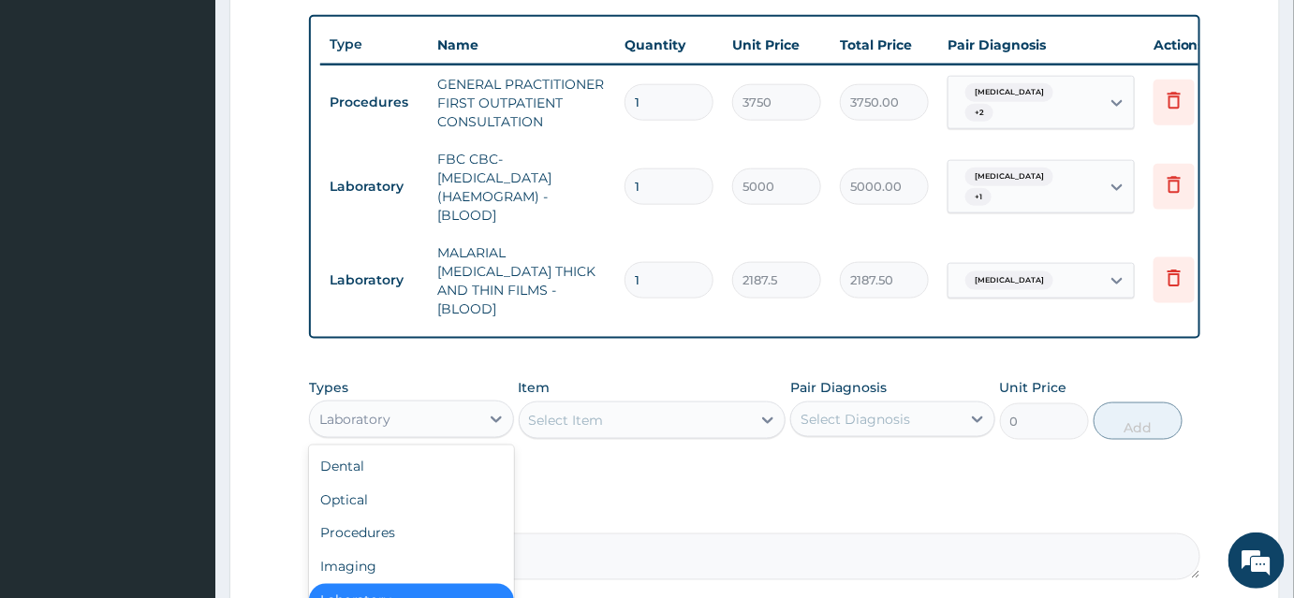
click at [422, 414] on div "Laboratory" at bounding box center [394, 420] width 169 height 30
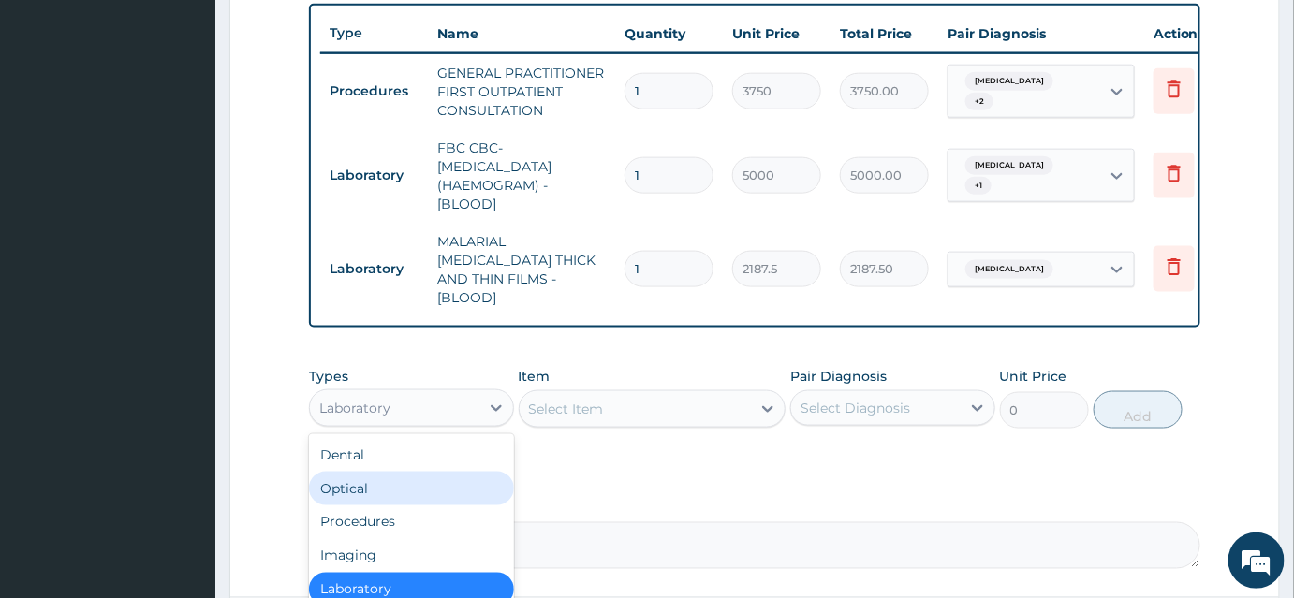
scroll to position [850, 0]
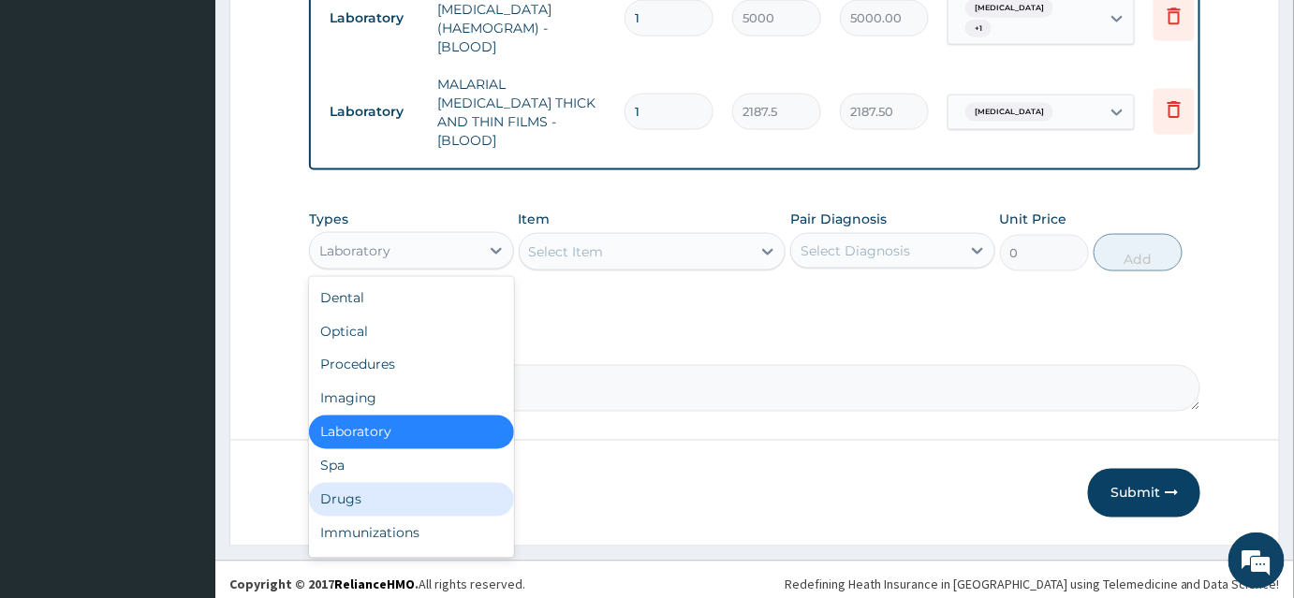
click at [374, 483] on div "Drugs" at bounding box center [411, 500] width 205 height 34
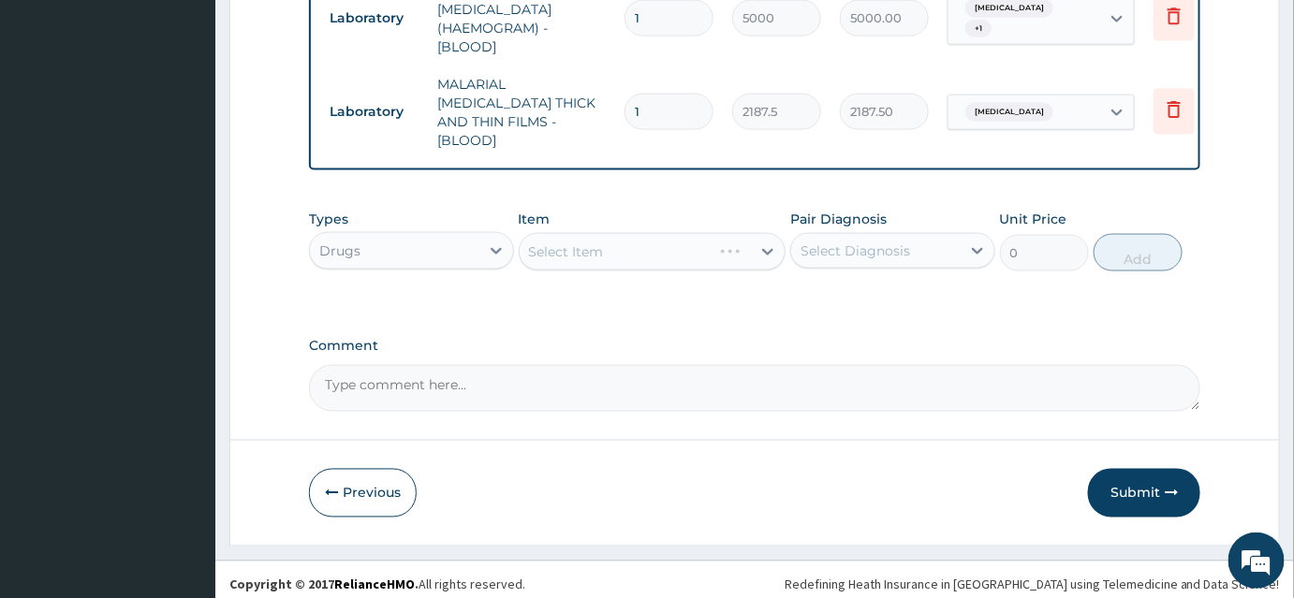
click at [585, 234] on div "Select Item" at bounding box center [653, 251] width 268 height 37
click at [594, 246] on div "Select Item" at bounding box center [566, 252] width 75 height 19
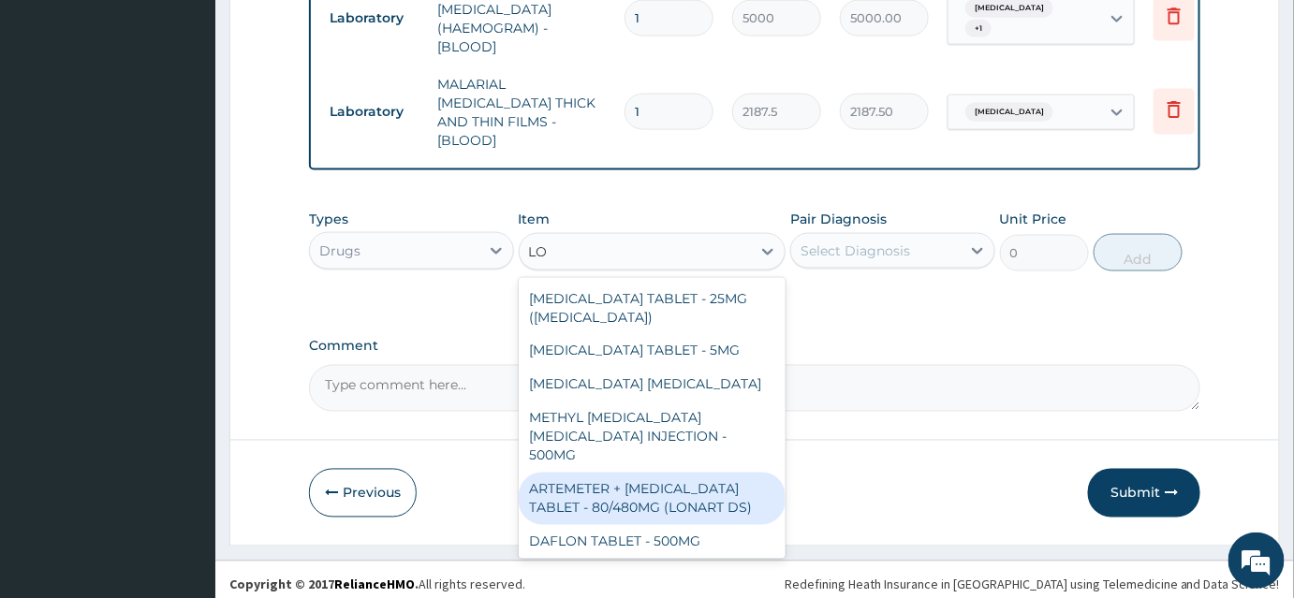
type input "L"
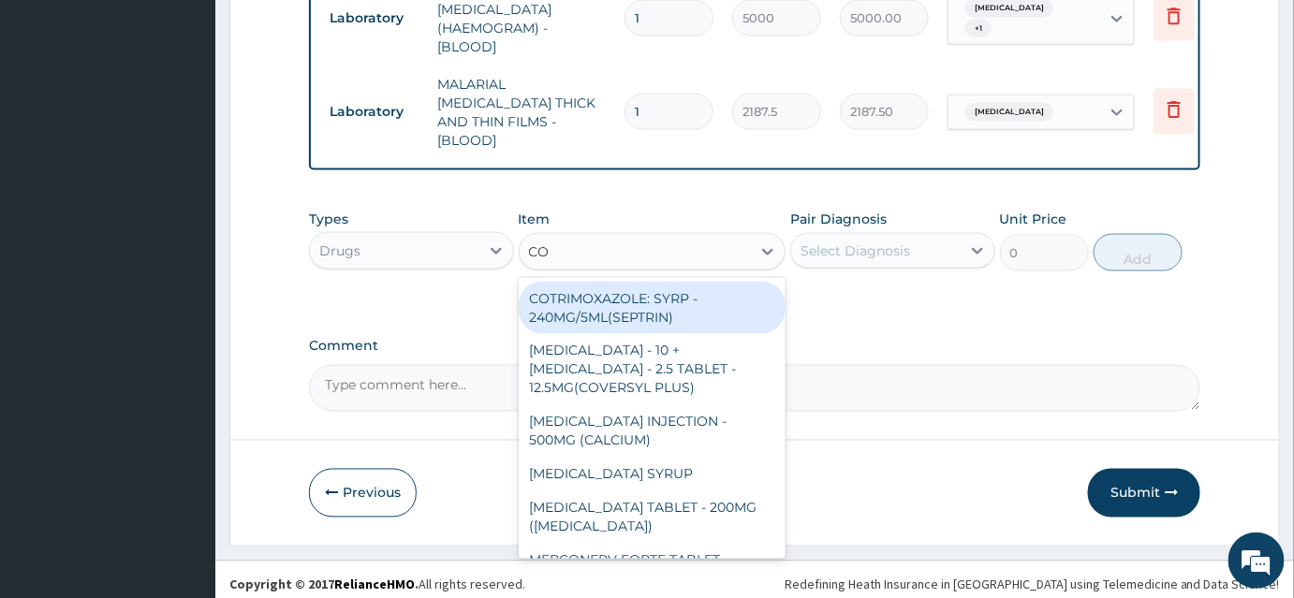
type input "COA"
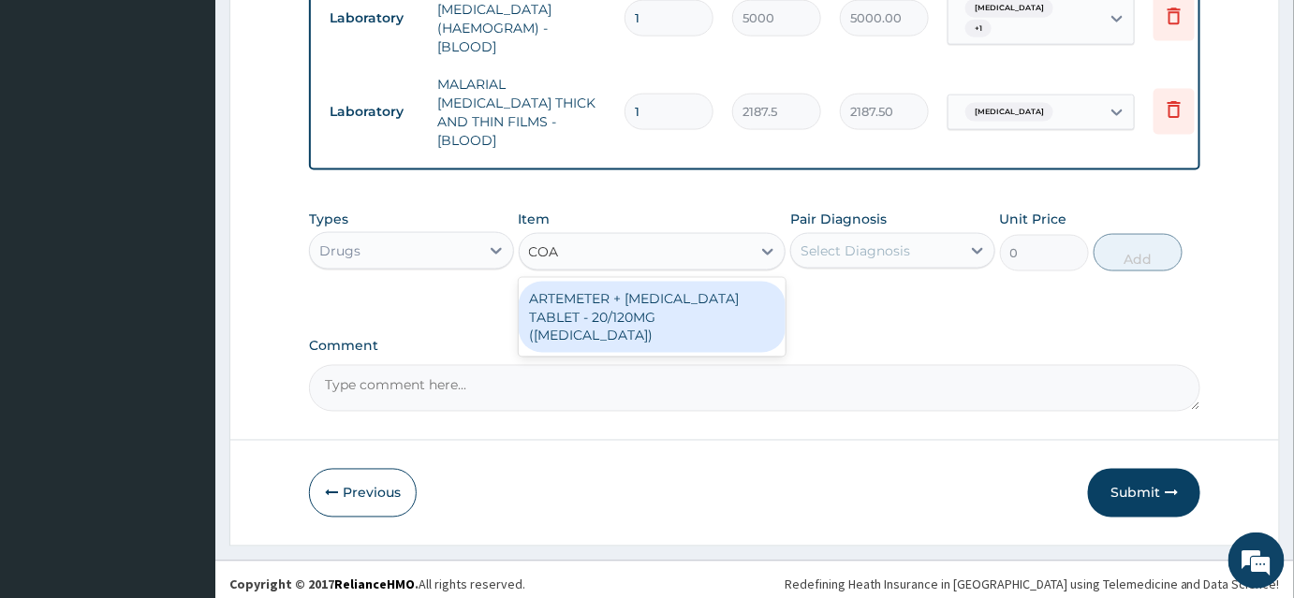
click at [648, 291] on div "ARTEMETER + [MEDICAL_DATA] TABLET - 20/120MG ([MEDICAL_DATA])" at bounding box center [653, 317] width 268 height 71
type input "210"
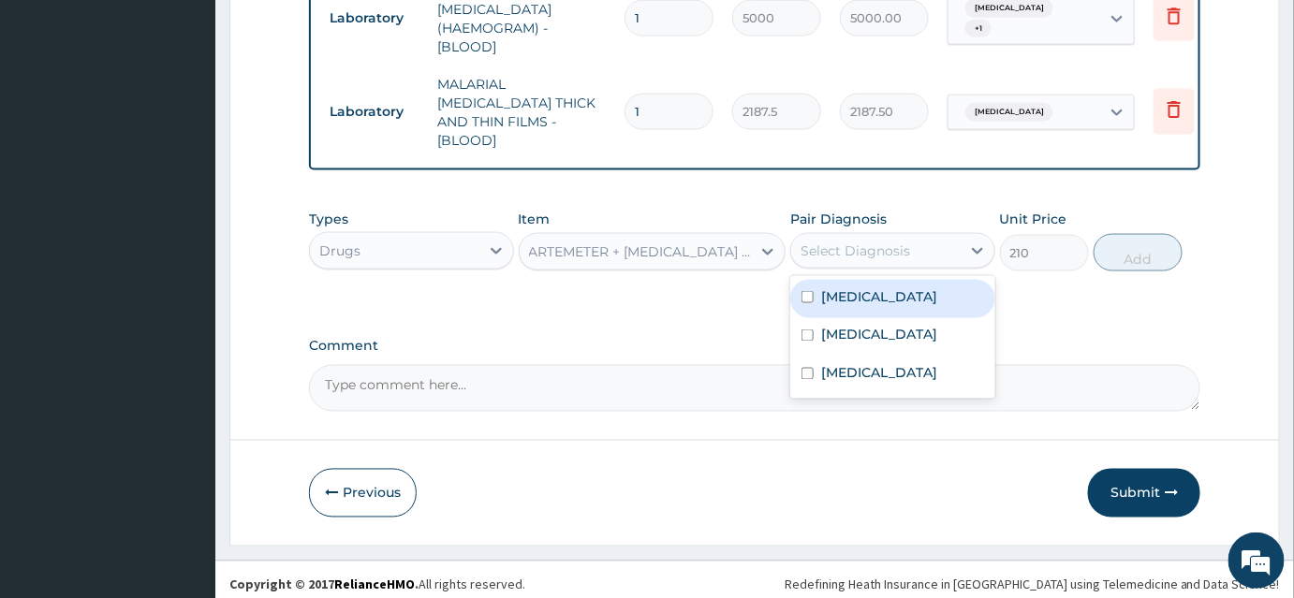
click at [859, 242] on div "Select Diagnosis" at bounding box center [856, 251] width 110 height 19
click at [833, 294] on label "[MEDICAL_DATA]" at bounding box center [879, 296] width 116 height 19
checkbox input "true"
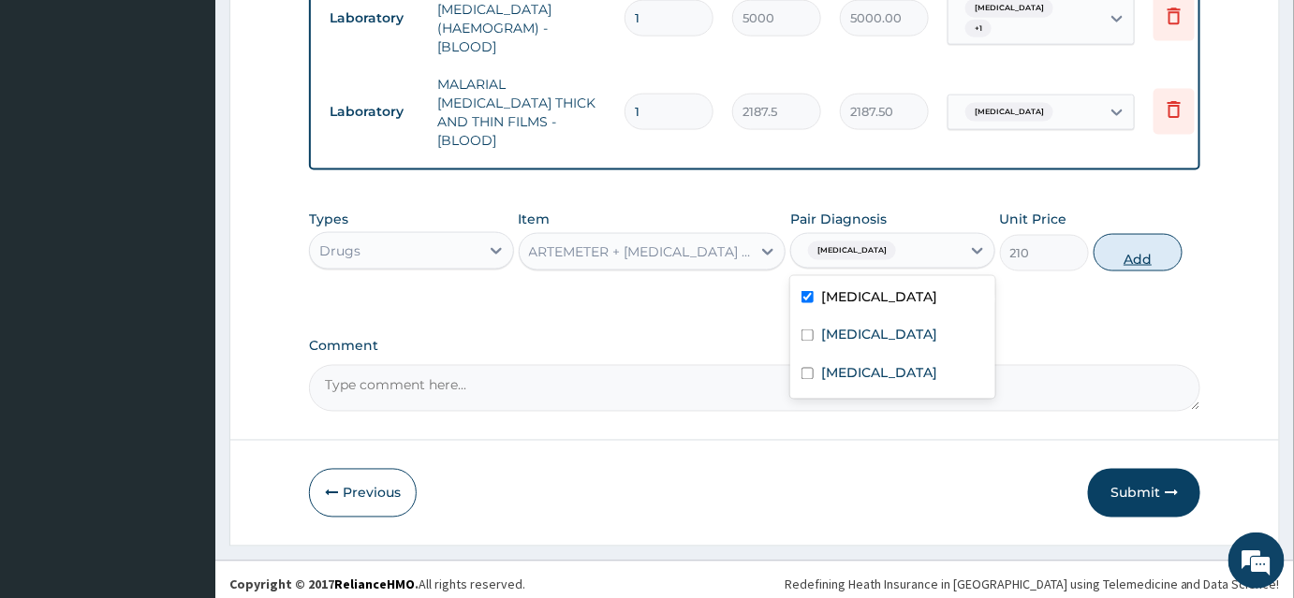
click at [1144, 240] on button "Add" at bounding box center [1138, 252] width 89 height 37
type input "0"
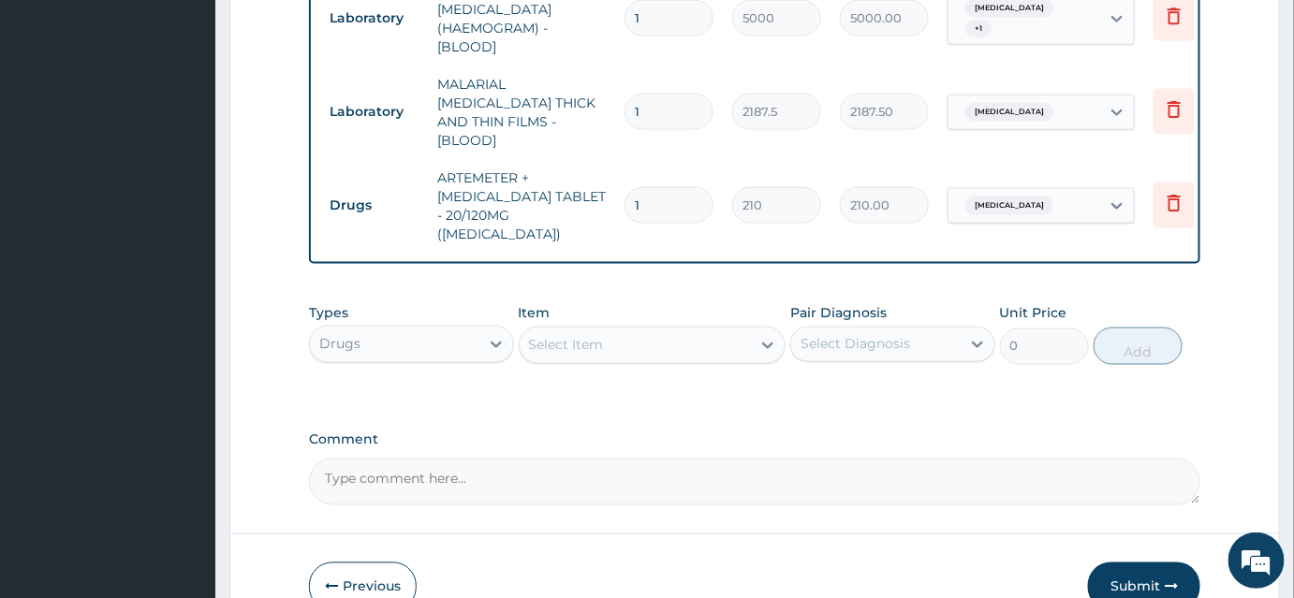
type input "0.00"
type input "2"
type input "420.00"
type input "25"
type input "5250.00"
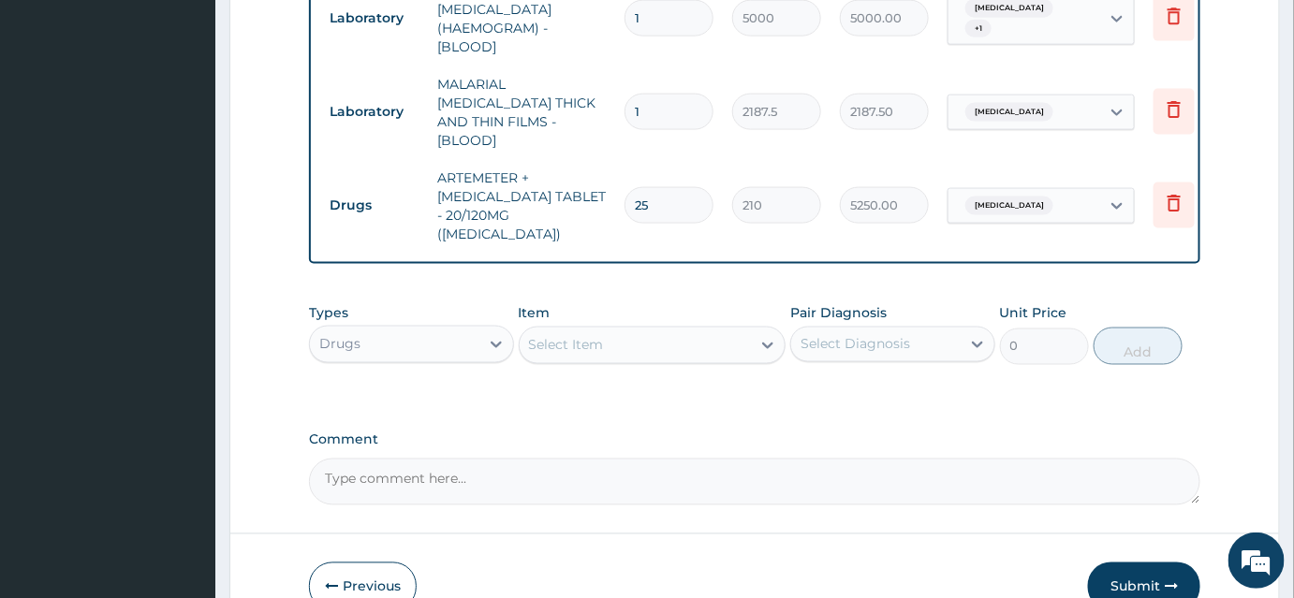
type input "2"
type input "420.00"
type input "24"
type input "5040.00"
type input "24"
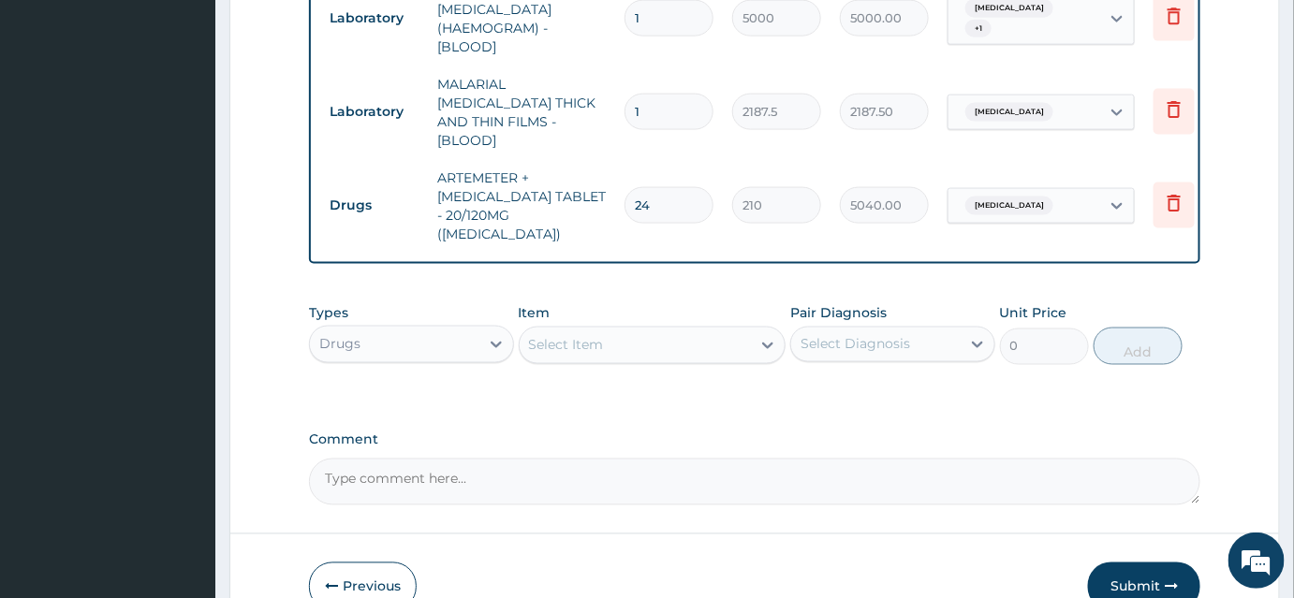
click at [607, 331] on div "Select Item" at bounding box center [636, 346] width 232 height 30
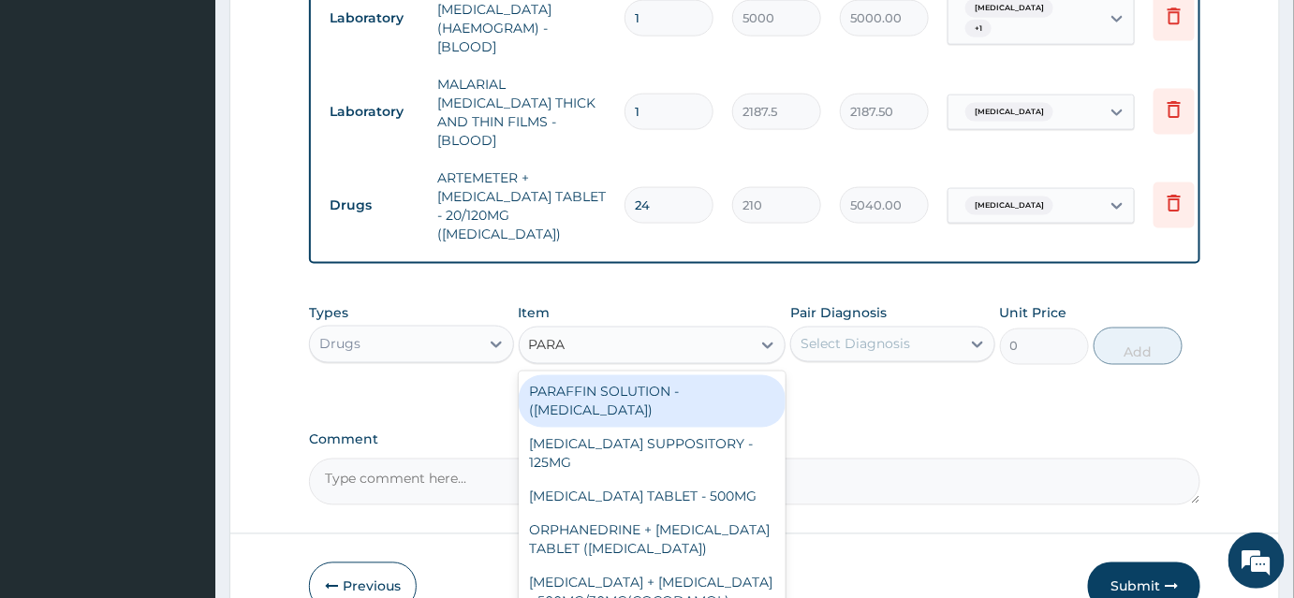
type input "PARAC"
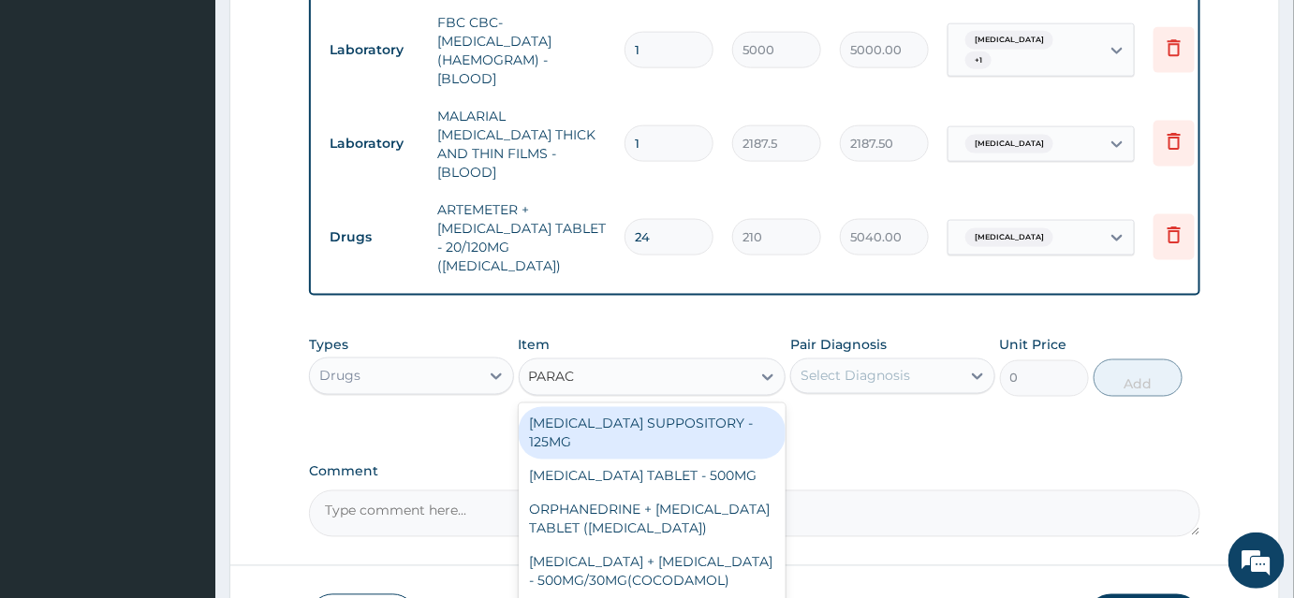
scroll to position [925, 0]
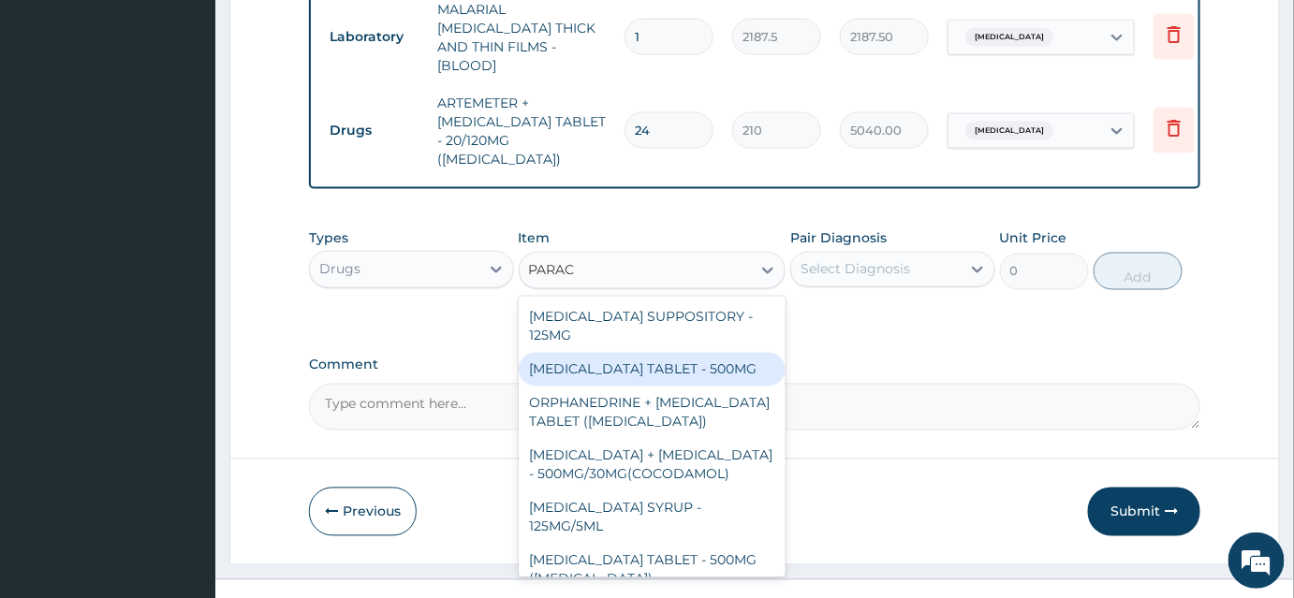
click at [707, 353] on div "[MEDICAL_DATA] TABLET - 500MG" at bounding box center [653, 370] width 268 height 34
type input "33.599999999999994"
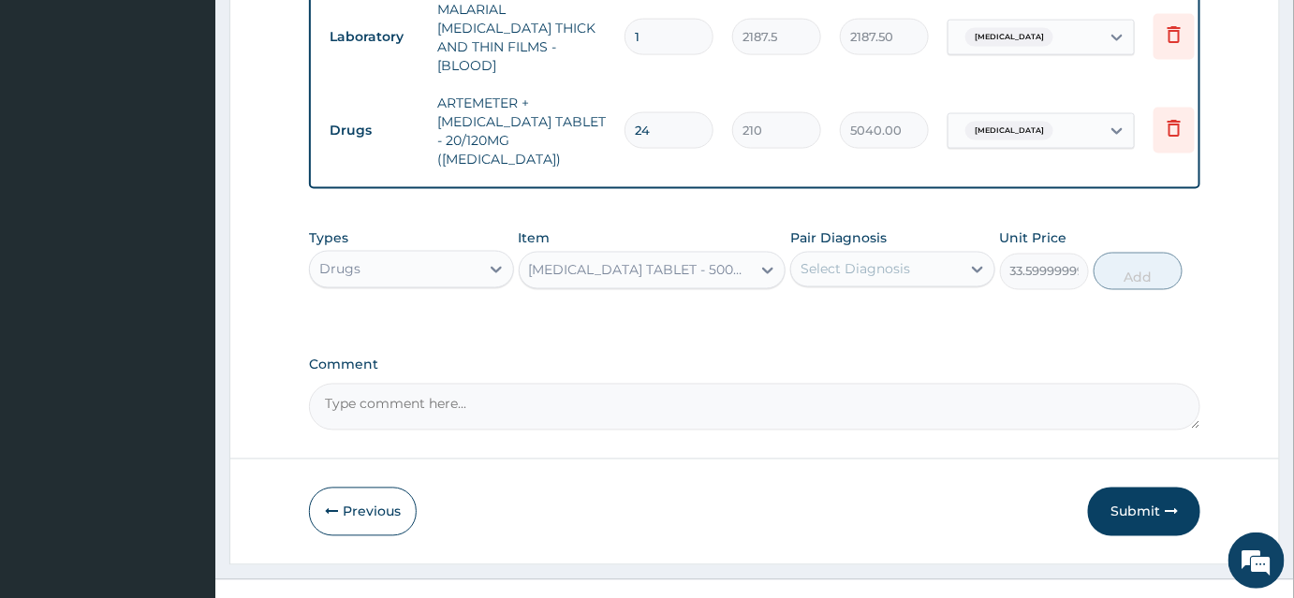
click at [844, 260] on div "Select Diagnosis" at bounding box center [856, 269] width 110 height 19
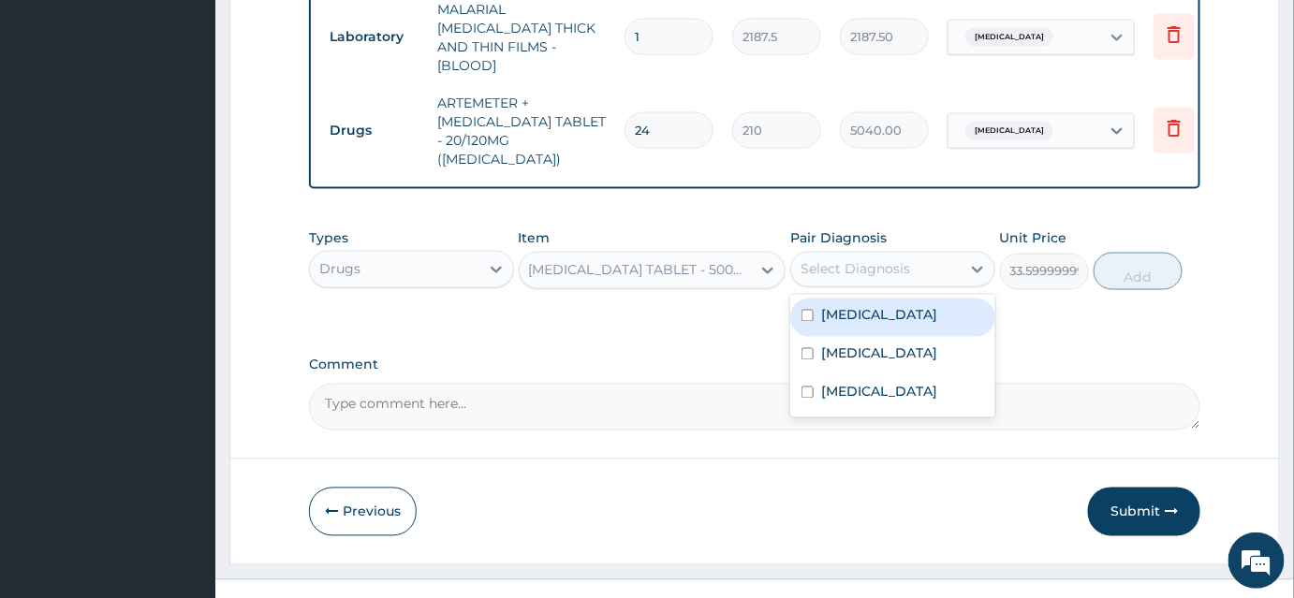
click at [839, 299] on div "[MEDICAL_DATA]" at bounding box center [892, 318] width 205 height 38
checkbox input "true"
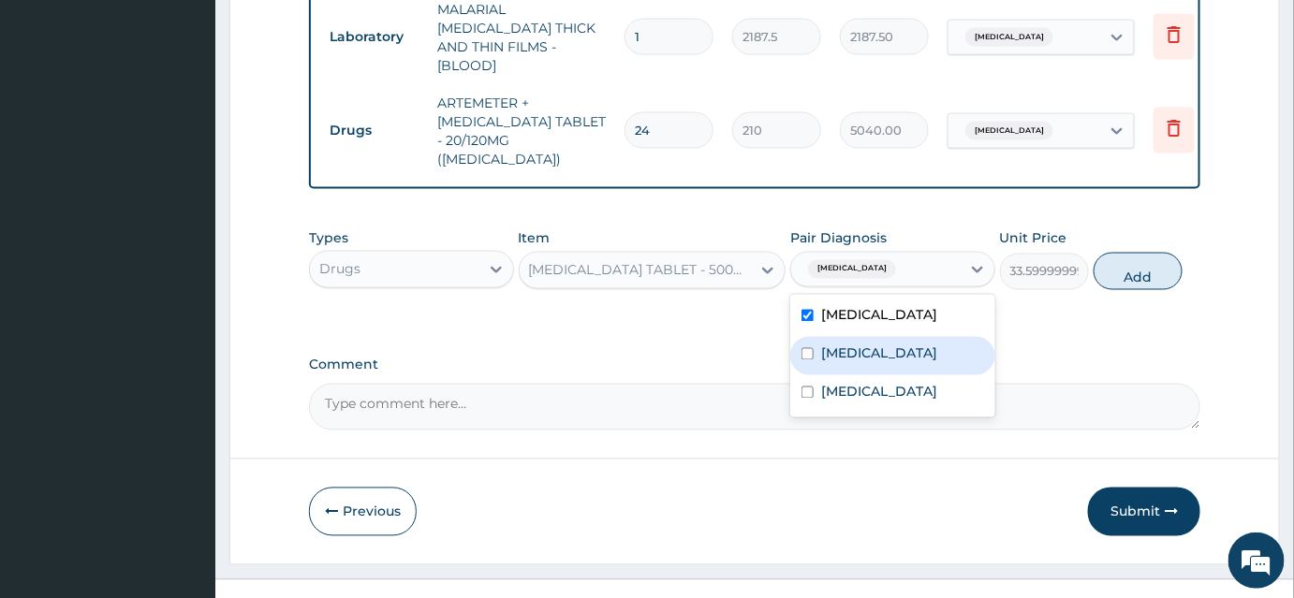
click at [832, 345] on label "[MEDICAL_DATA]" at bounding box center [879, 354] width 116 height 19
checkbox input "true"
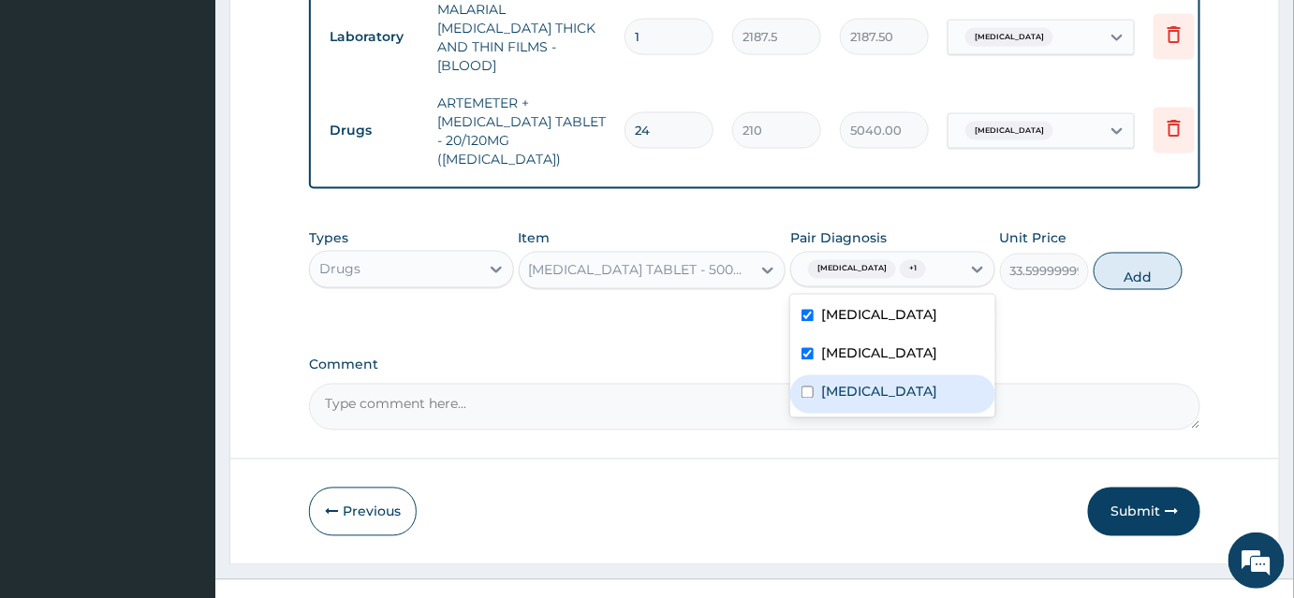
click at [832, 383] on label "[MEDICAL_DATA]" at bounding box center [879, 392] width 116 height 19
checkbox input "true"
click at [1119, 253] on button "Add" at bounding box center [1138, 271] width 89 height 37
type input "0"
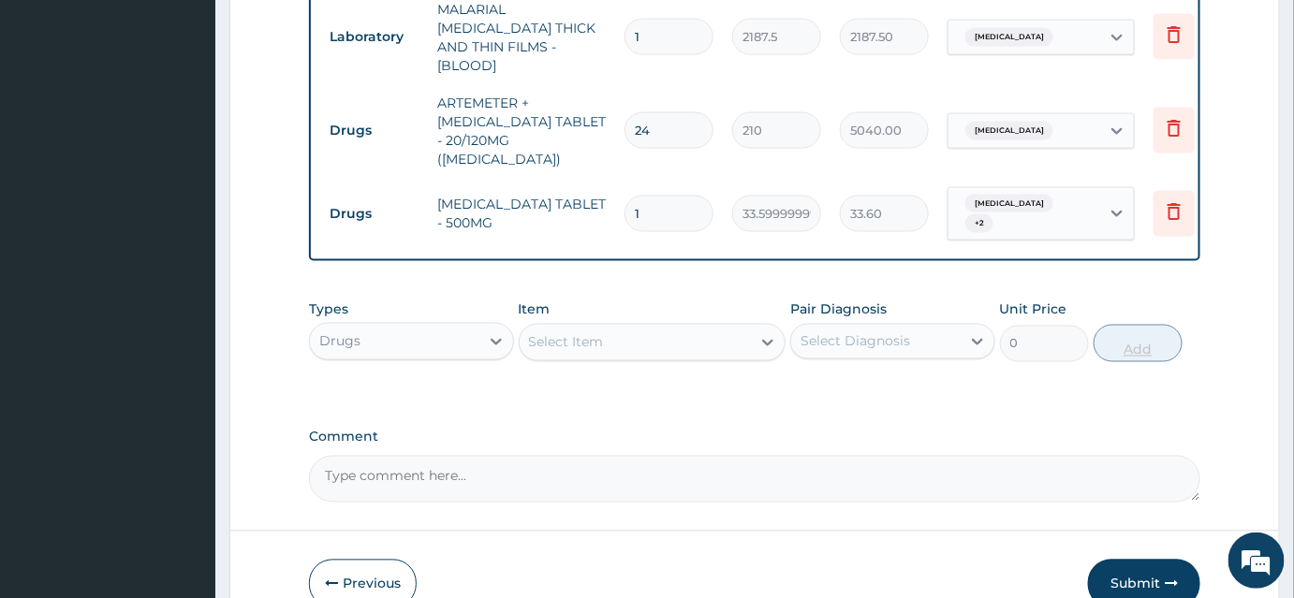
type input "18"
type input "604.80"
type input "18"
click at [611, 328] on div "Select Item" at bounding box center [636, 343] width 232 height 30
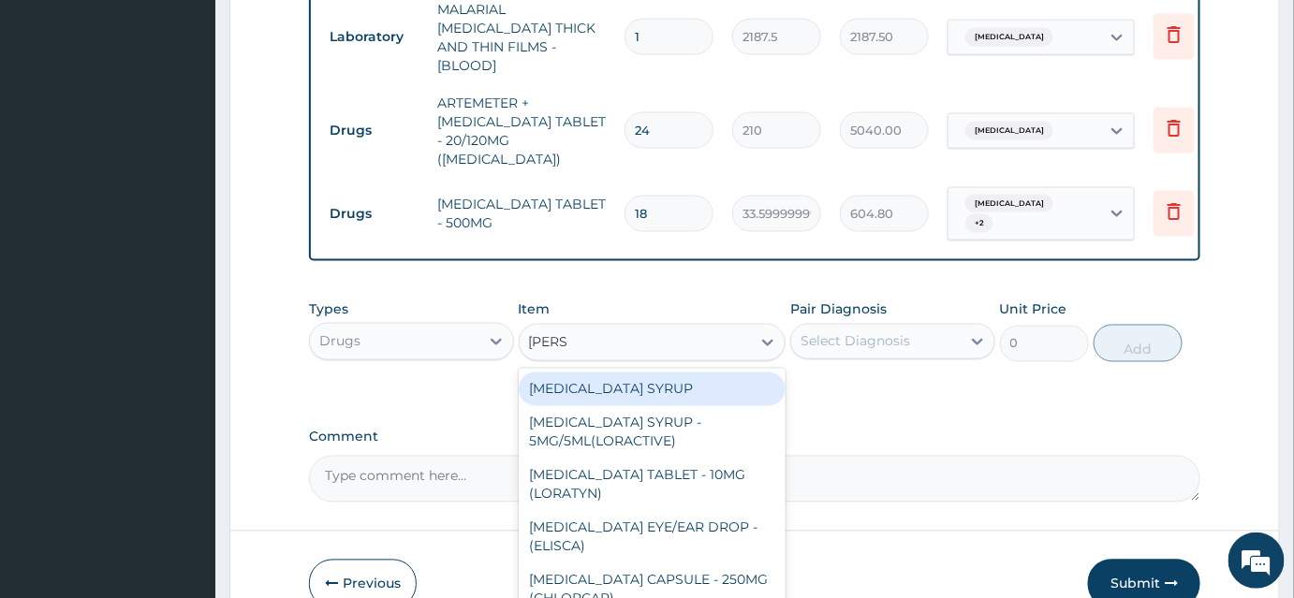
type input "LORAT"
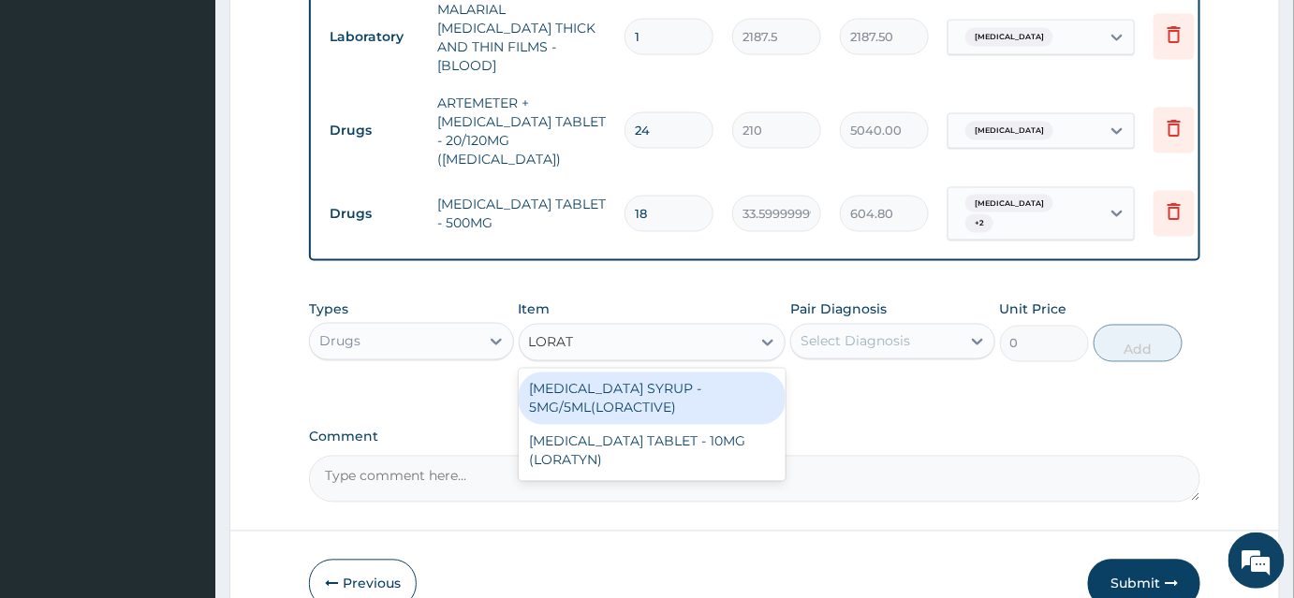
click at [670, 373] on div "[MEDICAL_DATA] SYRUP - 5MG/5ML(LORACTIVE)" at bounding box center [653, 399] width 268 height 52
type input "1232"
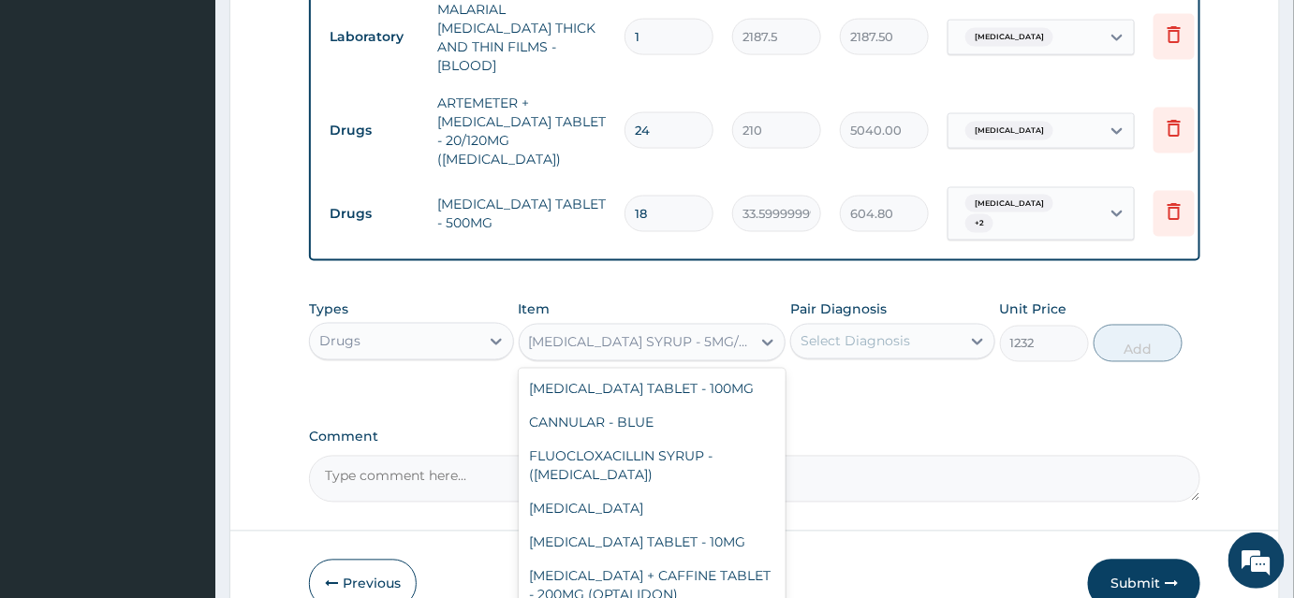
click at [672, 333] on div "[MEDICAL_DATA] SYRUP - 5MG/5ML(LORACTIVE)" at bounding box center [641, 342] width 225 height 19
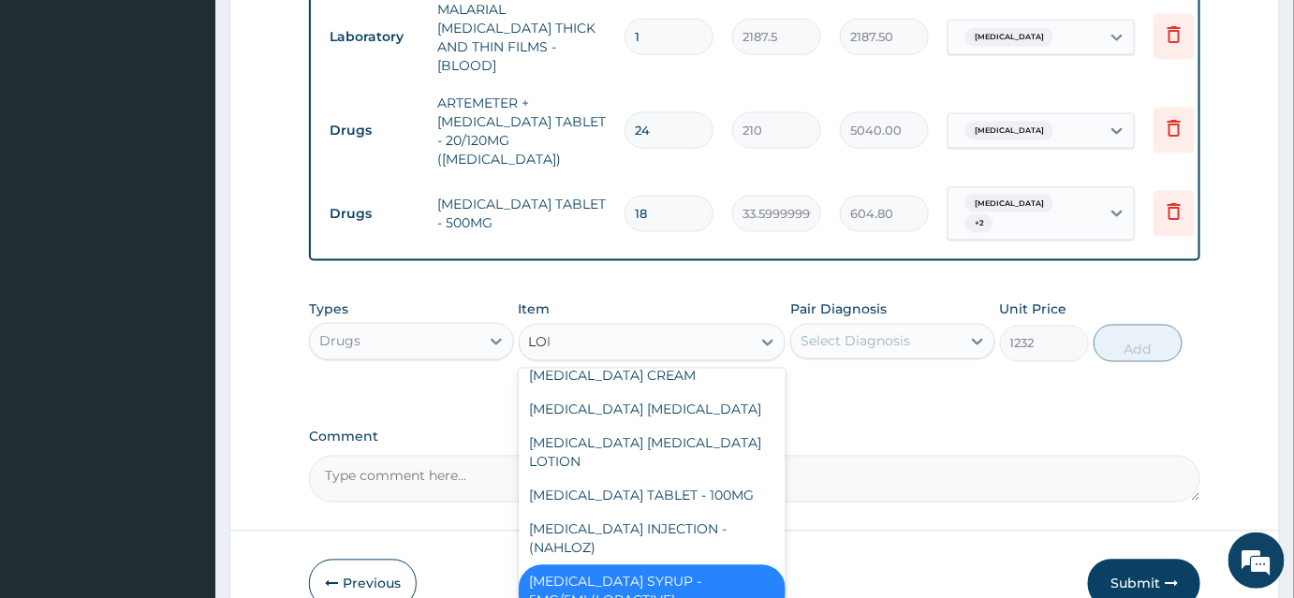
scroll to position [0, 0]
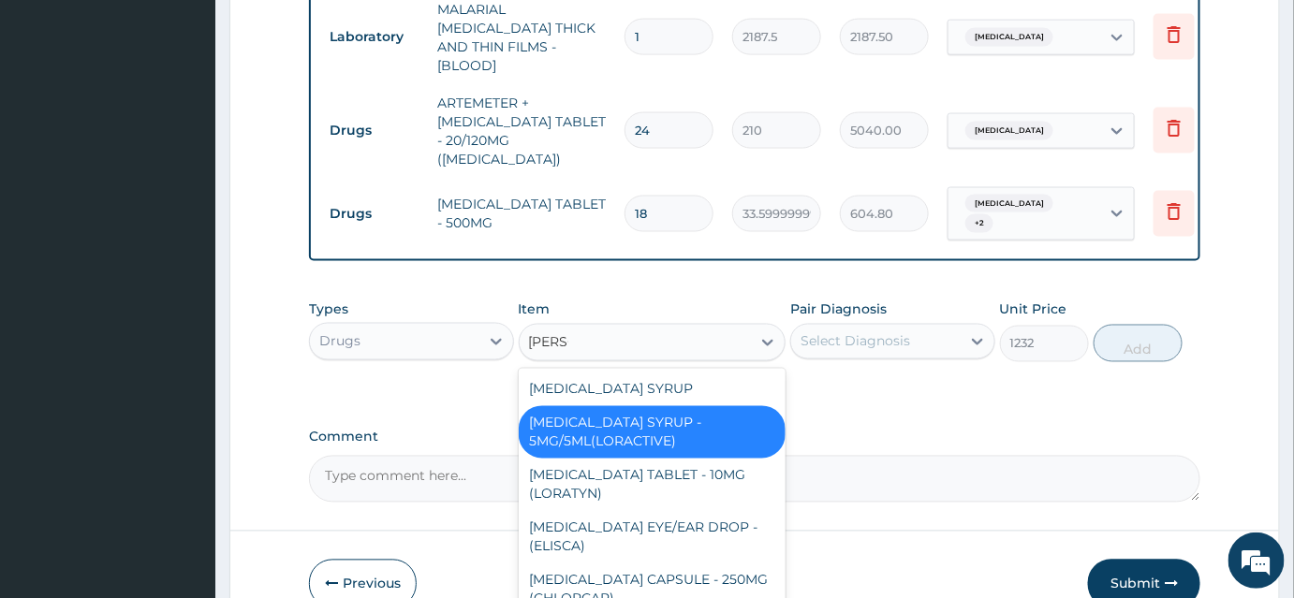
type input "LORAT"
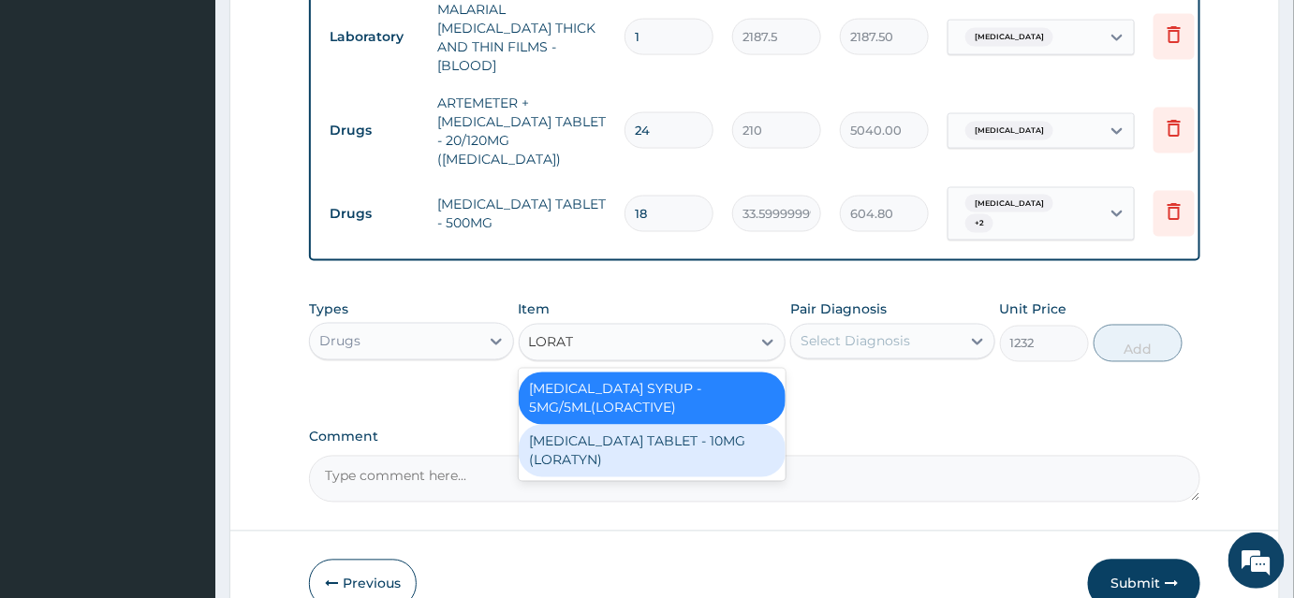
click at [671, 425] on div "[MEDICAL_DATA] TABLET - 10MG (LORATYN)" at bounding box center [653, 451] width 268 height 52
type input "98"
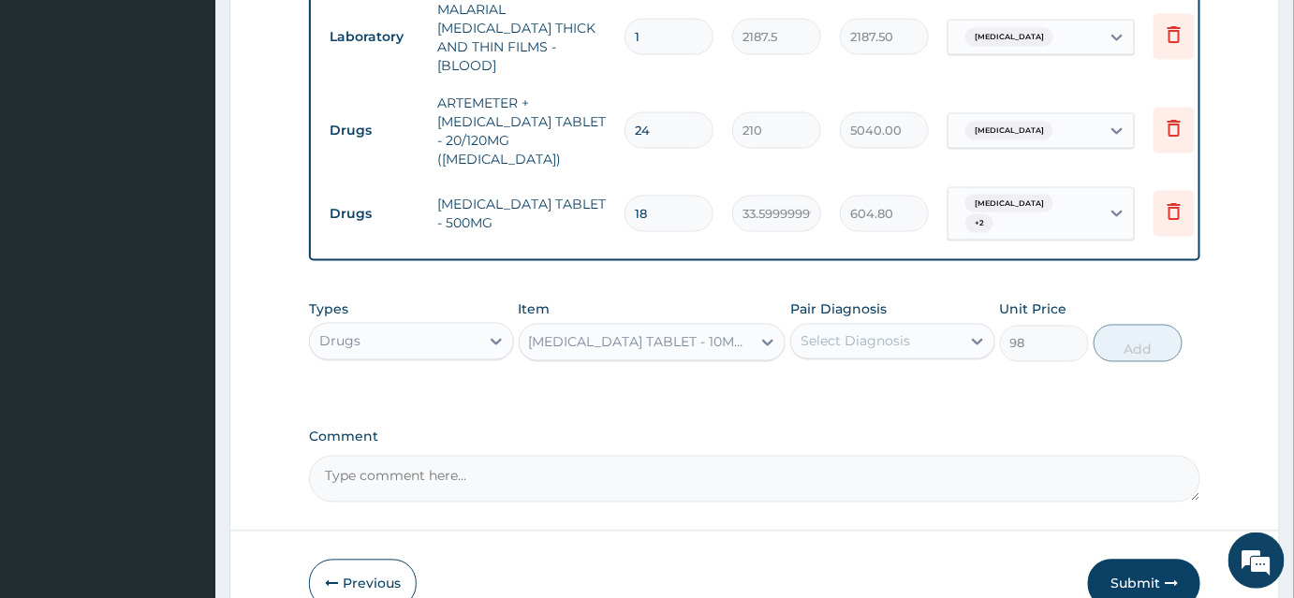
click at [823, 332] on div "Select Diagnosis" at bounding box center [856, 341] width 110 height 19
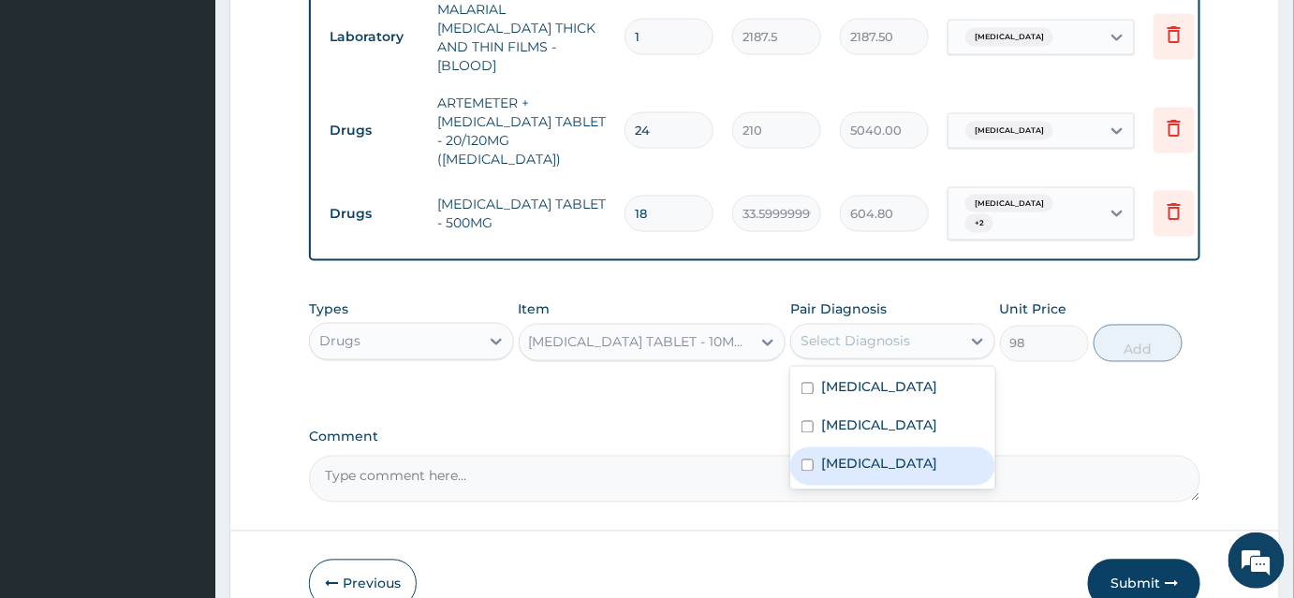
click at [839, 455] on label "[MEDICAL_DATA]" at bounding box center [879, 464] width 116 height 19
checkbox input "true"
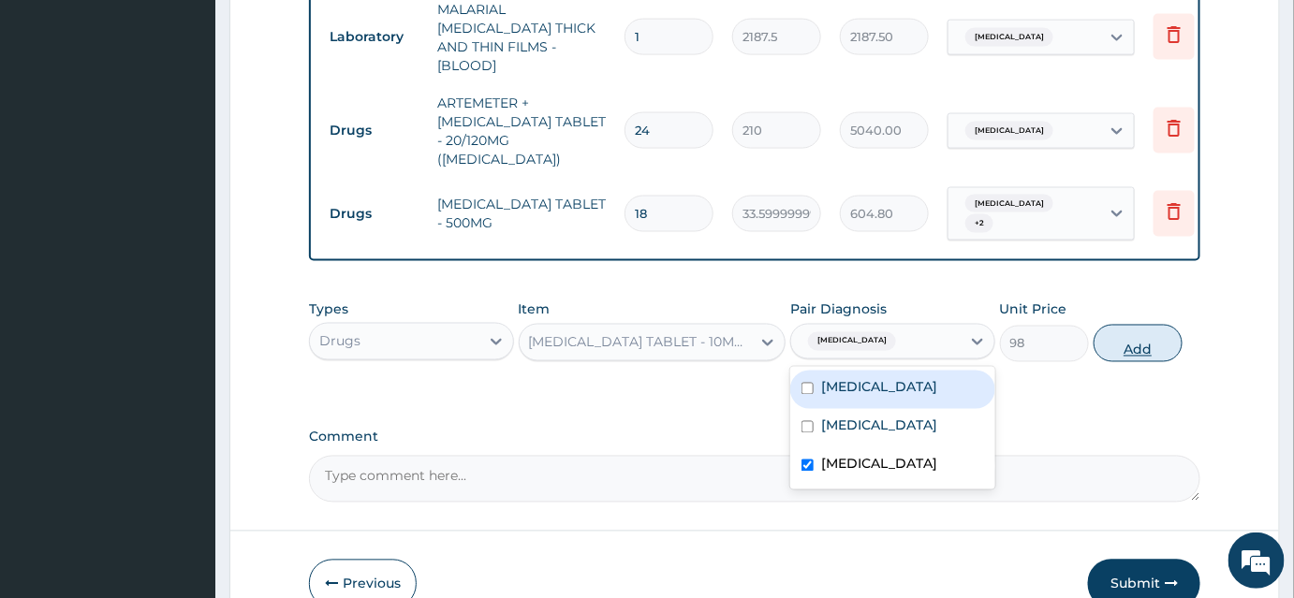
click at [1151, 325] on button "Add" at bounding box center [1138, 343] width 89 height 37
type input "0"
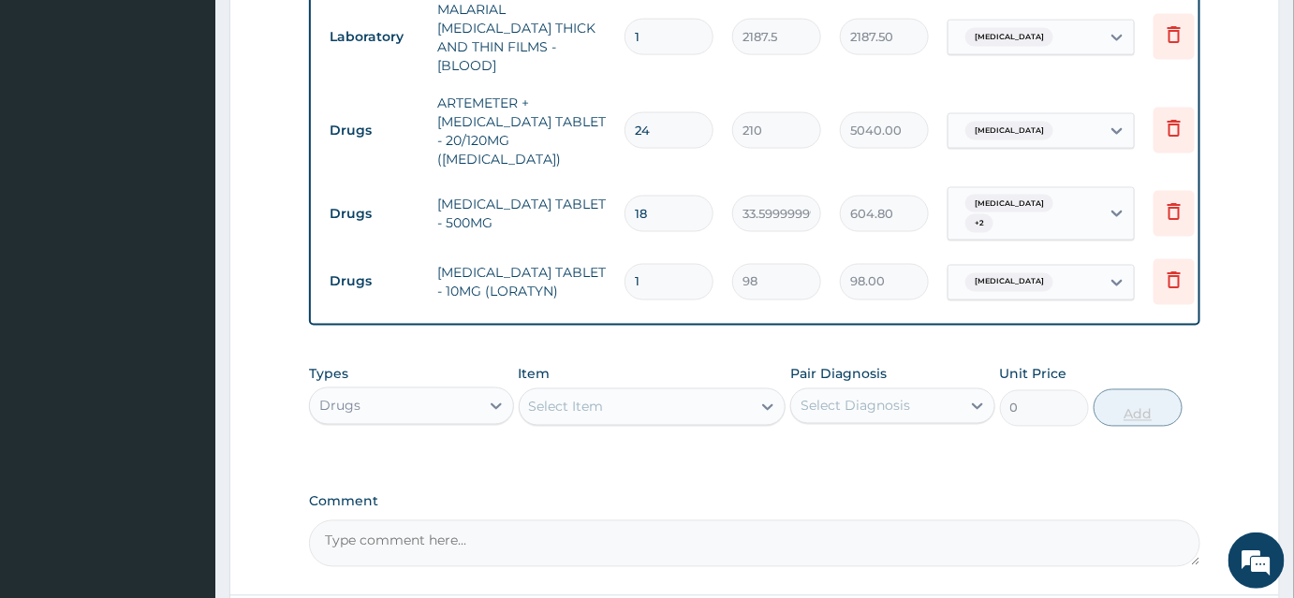
type input "0.00"
type input "3"
type input "294.00"
type input "3"
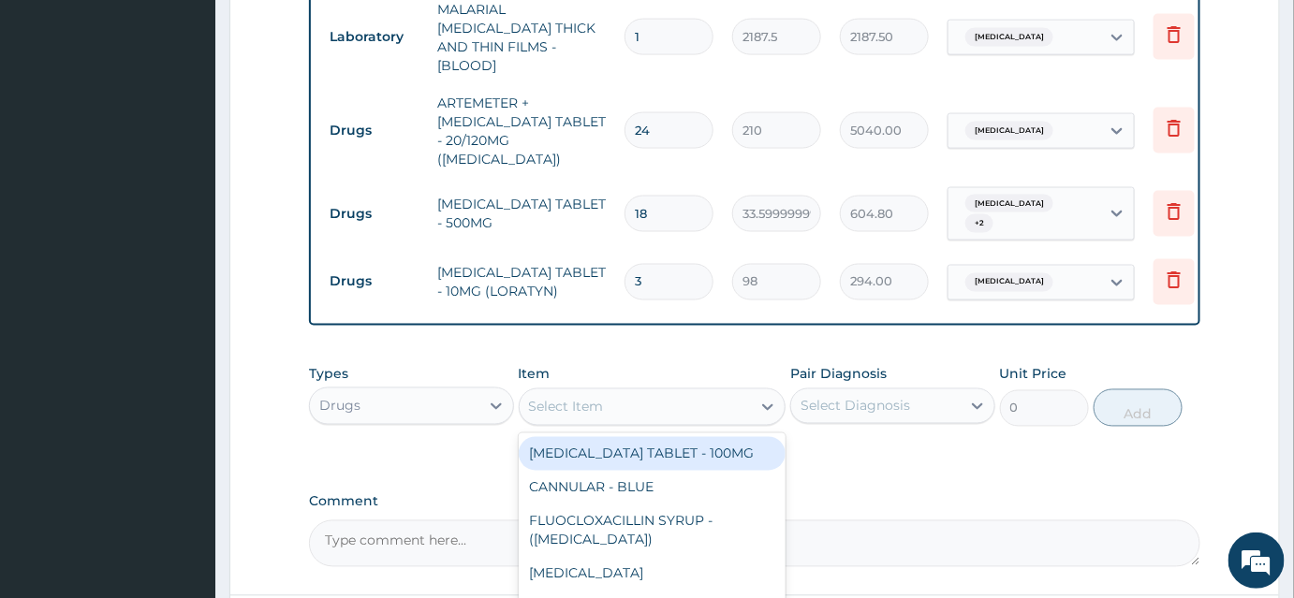
click at [564, 392] on div "Select Item" at bounding box center [636, 407] width 232 height 30
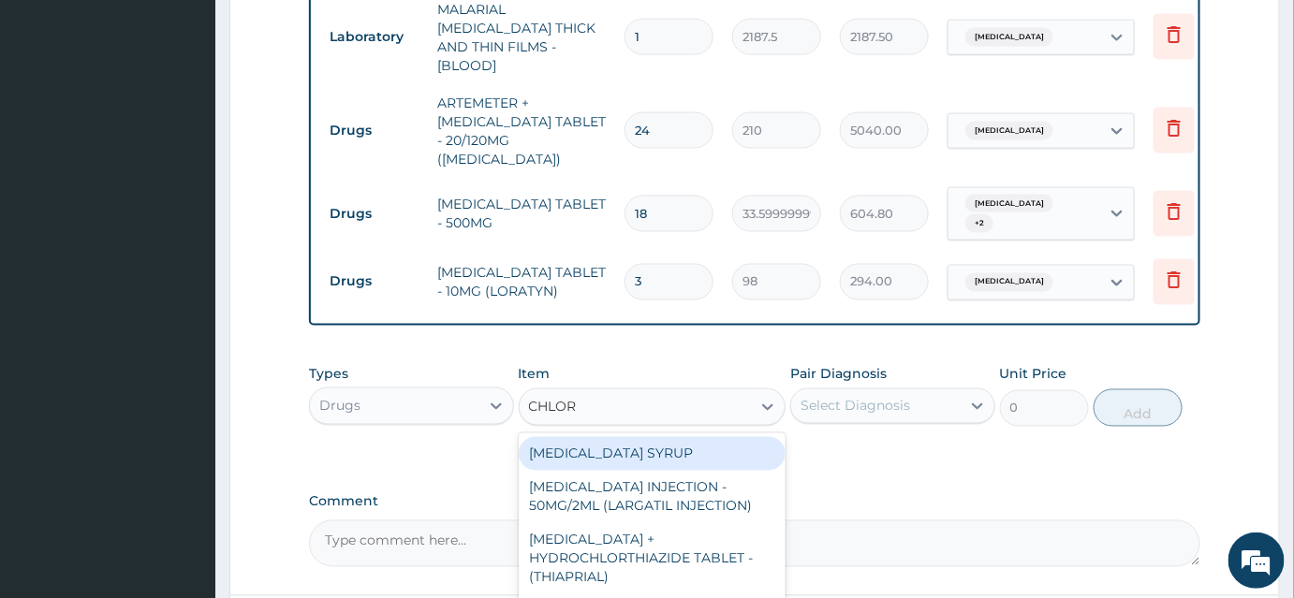
type input "CHLORO"
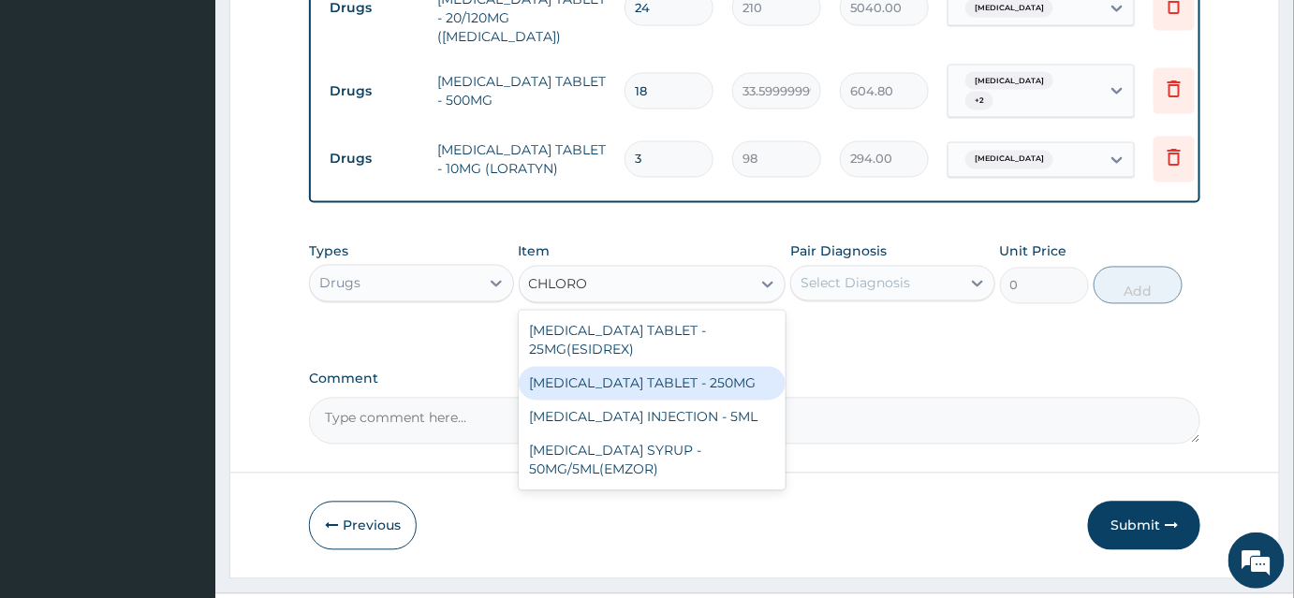
scroll to position [1055, 0]
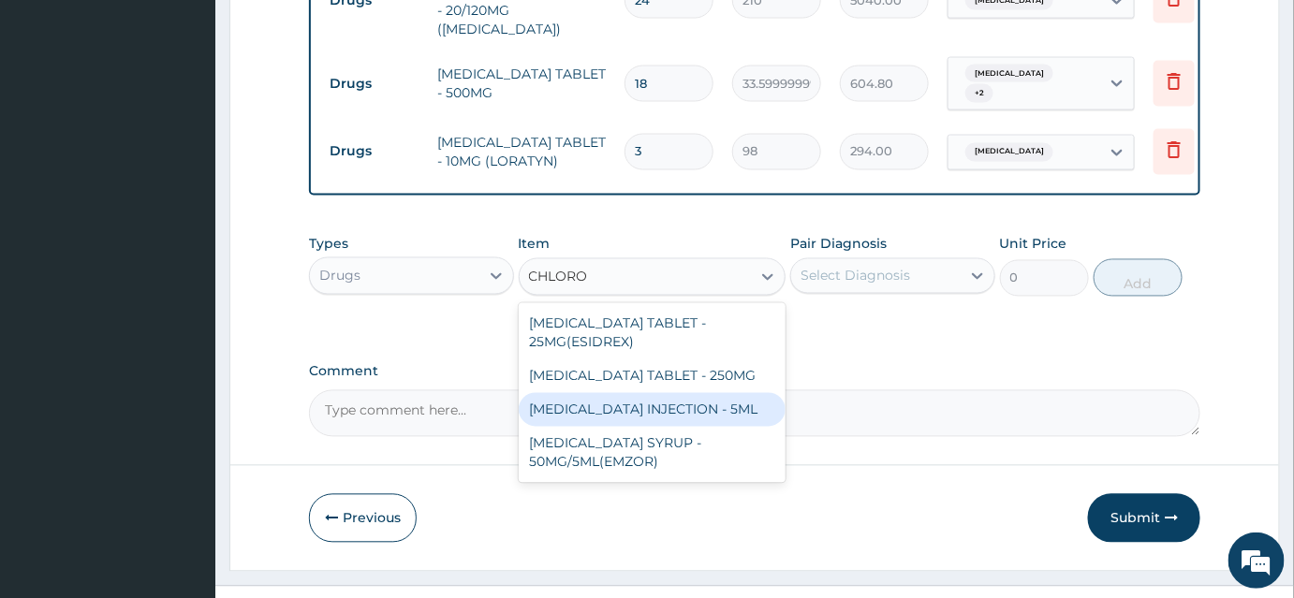
click at [614, 393] on div "[MEDICAL_DATA] INJECTION - 5ML" at bounding box center [653, 410] width 268 height 34
type input "168"
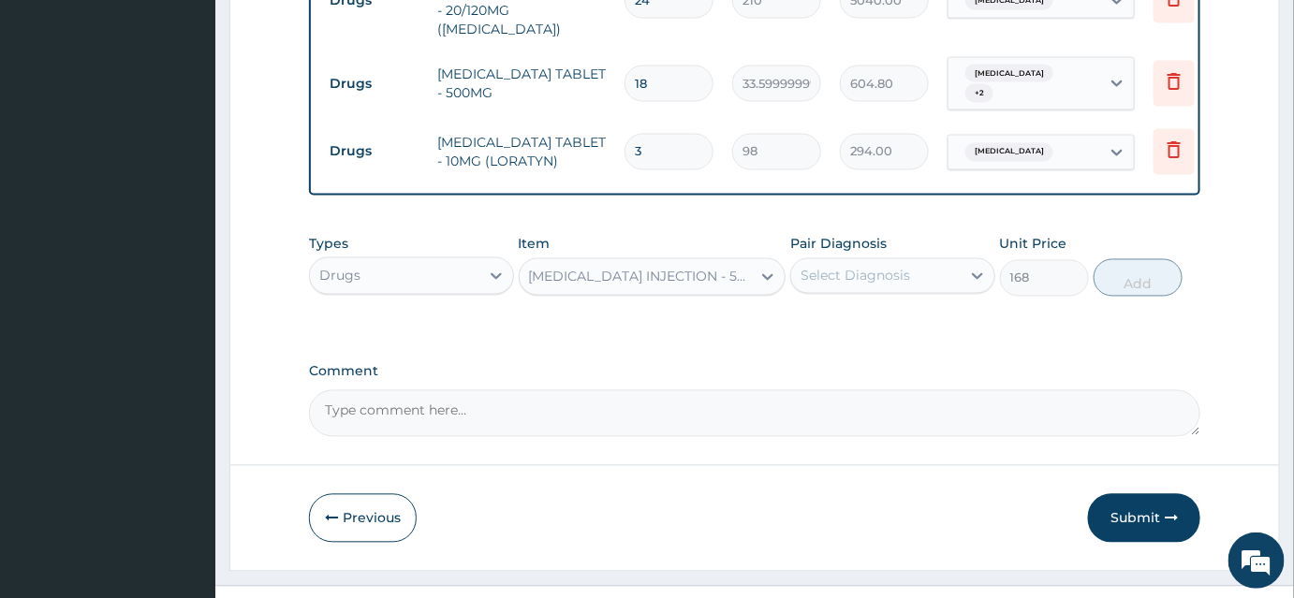
click at [836, 267] on div "Select Diagnosis" at bounding box center [856, 276] width 110 height 19
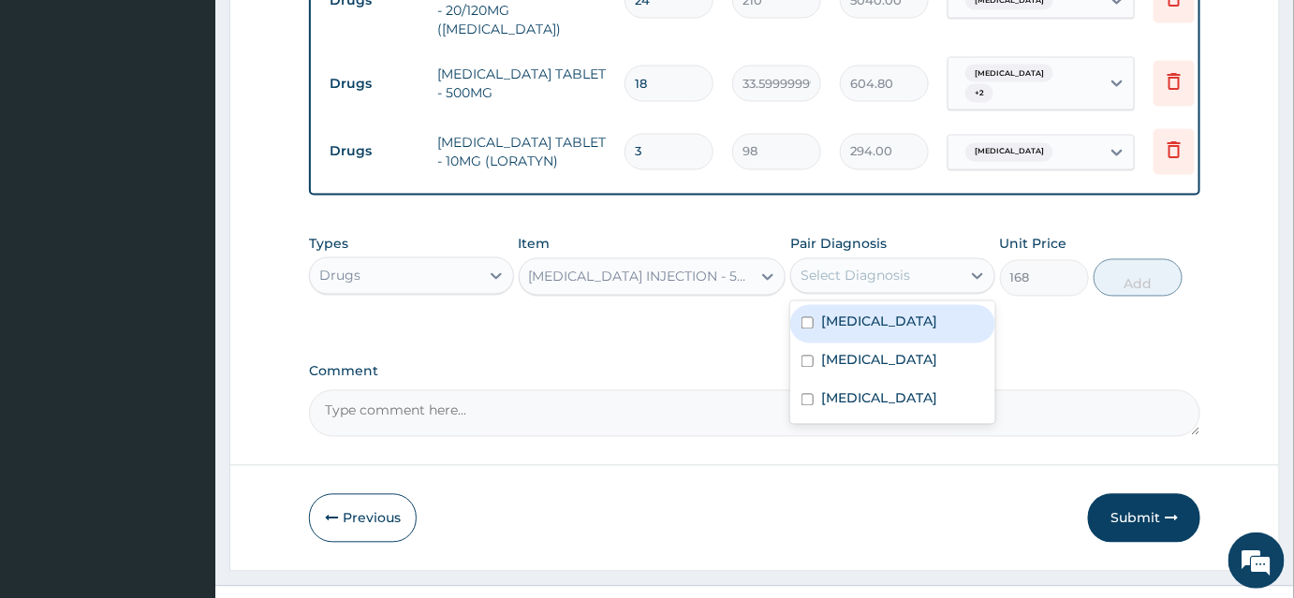
click at [844, 313] on label "[MEDICAL_DATA]" at bounding box center [879, 322] width 116 height 19
checkbox input "true"
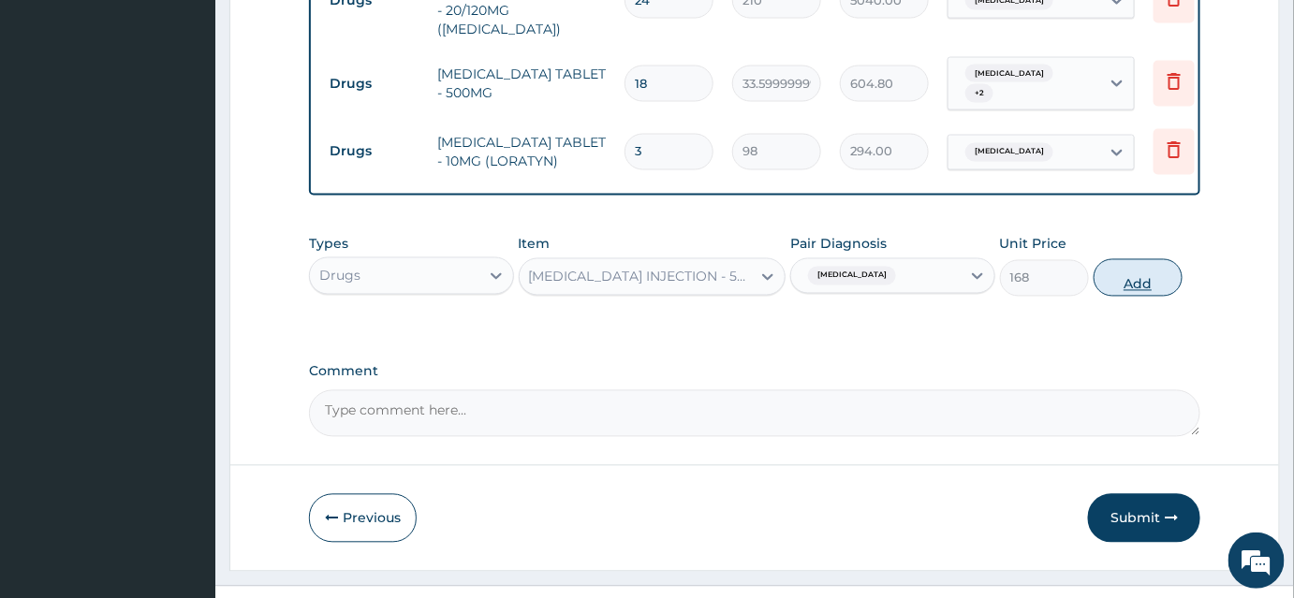
click at [1127, 259] on button "Add" at bounding box center [1138, 277] width 89 height 37
type input "0"
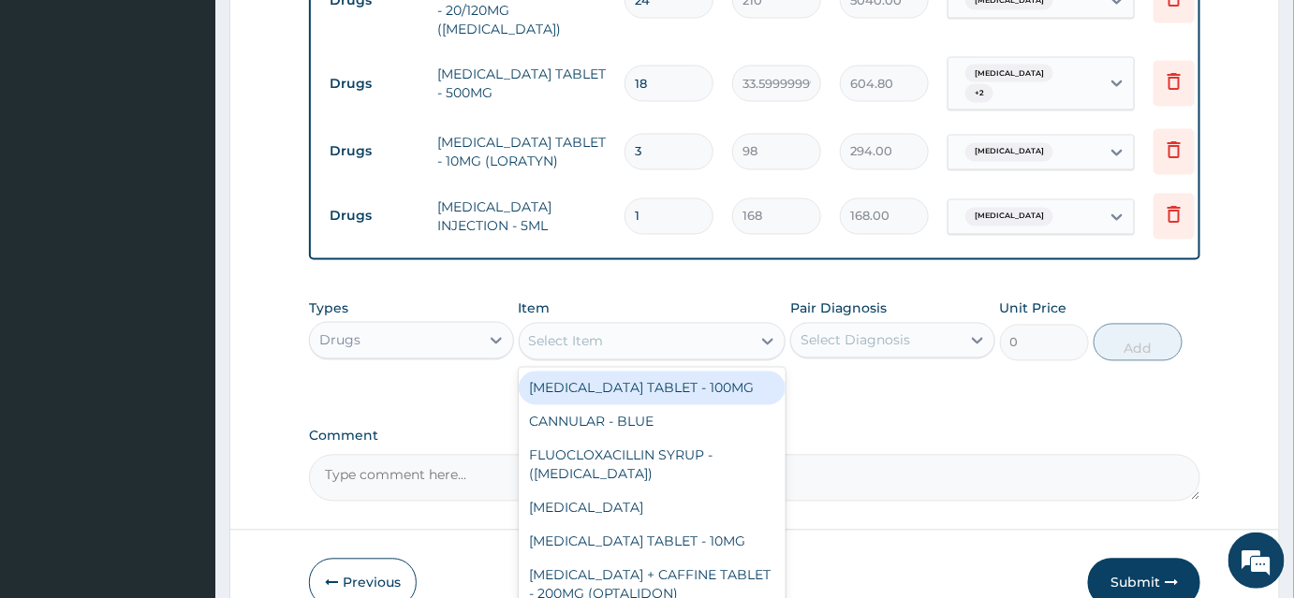
click at [606, 327] on div "Select Item" at bounding box center [636, 342] width 232 height 30
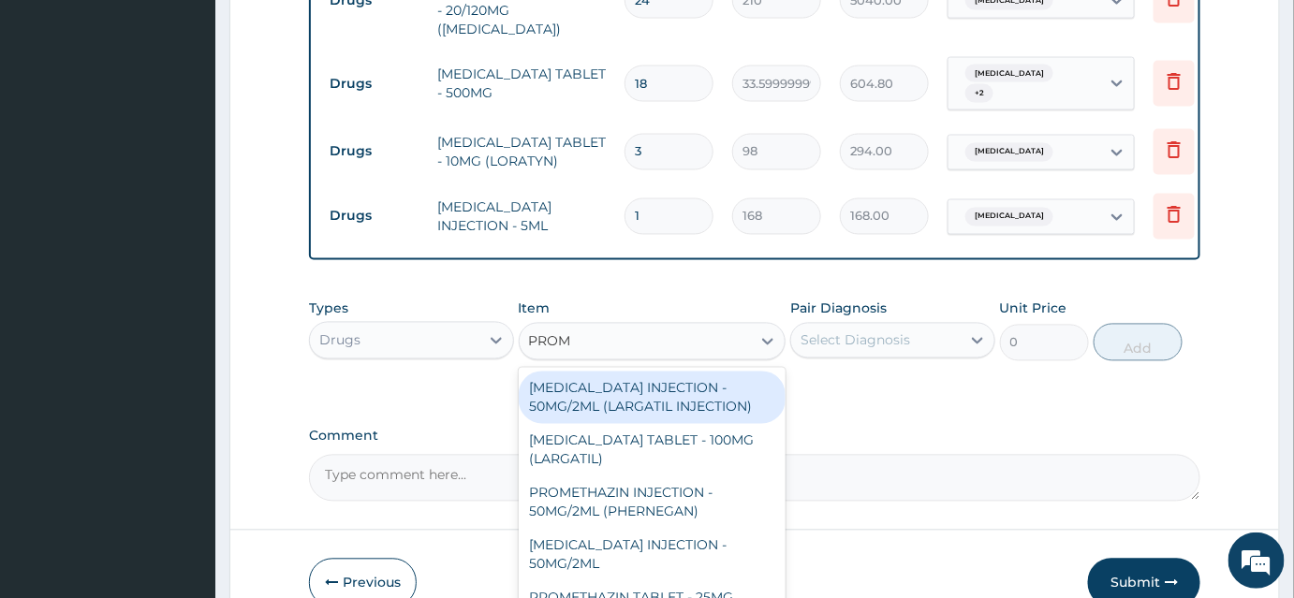
type input "PROME"
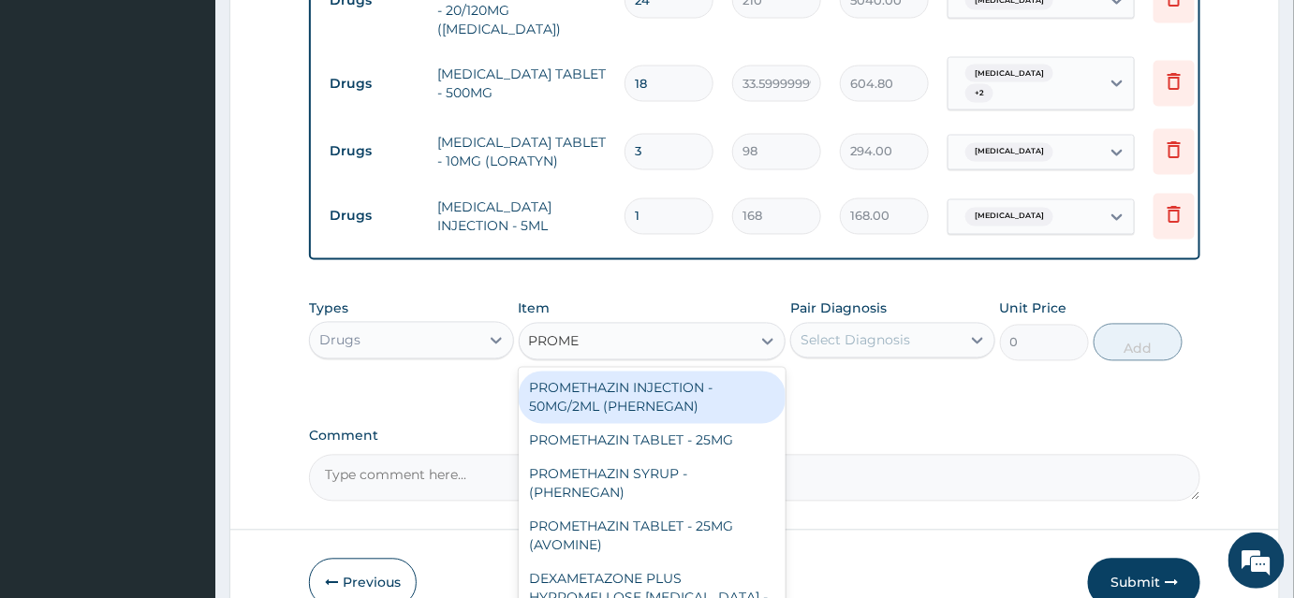
click at [700, 382] on div "PROMETHAZIN INJECTION - 50MG/2ML (PHERNEGAN)" at bounding box center [653, 398] width 268 height 52
type input "319.2"
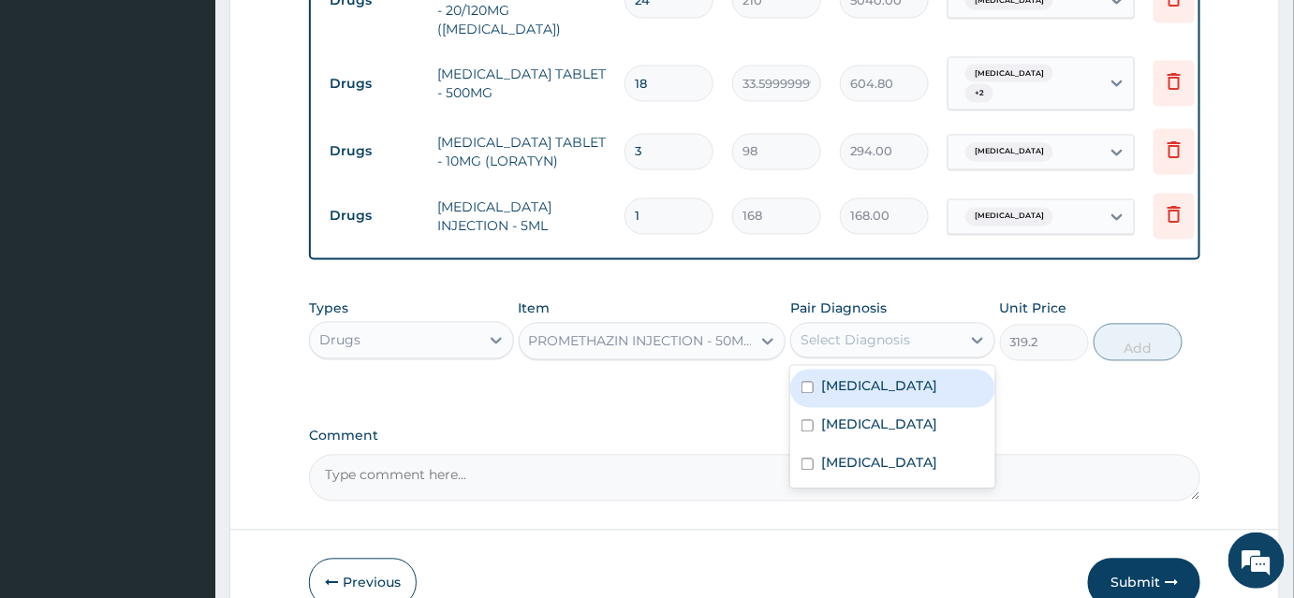
click at [829, 331] on div "Select Diagnosis" at bounding box center [856, 340] width 110 height 19
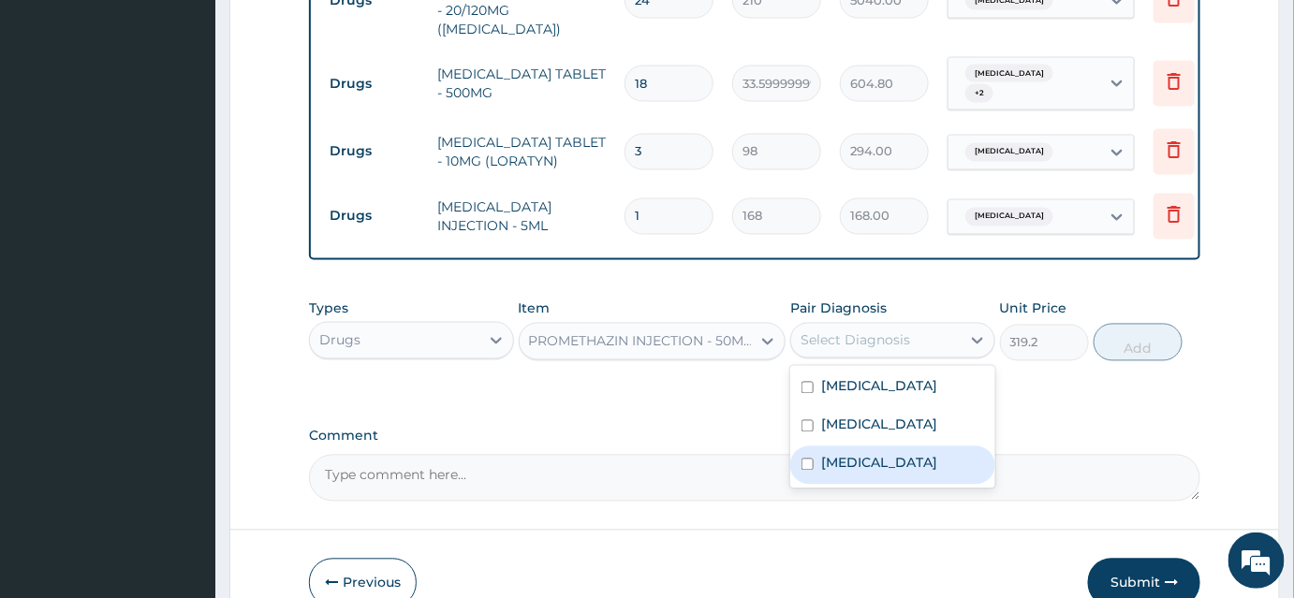
click at [817, 447] on div "[MEDICAL_DATA]" at bounding box center [892, 466] width 205 height 38
checkbox input "true"
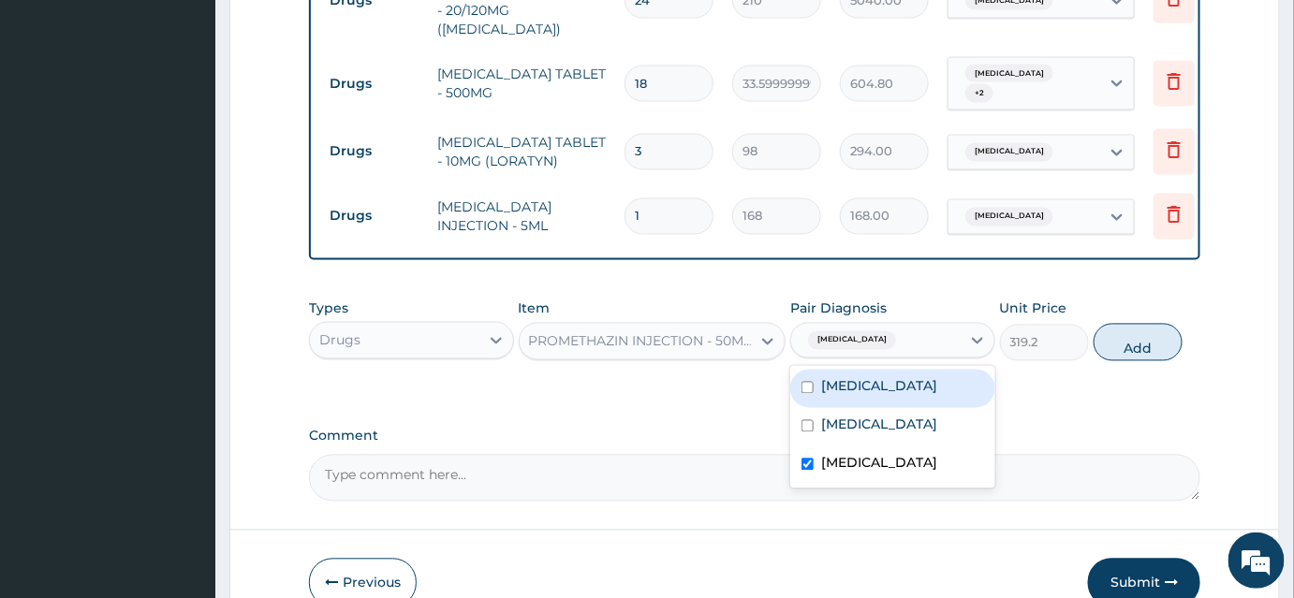
click at [838, 377] on label "[MEDICAL_DATA]" at bounding box center [879, 386] width 116 height 19
checkbox input "true"
click at [812, 447] on div "[MEDICAL_DATA]" at bounding box center [892, 466] width 205 height 38
checkbox input "false"
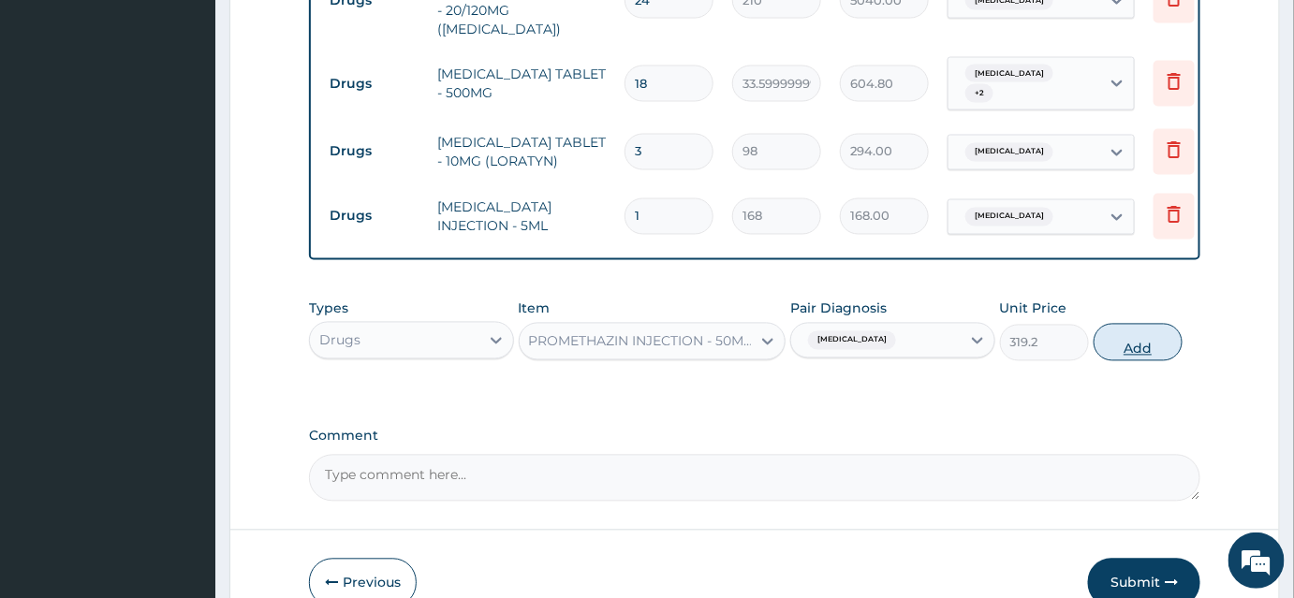
click at [1118, 324] on button "Add" at bounding box center [1138, 342] width 89 height 37
type input "0"
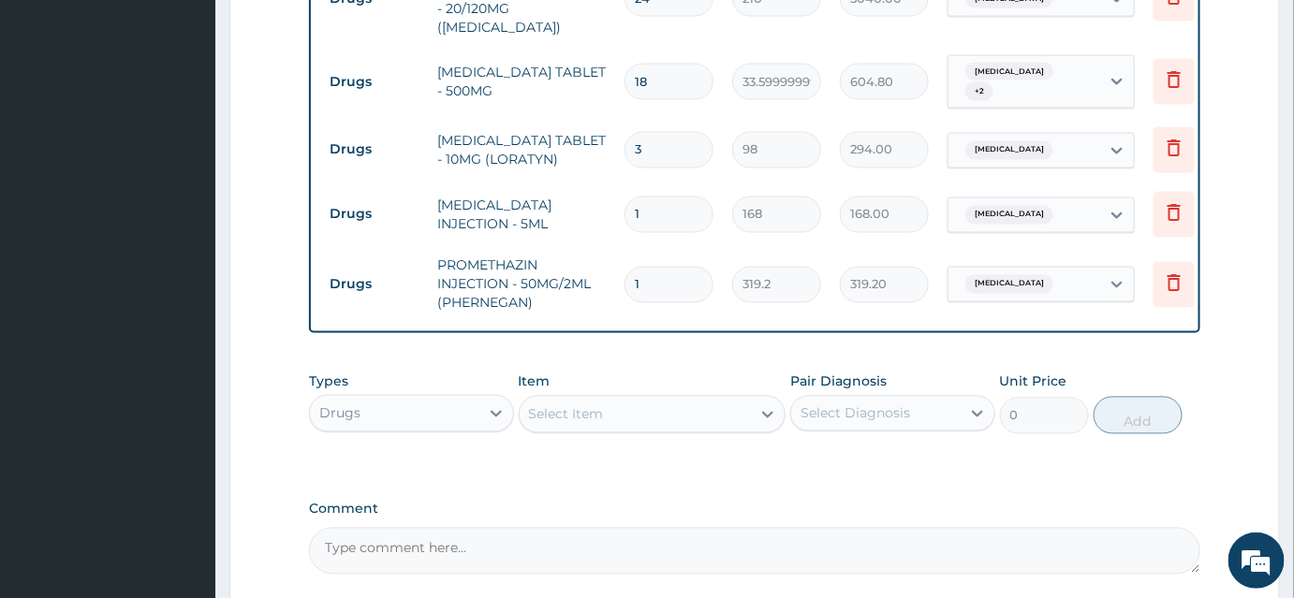
scroll to position [1205, 0]
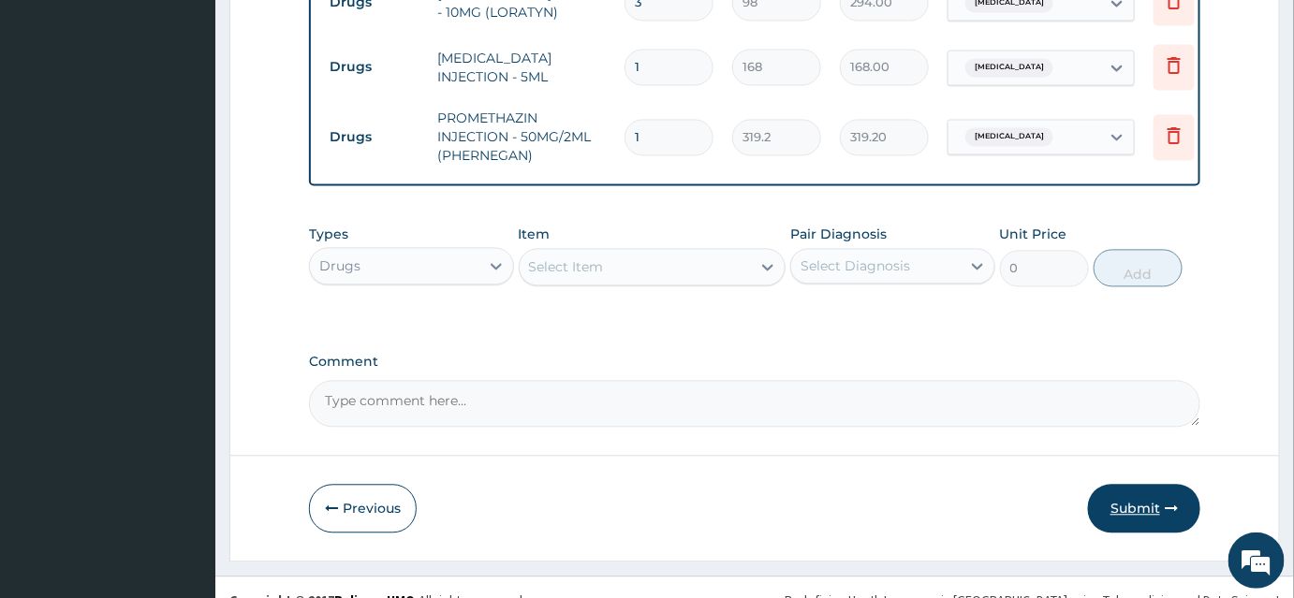
click at [1124, 484] on button "Submit" at bounding box center [1144, 508] width 112 height 49
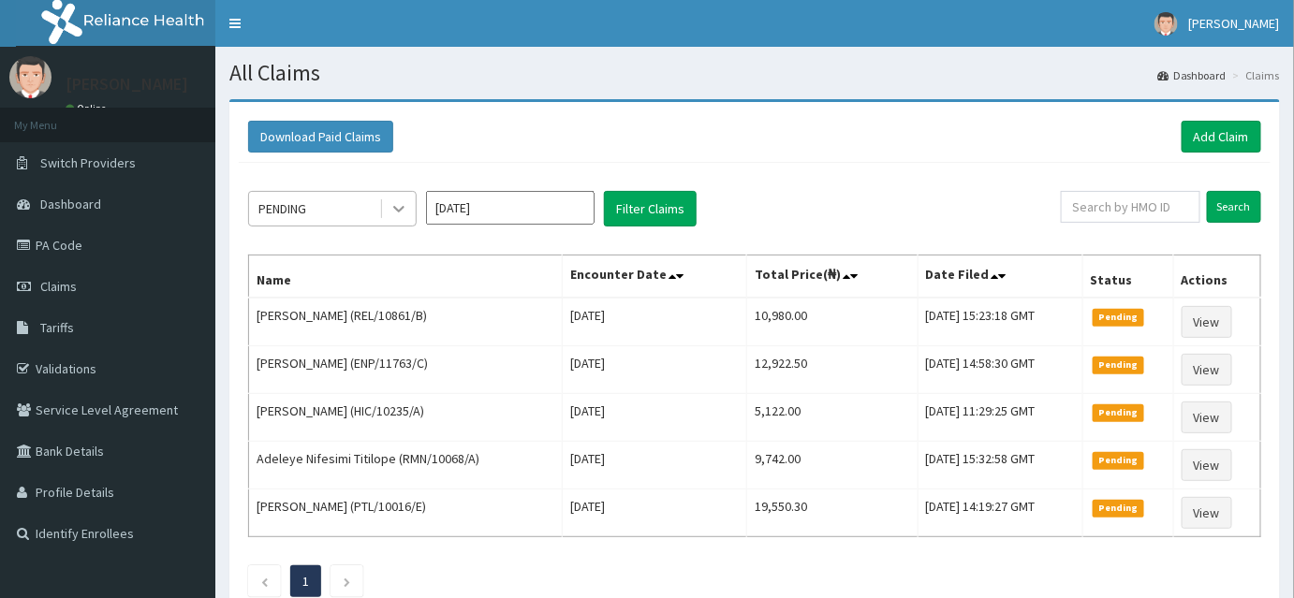
click at [394, 204] on icon at bounding box center [399, 208] width 19 height 19
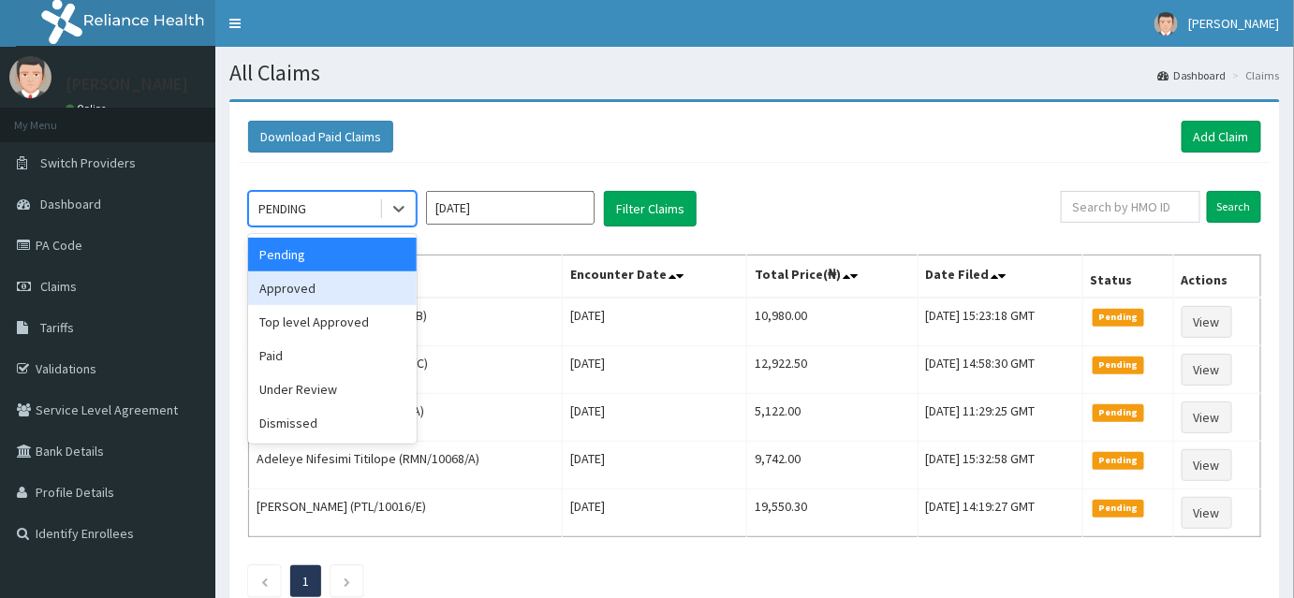
click at [307, 281] on div "Approved" at bounding box center [332, 289] width 169 height 34
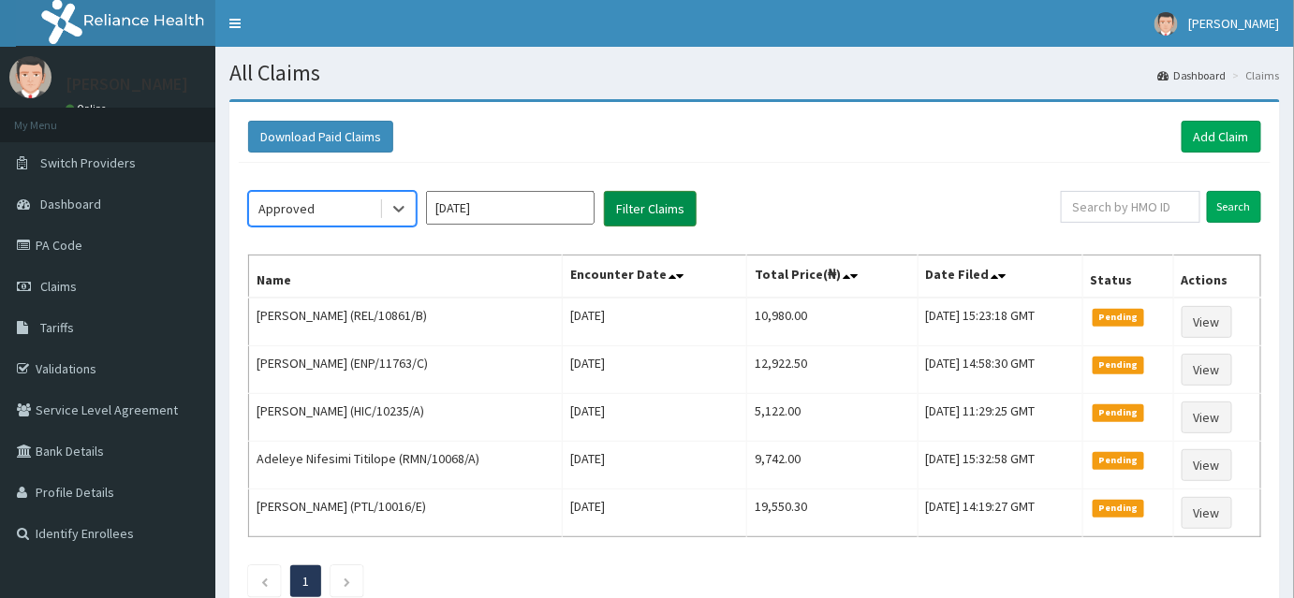
click at [611, 210] on button "Filter Claims" at bounding box center [650, 209] width 93 height 36
